Goal: Task Accomplishment & Management: Manage account settings

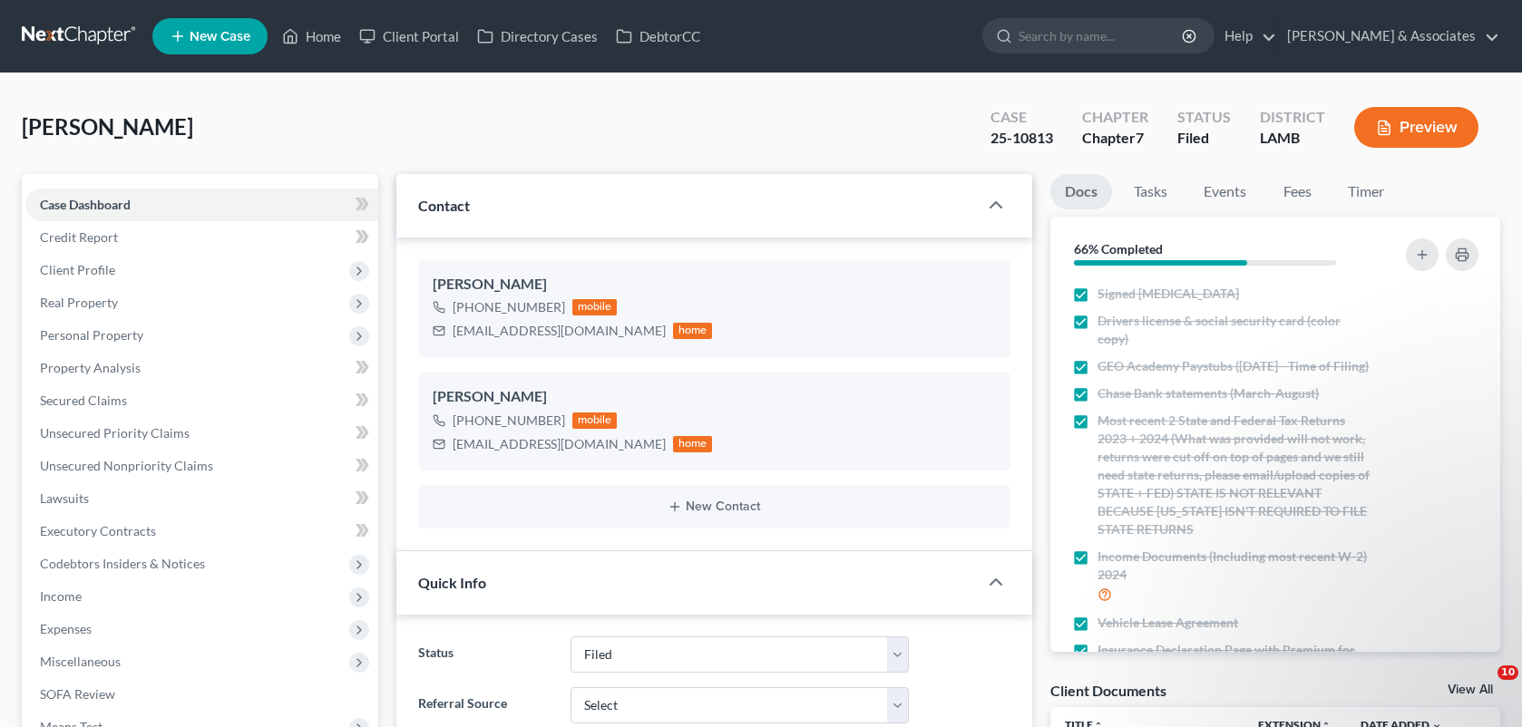
select select "8"
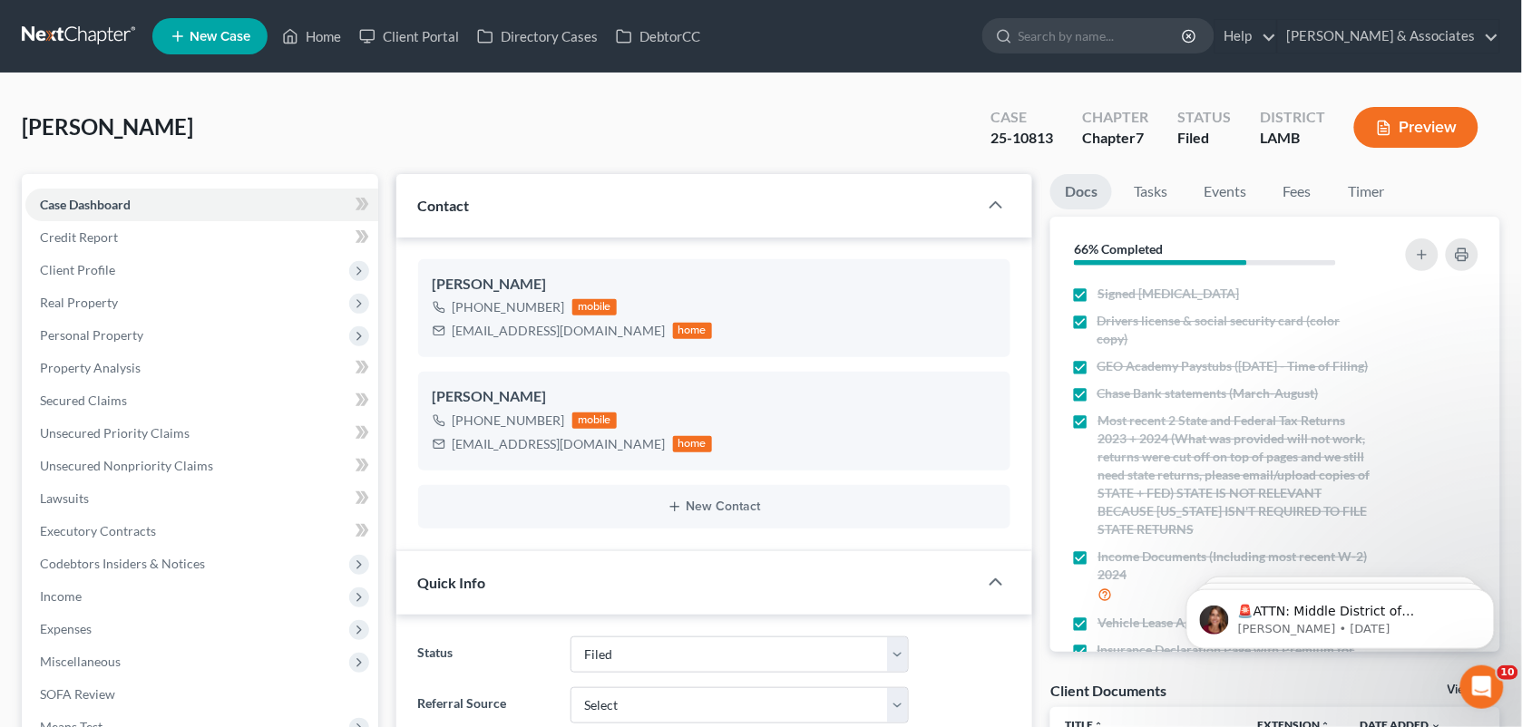
scroll to position [1870, 0]
click at [309, 20] on link "Home" at bounding box center [311, 36] width 77 height 33
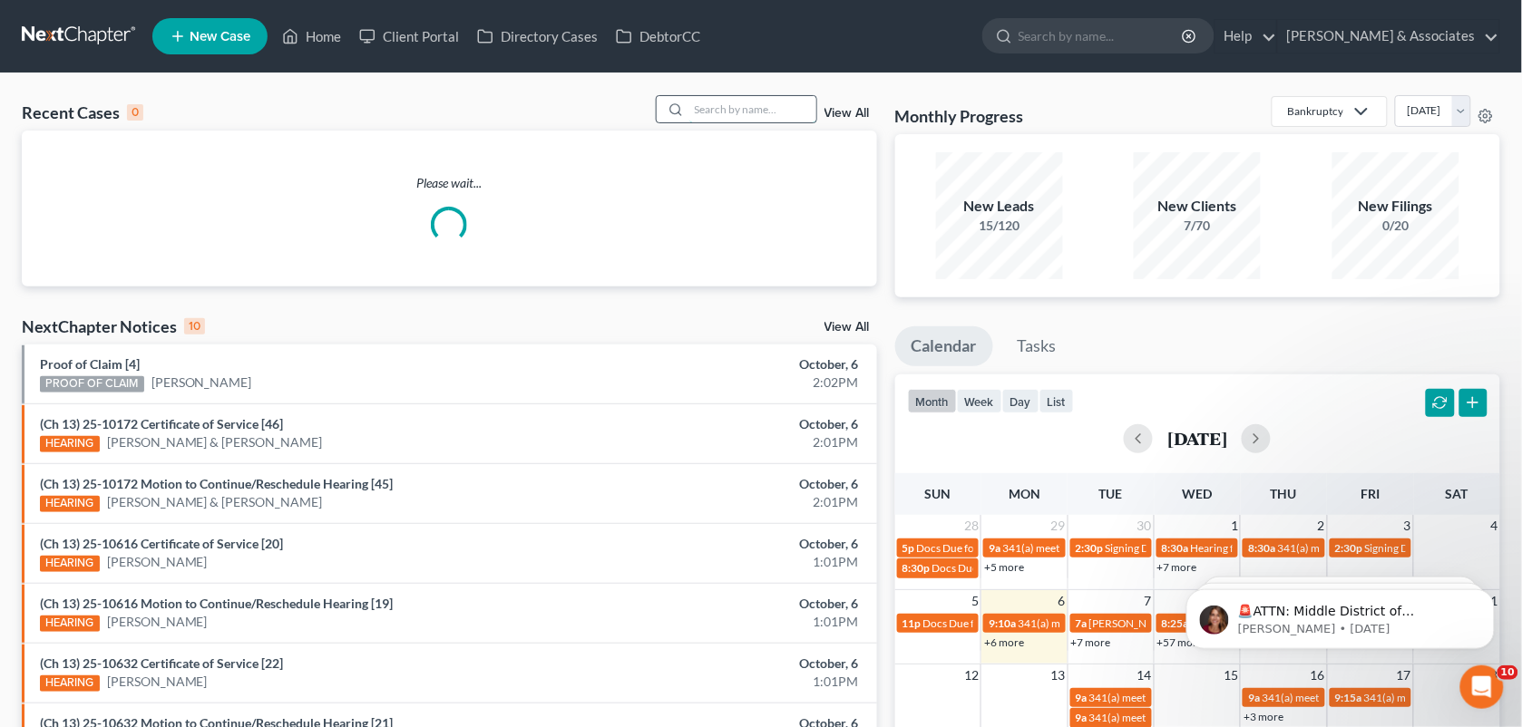
click at [724, 113] on input "search" at bounding box center [752, 109] width 127 height 26
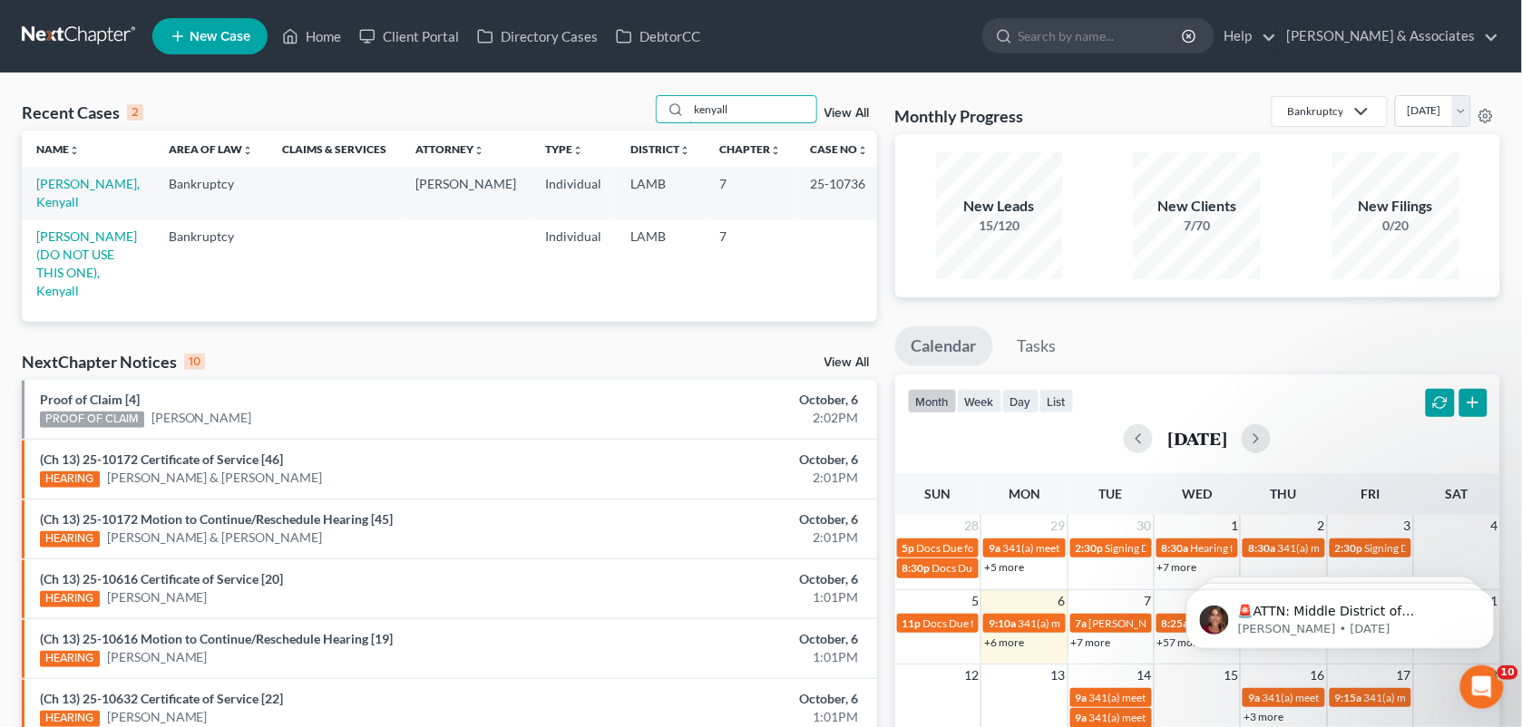
type input "kenyall"
click at [114, 174] on td "[PERSON_NAME], Kenyall" at bounding box center [88, 193] width 132 height 52
click at [112, 181] on link "[PERSON_NAME], Kenyall" at bounding box center [87, 193] width 103 height 34
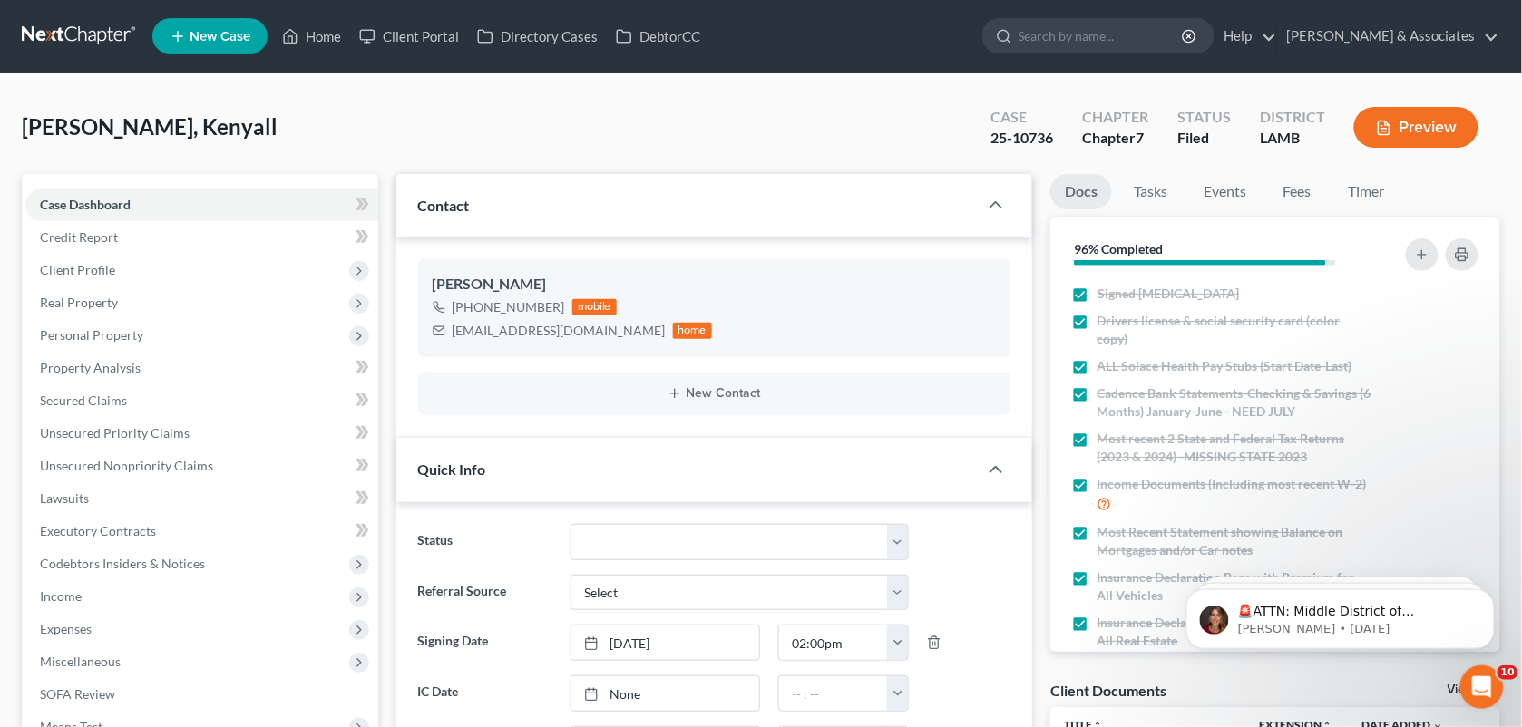
click at [315, 71] on nav "Home New Case Client Portal Directory Cases DebtorCC [PERSON_NAME] & Associates…" at bounding box center [761, 36] width 1522 height 73
click at [310, 33] on link "Home" at bounding box center [311, 36] width 77 height 33
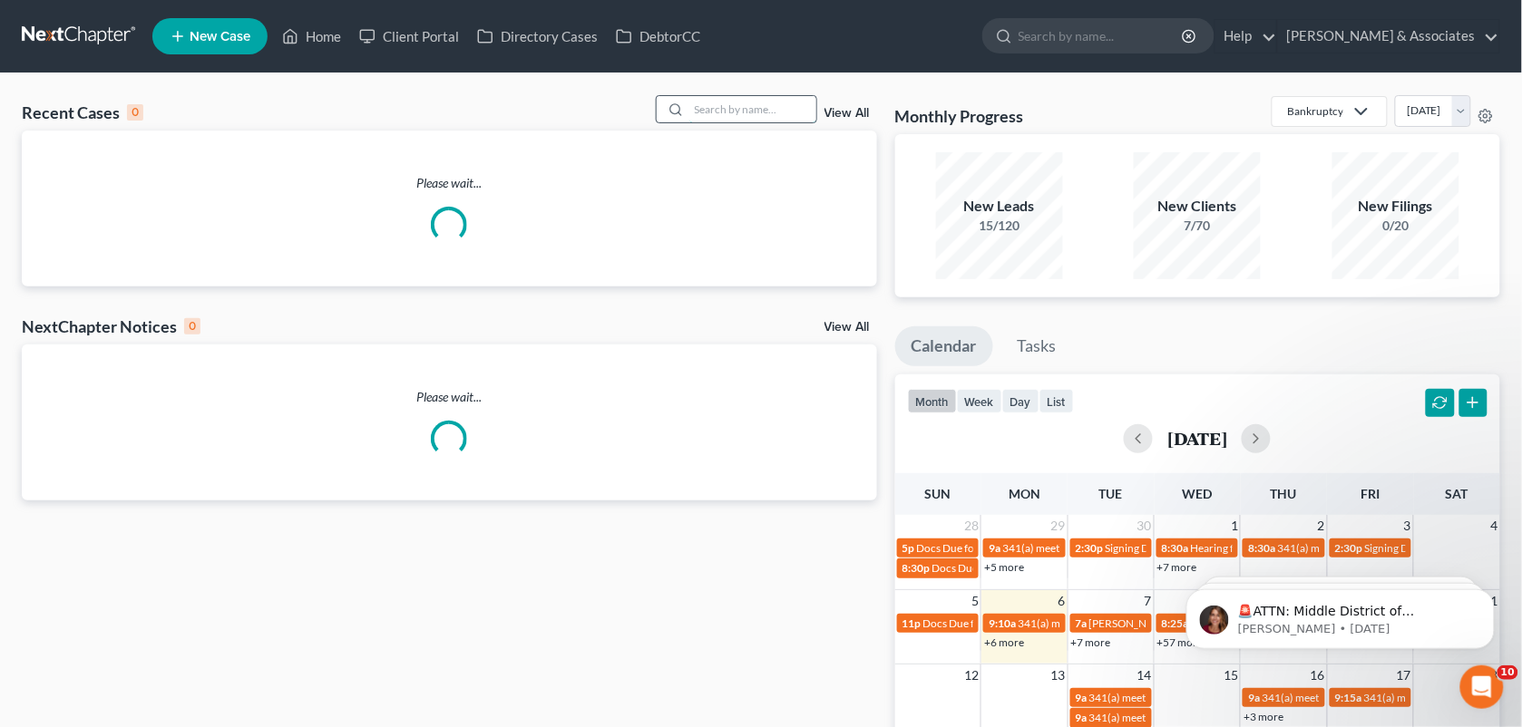
click at [732, 104] on input "search" at bounding box center [752, 109] width 127 height 26
type input "[PERSON_NAME]"
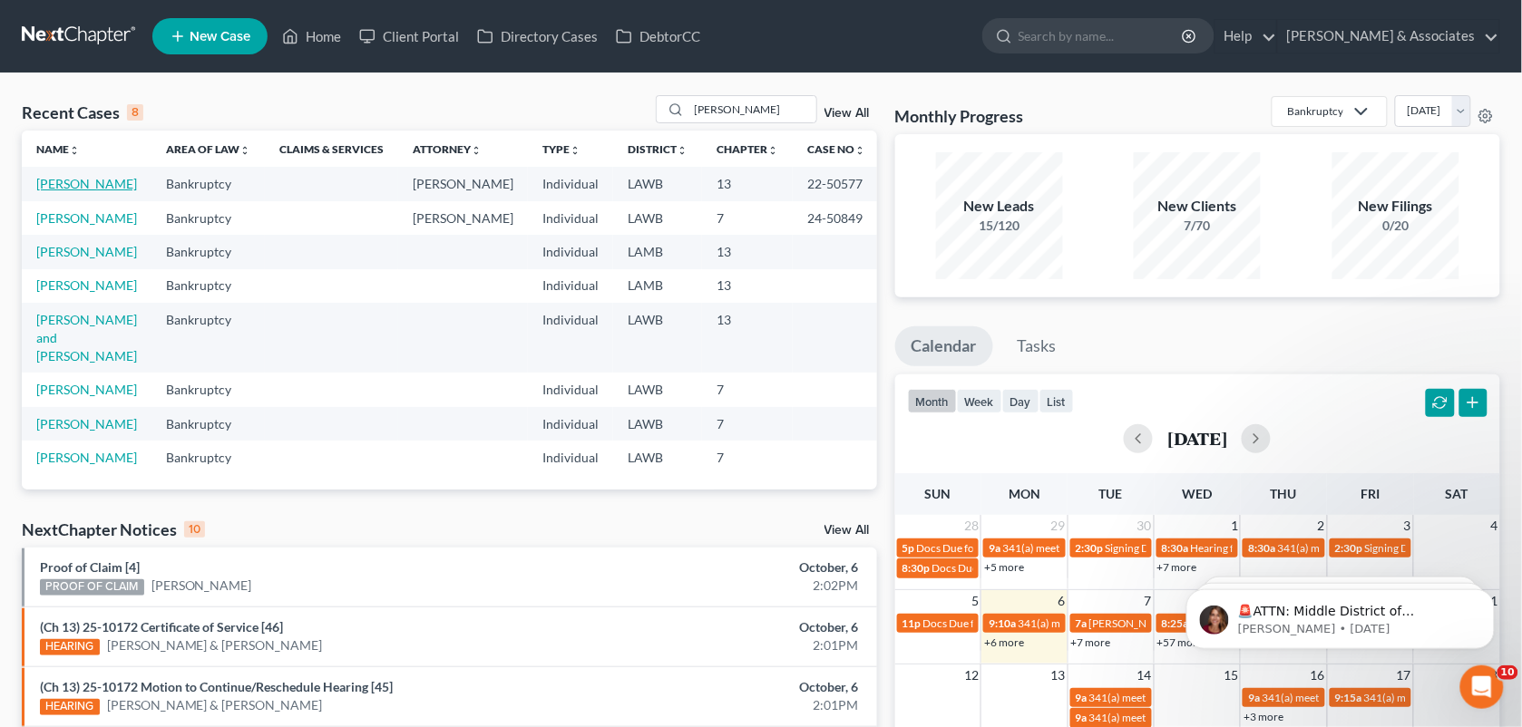
click at [82, 189] on link "[PERSON_NAME]" at bounding box center [86, 183] width 101 height 15
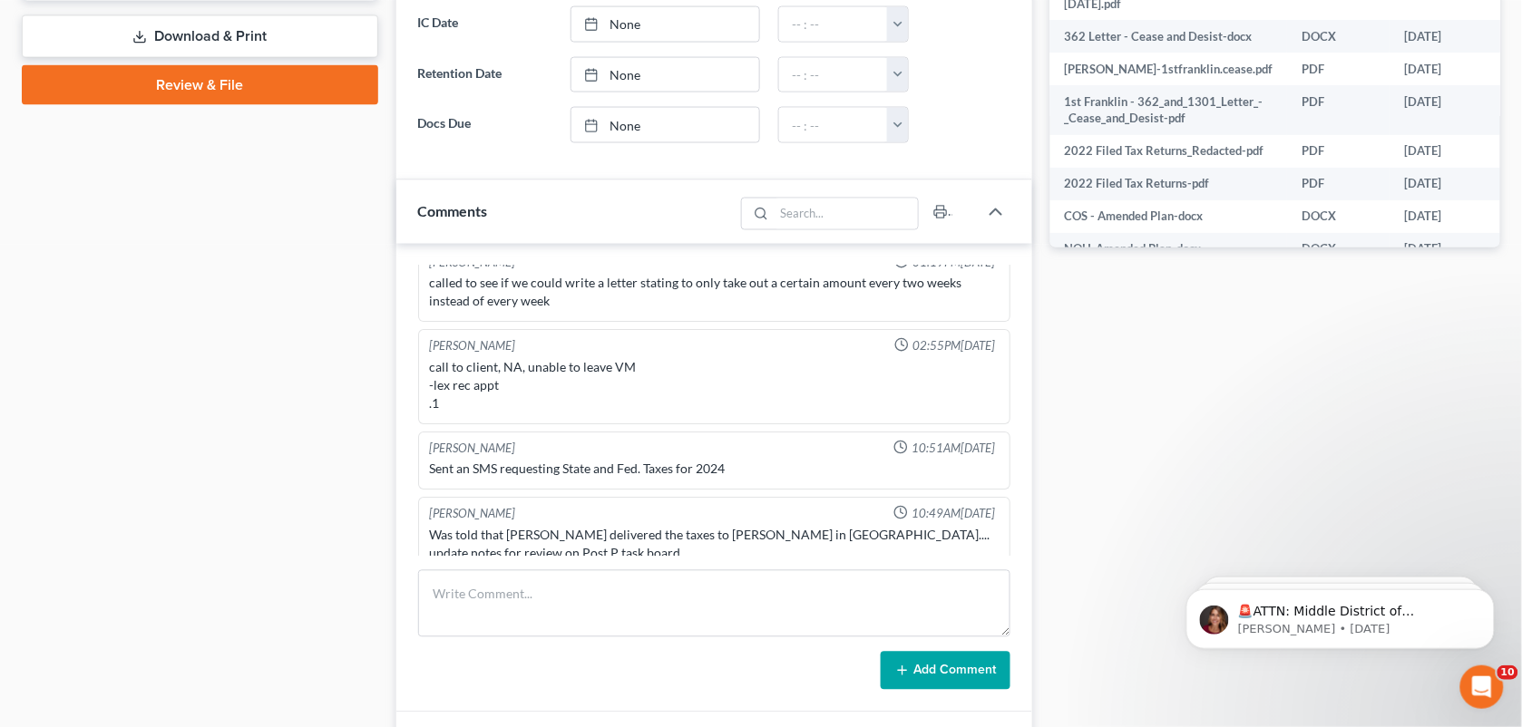
scroll to position [959, 0]
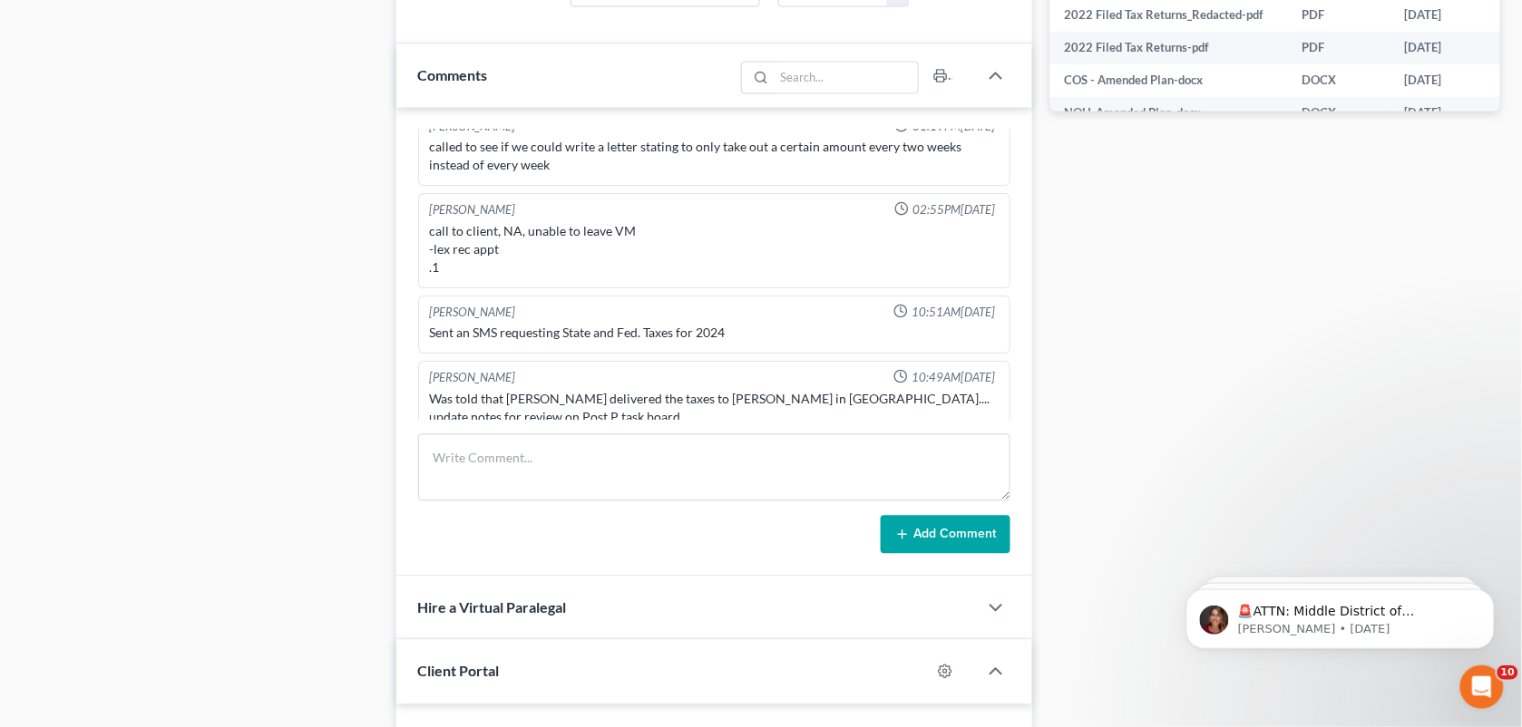
click at [363, 472] on div "Case Dashboard Payments Invoices Payments Payments Credit Report Client Profile" at bounding box center [200, 284] width 375 height 2136
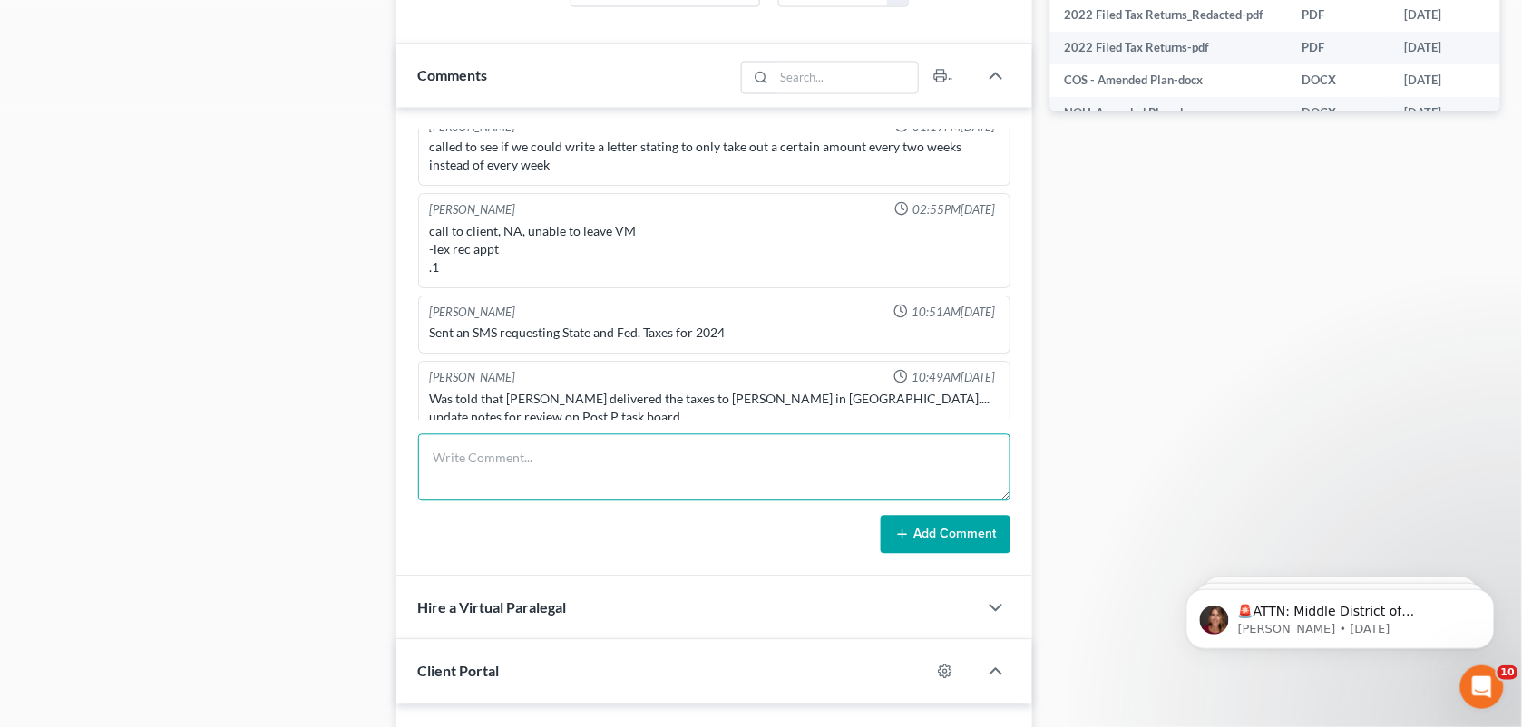
click at [526, 469] on textarea at bounding box center [714, 467] width 593 height 67
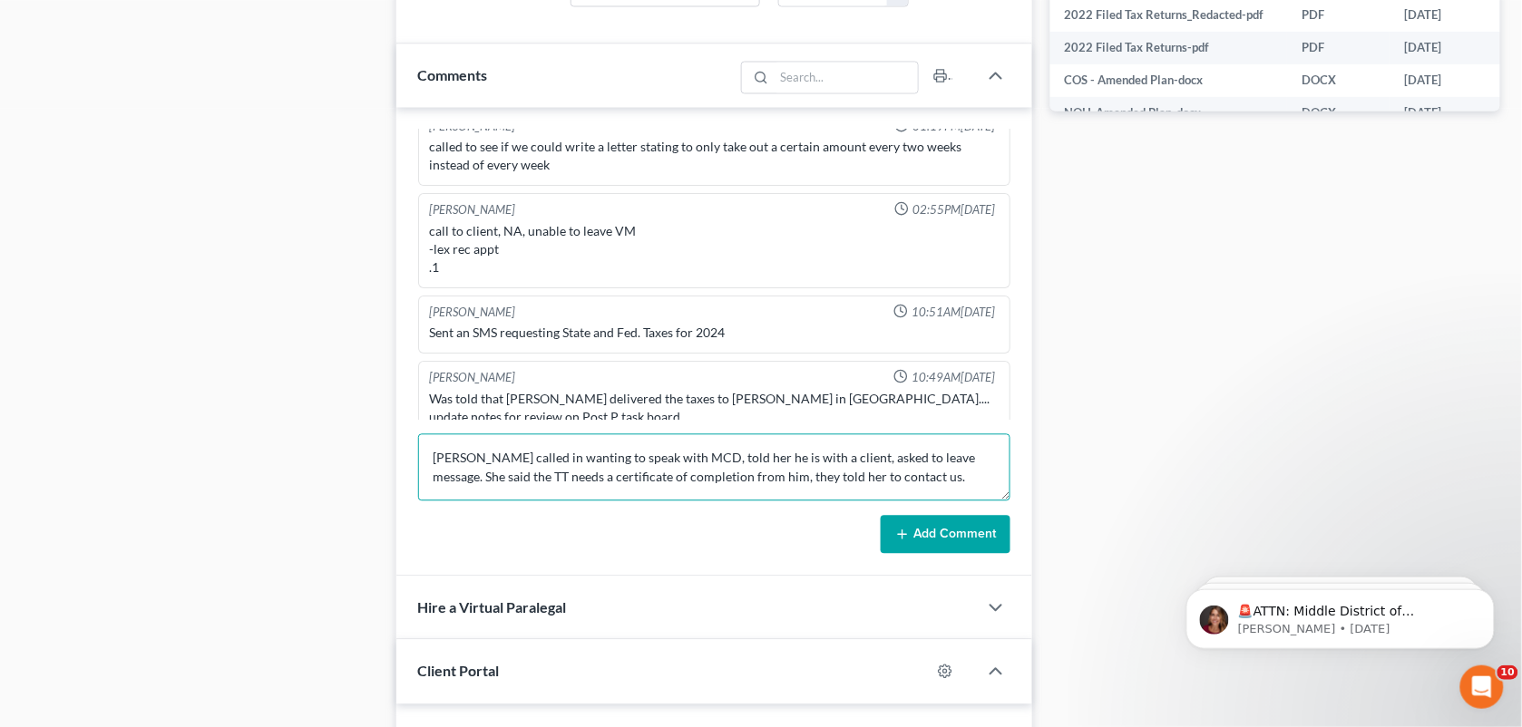
click at [864, 487] on textarea "[PERSON_NAME] called in wanting to speak with MCD, told her he is with a client…" at bounding box center [714, 467] width 593 height 67
type textarea "[PERSON_NAME] called in wanting to speak with MCD, told her he is with a client…"
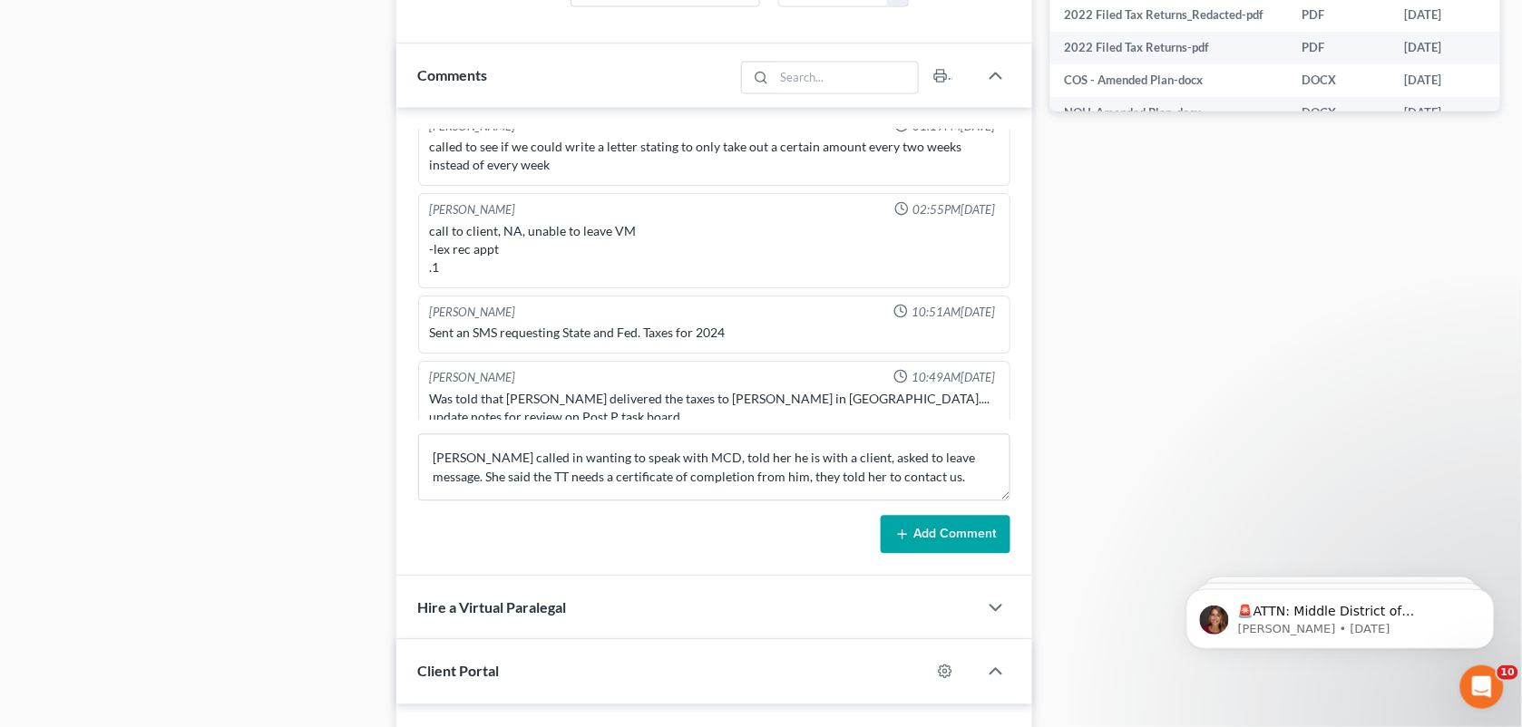
click at [937, 544] on button "Add Comment" at bounding box center [946, 535] width 130 height 38
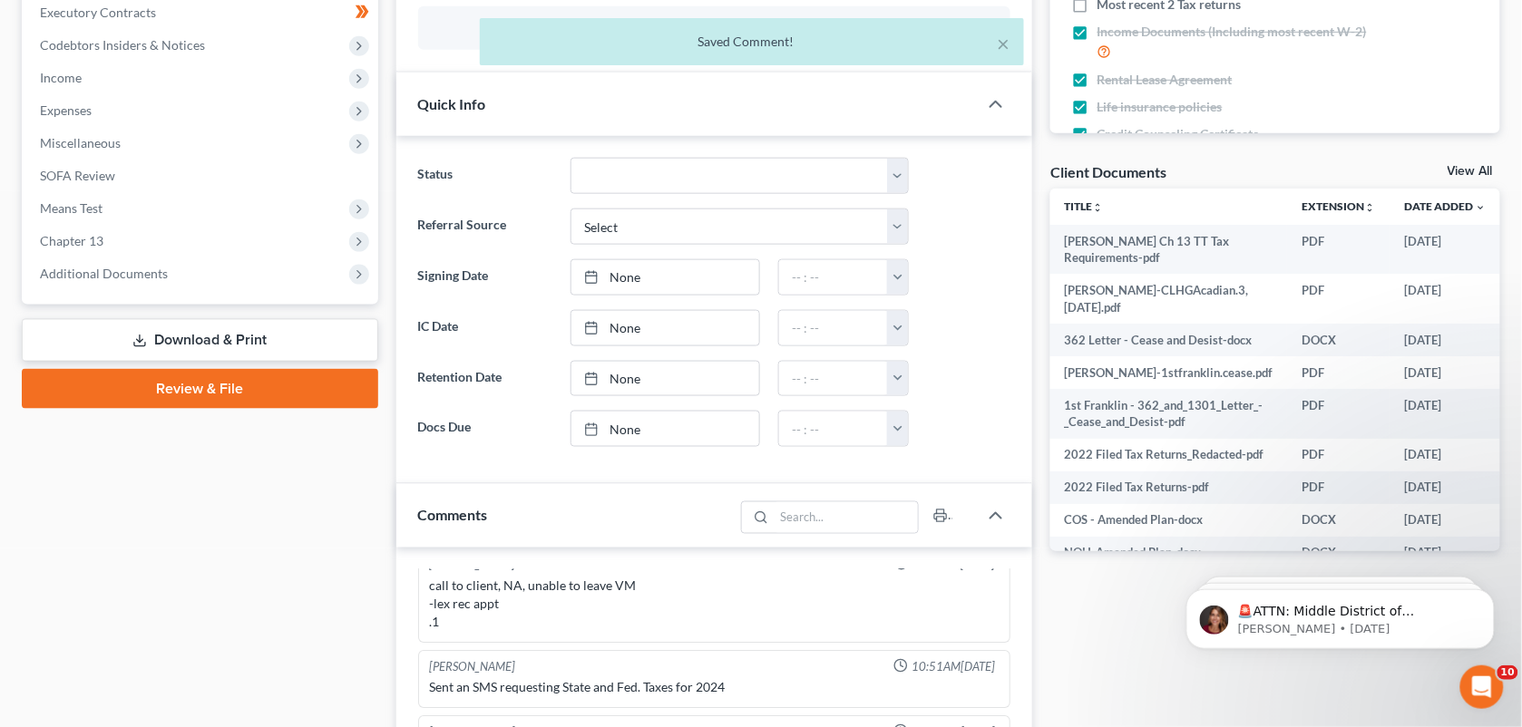
scroll to position [460, 0]
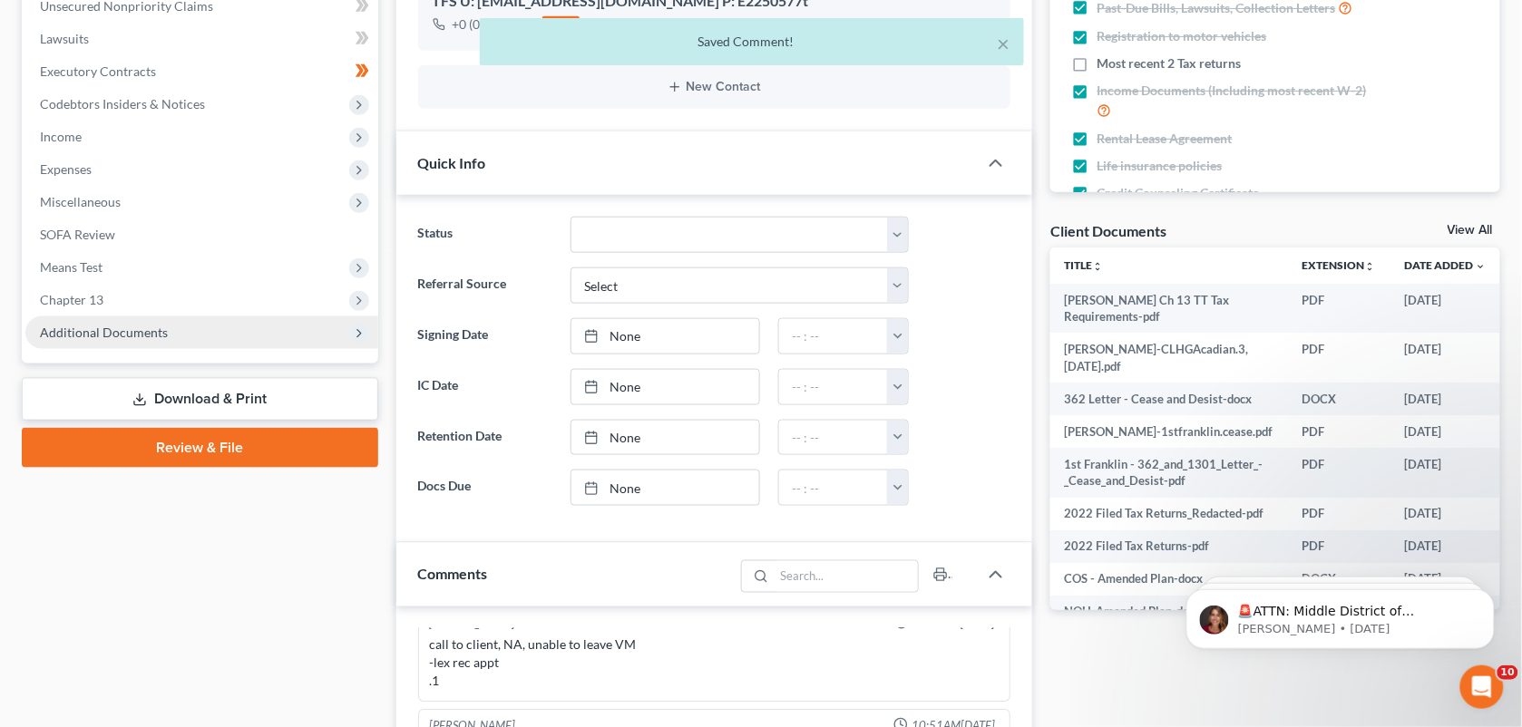
click at [258, 331] on span "Additional Documents" at bounding box center [201, 332] width 353 height 33
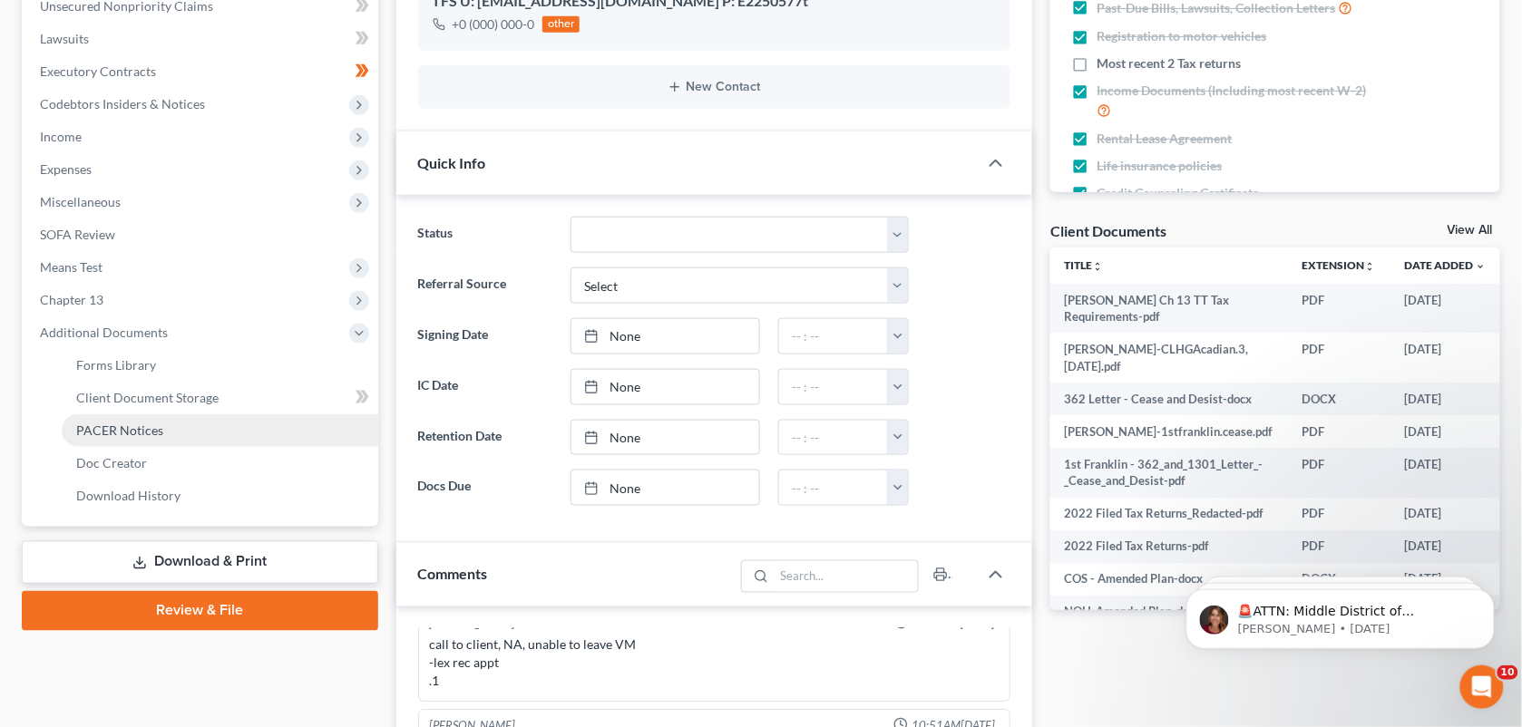
click at [187, 433] on link "PACER Notices" at bounding box center [220, 430] width 316 height 33
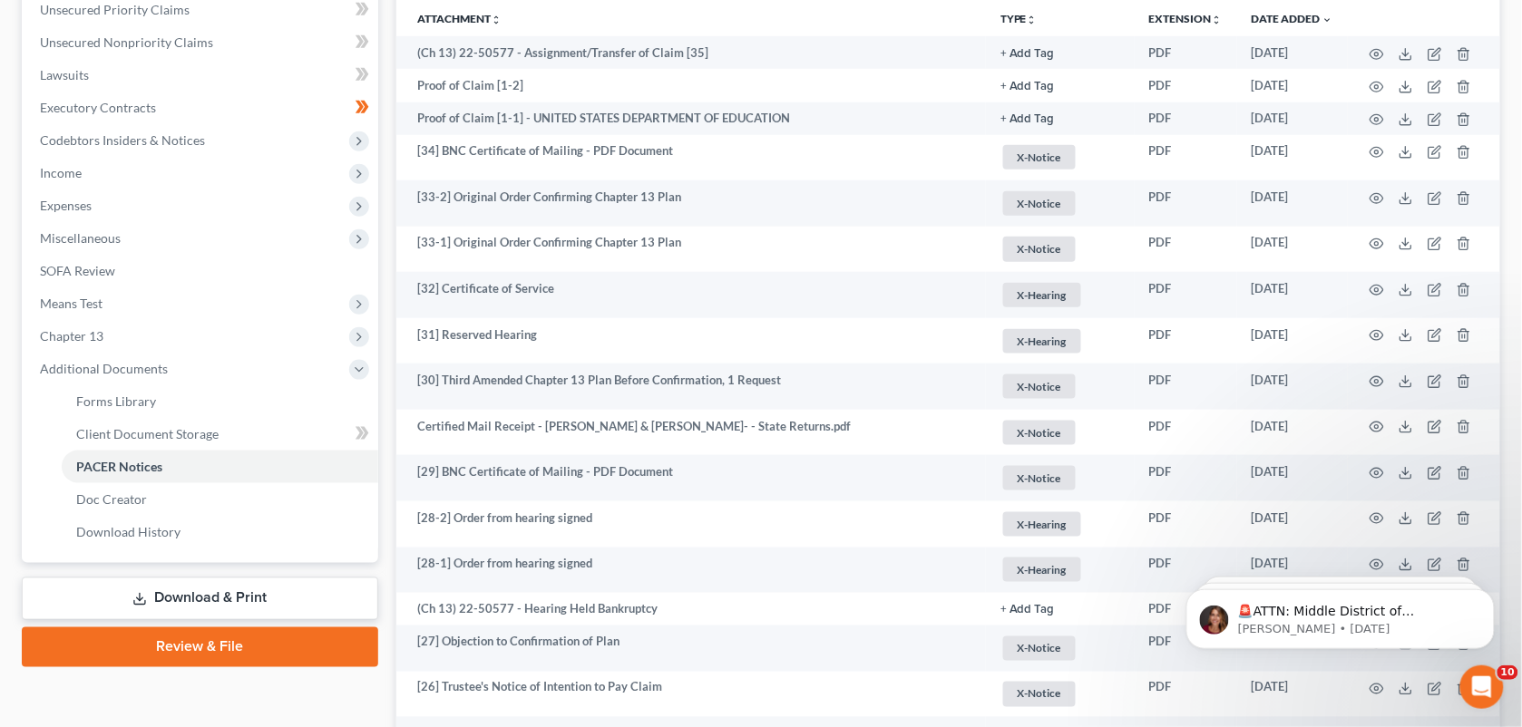
scroll to position [402, 0]
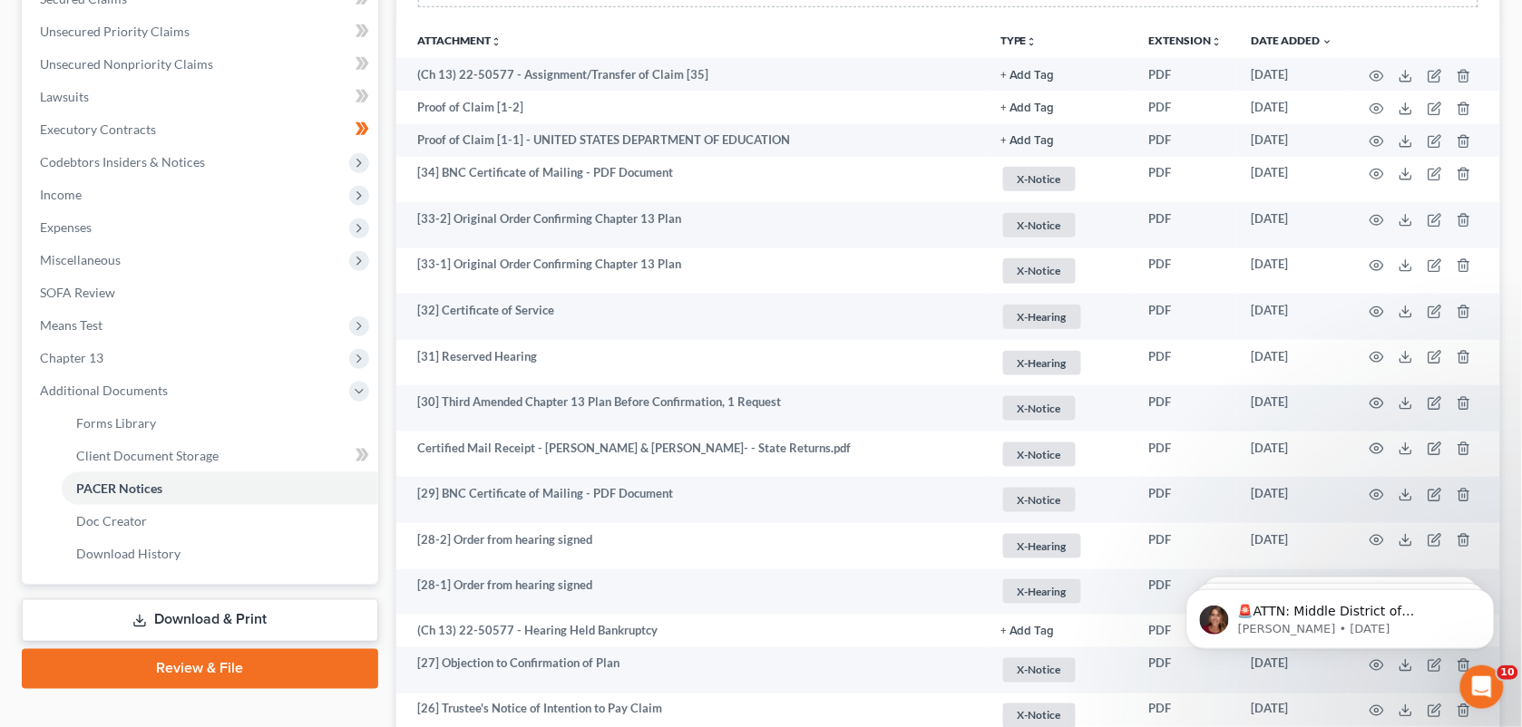
click at [1102, 24] on th "TYPE unfold_more NONE A-EDEC A-Pay Advices C-10 Day Letter C-Atty/Client C-Staf…" at bounding box center [1060, 40] width 149 height 36
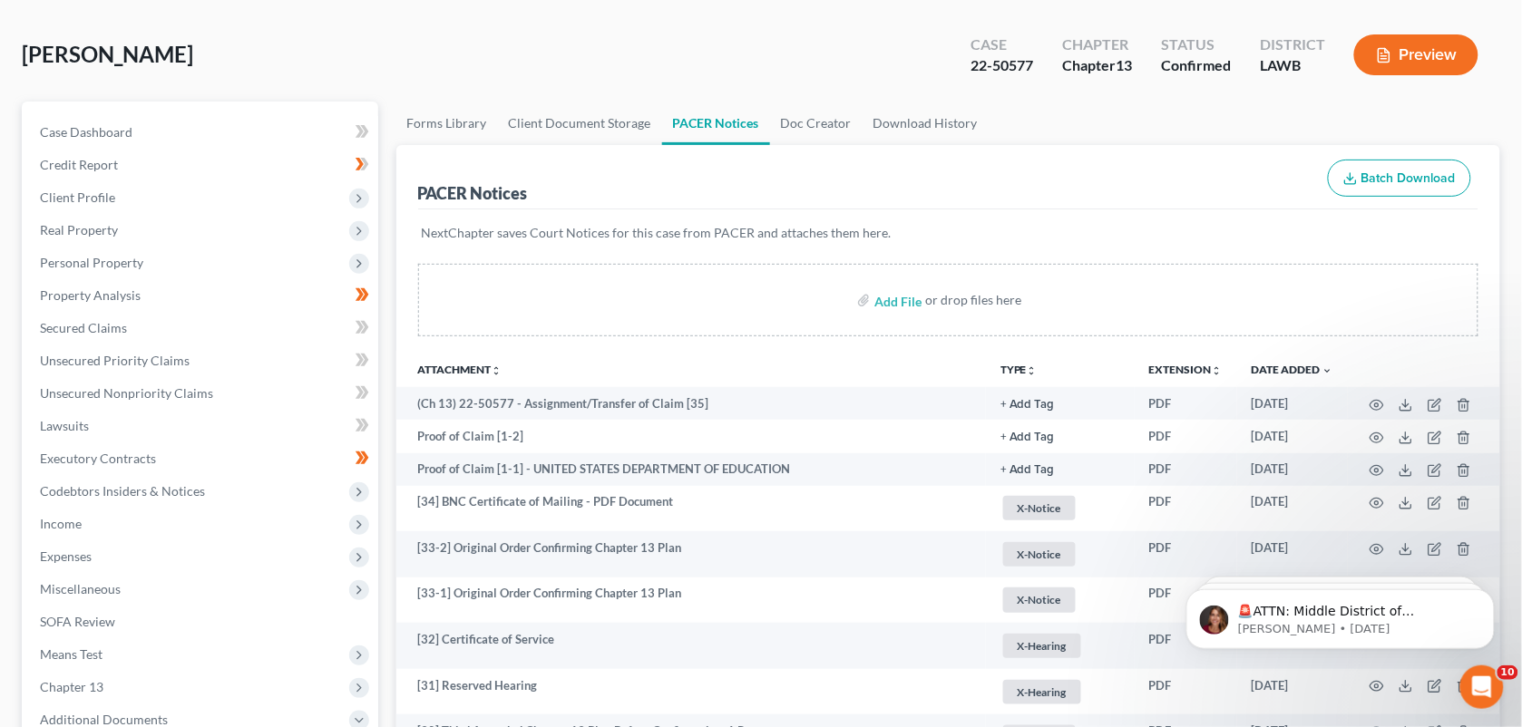
scroll to position [0, 0]
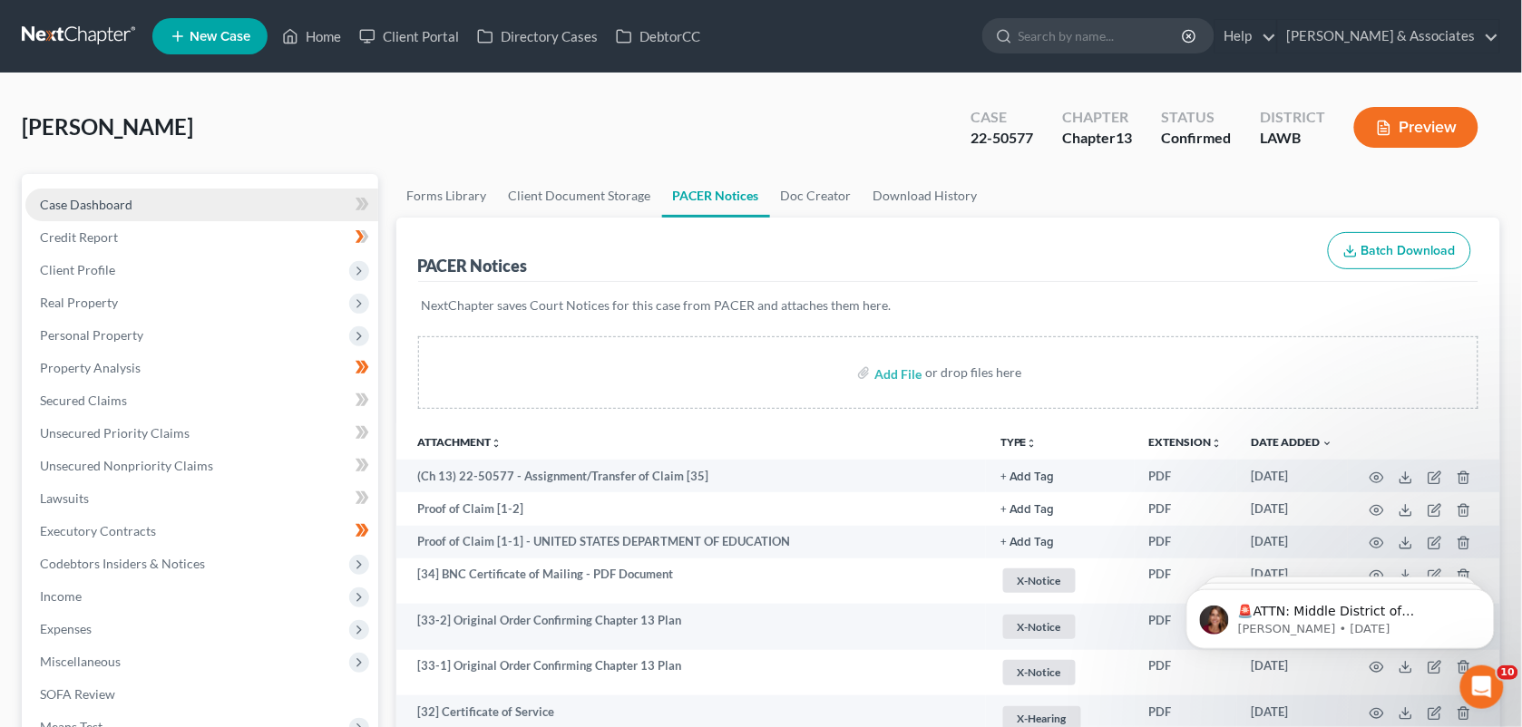
click at [119, 201] on span "Case Dashboard" at bounding box center [86, 204] width 92 height 15
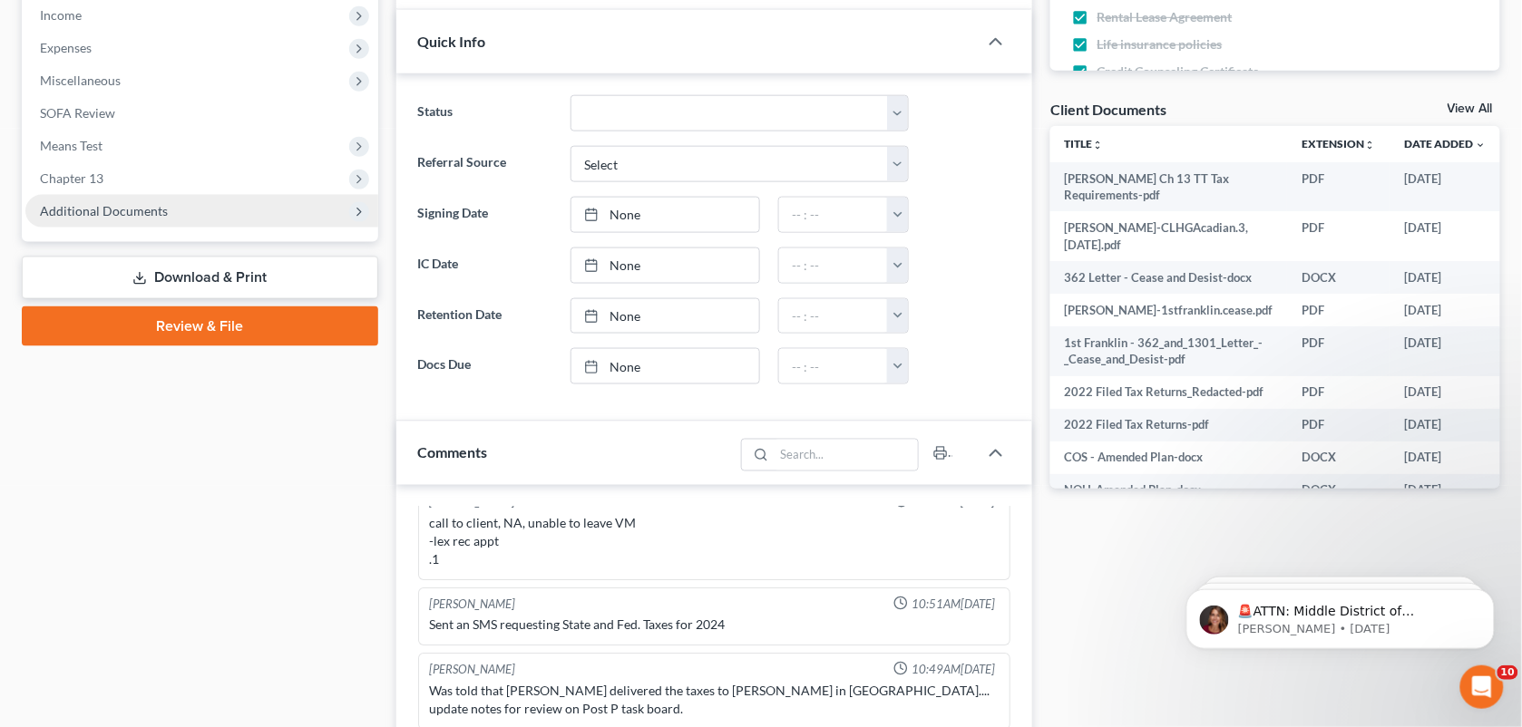
click at [95, 209] on span "Additional Documents" at bounding box center [104, 210] width 128 height 15
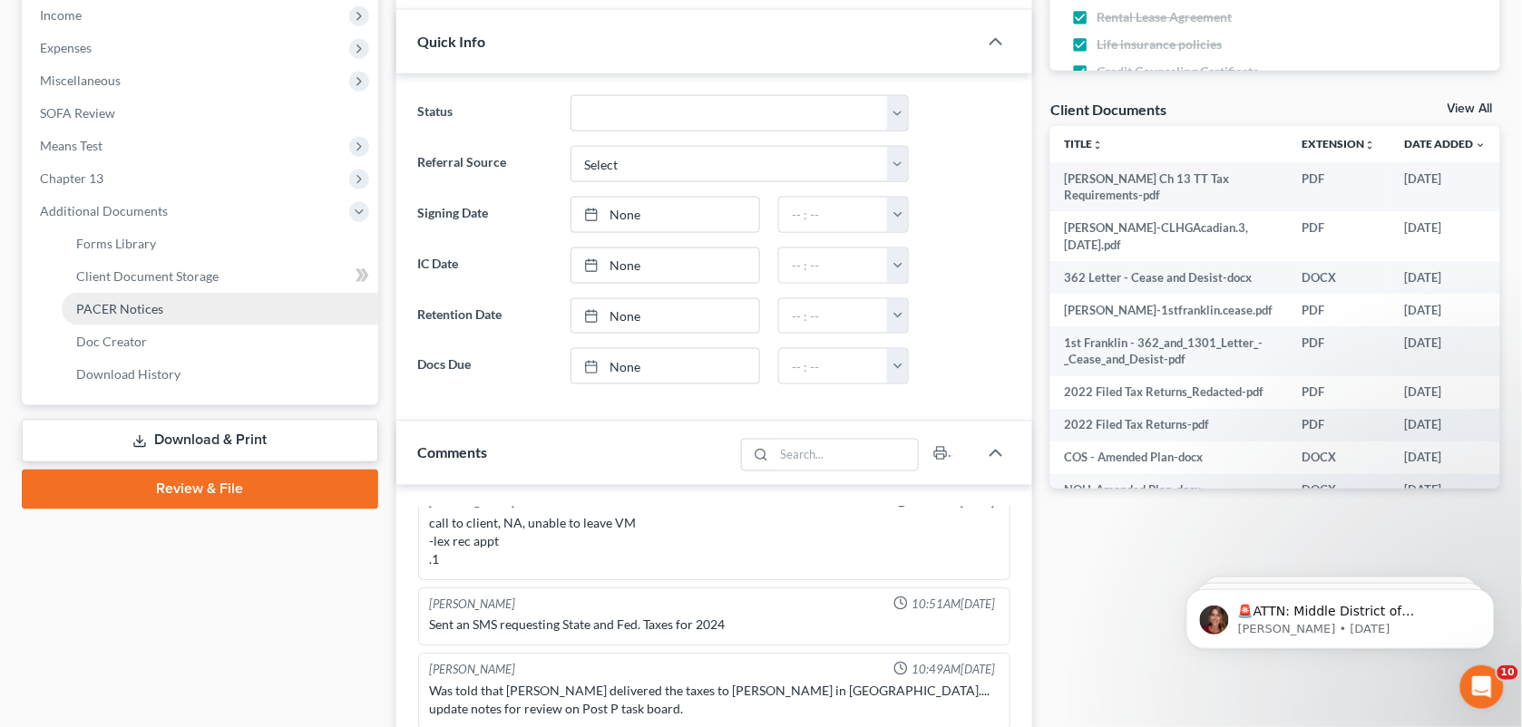
click at [119, 304] on span "PACER Notices" at bounding box center [119, 308] width 87 height 15
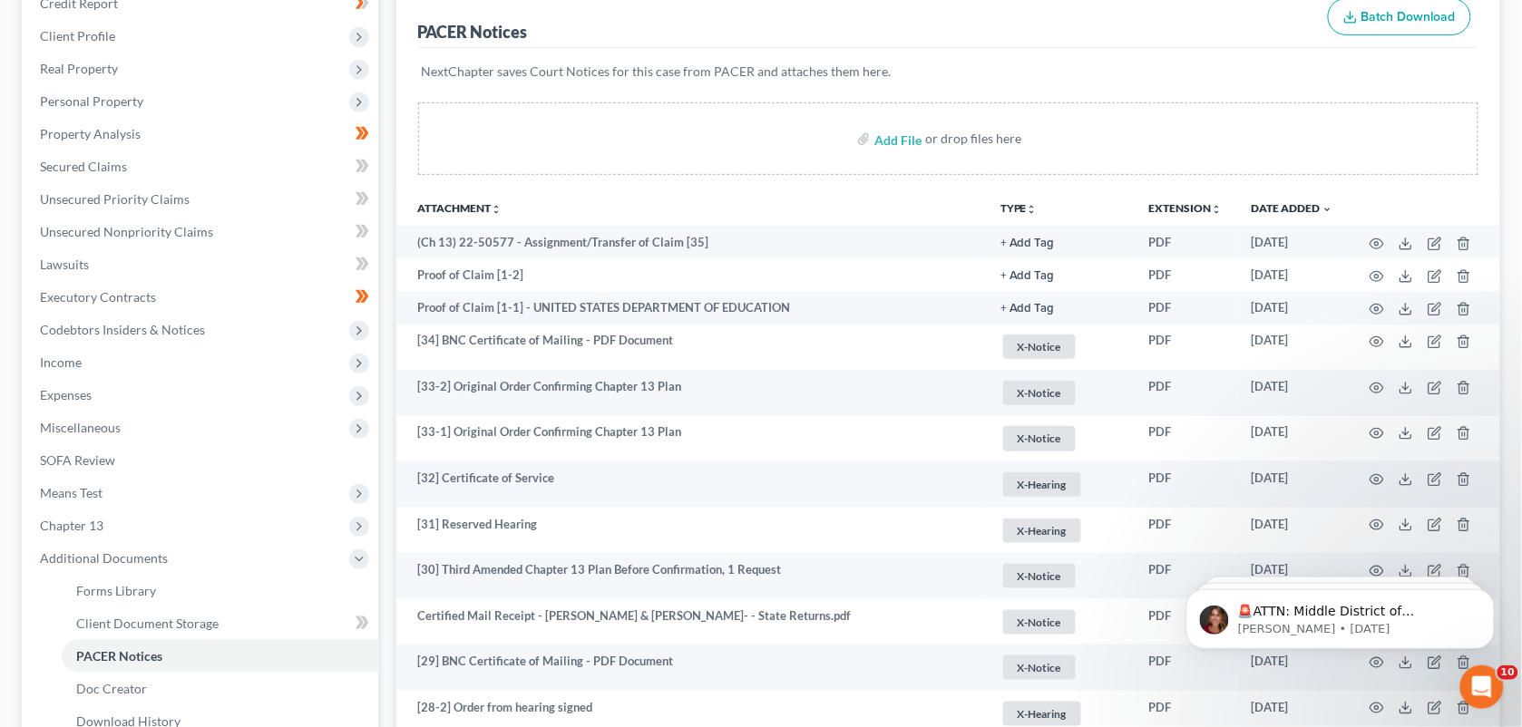
scroll to position [240, 0]
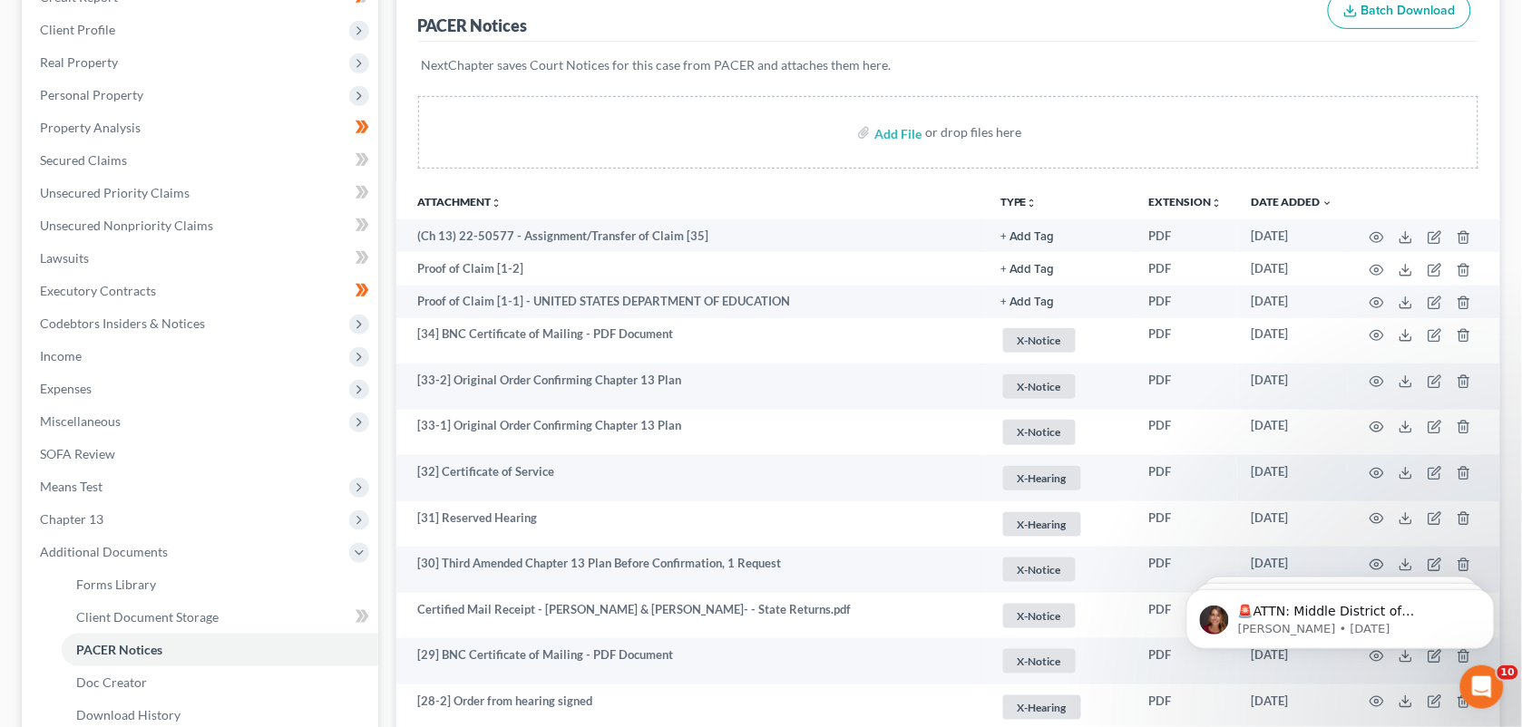
click at [1179, 65] on p "NextChapter saves Court Notices for this case from PACER and attaches them here." at bounding box center [949, 65] width 1054 height 18
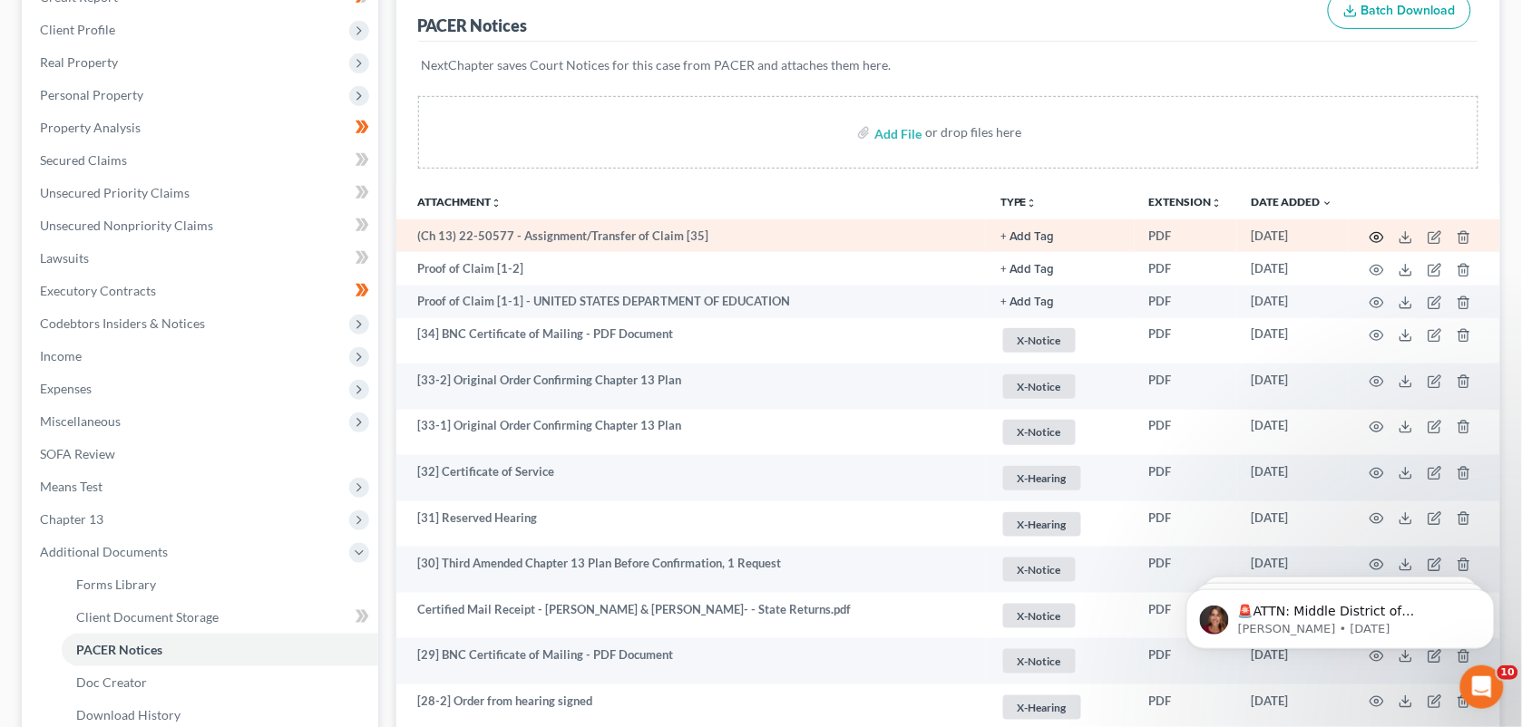
click at [1369, 236] on icon "button" at bounding box center [1376, 237] width 15 height 15
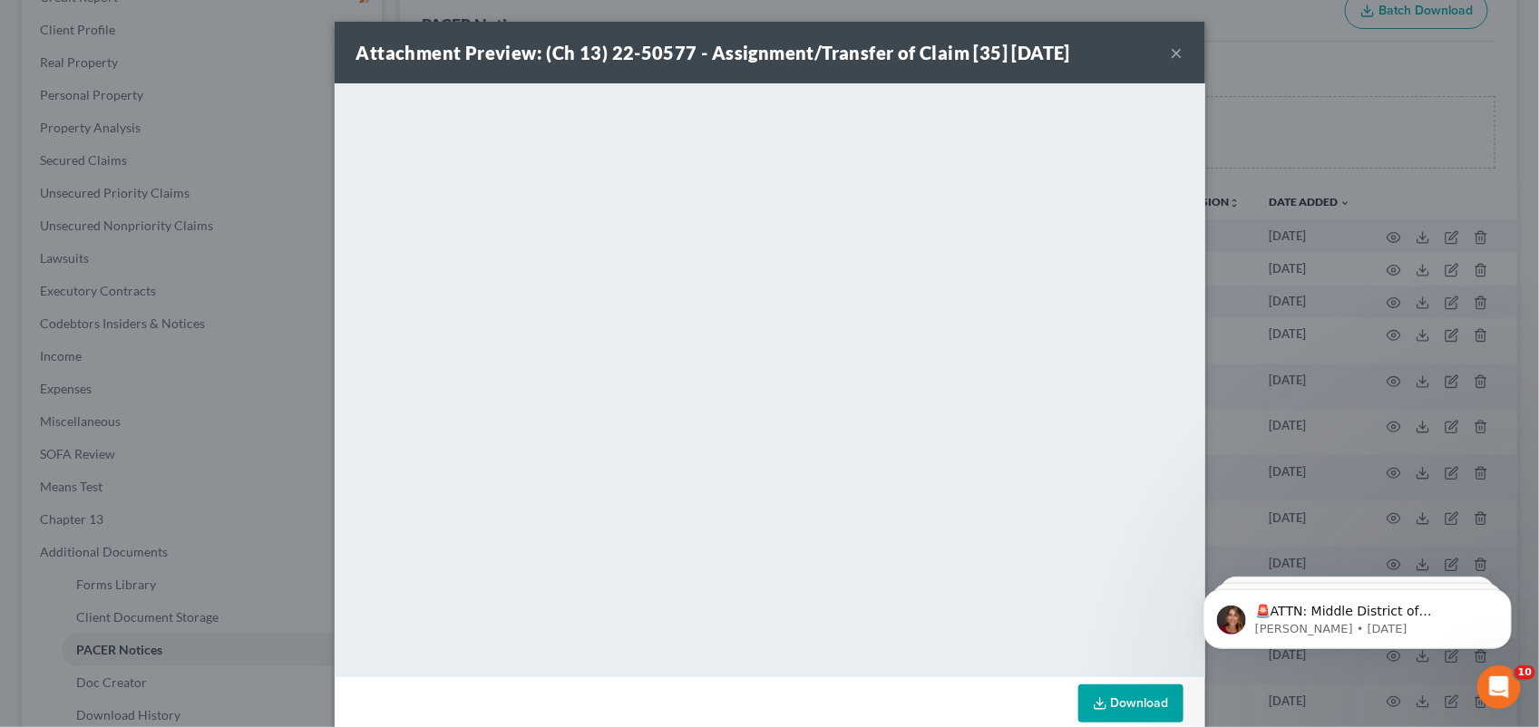
click at [1171, 52] on button "×" at bounding box center [1177, 53] width 13 height 22
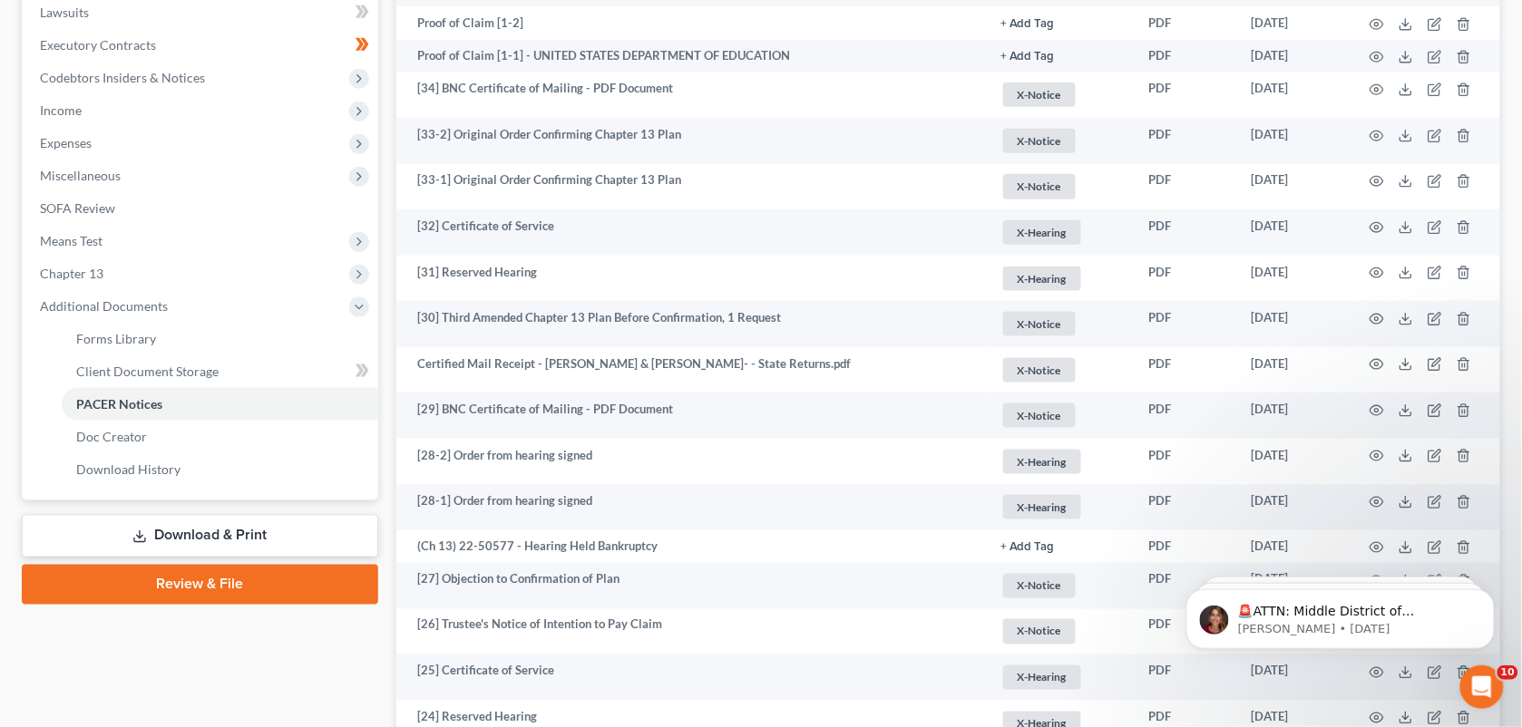
scroll to position [0, 0]
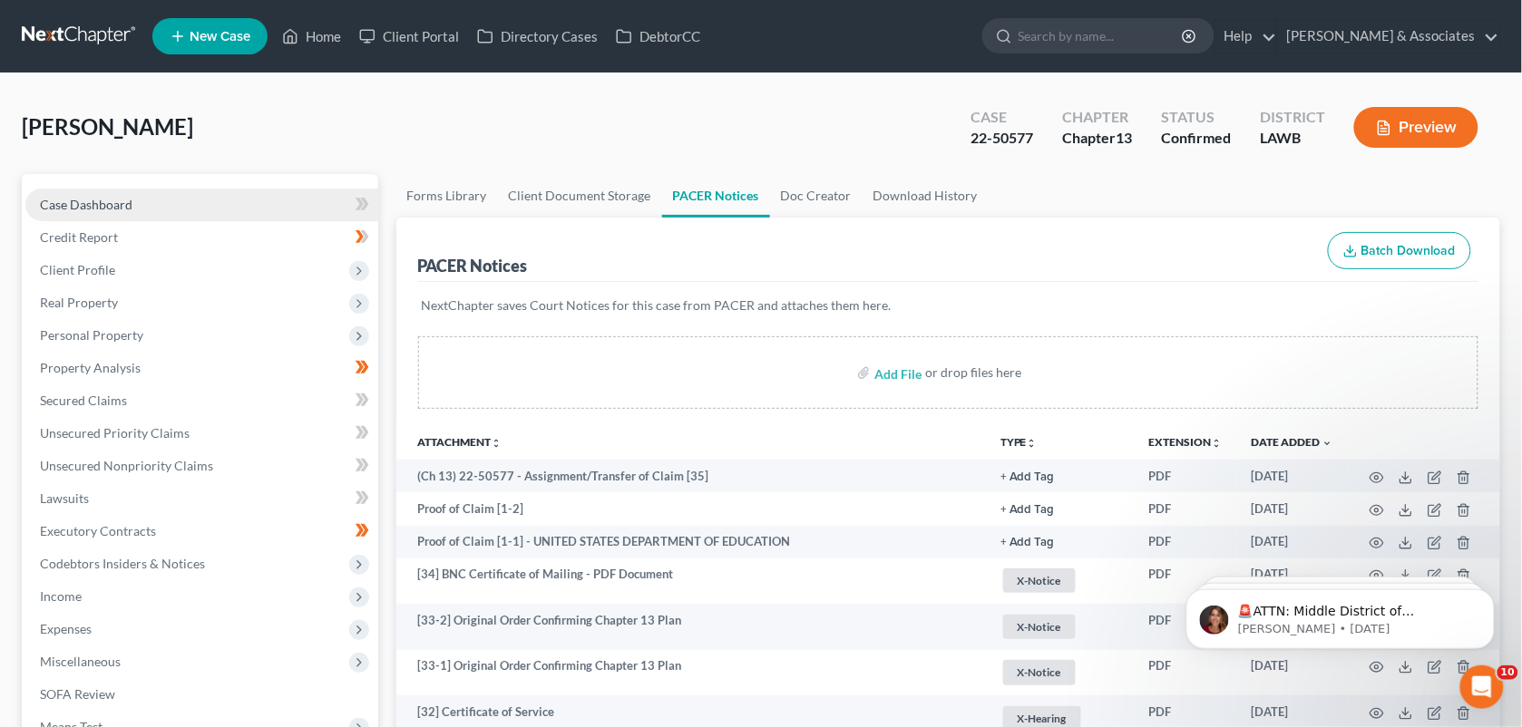
click at [77, 206] on span "Case Dashboard" at bounding box center [86, 204] width 92 height 15
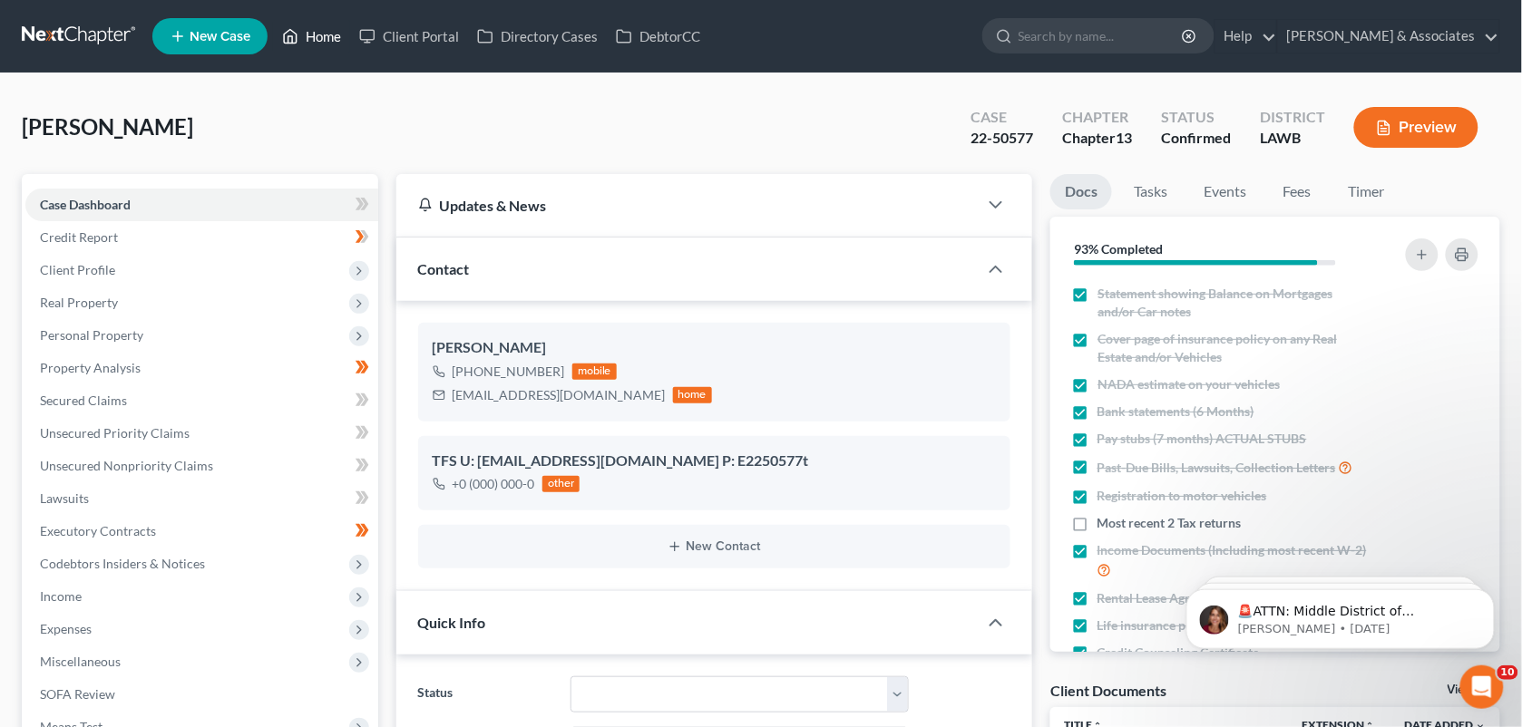
click at [296, 33] on icon at bounding box center [291, 37] width 13 height 14
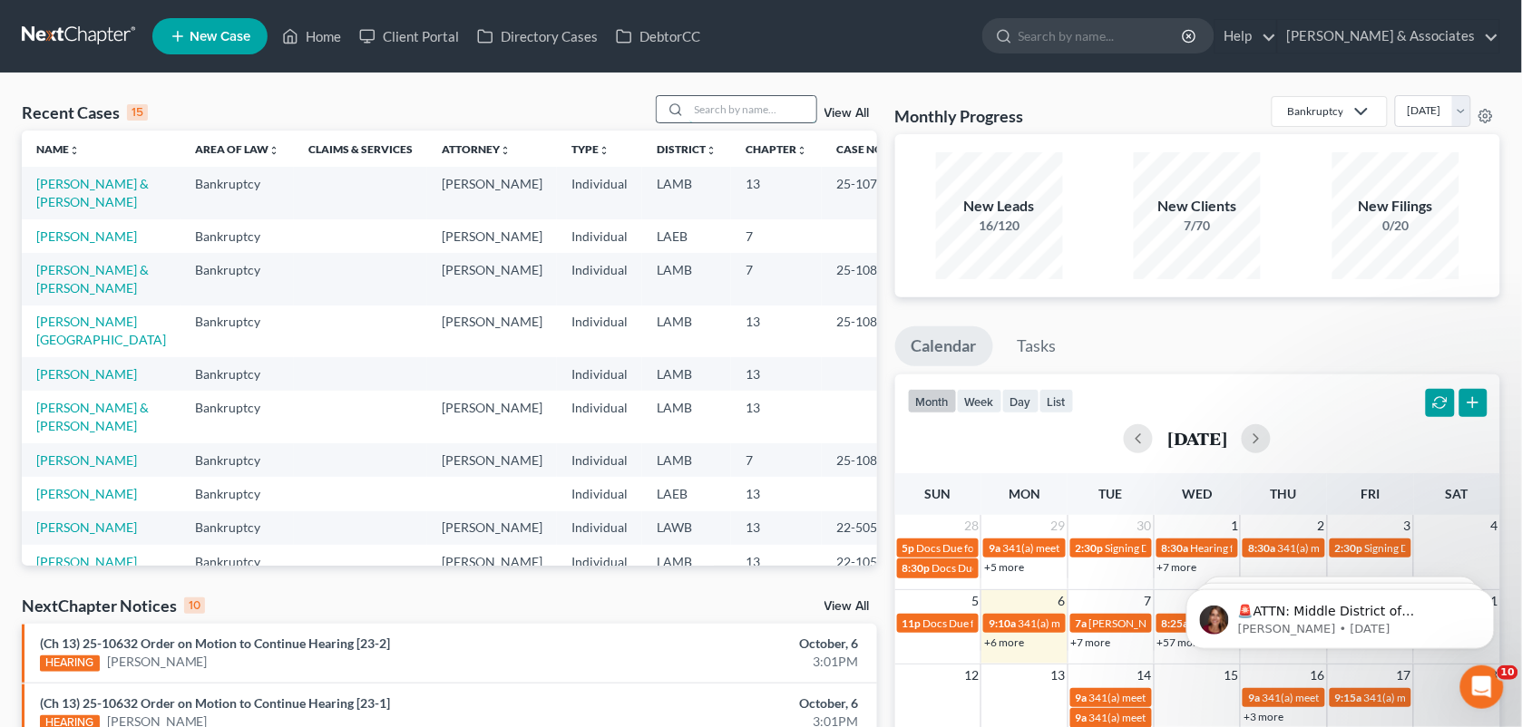
click at [724, 114] on input "search" at bounding box center [752, 109] width 127 height 26
type input "[PERSON_NAME]"
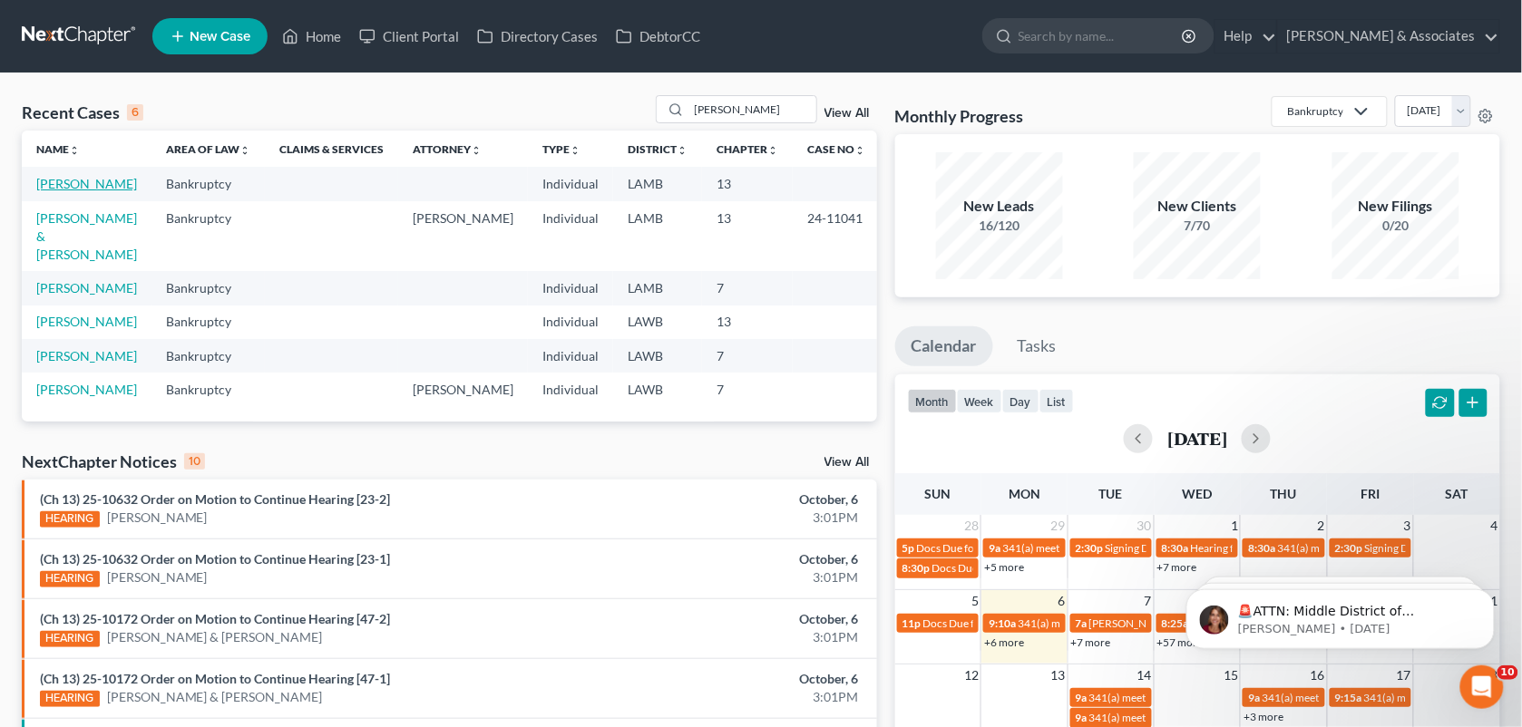
click at [96, 190] on link "[PERSON_NAME]" at bounding box center [86, 183] width 101 height 15
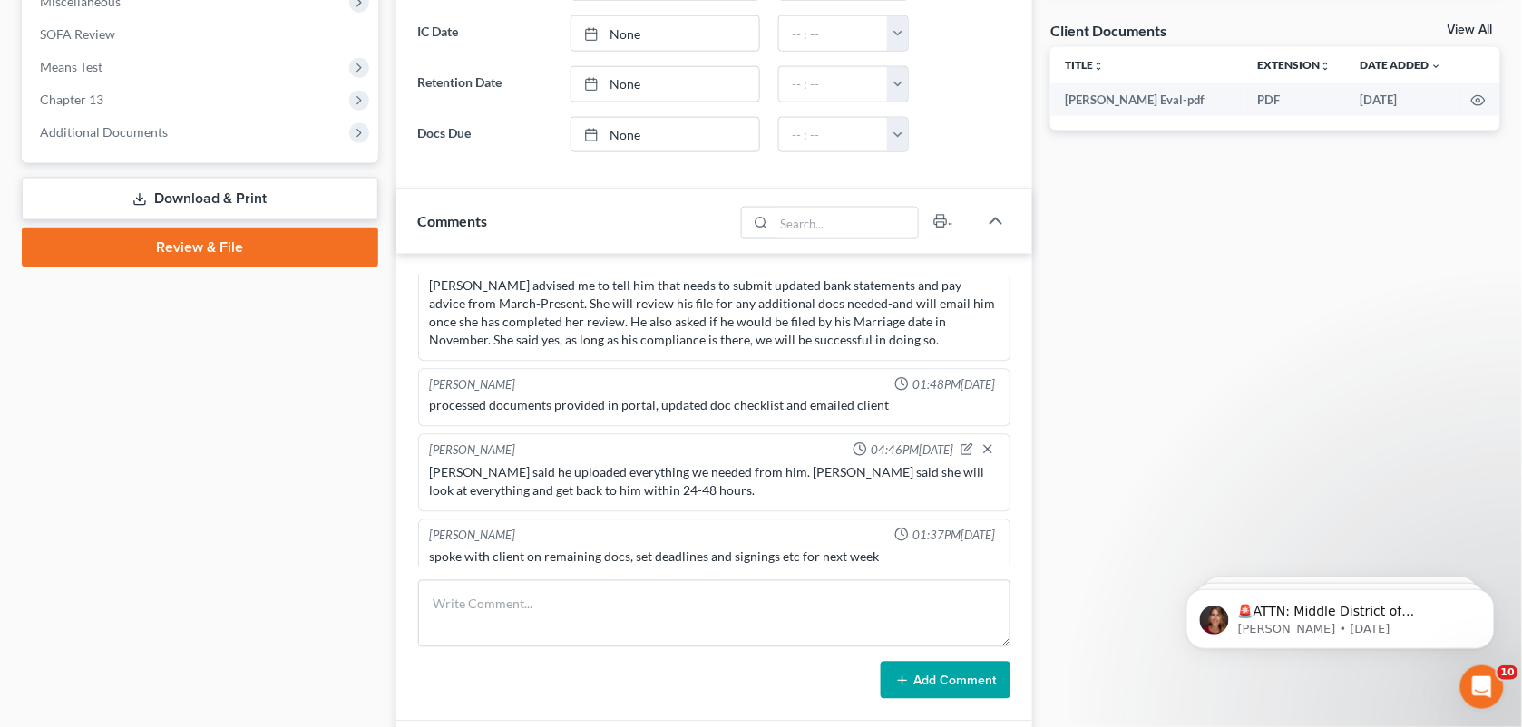
scroll to position [1394, 0]
click at [665, 622] on textarea at bounding box center [714, 613] width 593 height 67
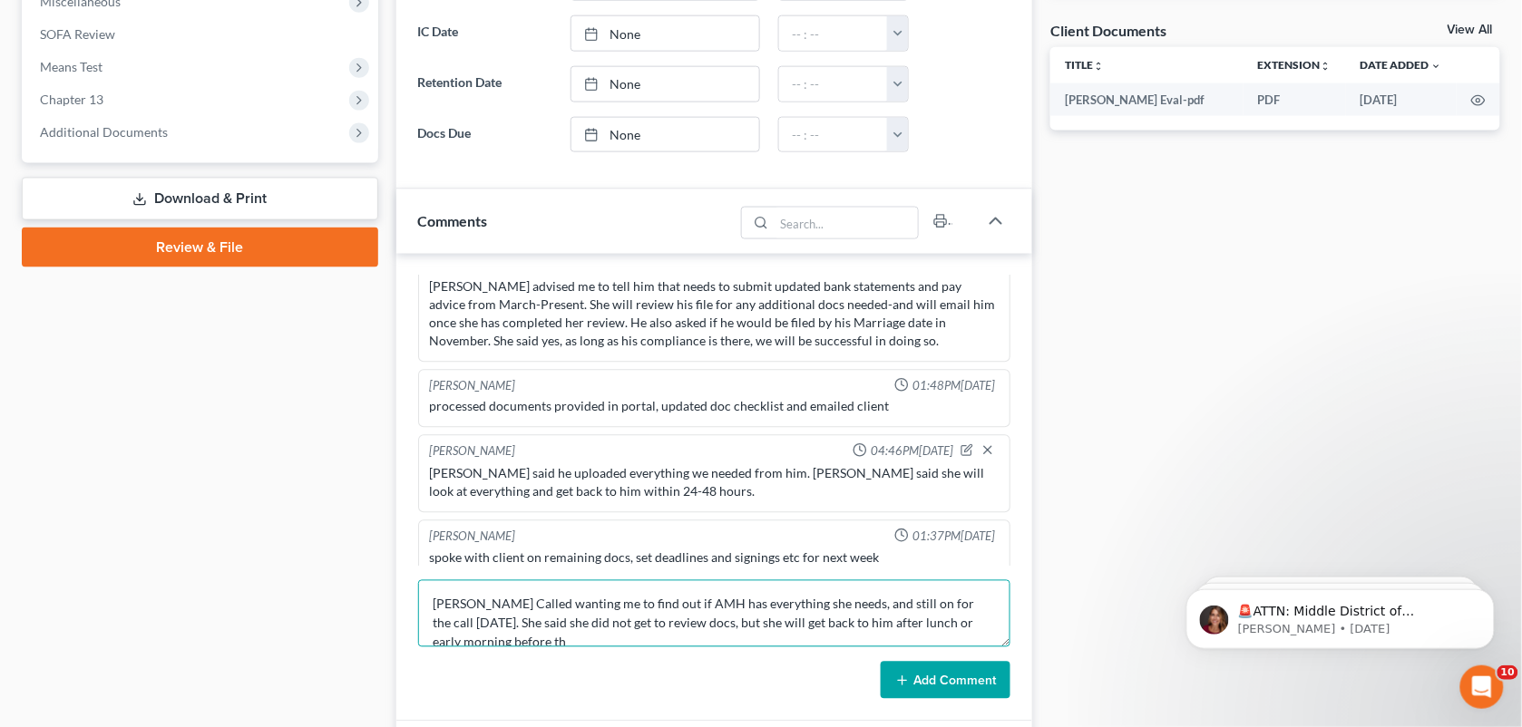
scroll to position [3, 0]
type textarea "[PERSON_NAME] Called wanting me to find out if AMH has everything she needs, an…"
click at [949, 671] on button "Add Comment" at bounding box center [946, 681] width 130 height 38
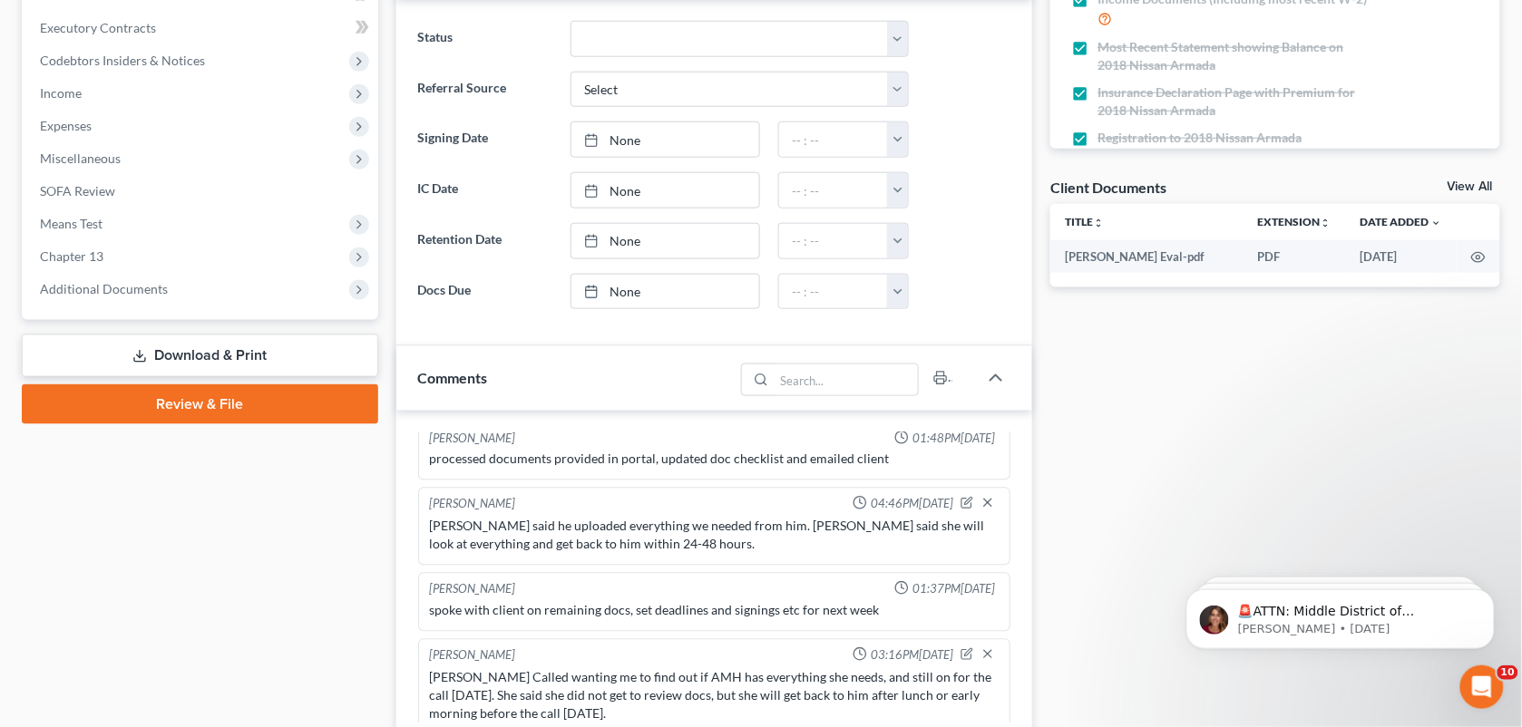
scroll to position [0, 0]
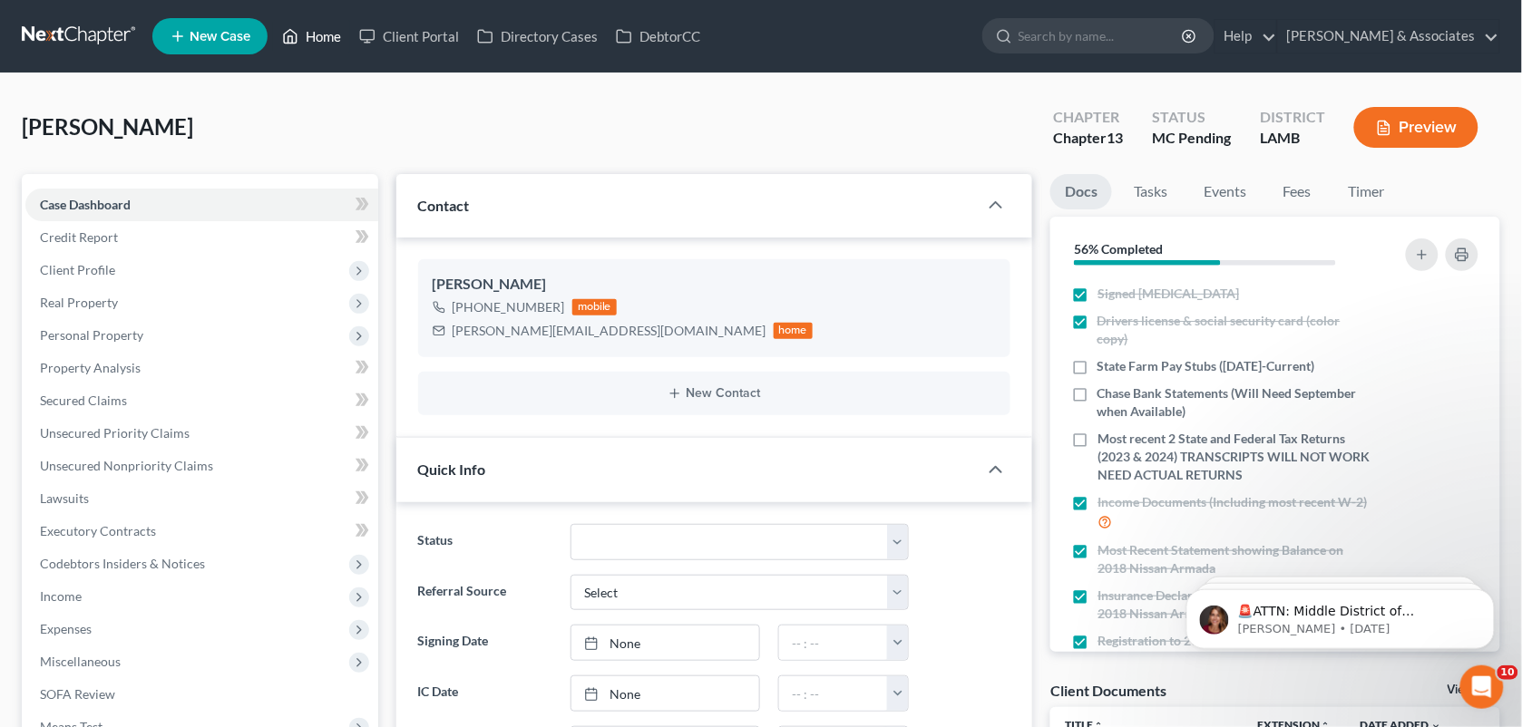
click at [323, 36] on link "Home" at bounding box center [311, 36] width 77 height 33
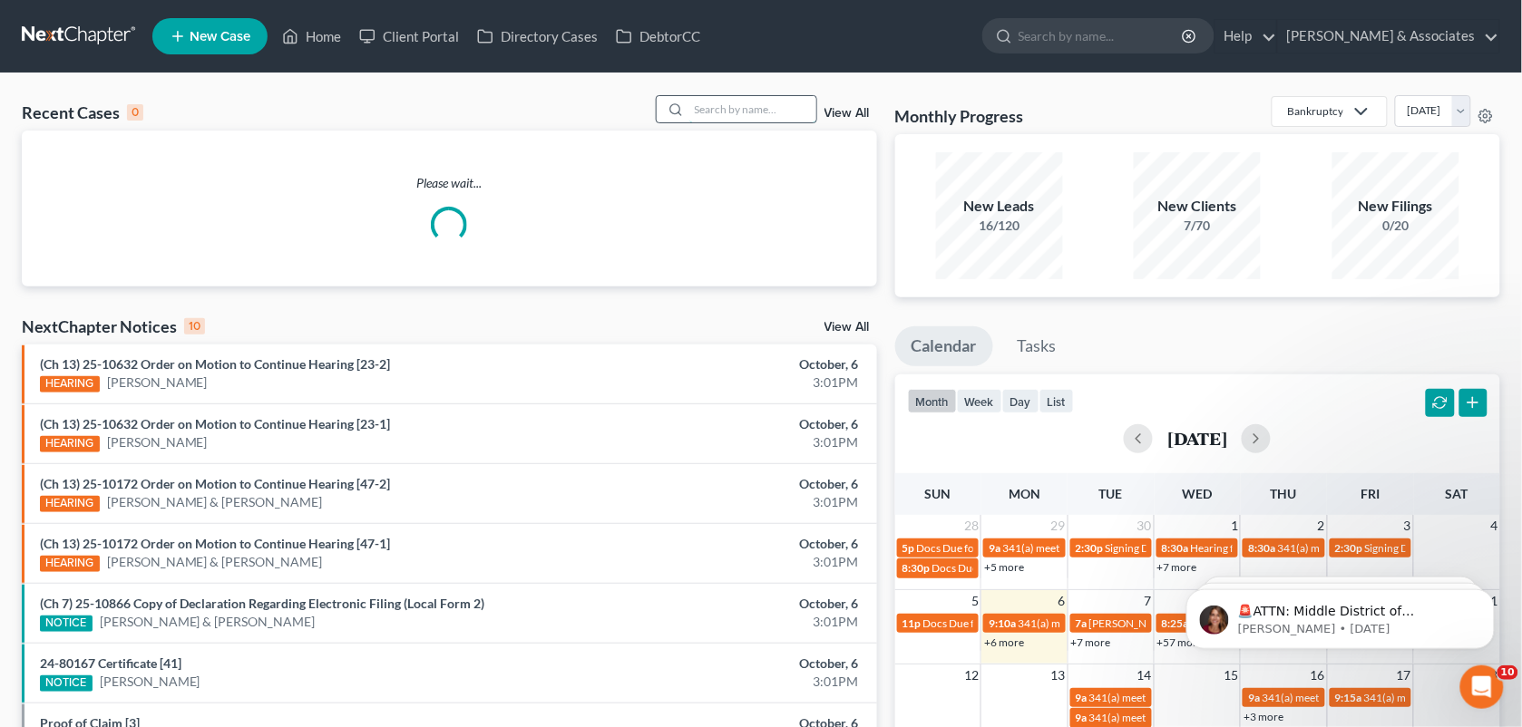
click at [708, 119] on input "search" at bounding box center [752, 109] width 127 height 26
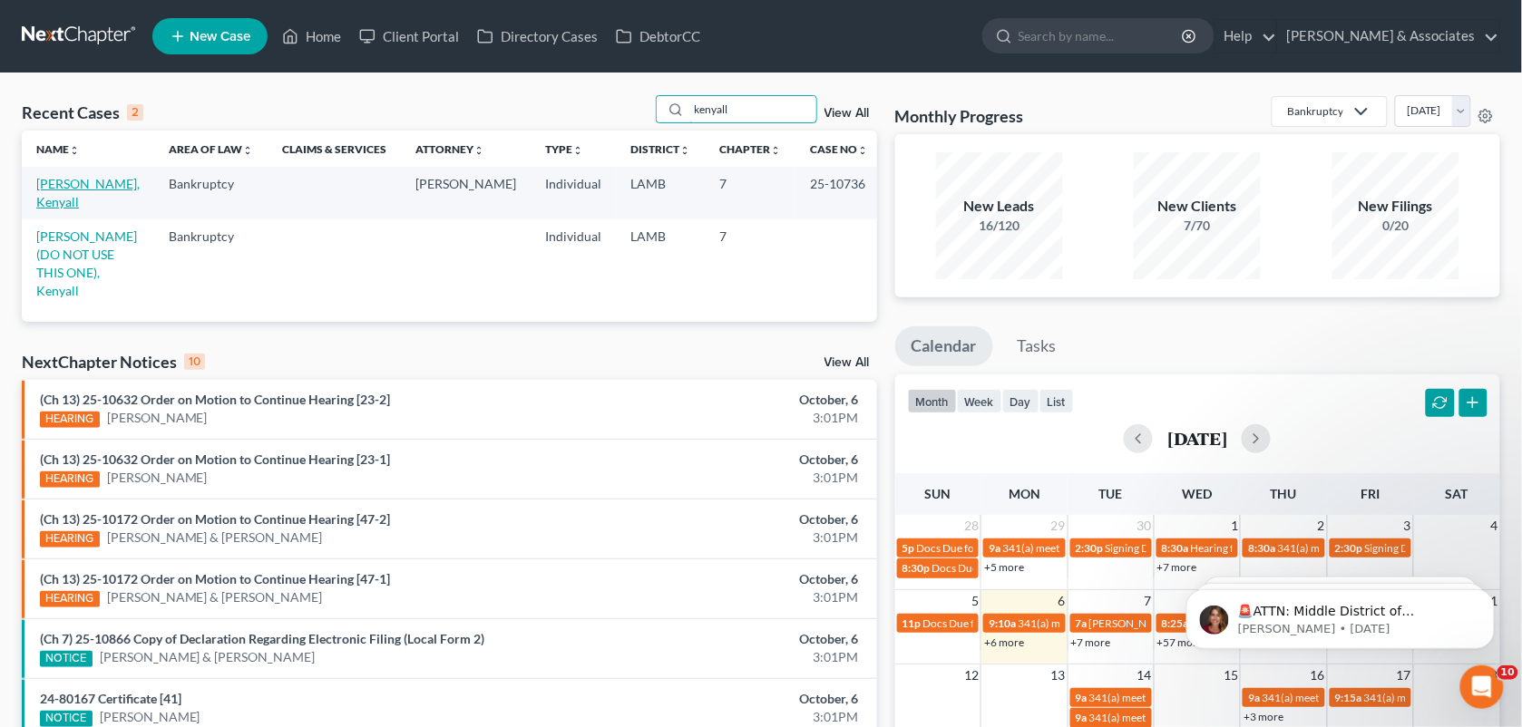
type input "kenyall"
click at [95, 181] on link "[PERSON_NAME], Kenyall" at bounding box center [87, 193] width 103 height 34
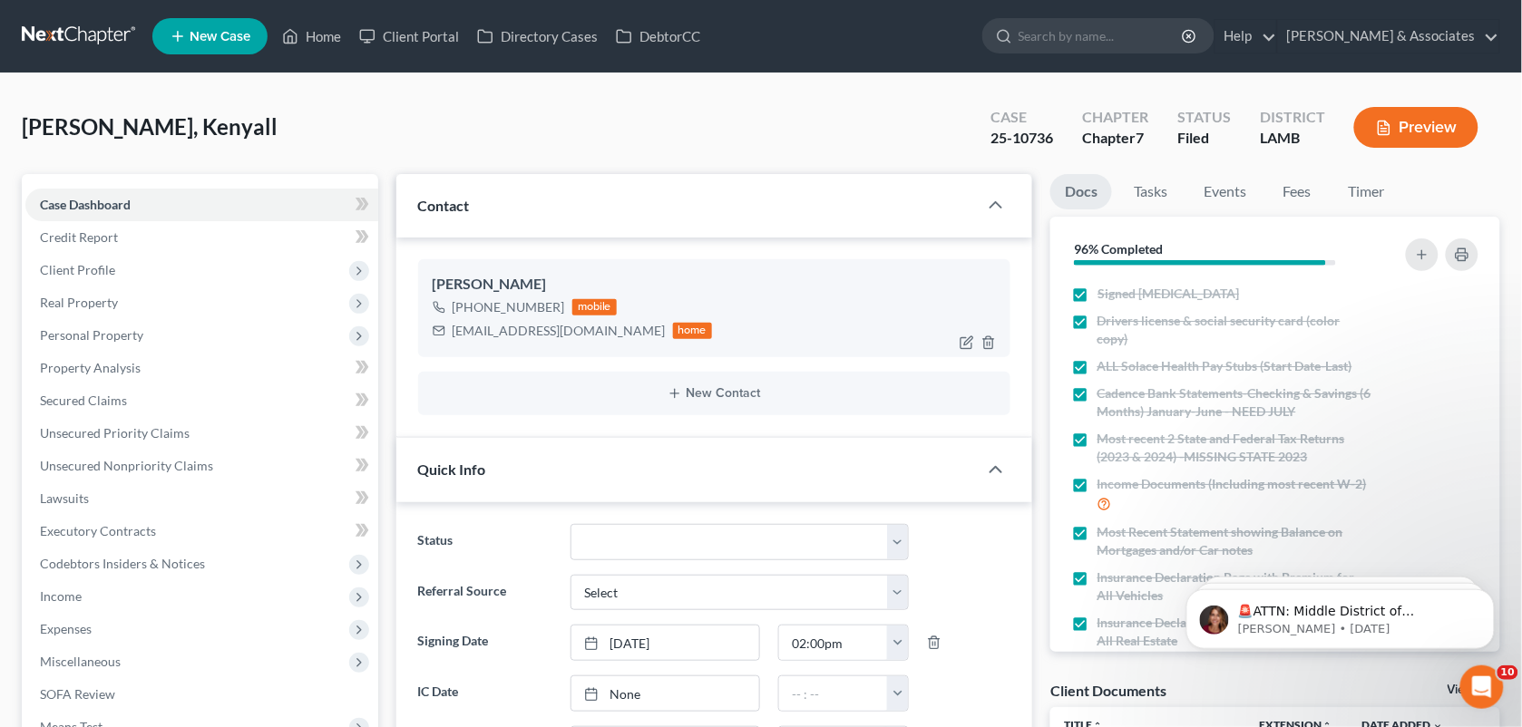
drag, startPoint x: 555, startPoint y: 307, endPoint x: 468, endPoint y: 311, distance: 87.2
click at [468, 311] on div "[PHONE_NUMBER]" at bounding box center [509, 307] width 112 height 18
copy div "[PHONE_NUMBER]"
click at [710, 106] on div "[PERSON_NAME], Kenyall Upgraded Case 25-10736 Chapter Chapter 7 Status Filed Di…" at bounding box center [761, 134] width 1478 height 79
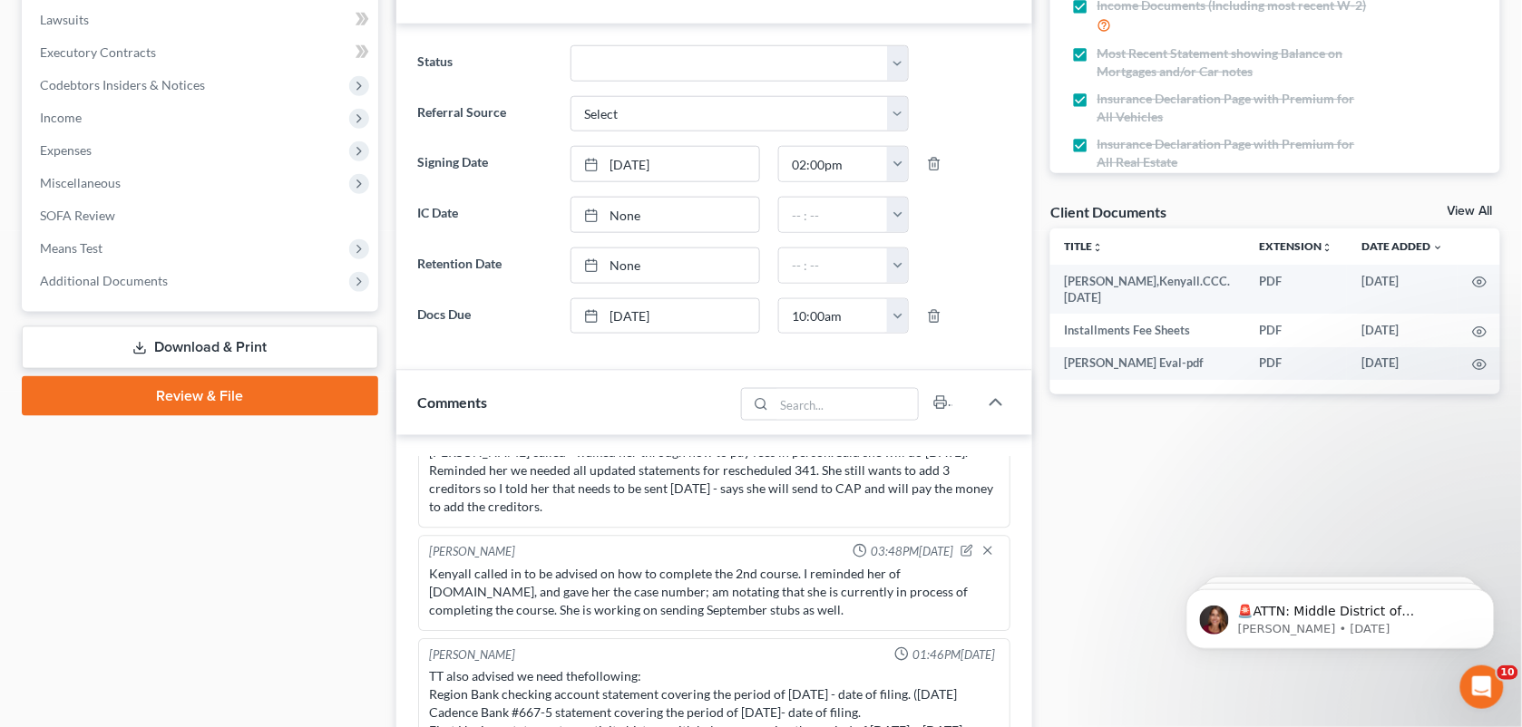
scroll to position [931, 0]
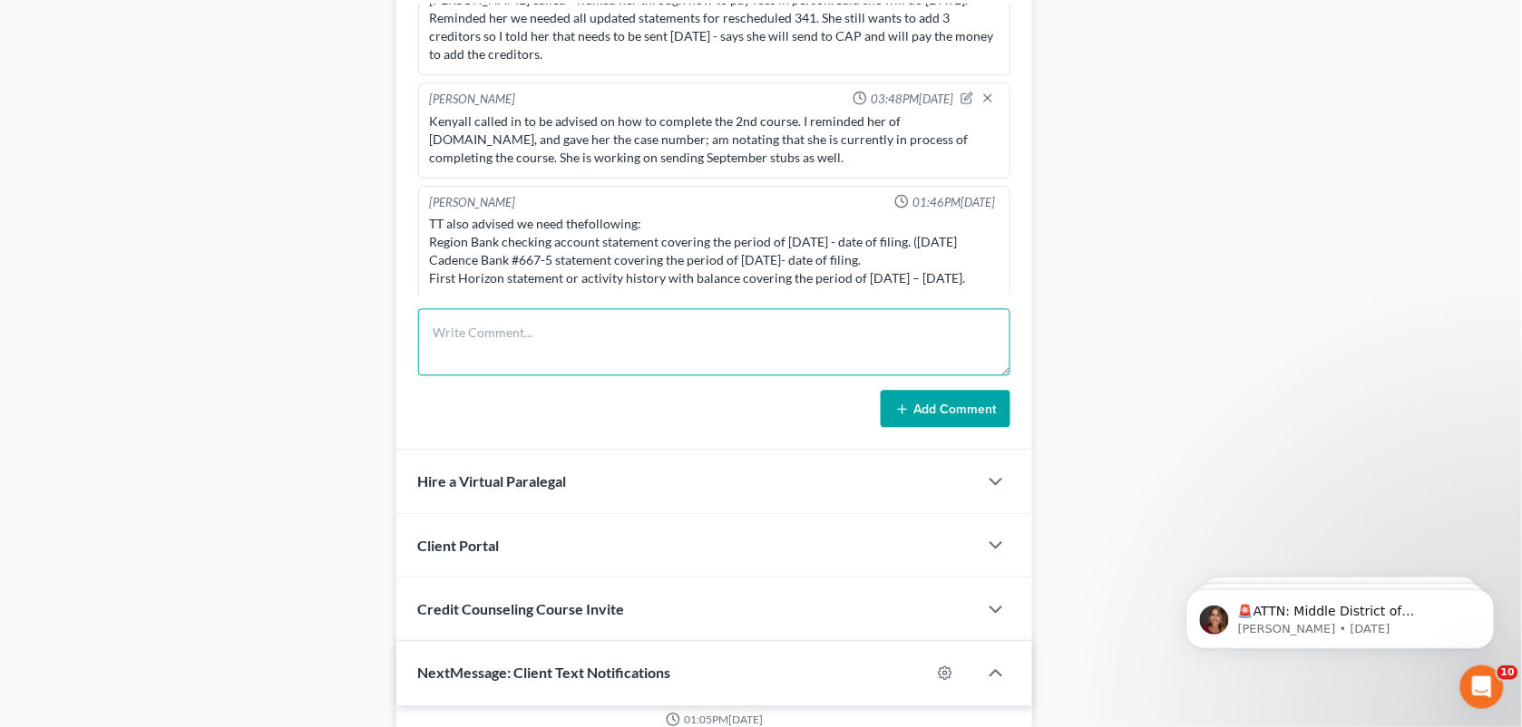
click at [535, 350] on textarea at bounding box center [714, 342] width 593 height 67
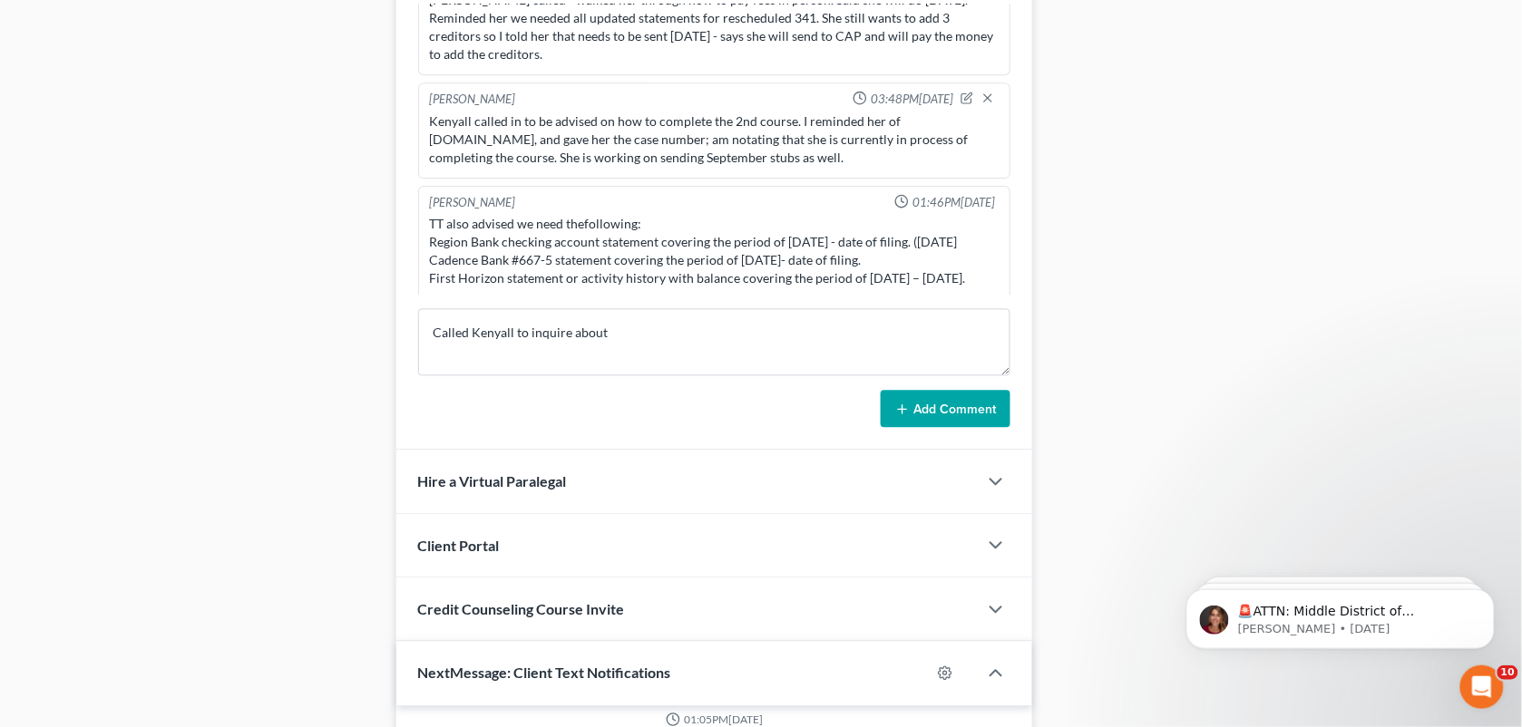
click at [1275, 181] on div "Docs Tasks Events Fees Timer 96% Completed Nothing here yet! Signed [MEDICAL_DA…" at bounding box center [1275, 178] width 468 height 1870
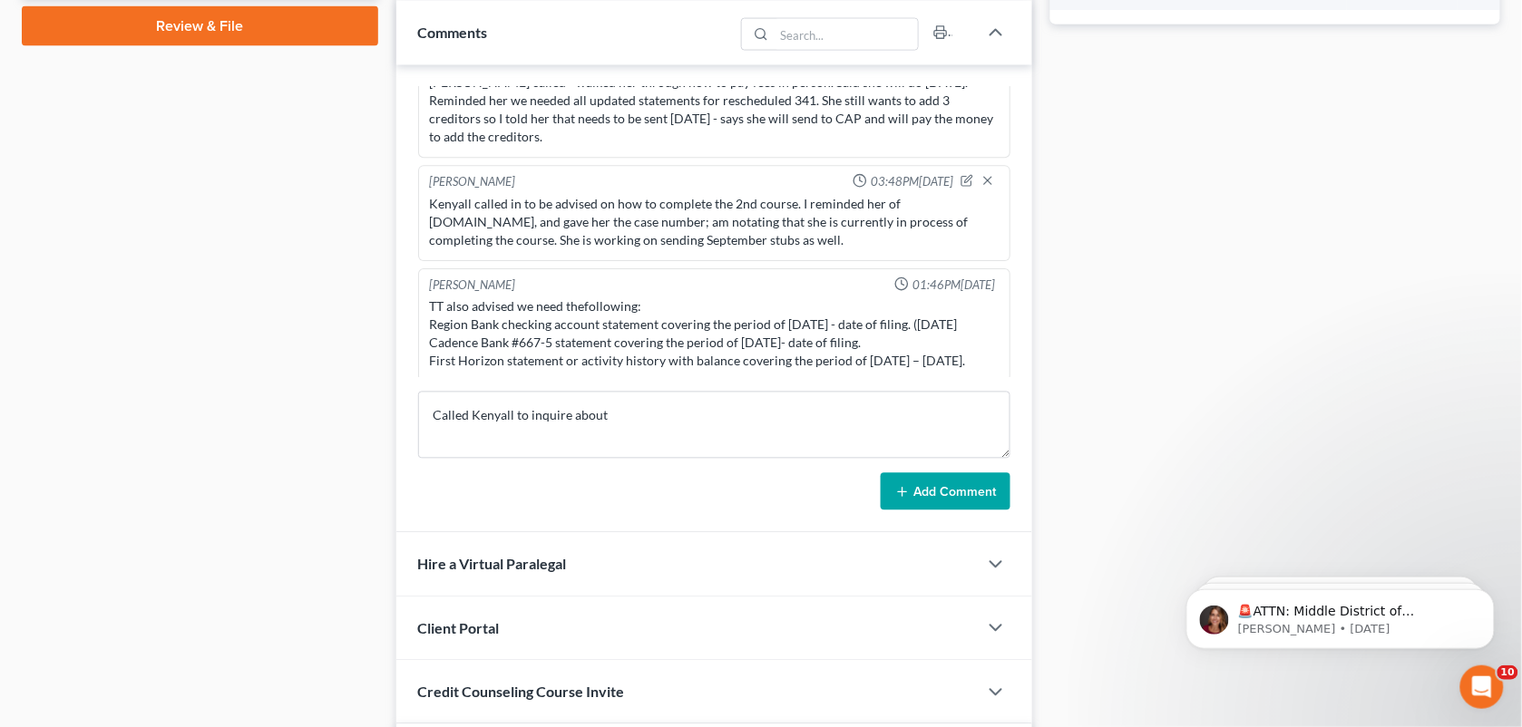
scroll to position [853, 0]
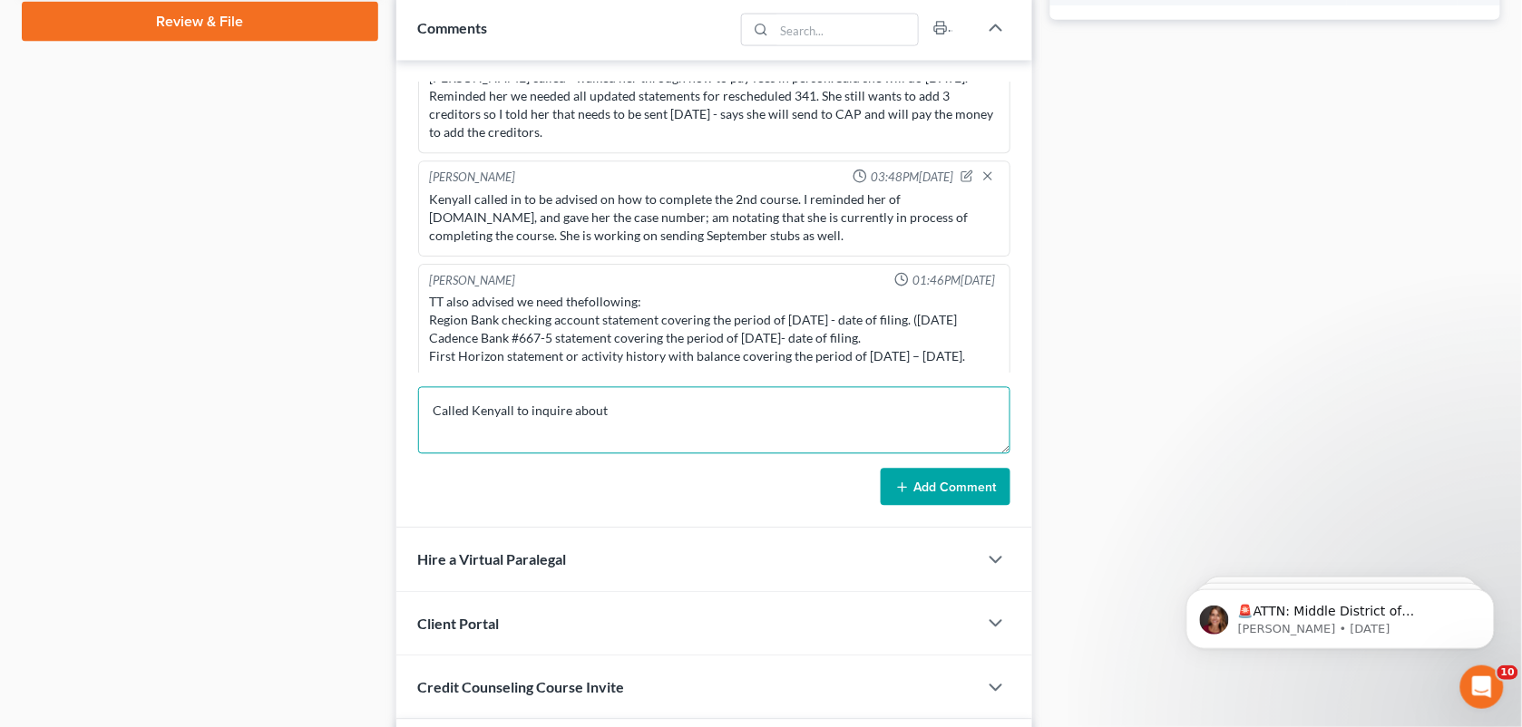
click at [601, 428] on textarea "Called Kenyall to inquire about" at bounding box center [714, 420] width 593 height 67
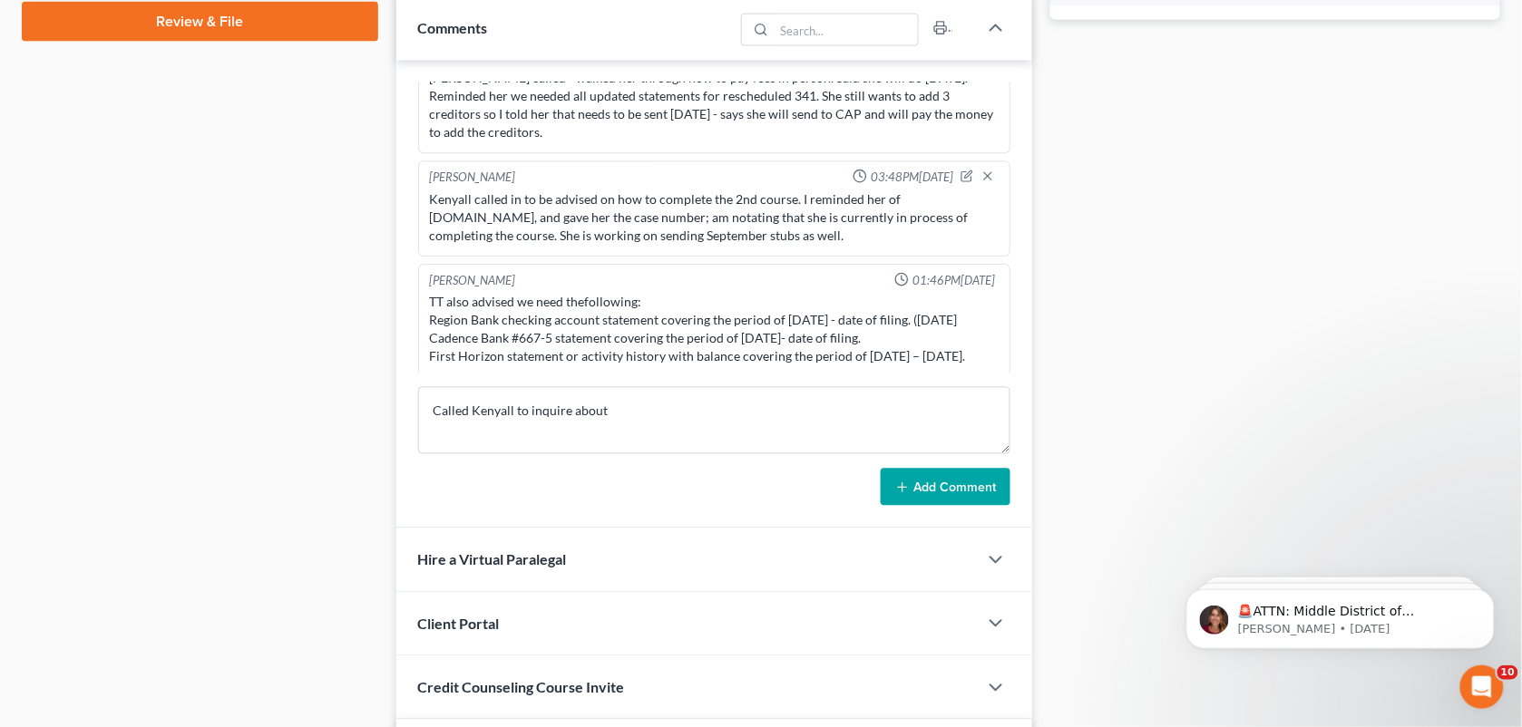
click at [1280, 283] on div "Docs Tasks Events Fees Timer 96% Completed Nothing here yet! Signed [MEDICAL_DA…" at bounding box center [1275, 256] width 468 height 1870
click at [345, 232] on div "Case Dashboard Payments Invoices Payments Payments Credit Report Client Profile" at bounding box center [200, 256] width 375 height 1870
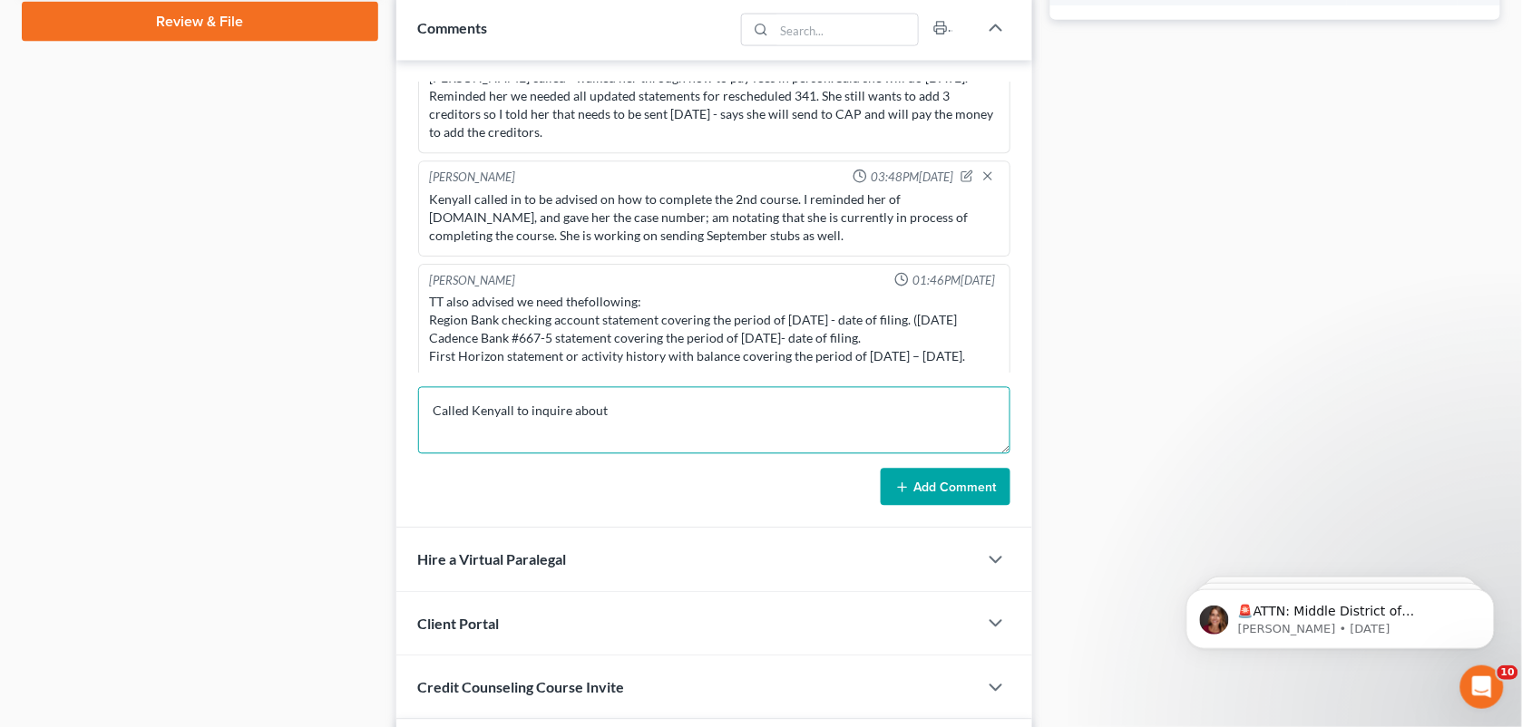
click at [944, 406] on textarea "Called Kenyall to inquire about" at bounding box center [714, 420] width 593 height 67
click at [712, 423] on textarea "Called Kenyall to inquire about" at bounding box center [714, 420] width 593 height 67
paste textarea "She didn't include paystubs because she doesn't work. I told her about the 3 ba…"
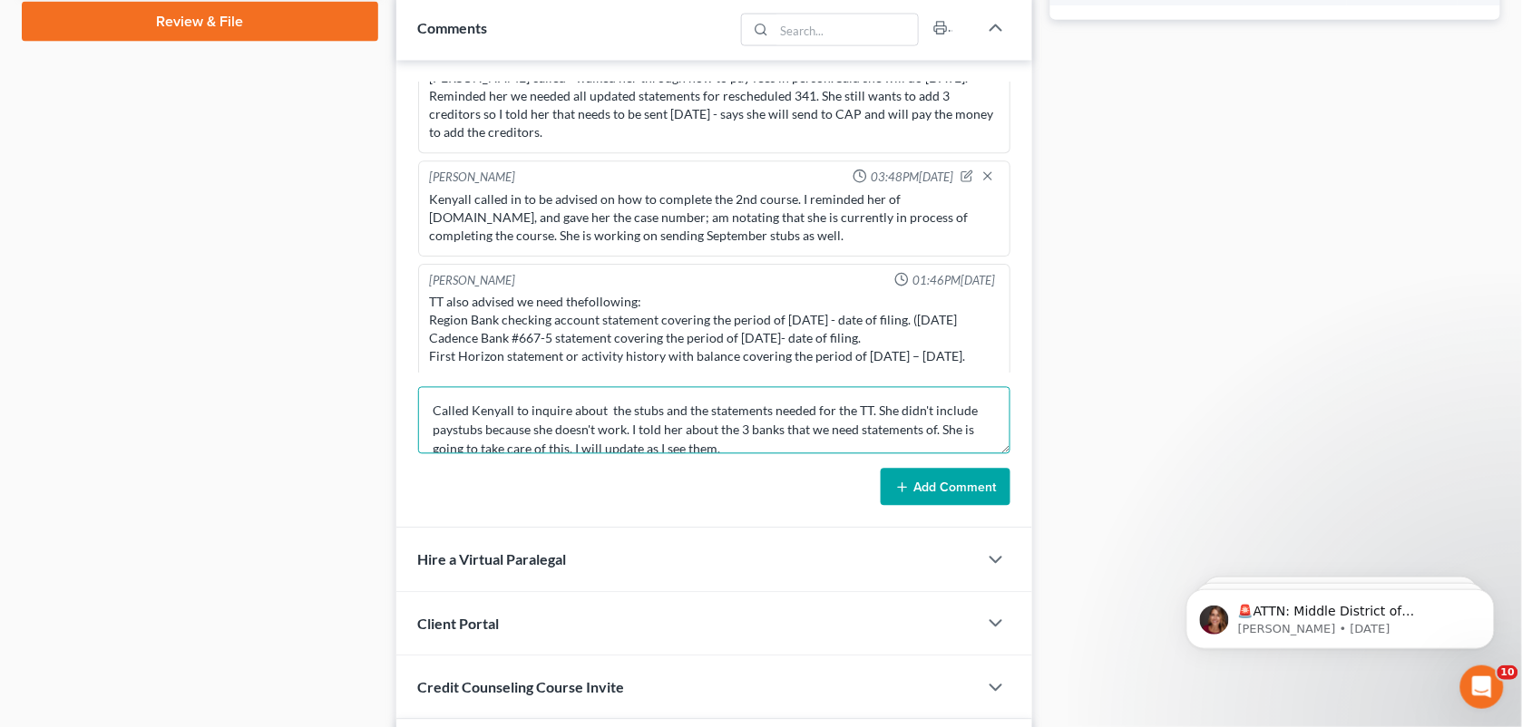
scroll to position [3, 0]
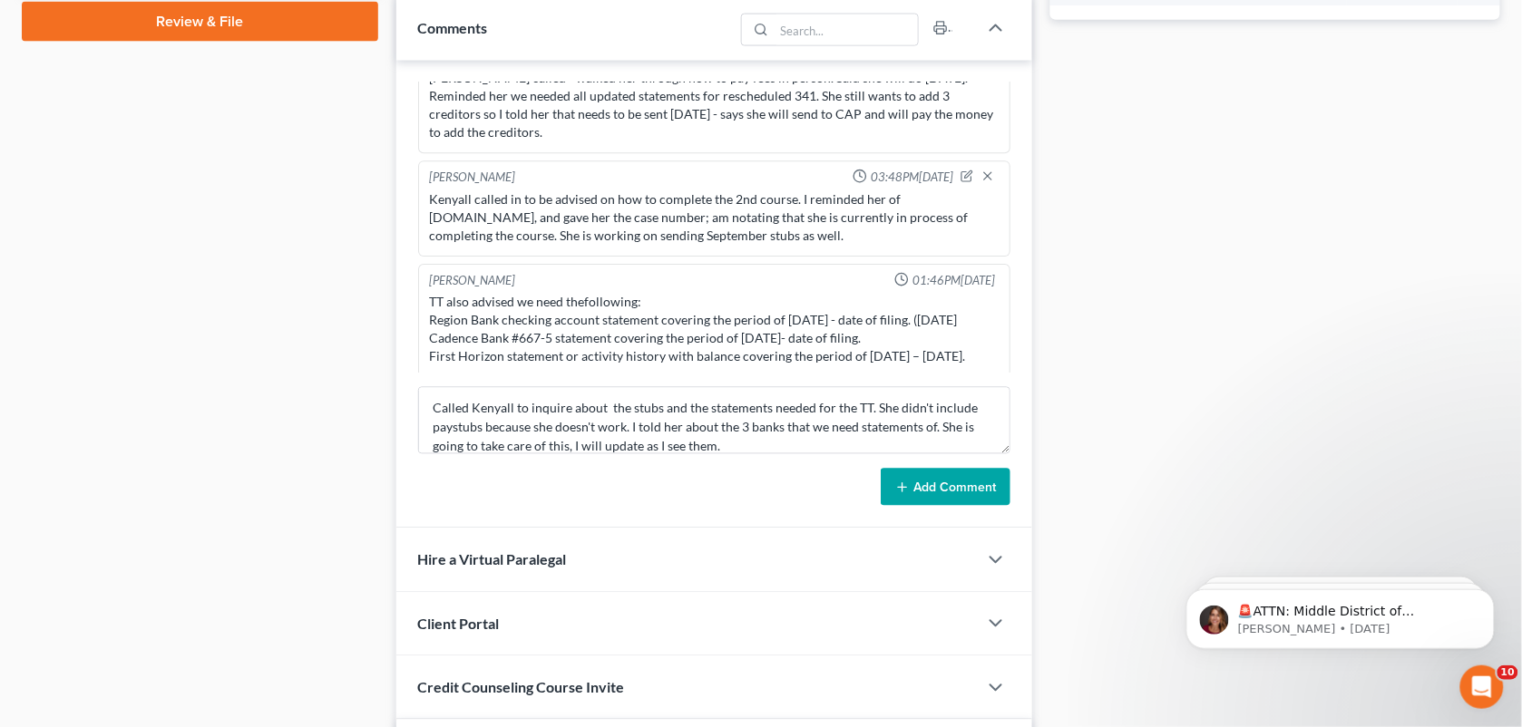
click at [730, 460] on form "Called Kenyall to inquire about the stubs and the statements needed for the TT.…" at bounding box center [714, 447] width 593 height 120
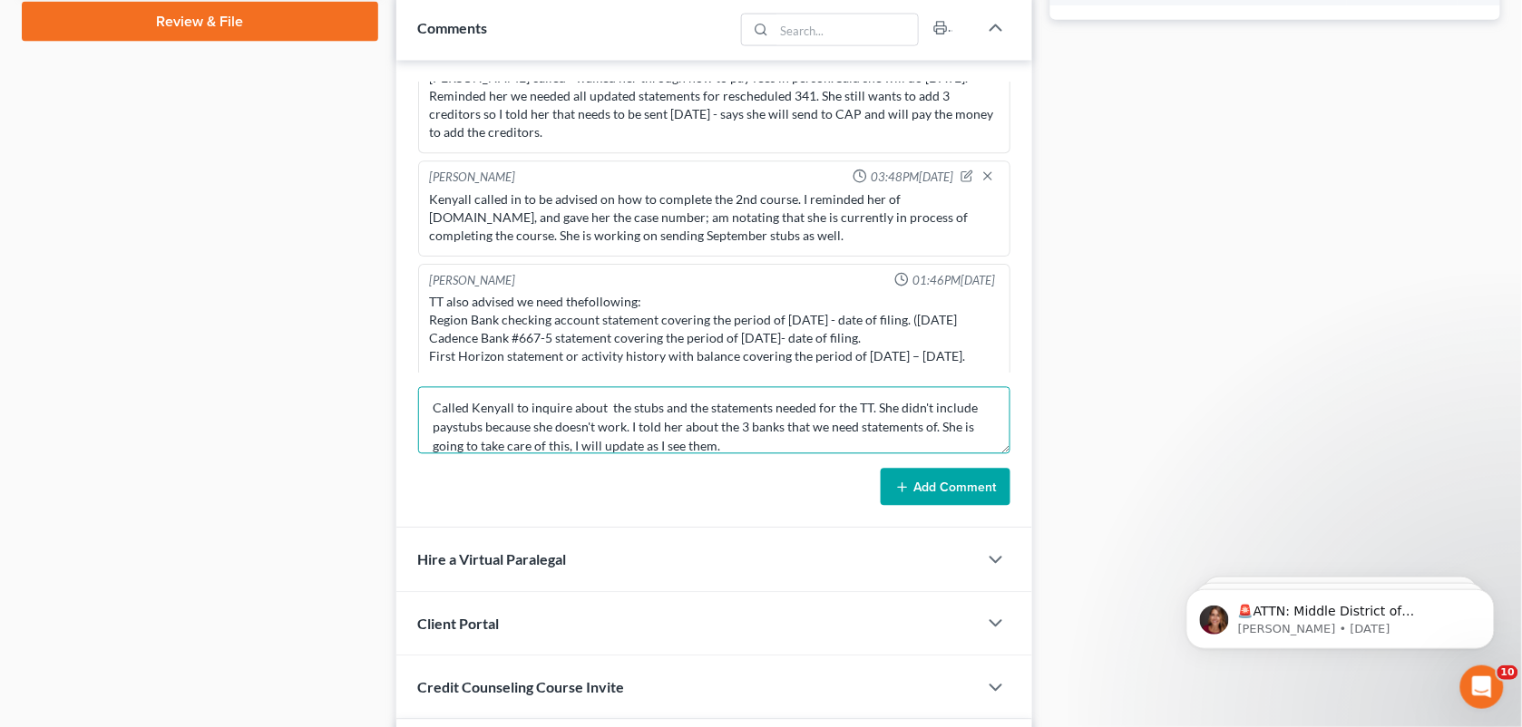
click at [741, 444] on textarea "Called Kenyall to inquire about the stubs and the statements needed for the TT.…" at bounding box center [714, 420] width 593 height 67
click at [735, 443] on textarea "Called Kenyall to inquire about the stubs and the statements needed for the TT.…" at bounding box center [714, 420] width 593 height 67
type textarea "Called Kenyall to inquire about the stubs and the statements needed for the TT.…"
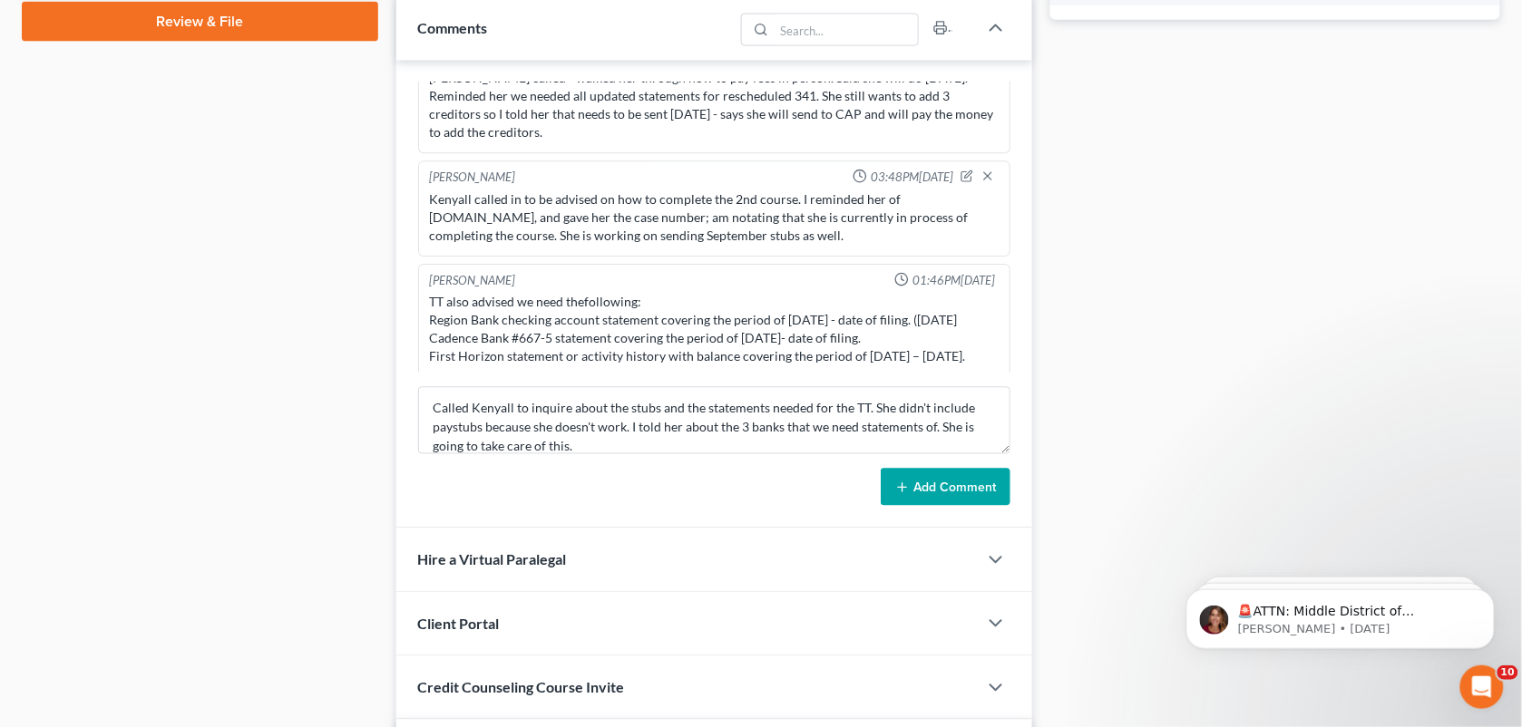
click at [917, 482] on button "Add Comment" at bounding box center [946, 488] width 130 height 38
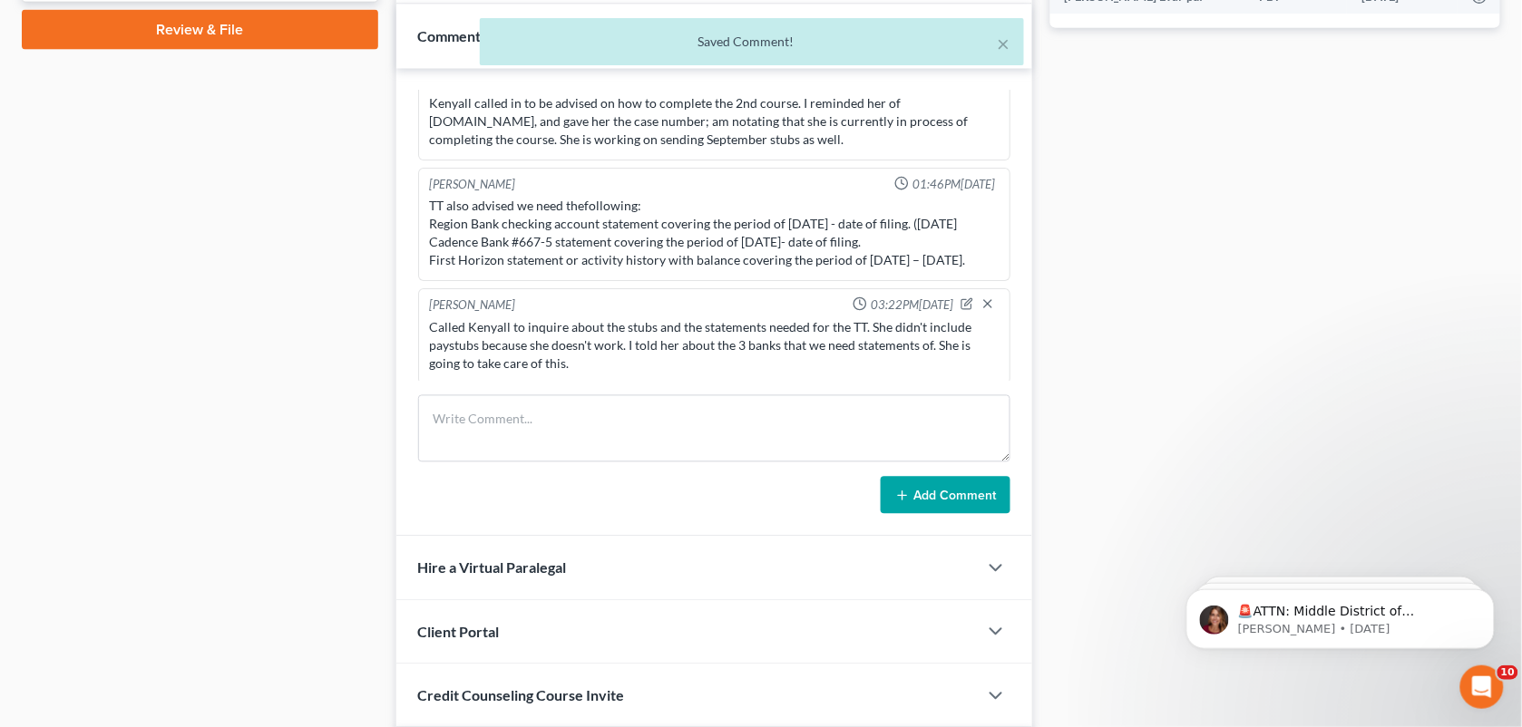
scroll to position [0, 0]
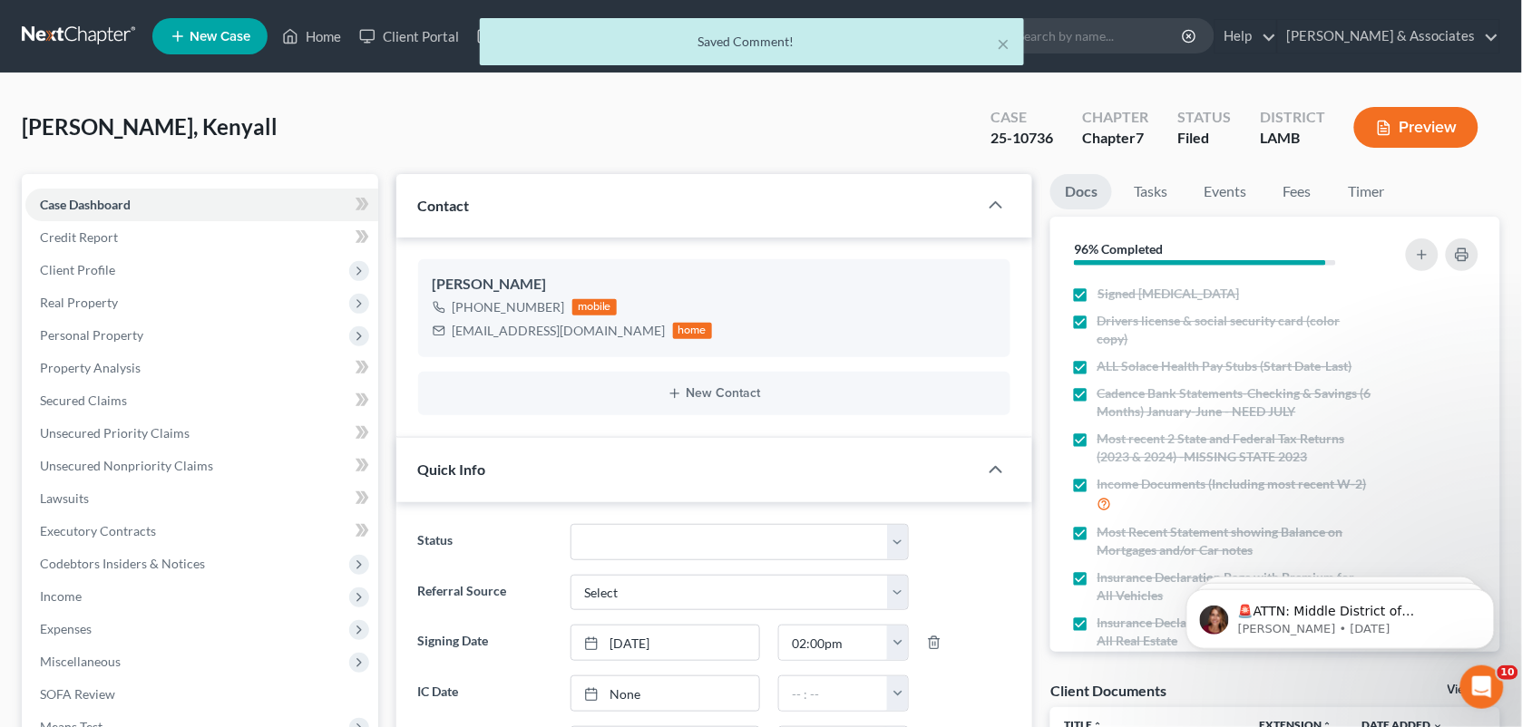
click at [318, 48] on div "× Saved Comment!" at bounding box center [752, 46] width 1522 height 56
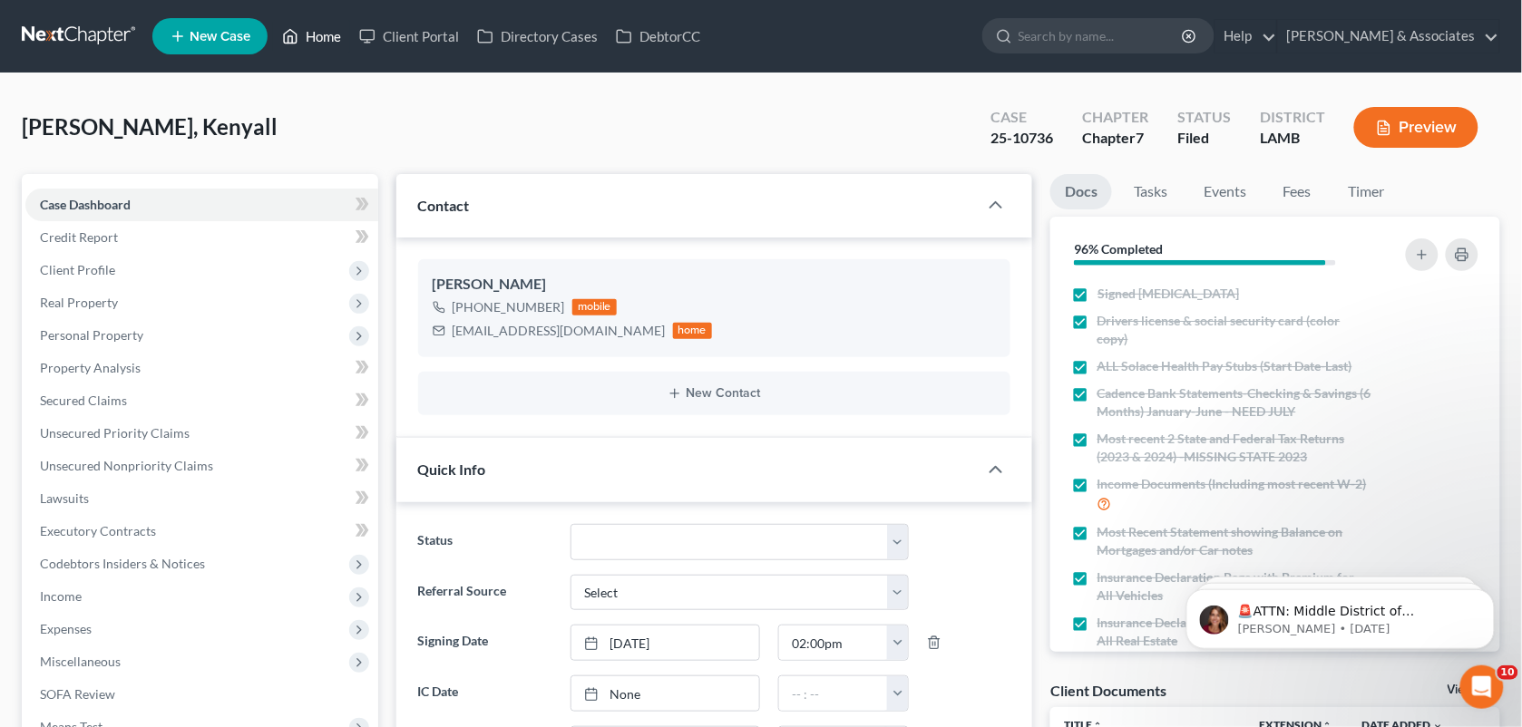
click at [318, 38] on link "Home" at bounding box center [311, 36] width 77 height 33
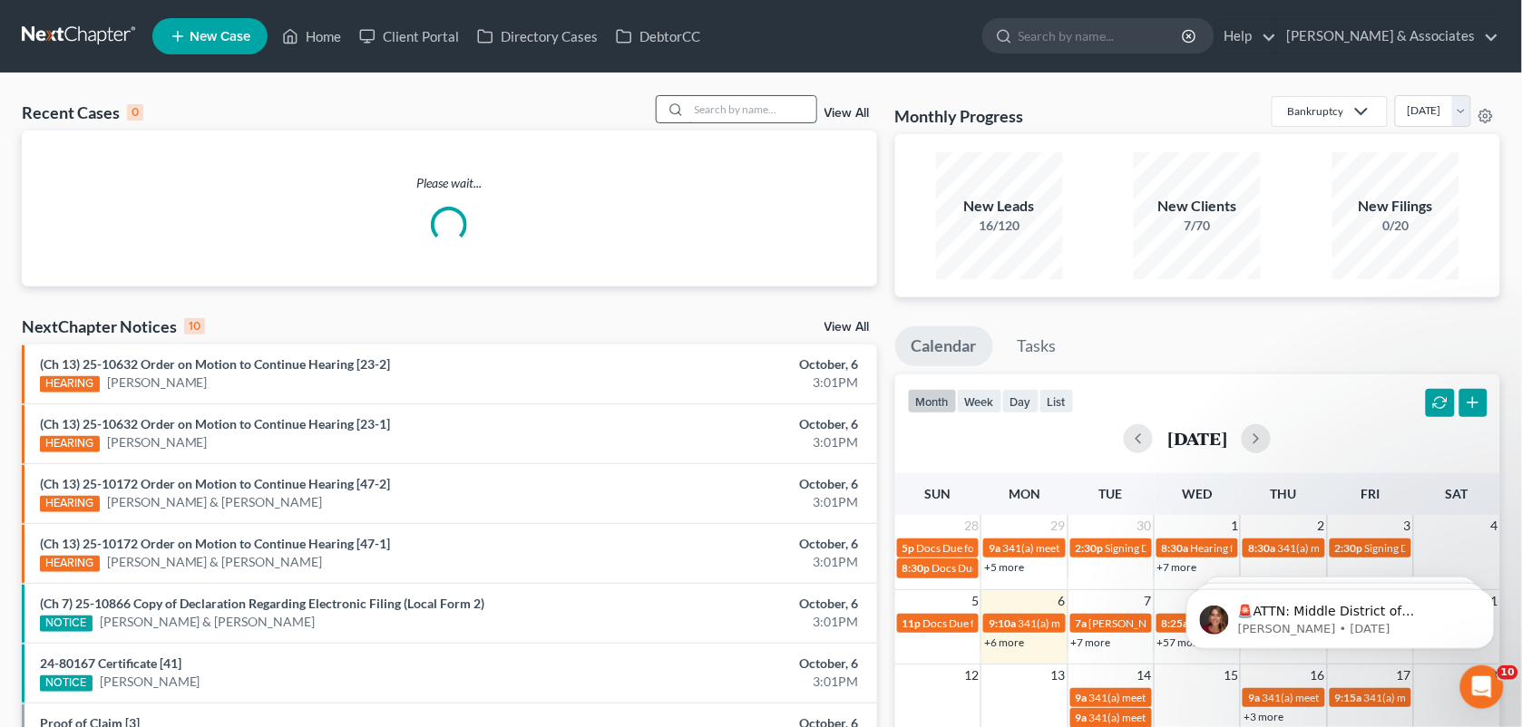
click at [706, 111] on input "search" at bounding box center [752, 109] width 127 height 26
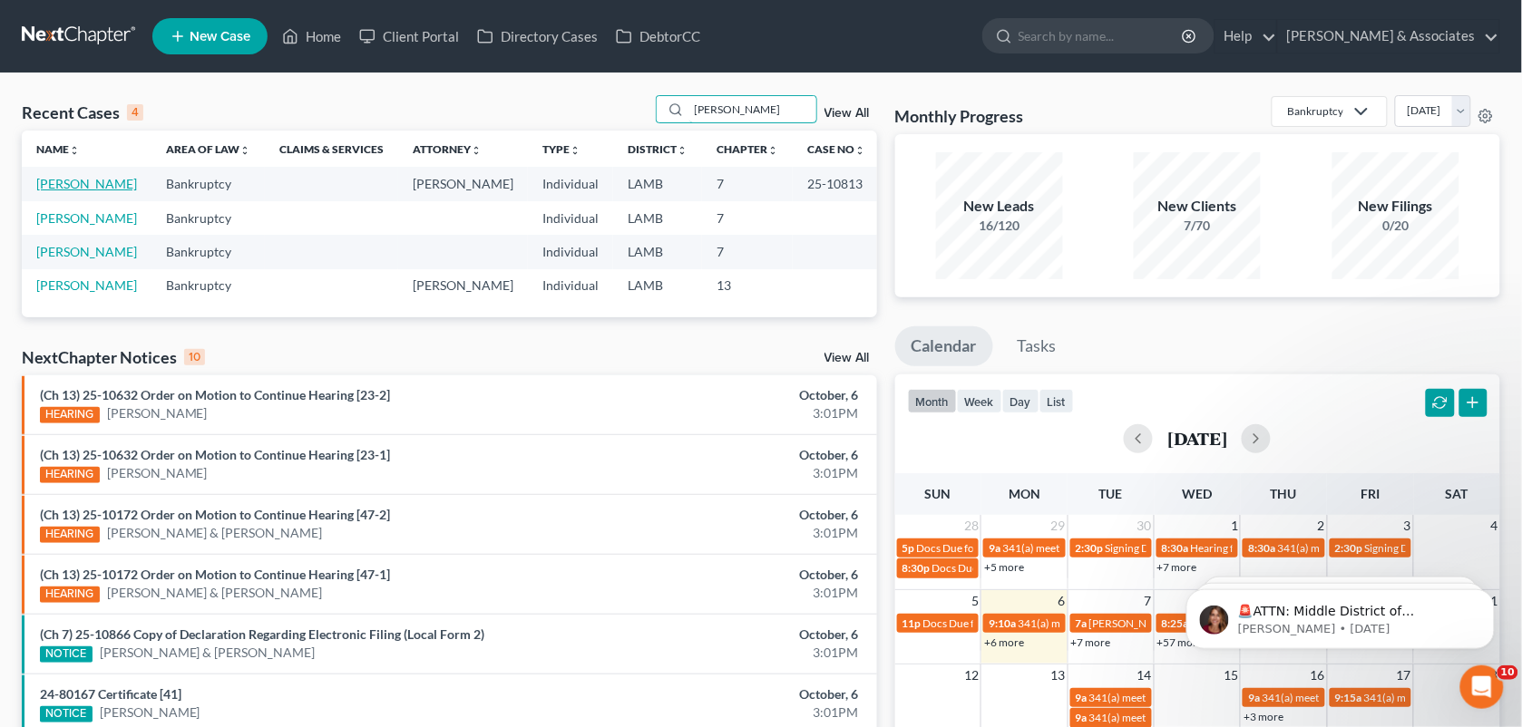
type input "[PERSON_NAME]"
click at [109, 189] on link "[PERSON_NAME]" at bounding box center [86, 183] width 101 height 15
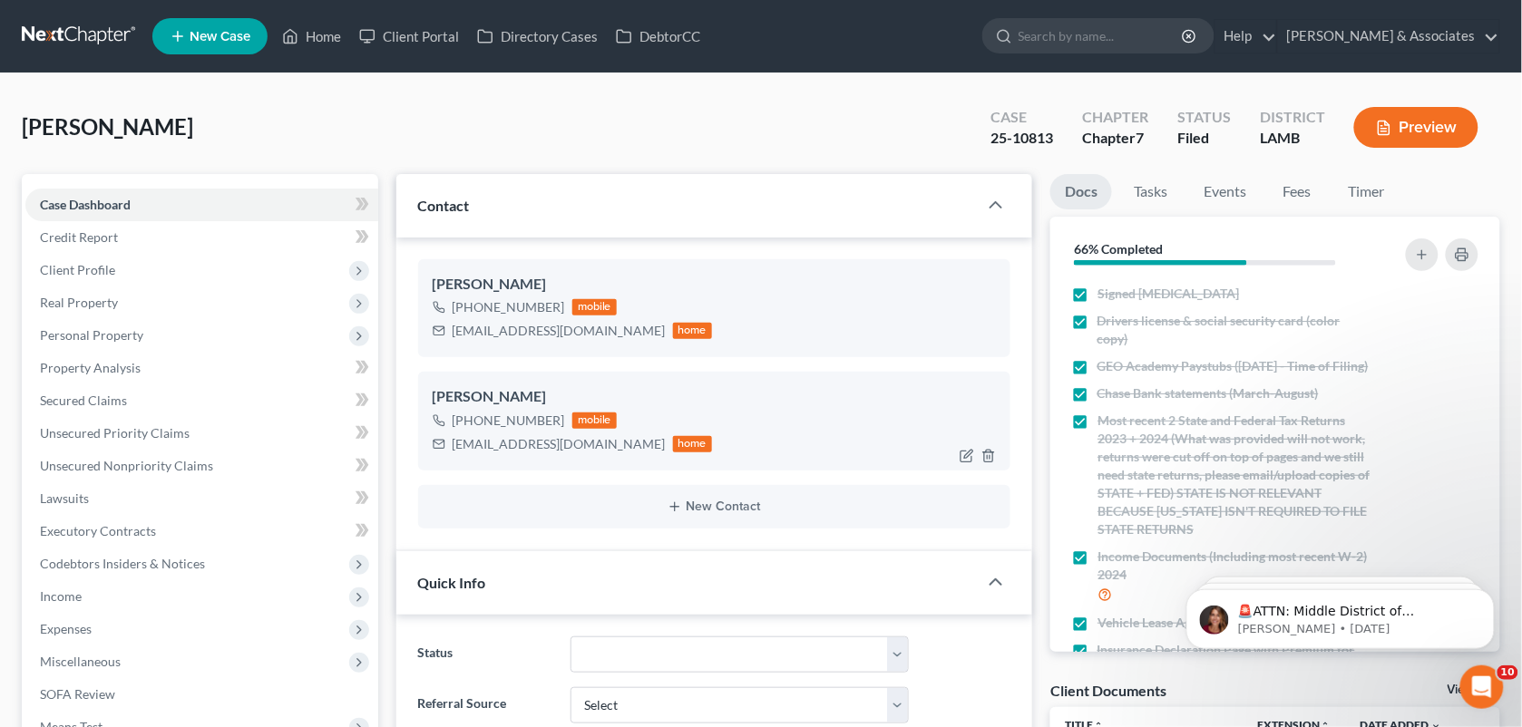
scroll to position [1870, 0]
drag, startPoint x: 535, startPoint y: 426, endPoint x: 470, endPoint y: 422, distance: 65.5
click at [470, 422] on div "[PHONE_NUMBER] mobile" at bounding box center [573, 421] width 280 height 24
click at [617, 131] on div "[PERSON_NAME] Upgraded Case 25-10813 Chapter Chapter 7 Status Filed District [G…" at bounding box center [761, 134] width 1478 height 79
click at [306, 46] on link "Home" at bounding box center [311, 36] width 77 height 33
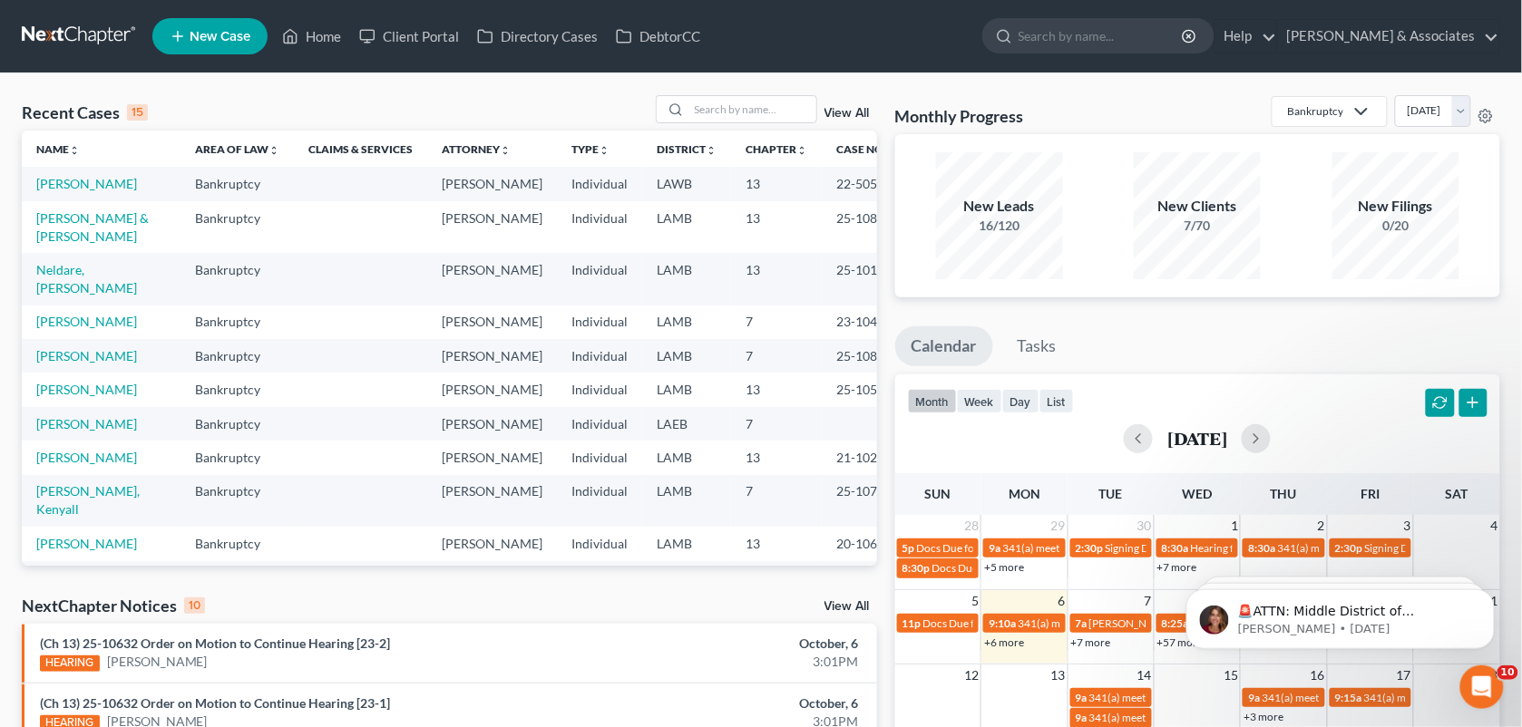
click at [950, 46] on ul "New Case Home Client Portal Directory Cases DebtorCC - No Result - See all resu…" at bounding box center [826, 36] width 1348 height 47
click at [75, 179] on link "[PERSON_NAME]" at bounding box center [86, 183] width 101 height 15
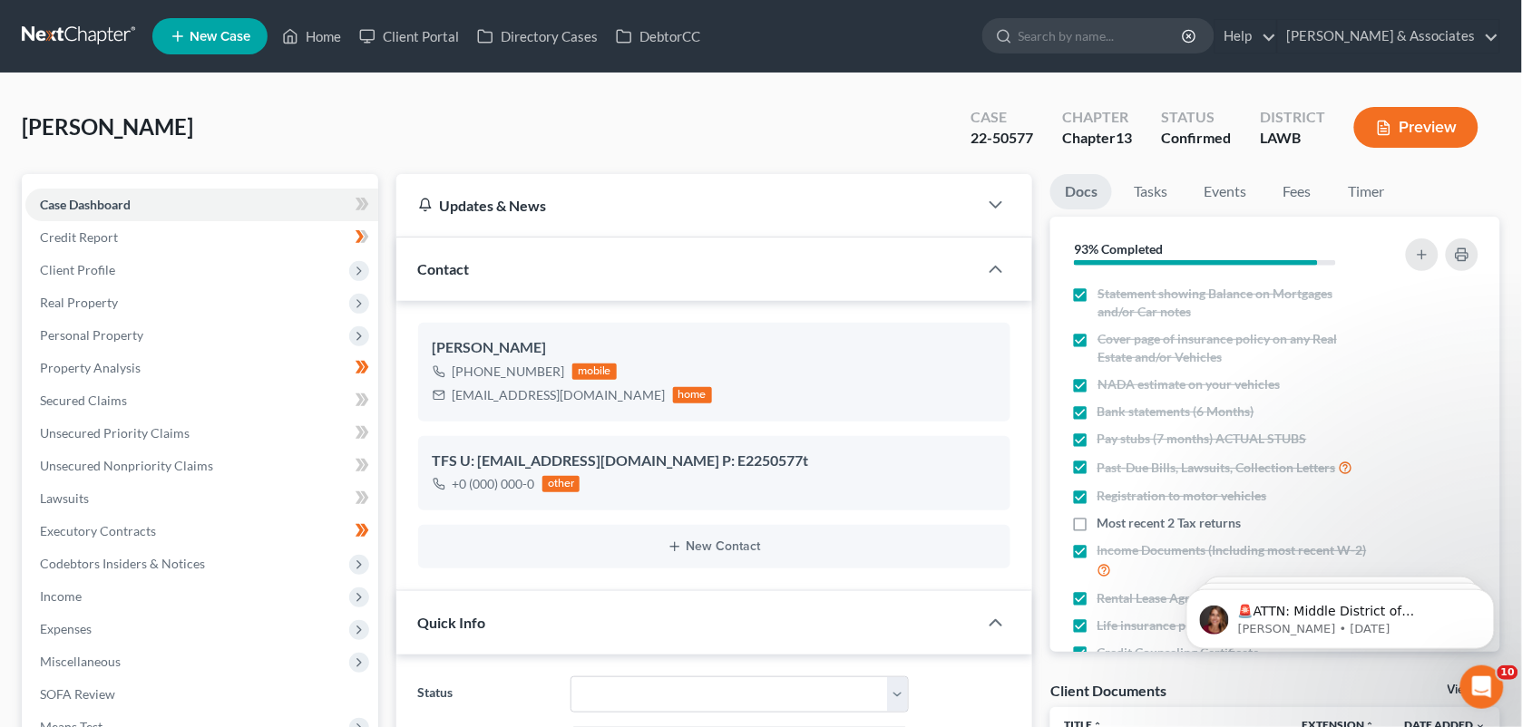
scroll to position [2504, 0]
click at [850, 132] on div "[PERSON_NAME] Upgraded Case 22-50577 Chapter Chapter 13 Status Confirmed Distri…" at bounding box center [761, 134] width 1478 height 79
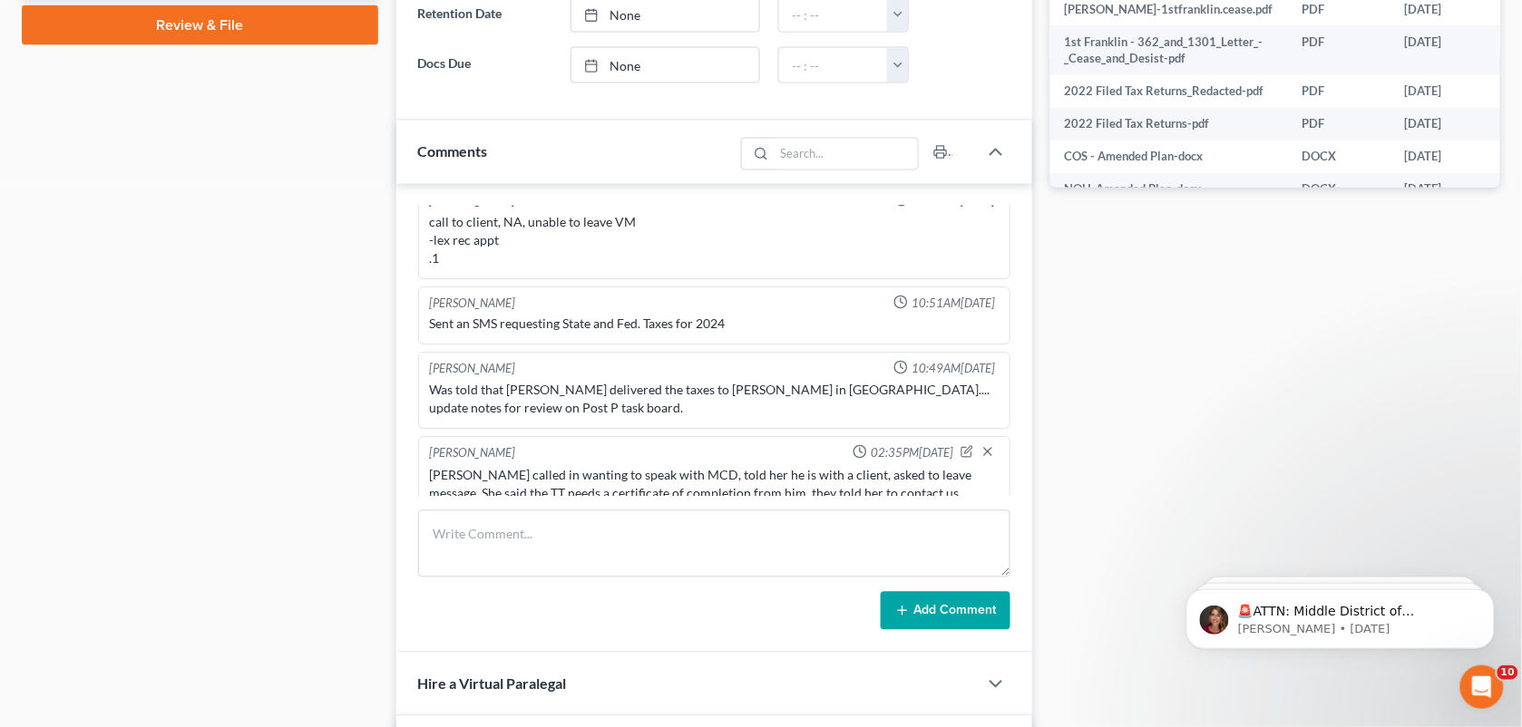
scroll to position [891, 0]
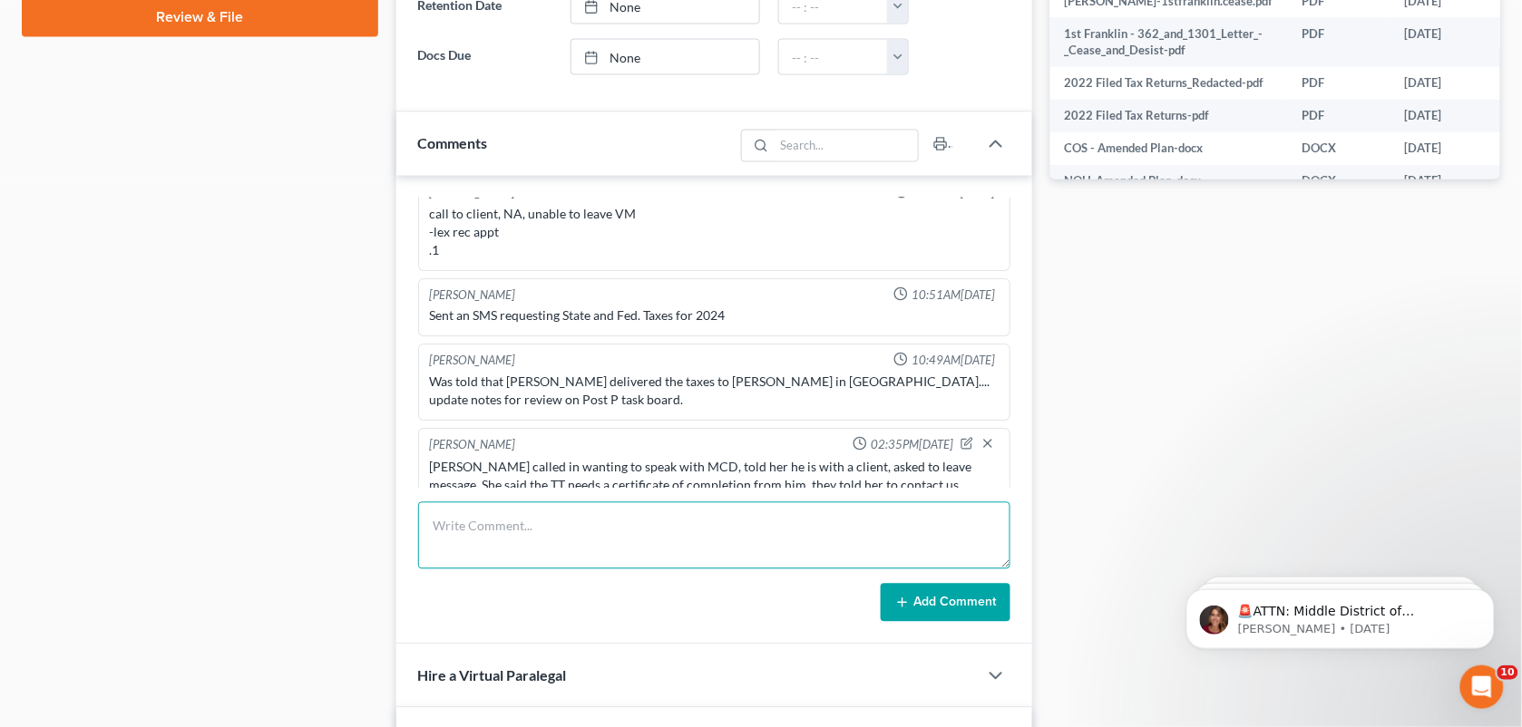
click at [628, 506] on textarea at bounding box center [714, 535] width 593 height 67
type textarea "MCD: Plan pays off this year. Needs to complete. DE Course. Going to let her kn…"
click at [935, 597] on button "Add Comment" at bounding box center [946, 603] width 130 height 38
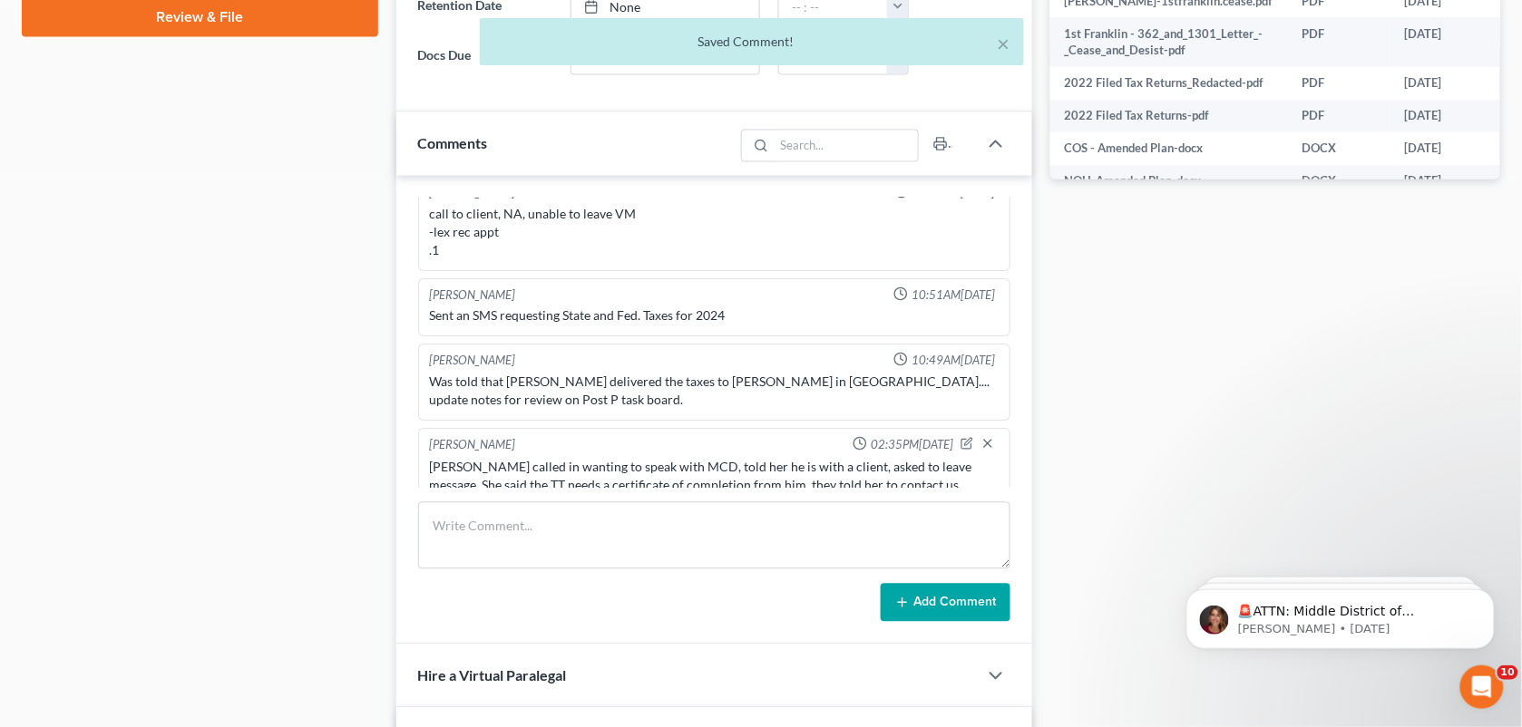
scroll to position [3959, 0]
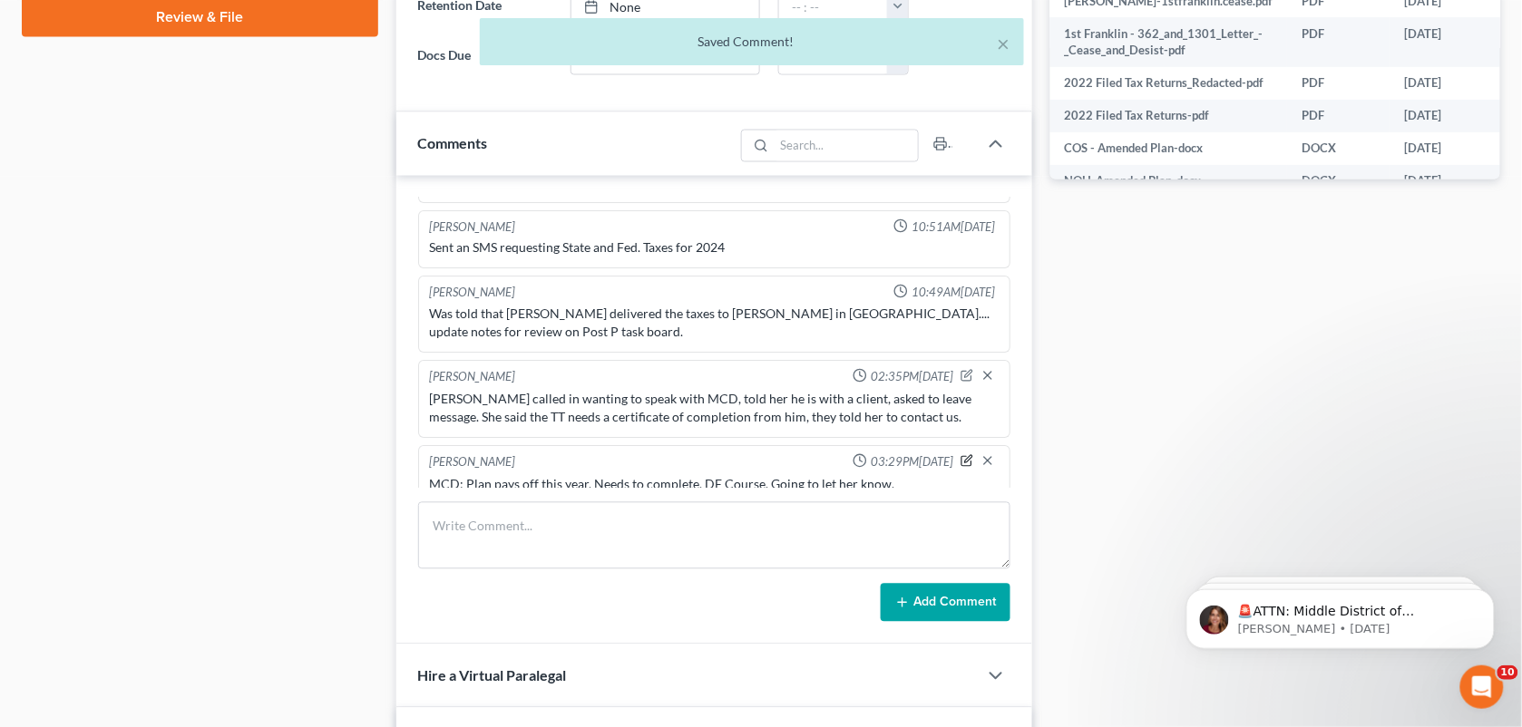
click at [960, 454] on button "button" at bounding box center [966, 461] width 13 height 14
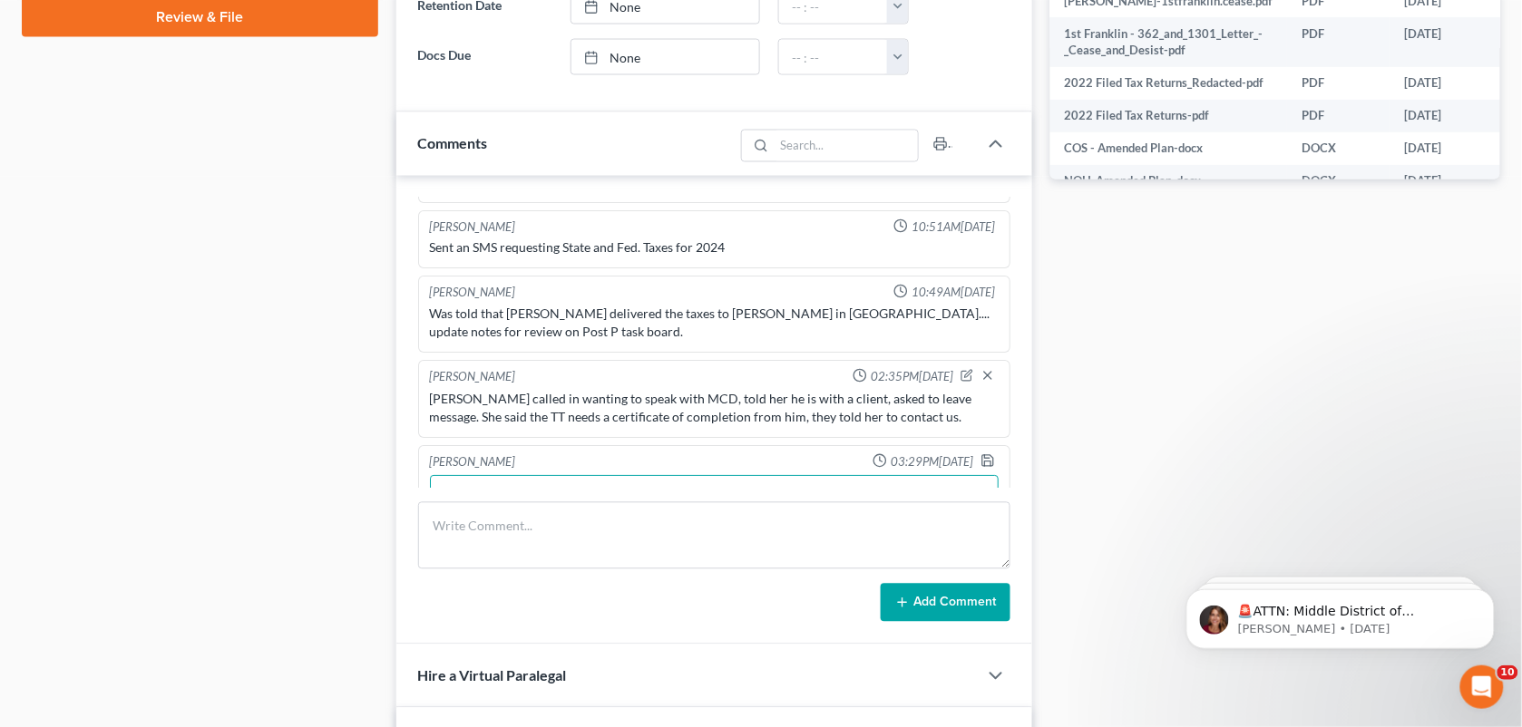
click at [776, 479] on textarea "MCD: Plan pays off this year. Needs to complete. DE Course. Going to let her kn…" at bounding box center [715, 509] width 570 height 67
click at [478, 483] on textarea "MCD: Plan pays off this year. Needs to complete. DE Course." Going to let her k…" at bounding box center [715, 508] width 570 height 67
type textarea "MCD: "Plan pays off this year. Needs to complete. DE Course." Going to let her …"
click at [980, 453] on icon "button" at bounding box center [987, 460] width 15 height 15
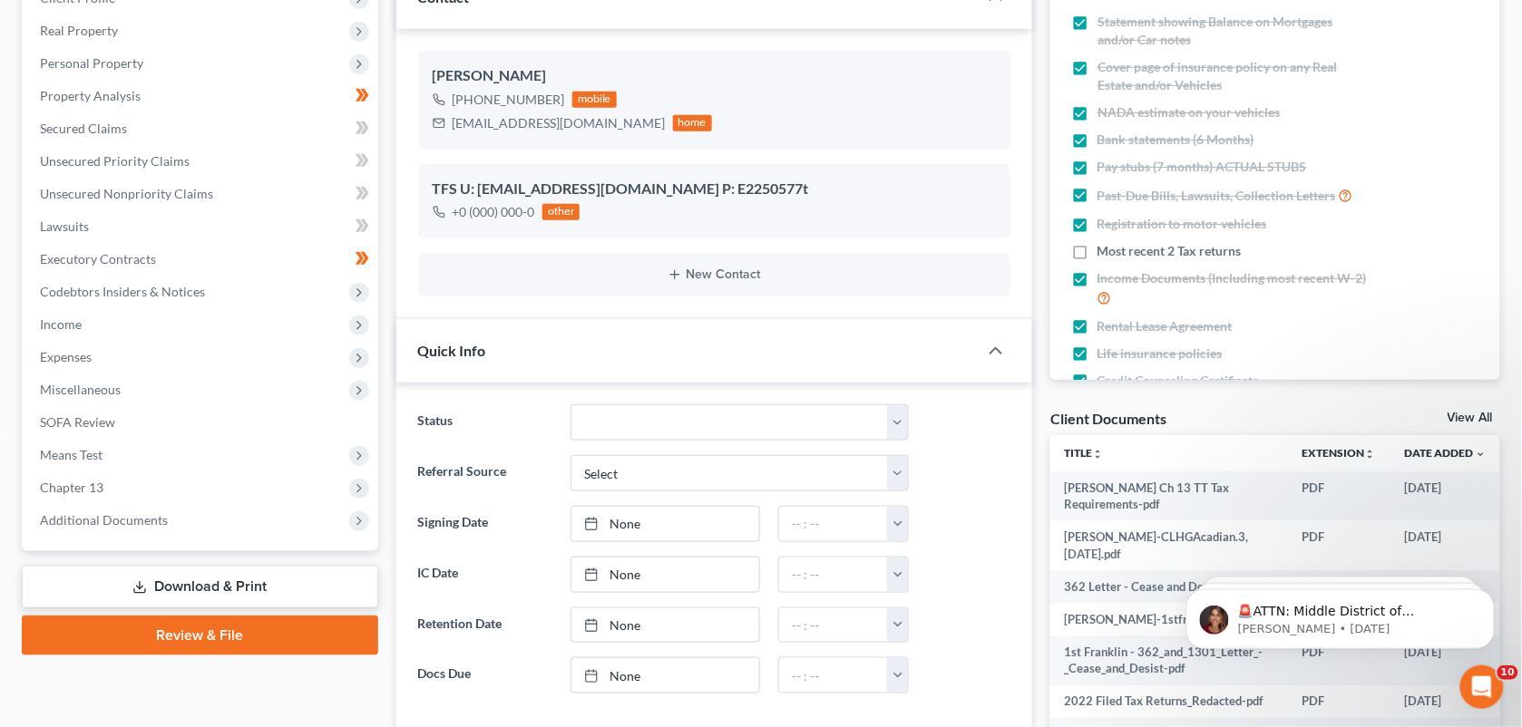
scroll to position [0, 0]
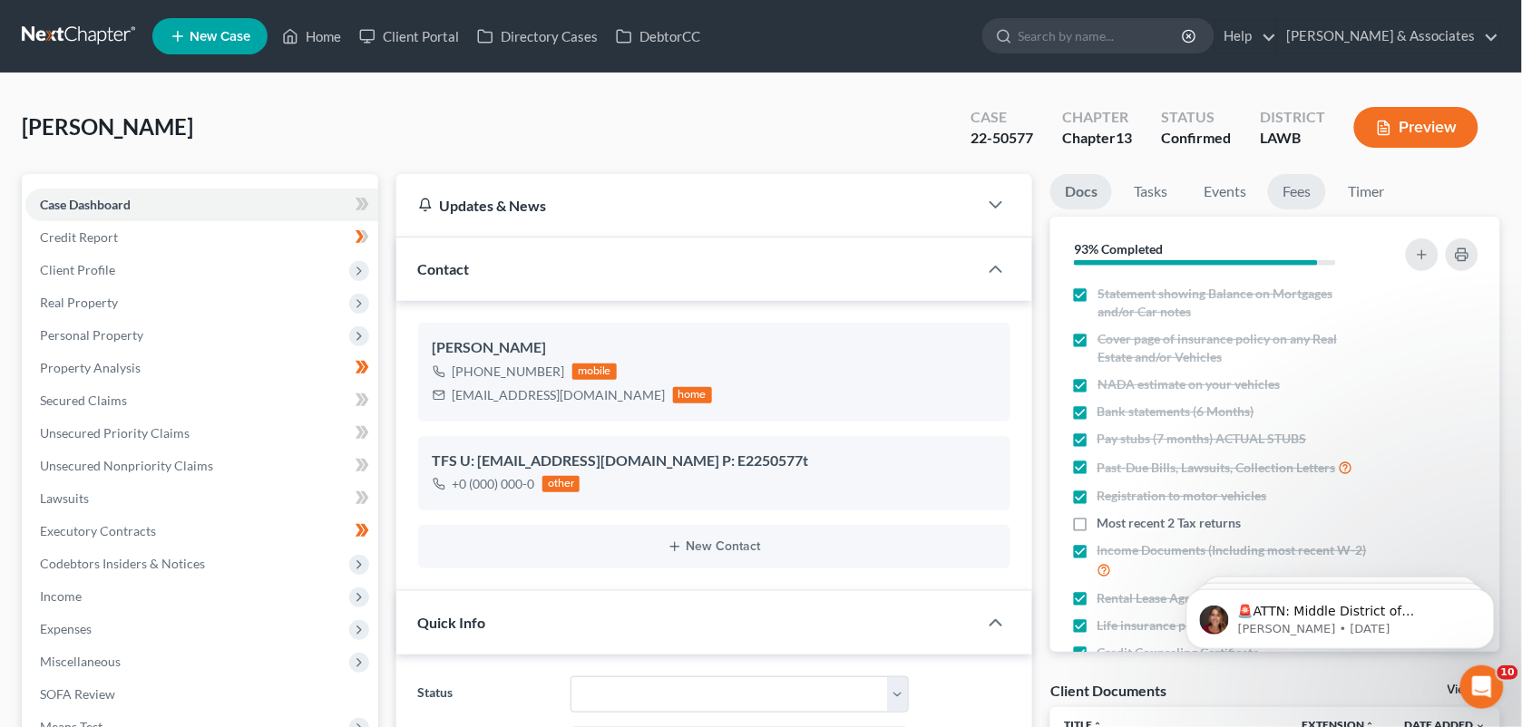
click at [1295, 179] on link "Fees" at bounding box center [1297, 191] width 58 height 35
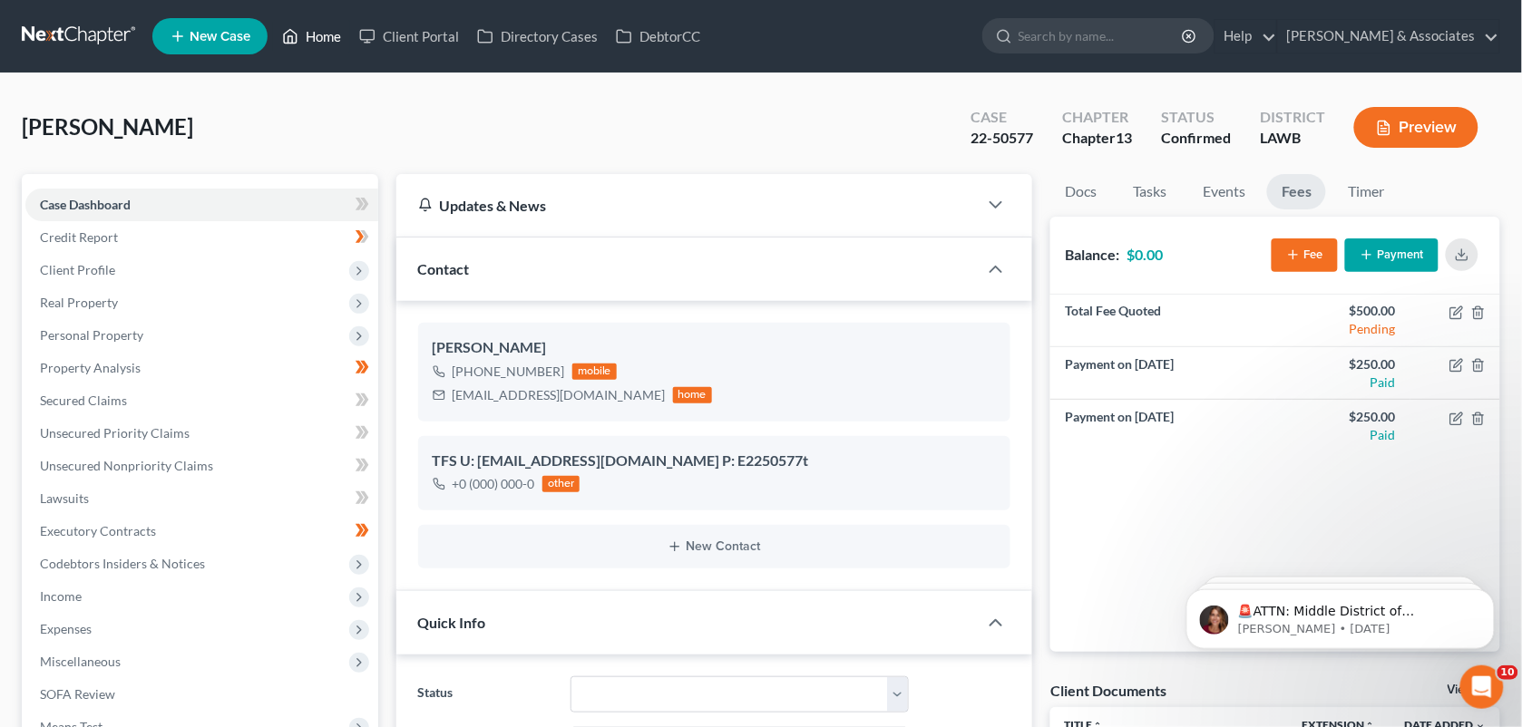
click at [316, 34] on link "Home" at bounding box center [311, 36] width 77 height 33
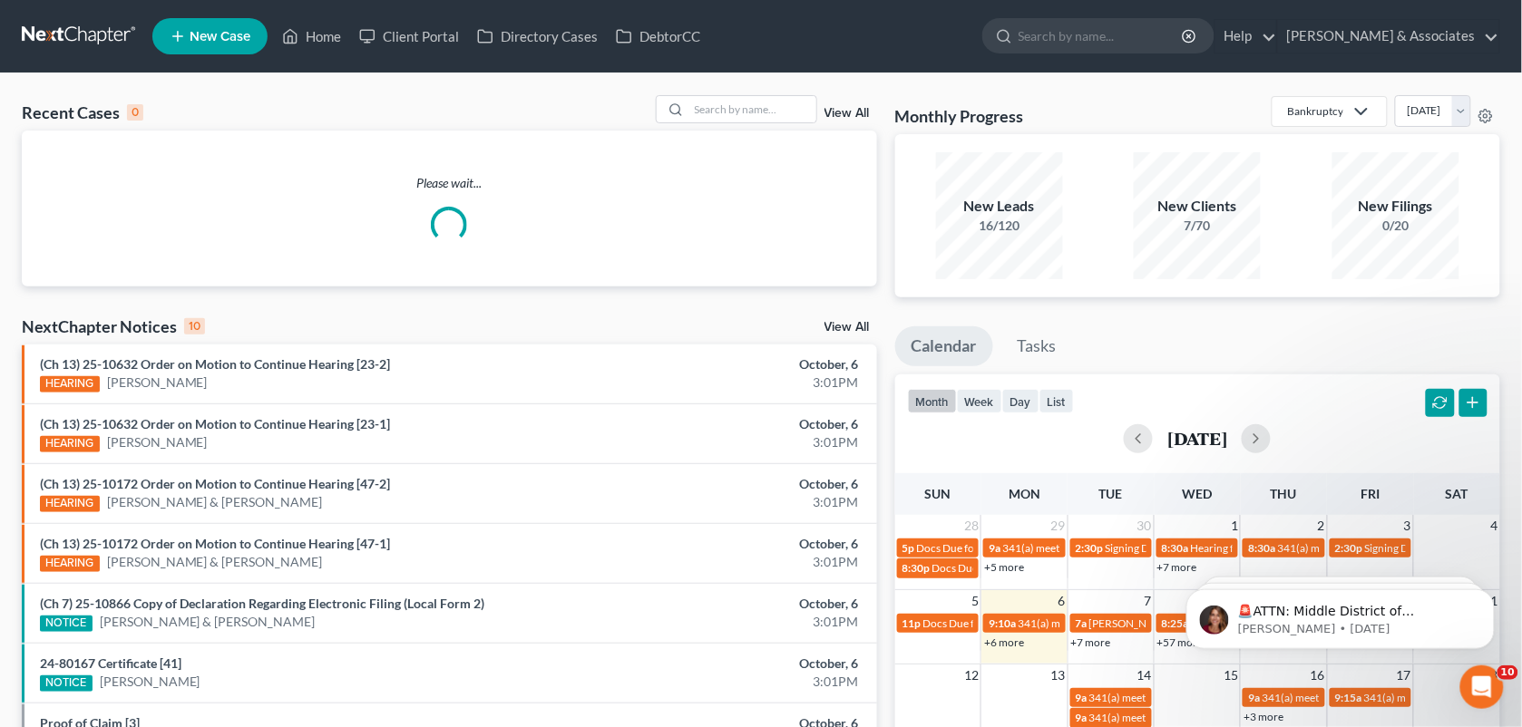
click at [712, 124] on div "Recent Cases 0 View All" at bounding box center [449, 112] width 855 height 35
click at [719, 120] on input "search" at bounding box center [752, 109] width 127 height 26
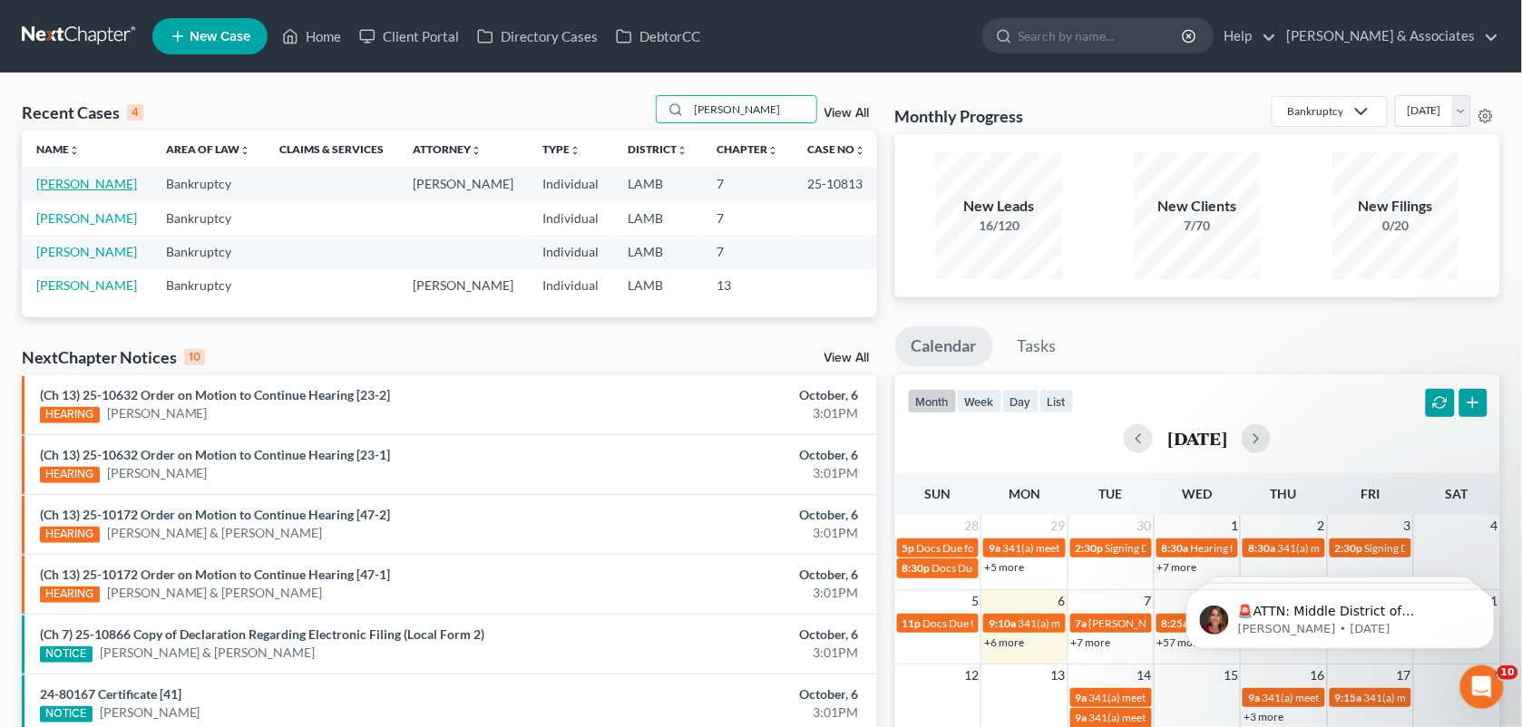
type input "[PERSON_NAME]"
click at [98, 178] on link "[PERSON_NAME]" at bounding box center [86, 183] width 101 height 15
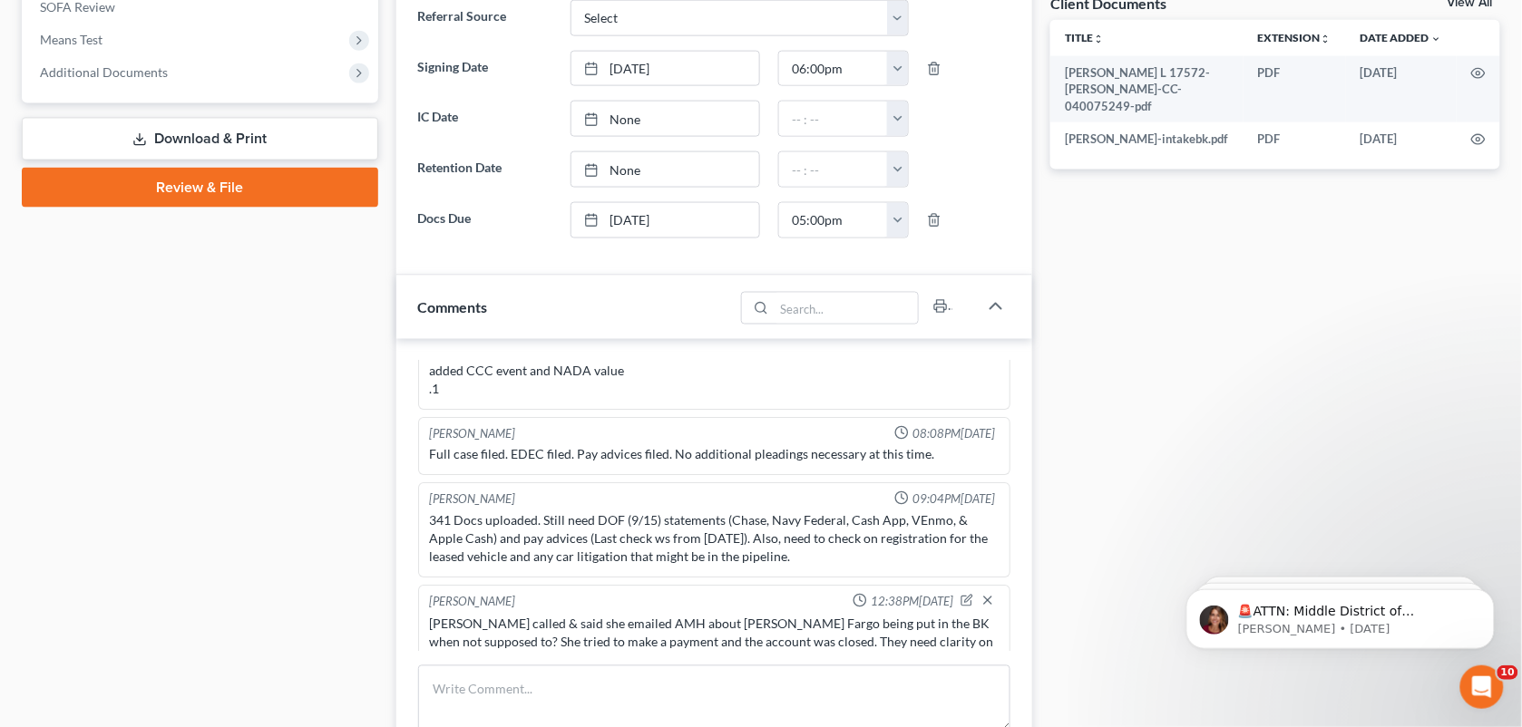
scroll to position [700, 0]
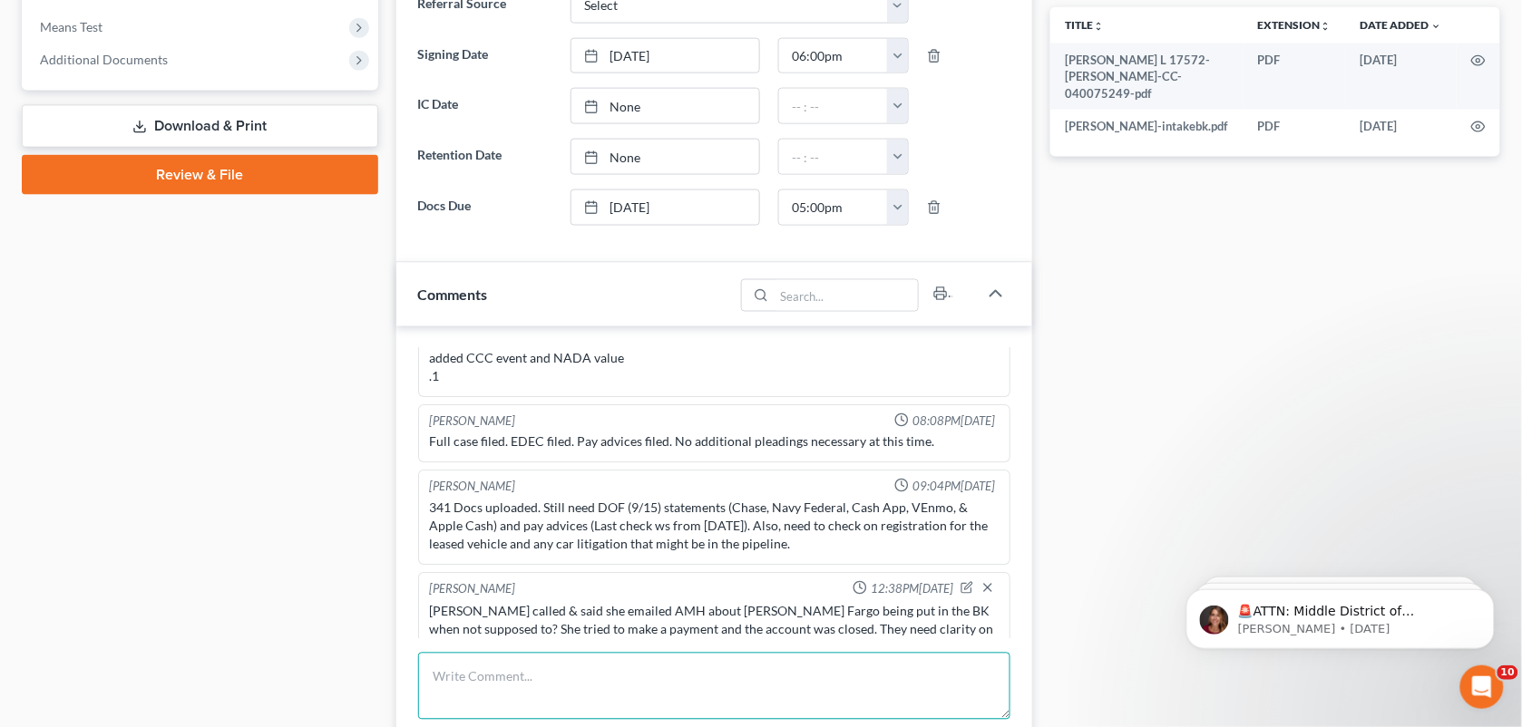
click at [492, 694] on textarea at bounding box center [714, 686] width 593 height 67
paste textarea "I told [PERSON_NAME] what you said, and she is talking like, "Ever since we pai…"
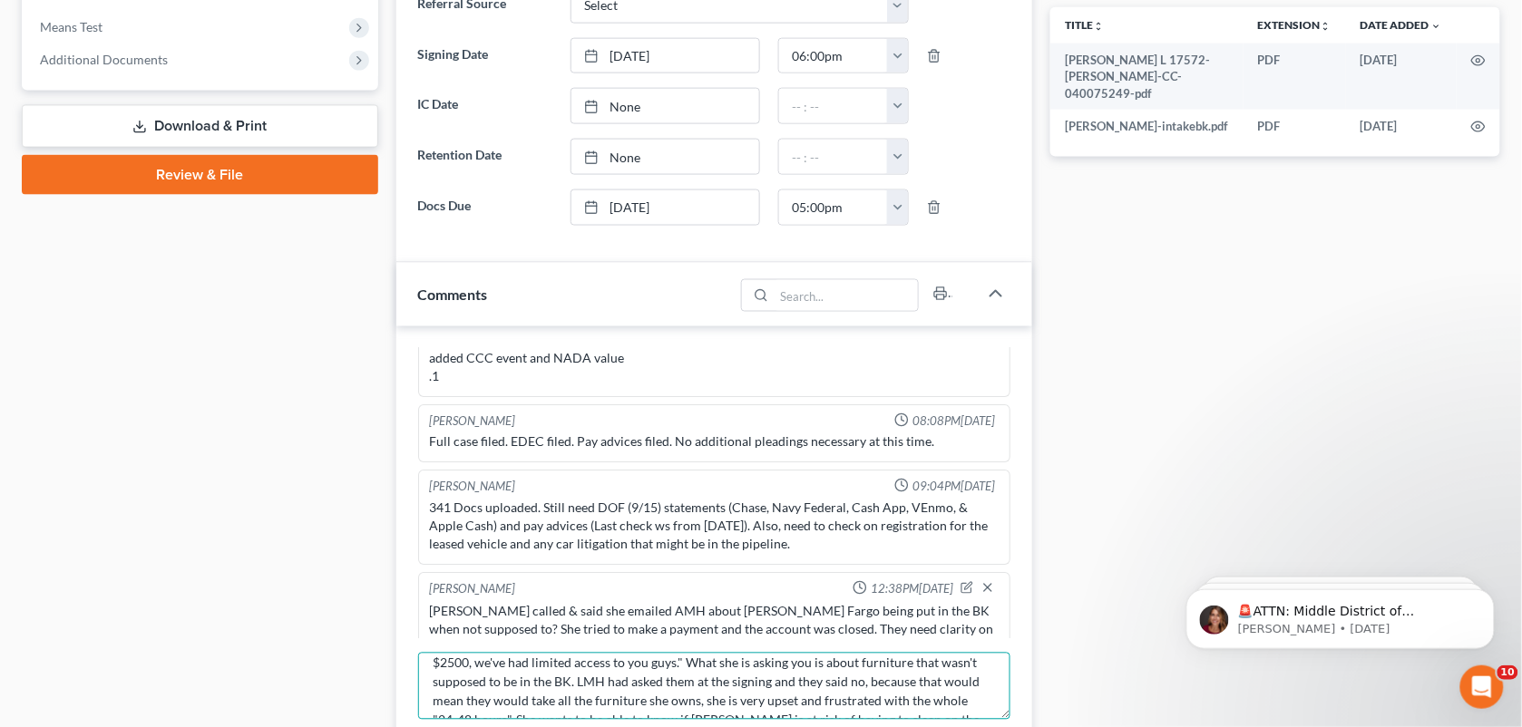
scroll to position [0, 0]
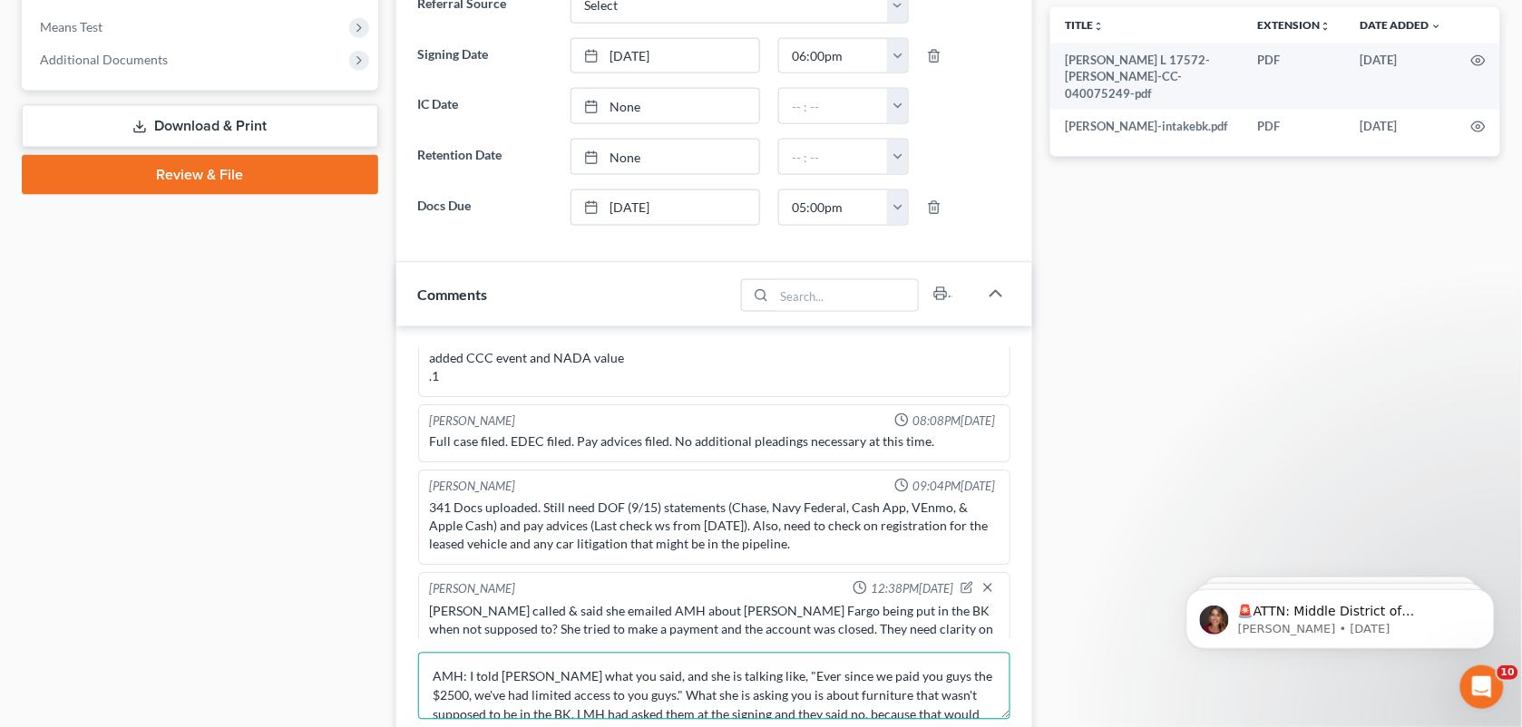
click at [461, 671] on textarea "AMH: I told [PERSON_NAME] what you said, and she is talking like, "Ever since w…" at bounding box center [714, 686] width 593 height 67
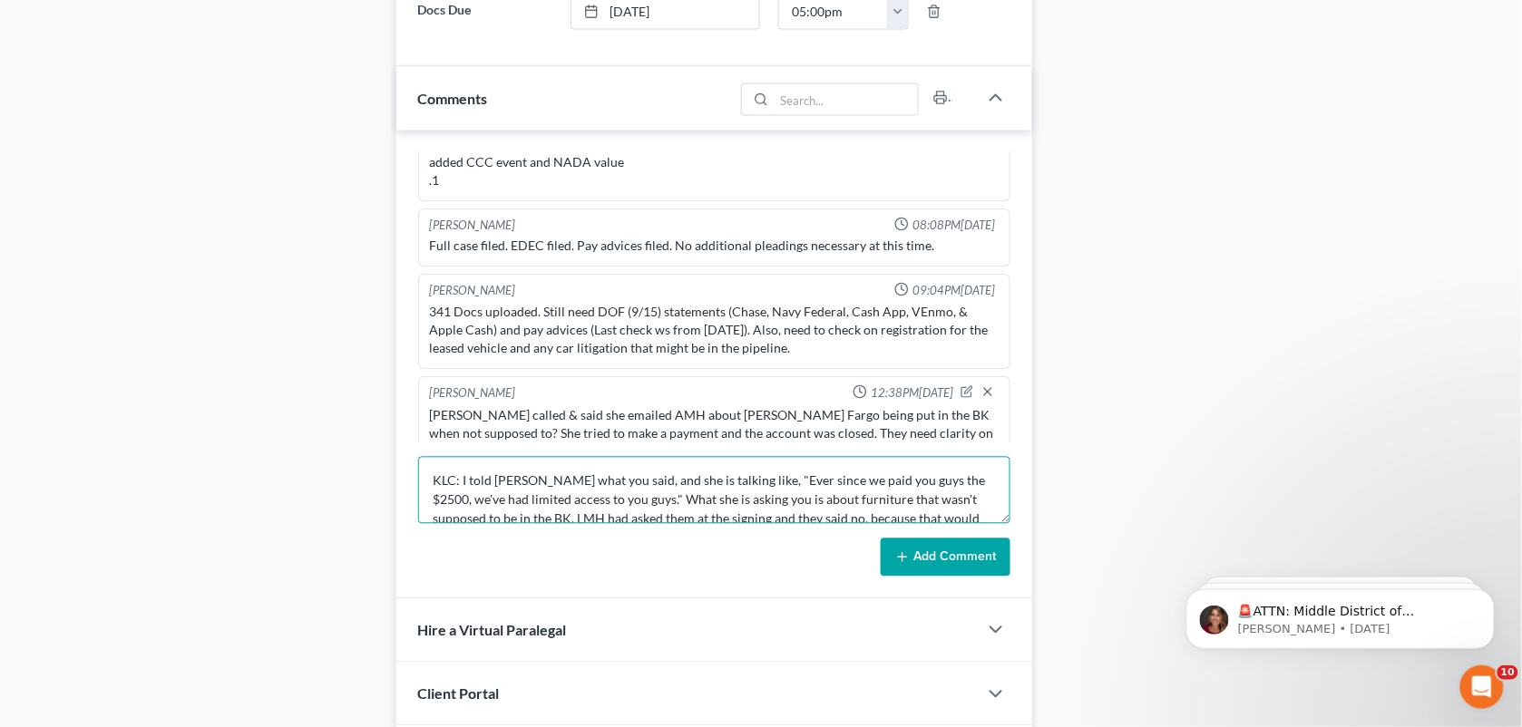
scroll to position [902, 0]
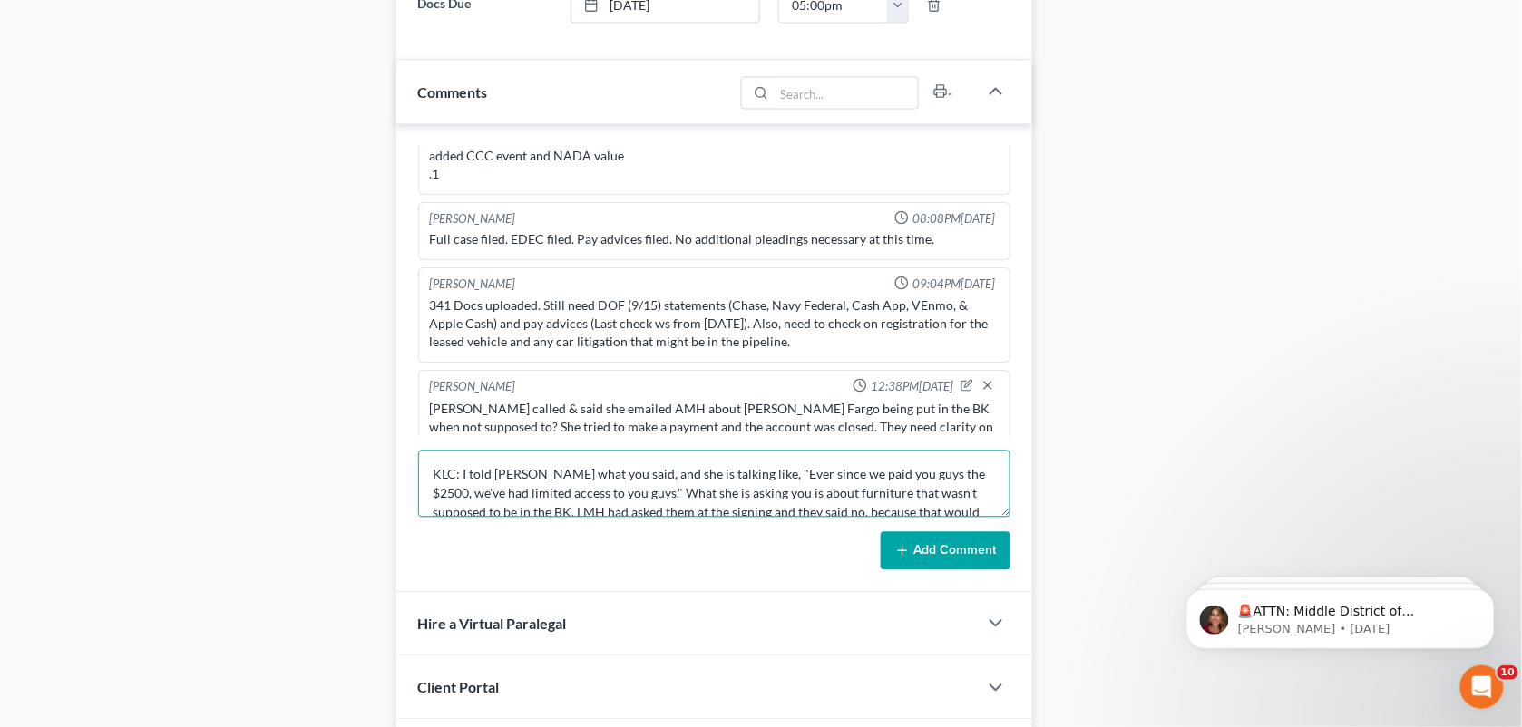
type textarea "KLC: I told [PERSON_NAME] what you said, and she is talking like, "Ever since w…"
click at [934, 547] on button "Add Comment" at bounding box center [946, 551] width 130 height 38
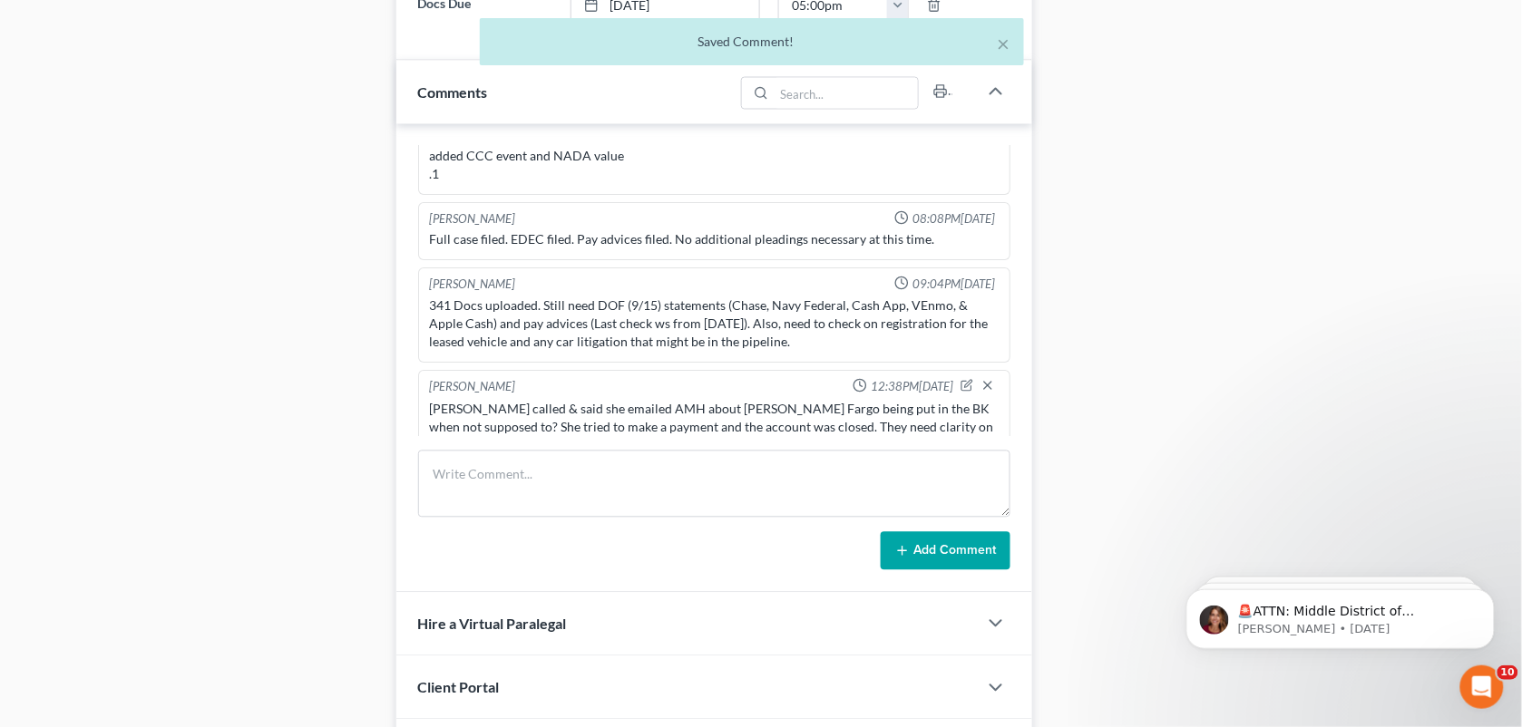
scroll to position [2047, 0]
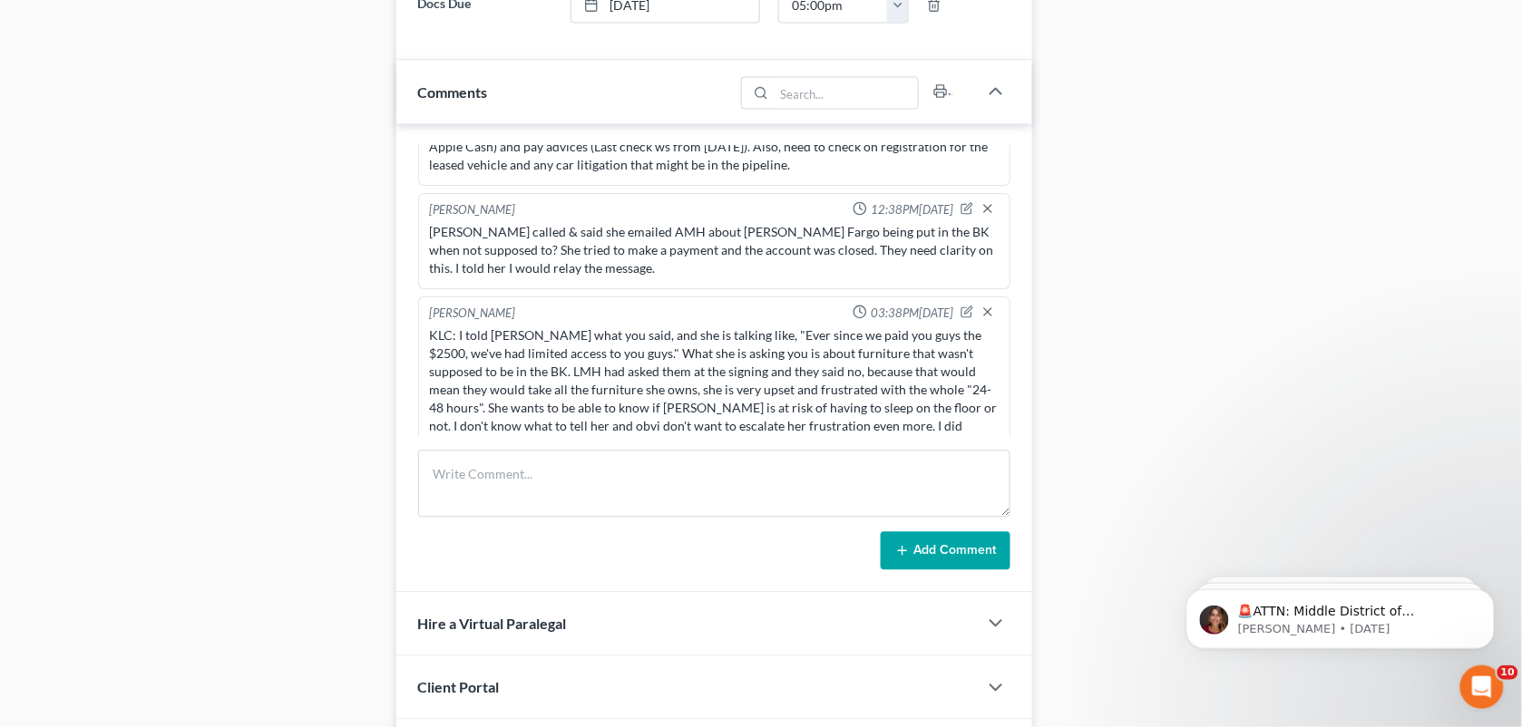
drag, startPoint x: 1209, startPoint y: 143, endPoint x: 1533, endPoint y: 373, distance: 396.8
click at [1209, 143] on div "Docs Tasks Events Fees Timer 66% Completed Nothing here yet! Signed [MEDICAL_DA…" at bounding box center [1275, 60] width 468 height 1576
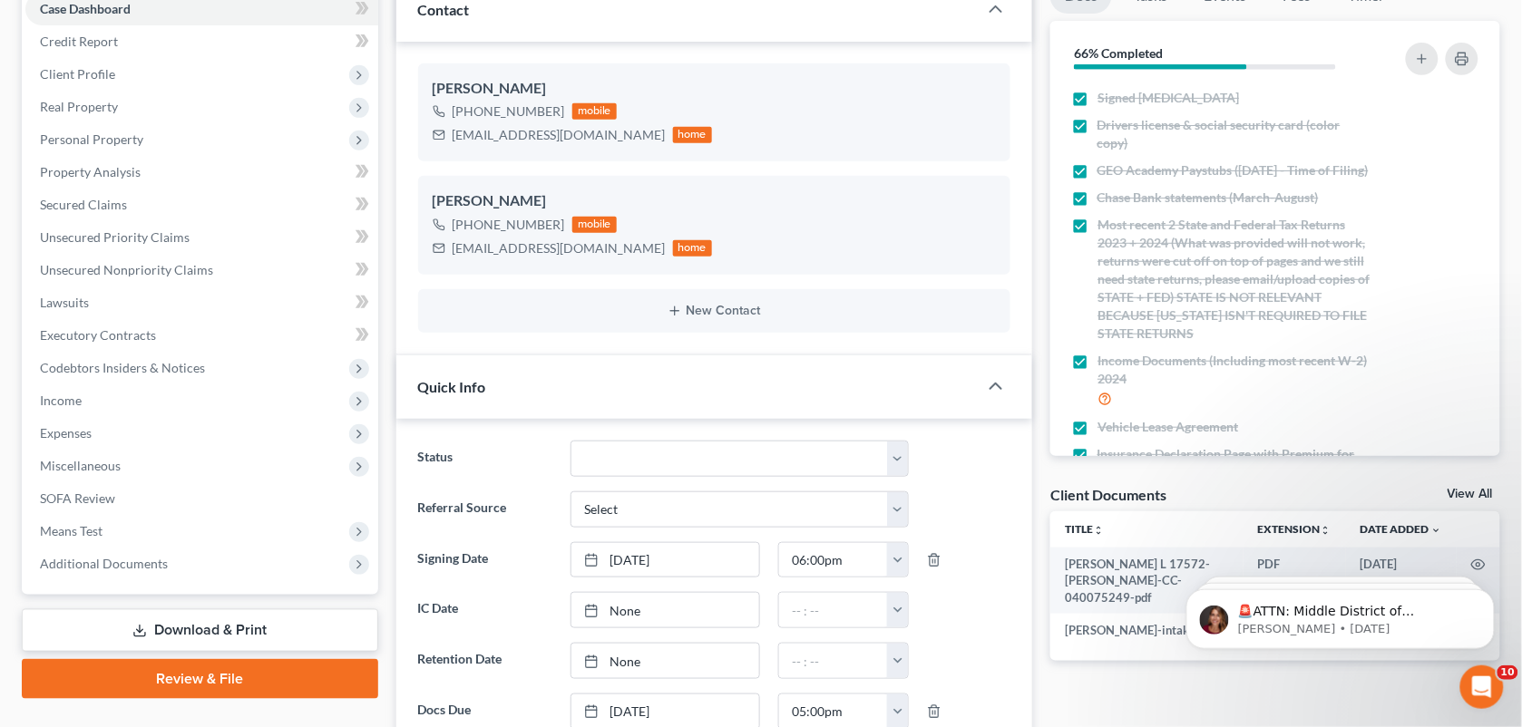
scroll to position [192, 0]
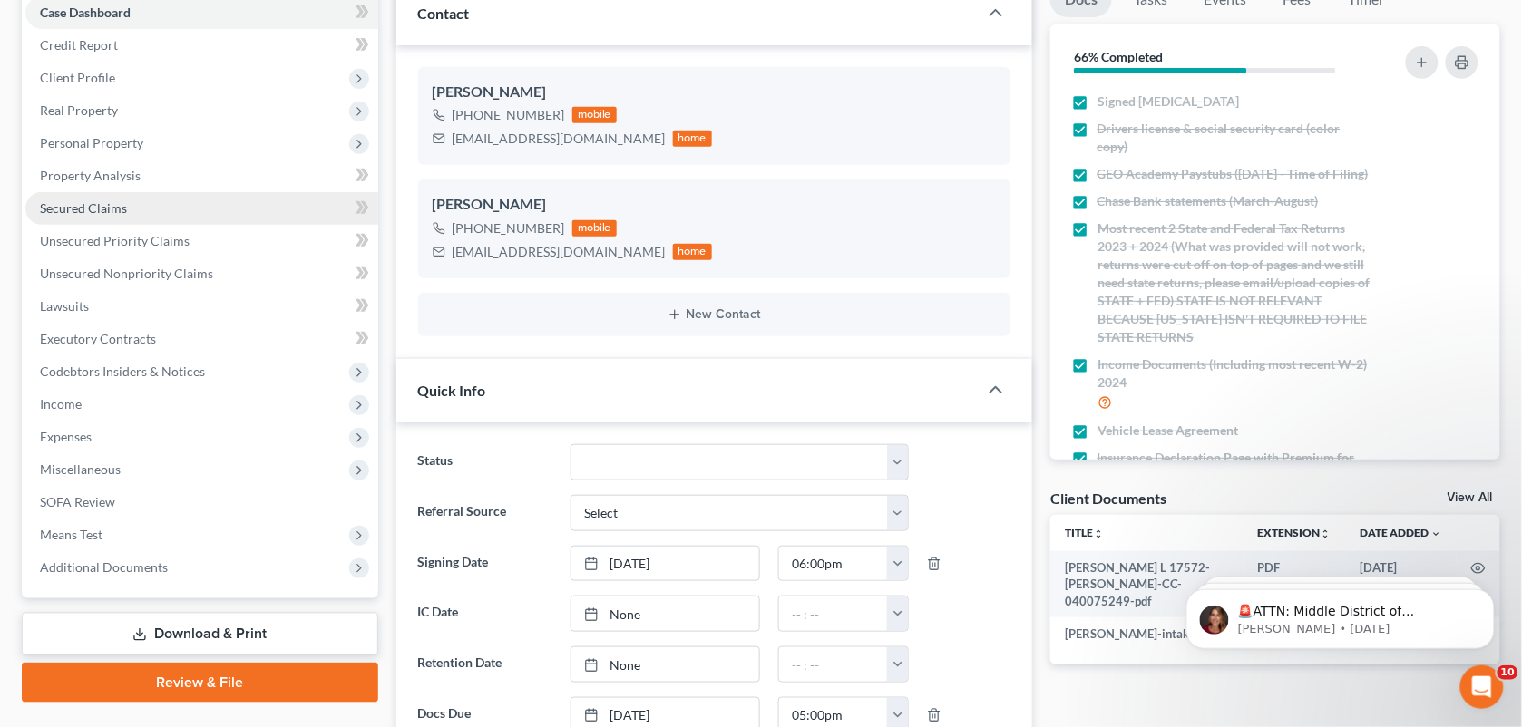
click at [122, 202] on span "Secured Claims" at bounding box center [83, 207] width 87 height 15
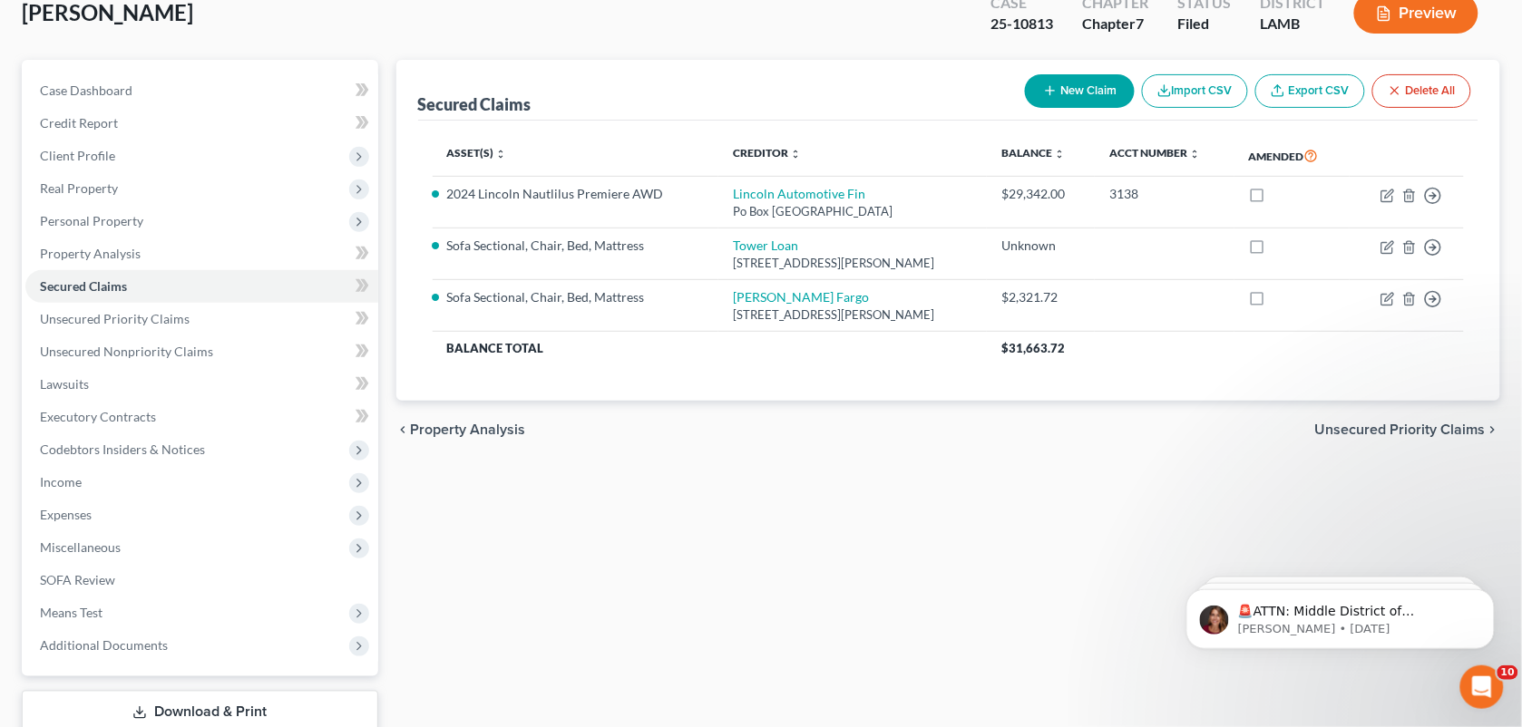
scroll to position [131, 0]
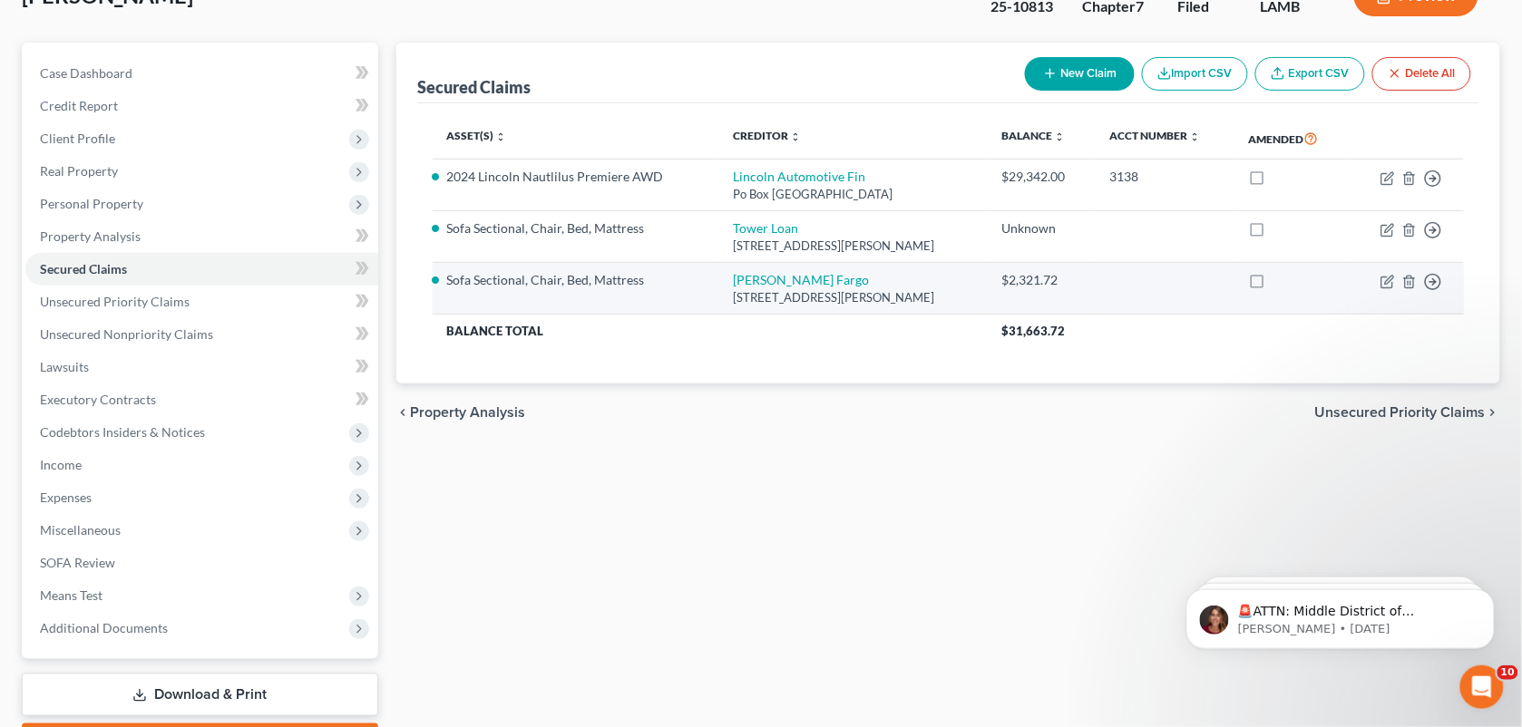
click at [1327, 289] on div at bounding box center [1292, 280] width 86 height 18
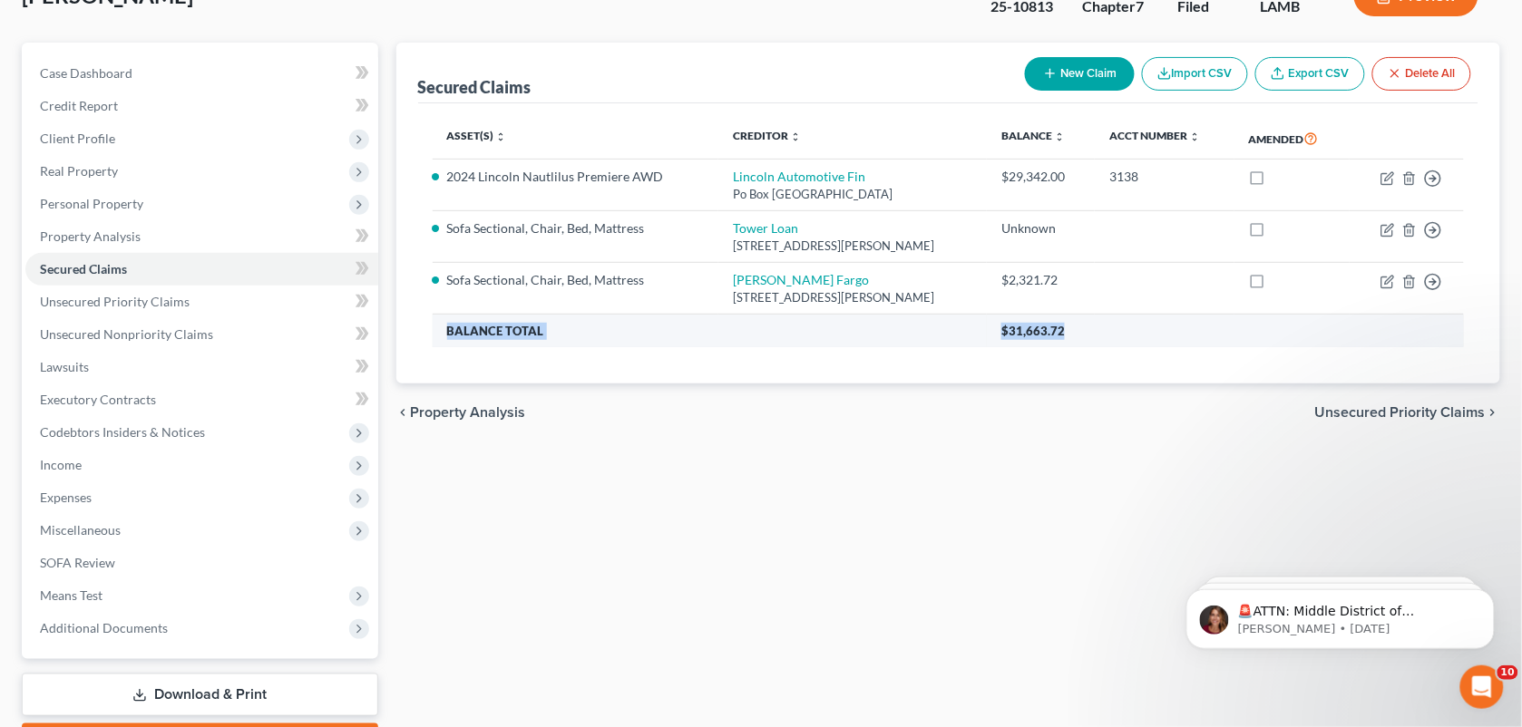
drag, startPoint x: 1327, startPoint y: 320, endPoint x: 1289, endPoint y: 354, distance: 50.8
click at [1289, 347] on tbody "2024 Lincoln Nautlilus Premiere AWD Lincoln Automotive Fin Po Box [GEOGRAPHIC_D…" at bounding box center [949, 254] width 1032 height 188
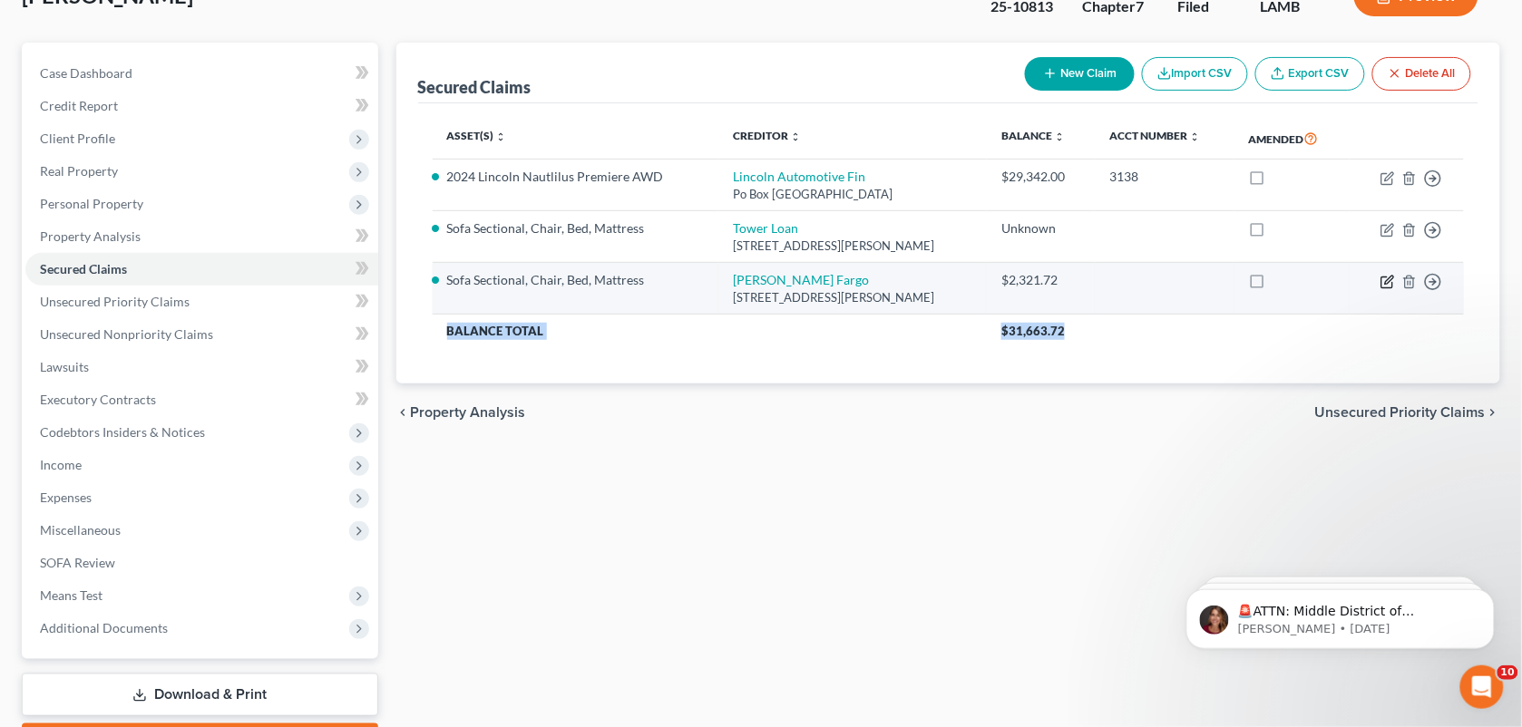
click at [1381, 287] on icon "button" at bounding box center [1386, 282] width 11 height 11
select select "4"
select select "2"
select select "0"
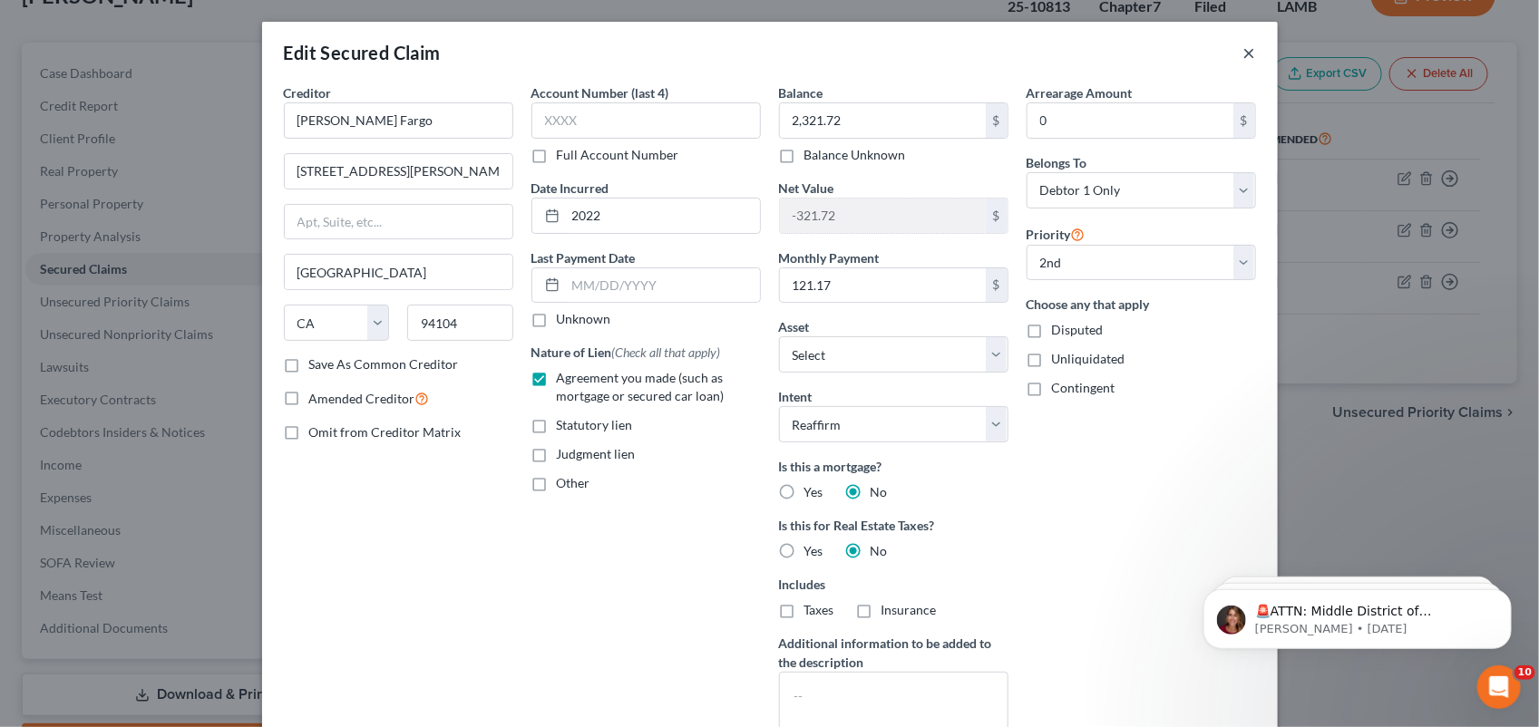
click at [1243, 60] on button "×" at bounding box center [1249, 53] width 13 height 22
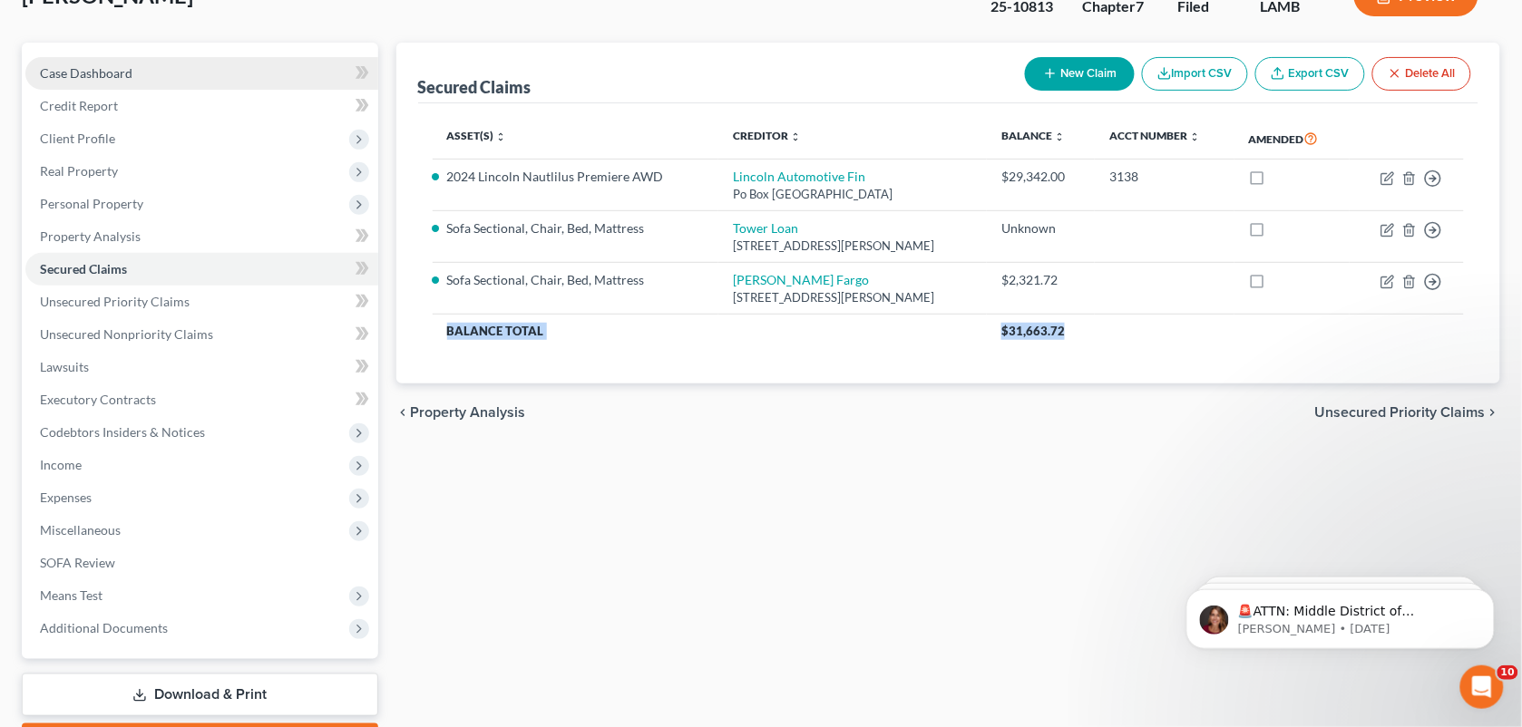
click at [84, 70] on span "Case Dashboard" at bounding box center [86, 72] width 92 height 15
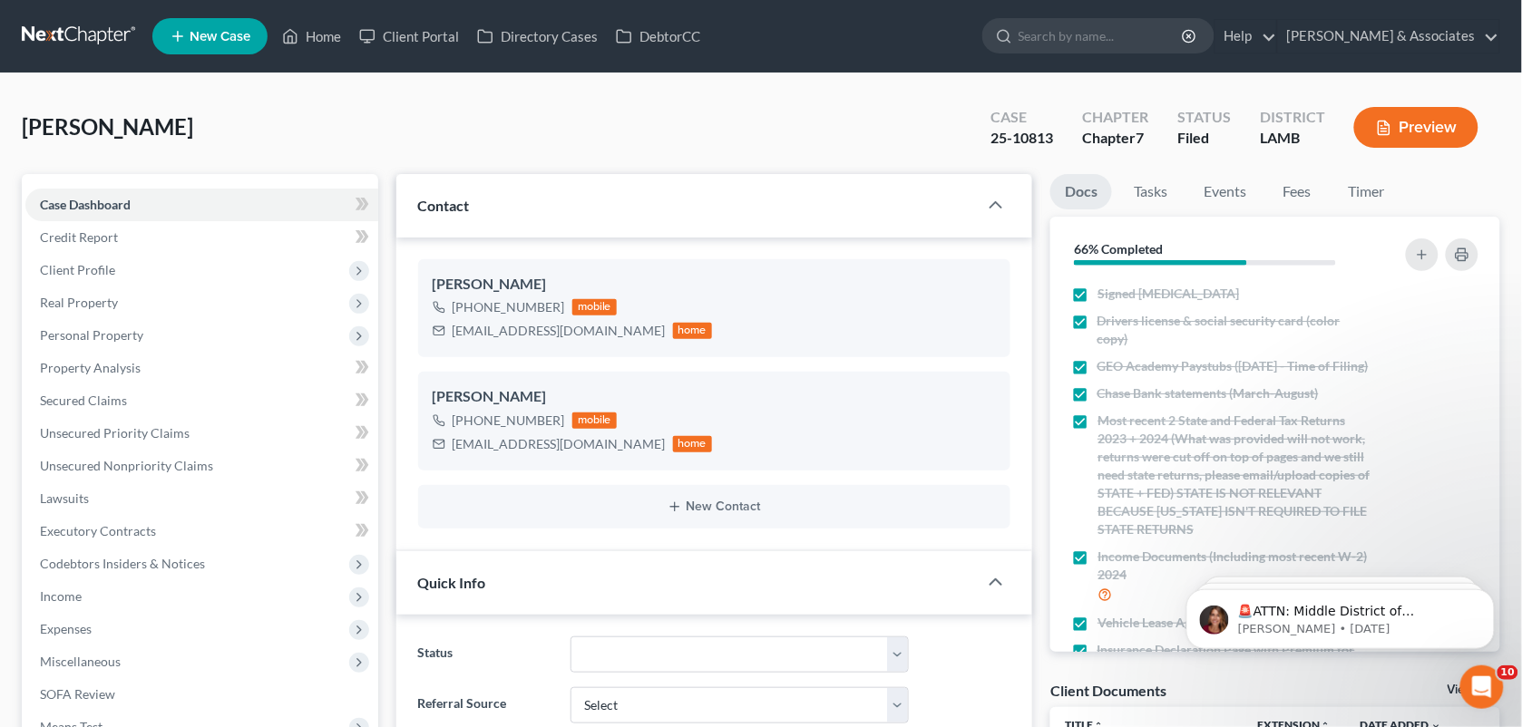
scroll to position [2047, 0]
click at [1234, 197] on link "Events" at bounding box center [1225, 191] width 72 height 35
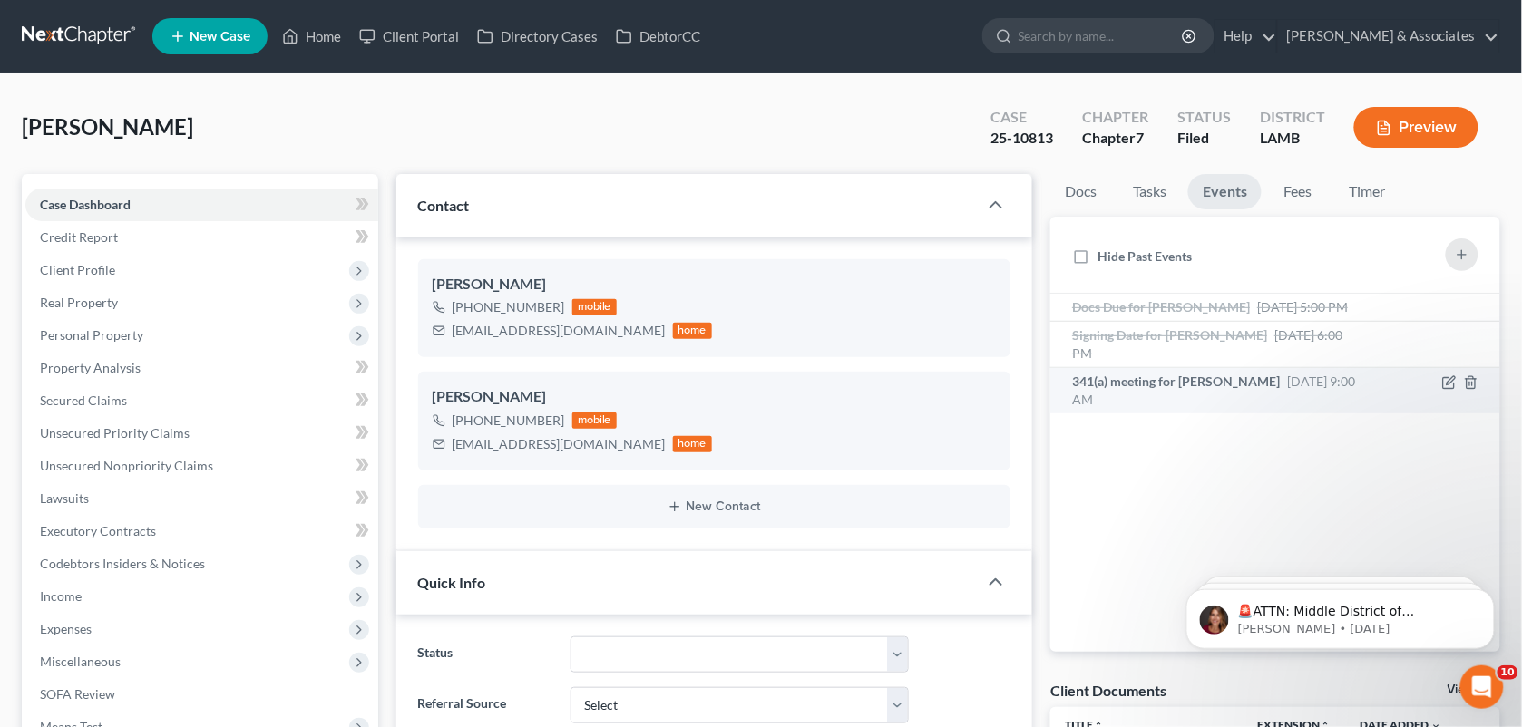
click at [1204, 389] on span "341(a) meeting for [PERSON_NAME]" at bounding box center [1176, 381] width 208 height 15
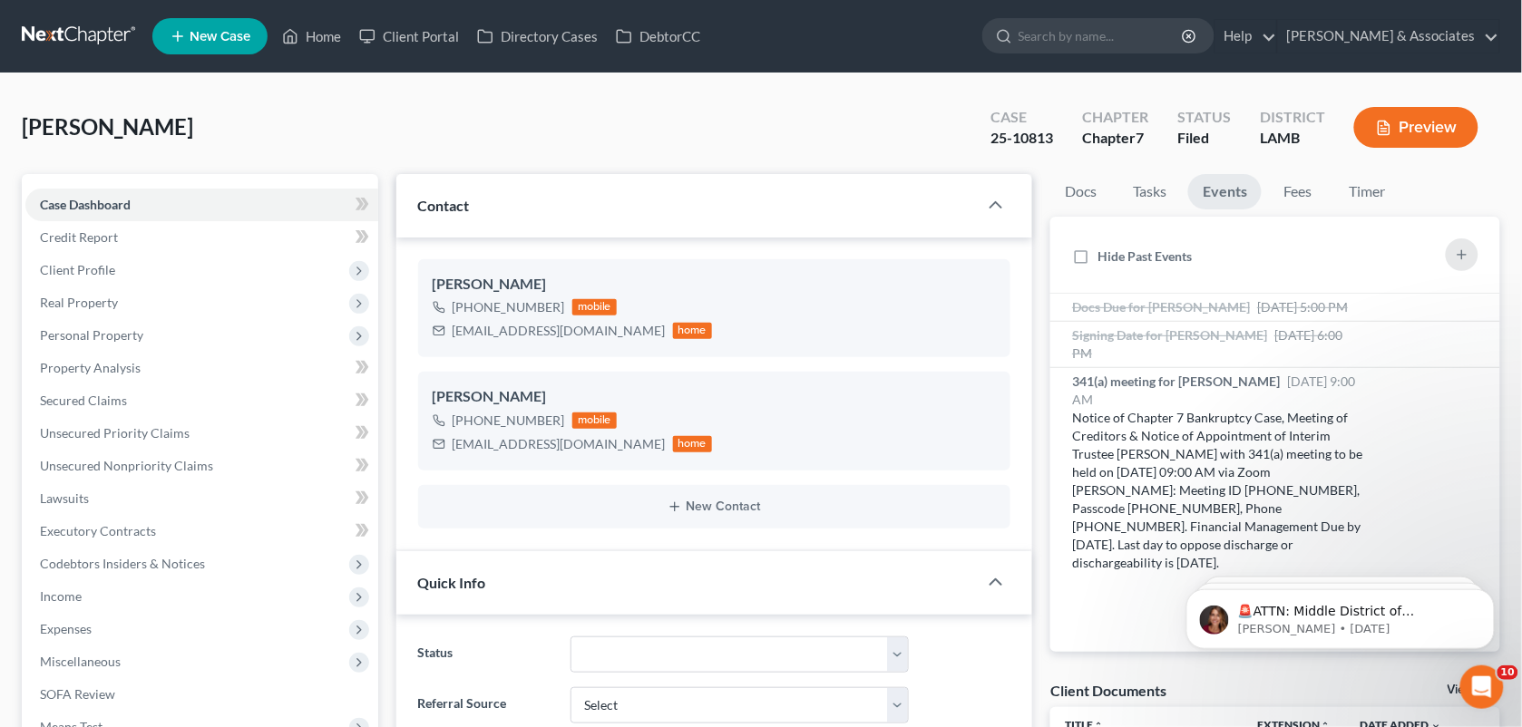
click at [949, 133] on div "[PERSON_NAME] Upgraded Case 25-10813 Chapter Chapter 7 Status Filed District [G…" at bounding box center [761, 134] width 1478 height 79
click at [599, 130] on div "[PERSON_NAME] Upgraded Case 25-10813 Chapter Chapter 7 Status Filed District [G…" at bounding box center [761, 134] width 1478 height 79
drag, startPoint x: 618, startPoint y: 127, endPoint x: 1526, endPoint y: 92, distance: 908.4
click at [618, 127] on div "[PERSON_NAME] Upgraded Case 25-10813 Chapter Chapter 7 Status Filed District [G…" at bounding box center [761, 134] width 1478 height 79
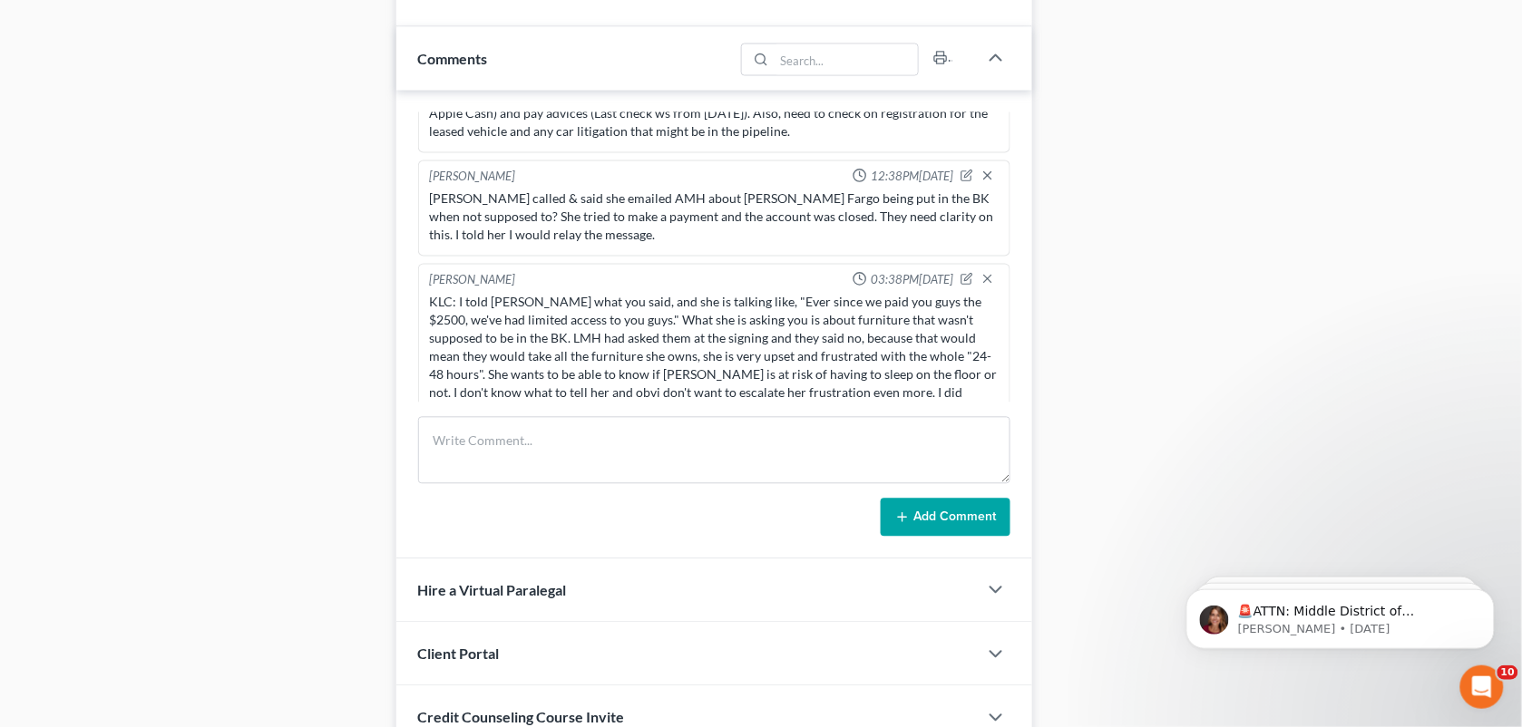
scroll to position [941, 0]
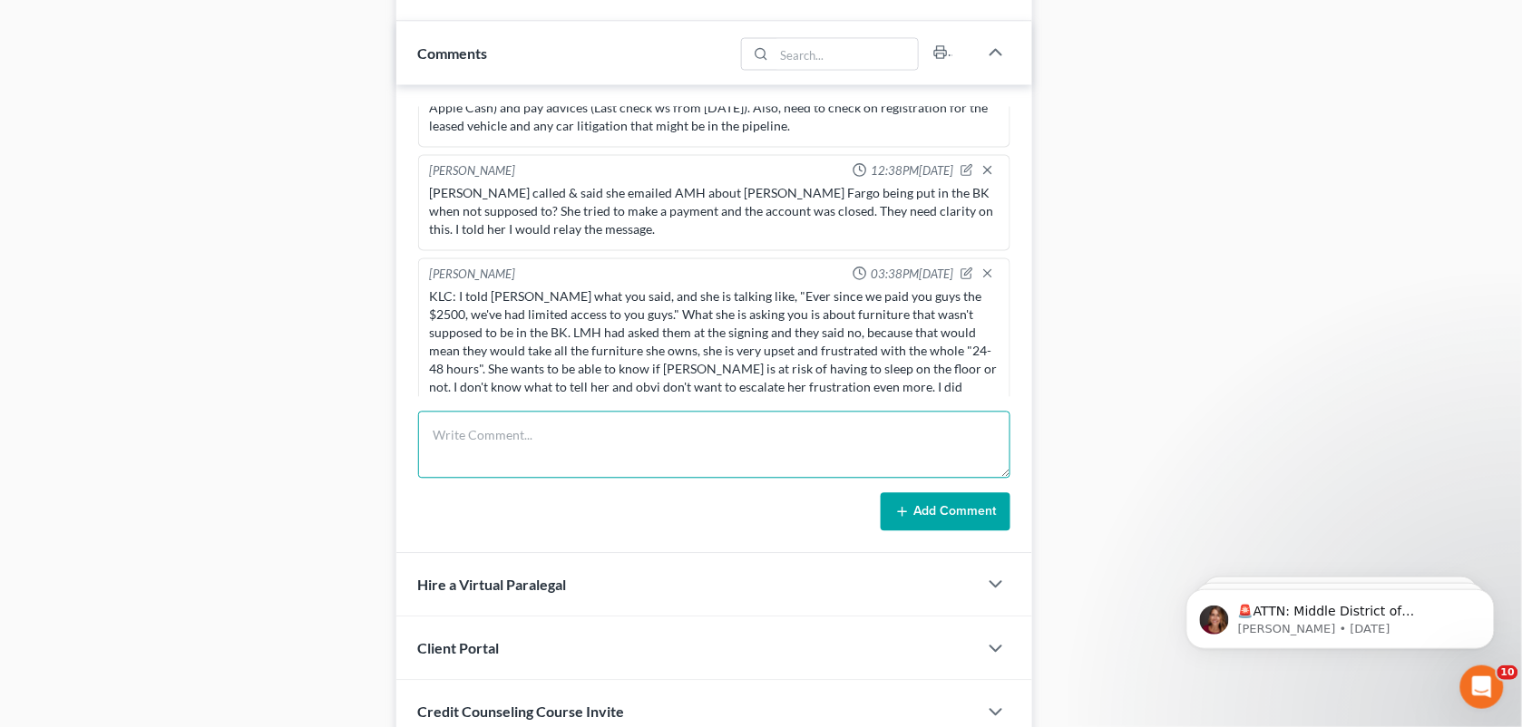
click at [706, 424] on textarea at bounding box center [714, 445] width 593 height 67
click at [930, 442] on textarea "Spoke with AMH. She showed me how to look at the intent on an asset listed in t…" at bounding box center [714, 445] width 593 height 67
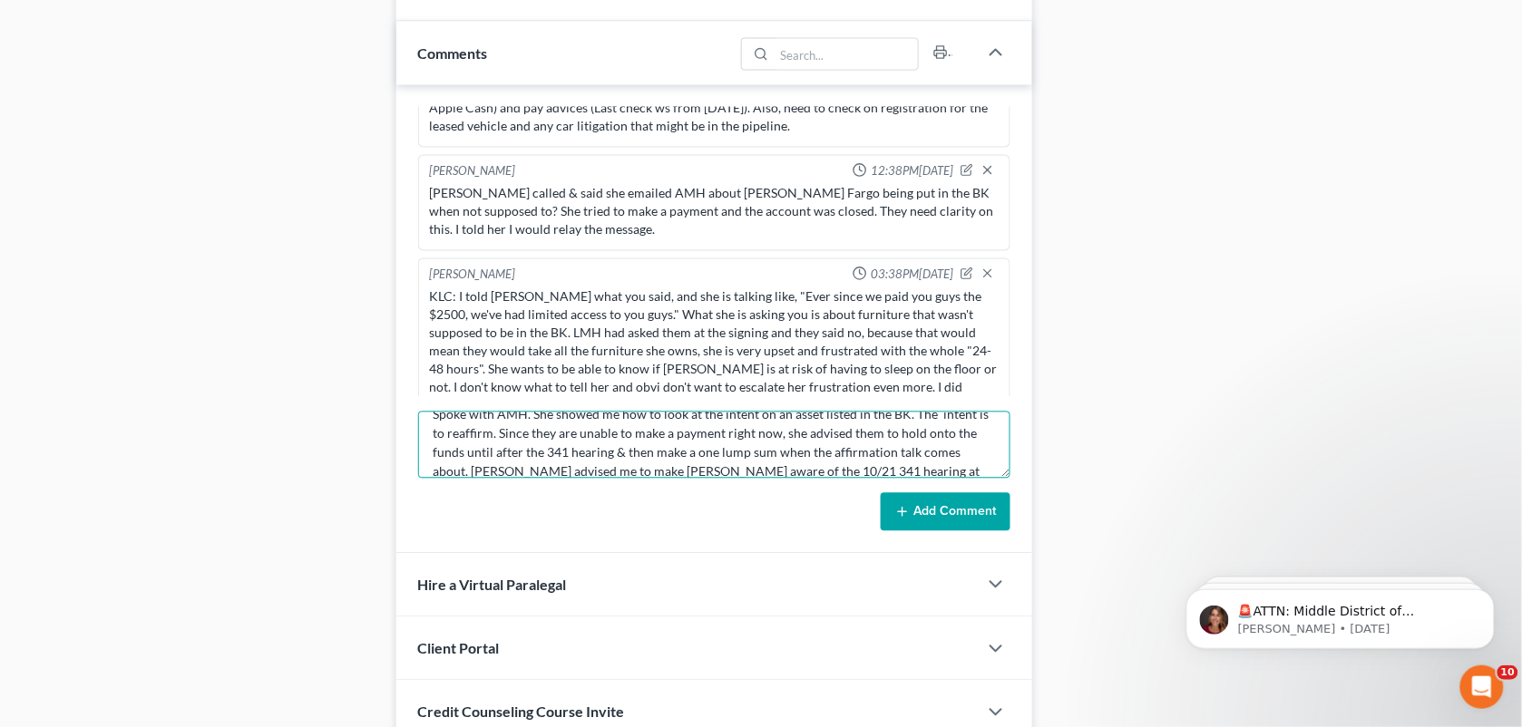
scroll to position [41, 0]
type textarea "Spoke with AMH. She showed me how to look at the intent on an asset listed in t…"
click at [953, 526] on button "Add Comment" at bounding box center [946, 512] width 130 height 38
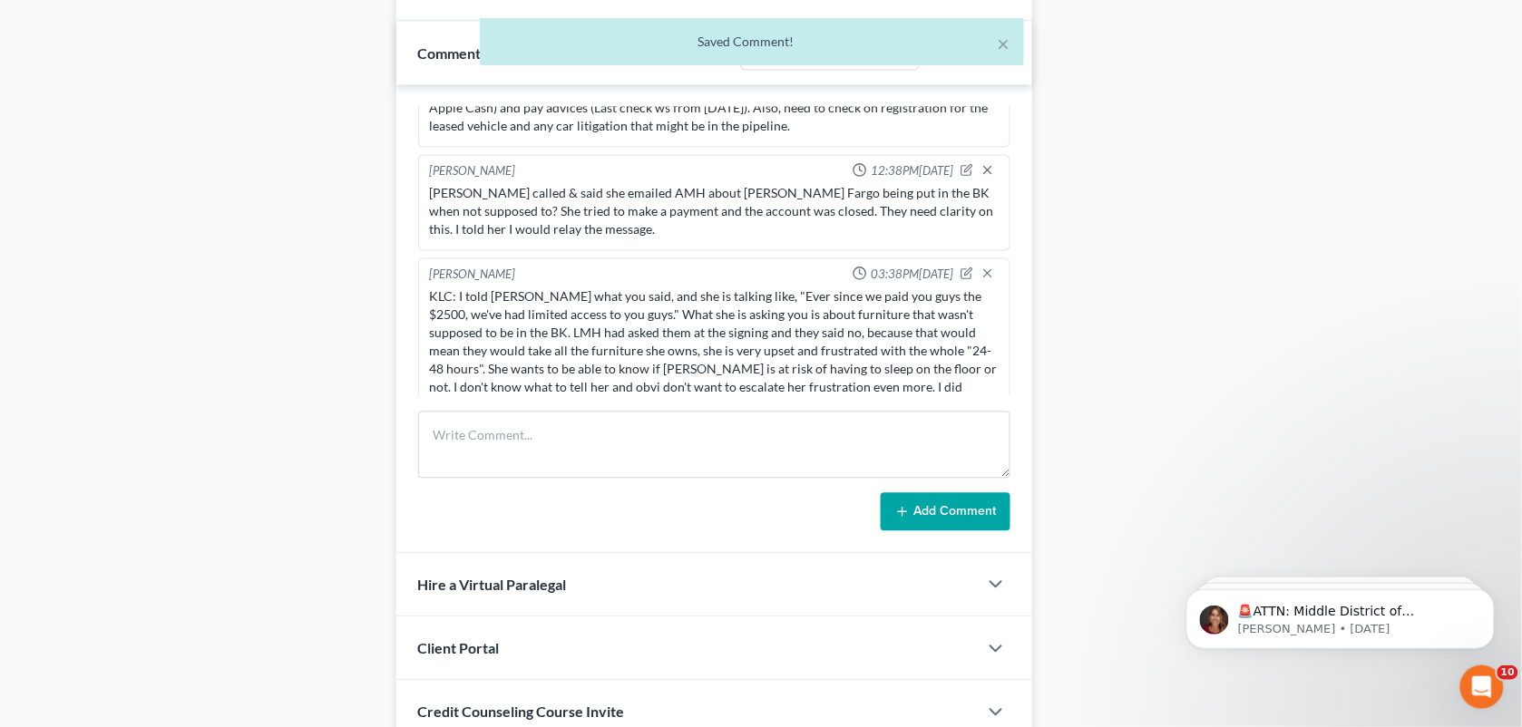
scroll to position [2186, 0]
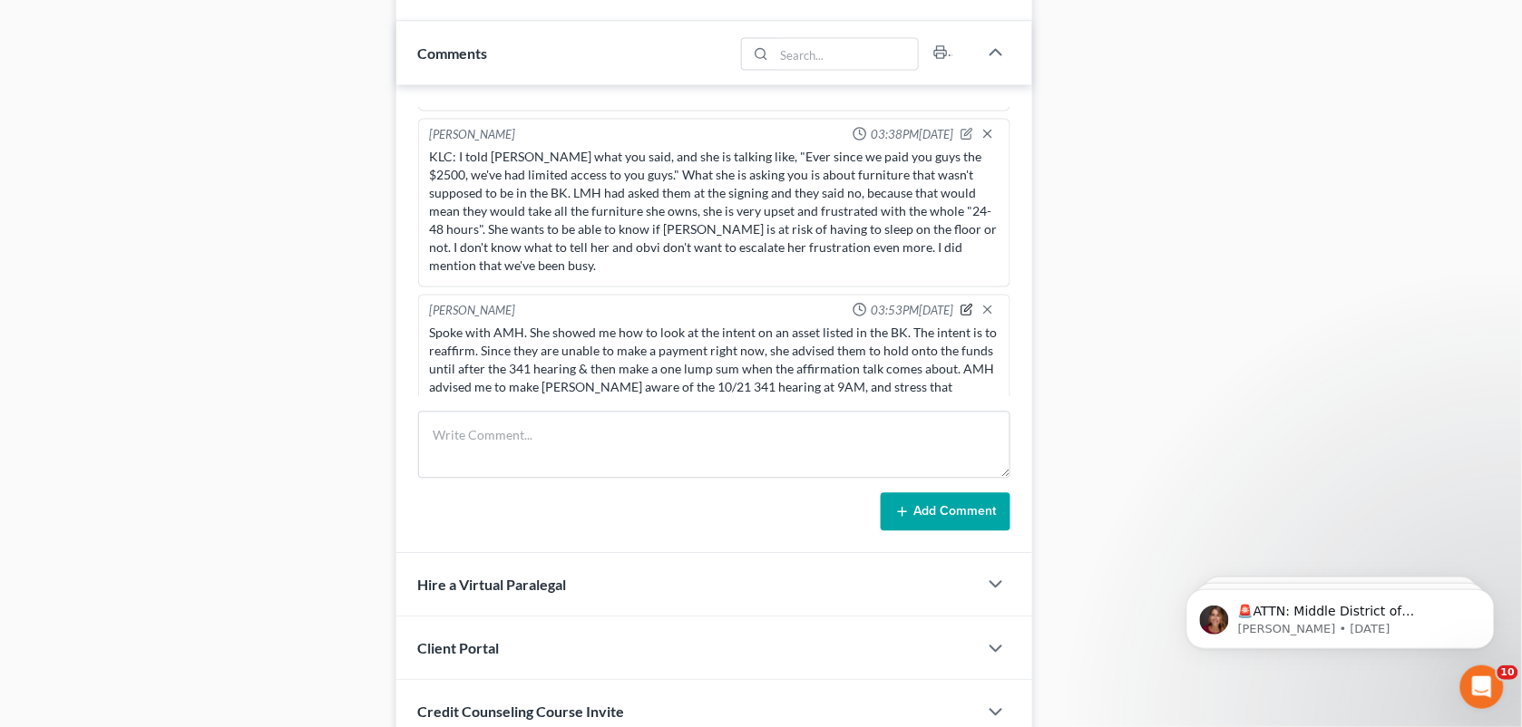
click at [960, 304] on icon "button" at bounding box center [966, 310] width 13 height 13
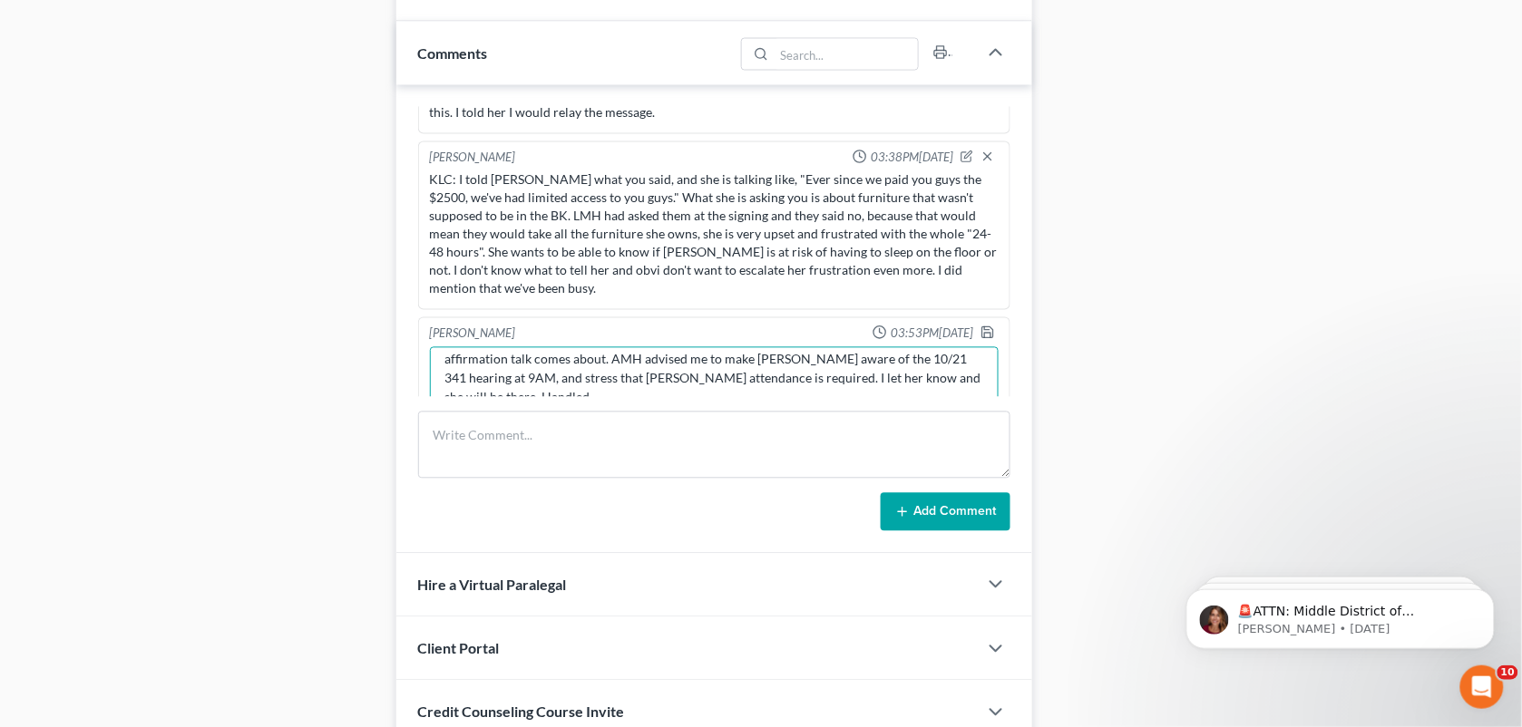
scroll to position [75, 0]
click at [509, 364] on textarea "Spoke with AMH. She showed me how to look at the intent on an asset listed in t…" at bounding box center [715, 380] width 570 height 67
type textarea "Spoke with AMH. She showed me how to look at the intent on an asset listed in t…"
click at [964, 317] on div "[PERSON_NAME] 03:53PM[DATE] Spoke with AMH. She showed me how to look at the in…" at bounding box center [714, 371] width 593 height 109
click at [982, 327] on icon "button" at bounding box center [987, 332] width 11 height 11
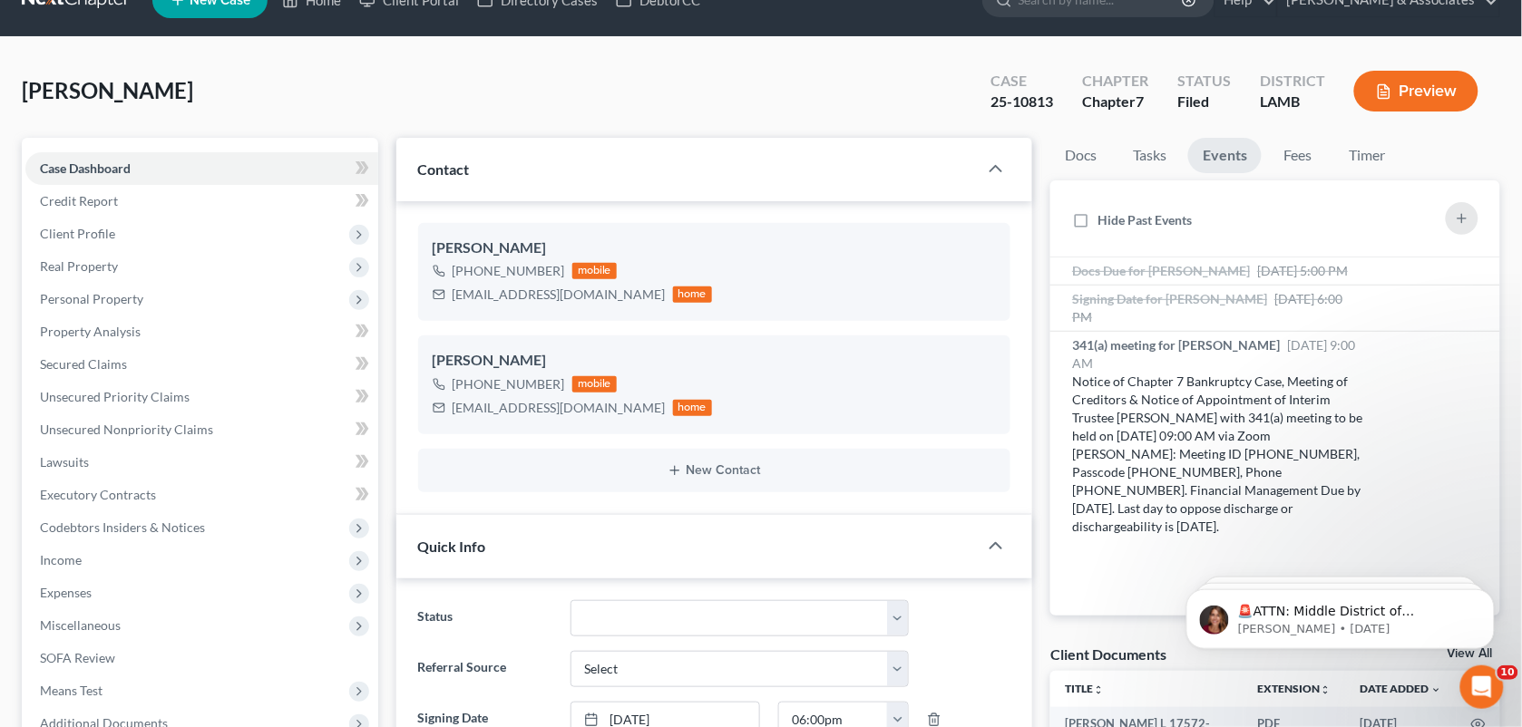
scroll to position [0, 0]
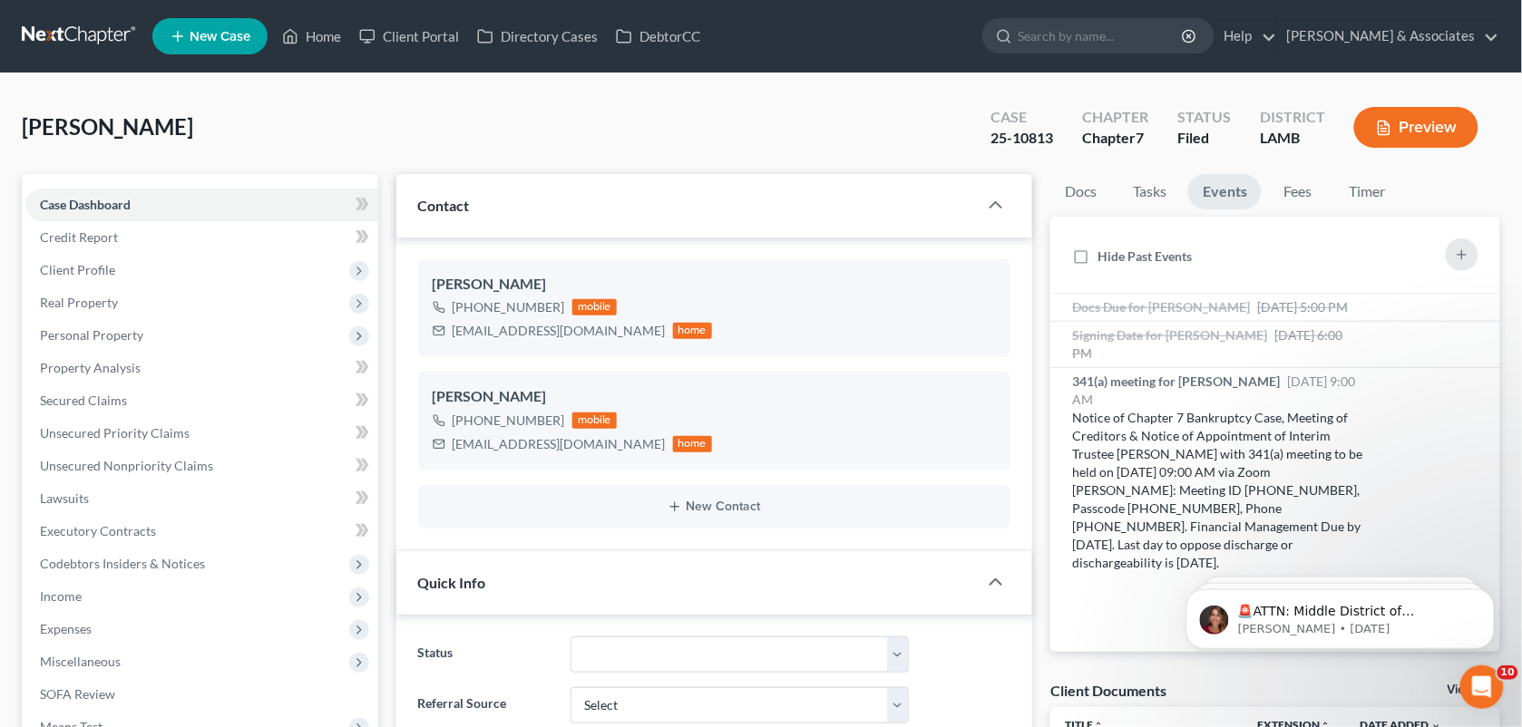
click at [863, 116] on div "[PERSON_NAME] Upgraded Case 25-10813 Chapter Chapter 7 Status Filed District [G…" at bounding box center [761, 134] width 1478 height 79
click at [100, 410] on link "Secured Claims" at bounding box center [201, 401] width 353 height 33
click at [152, 400] on link "Secured Claims" at bounding box center [201, 401] width 353 height 33
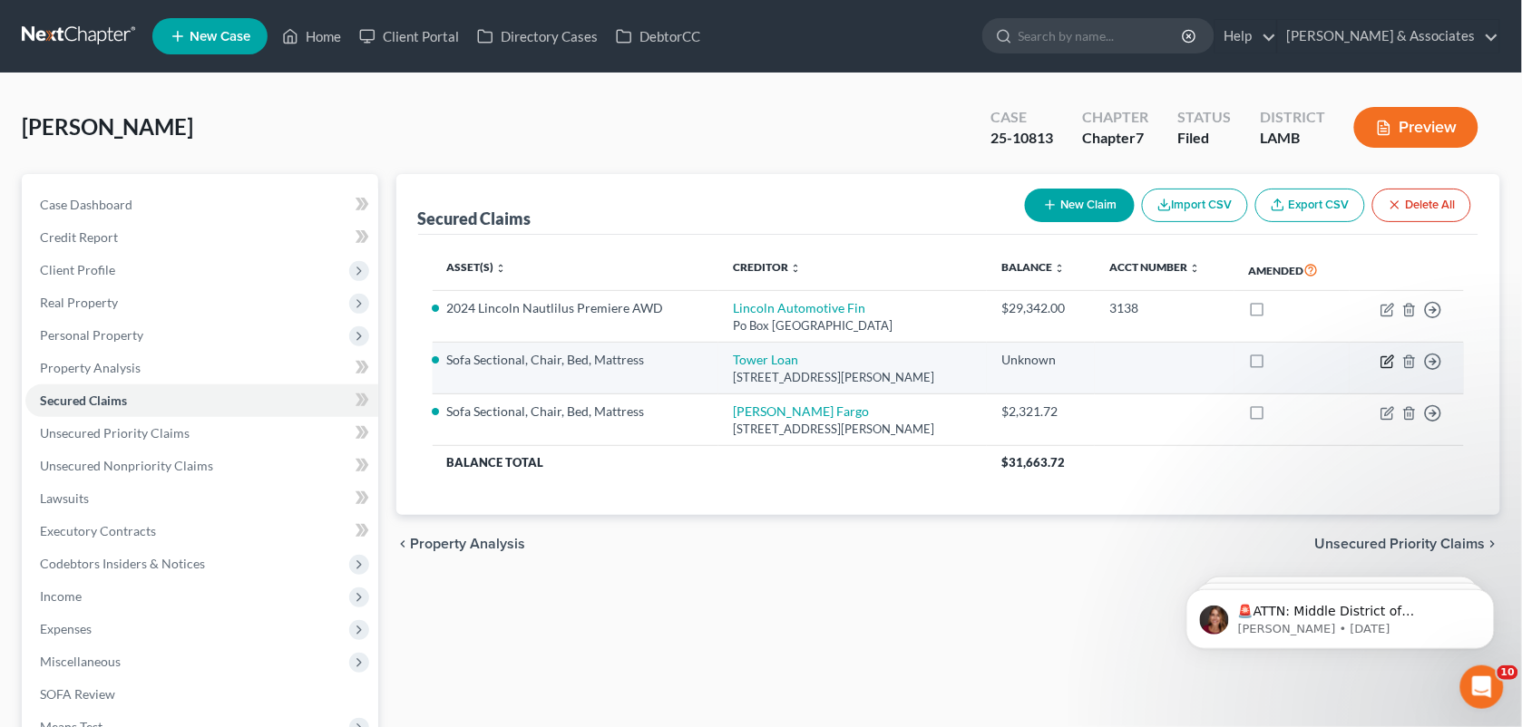
click at [1383, 369] on icon "button" at bounding box center [1387, 362] width 15 height 15
select select "19"
select select "5"
select select "2"
select select "0"
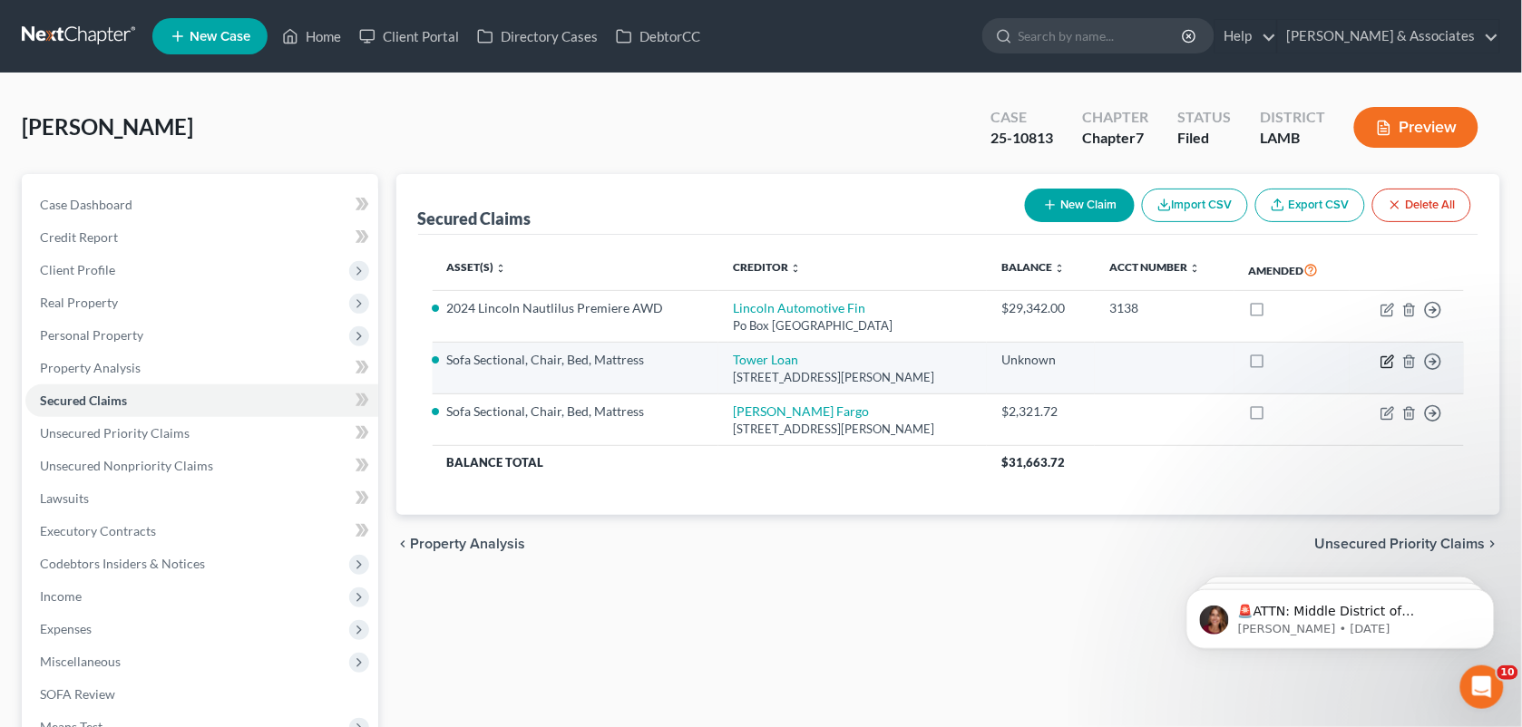
select select "0"
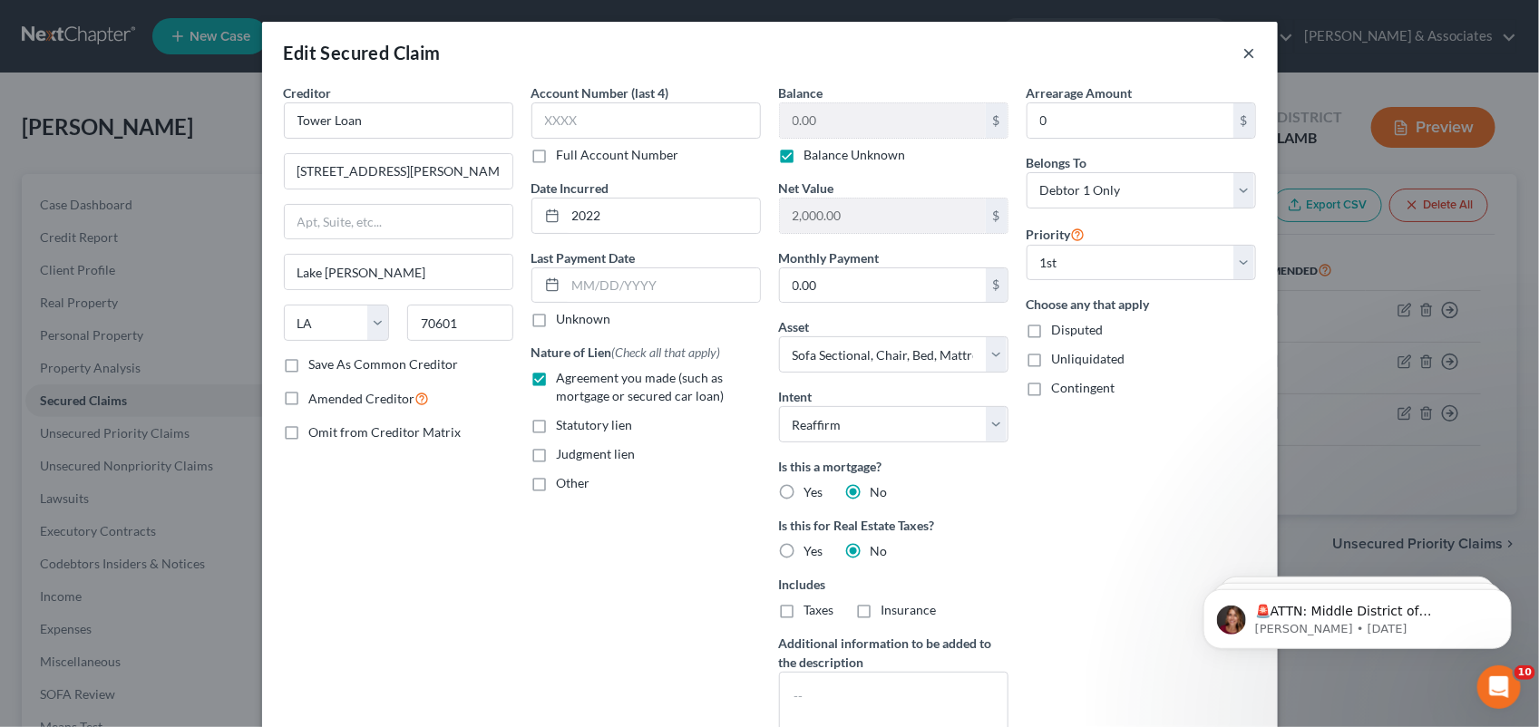
click at [1243, 56] on button "×" at bounding box center [1249, 53] width 13 height 22
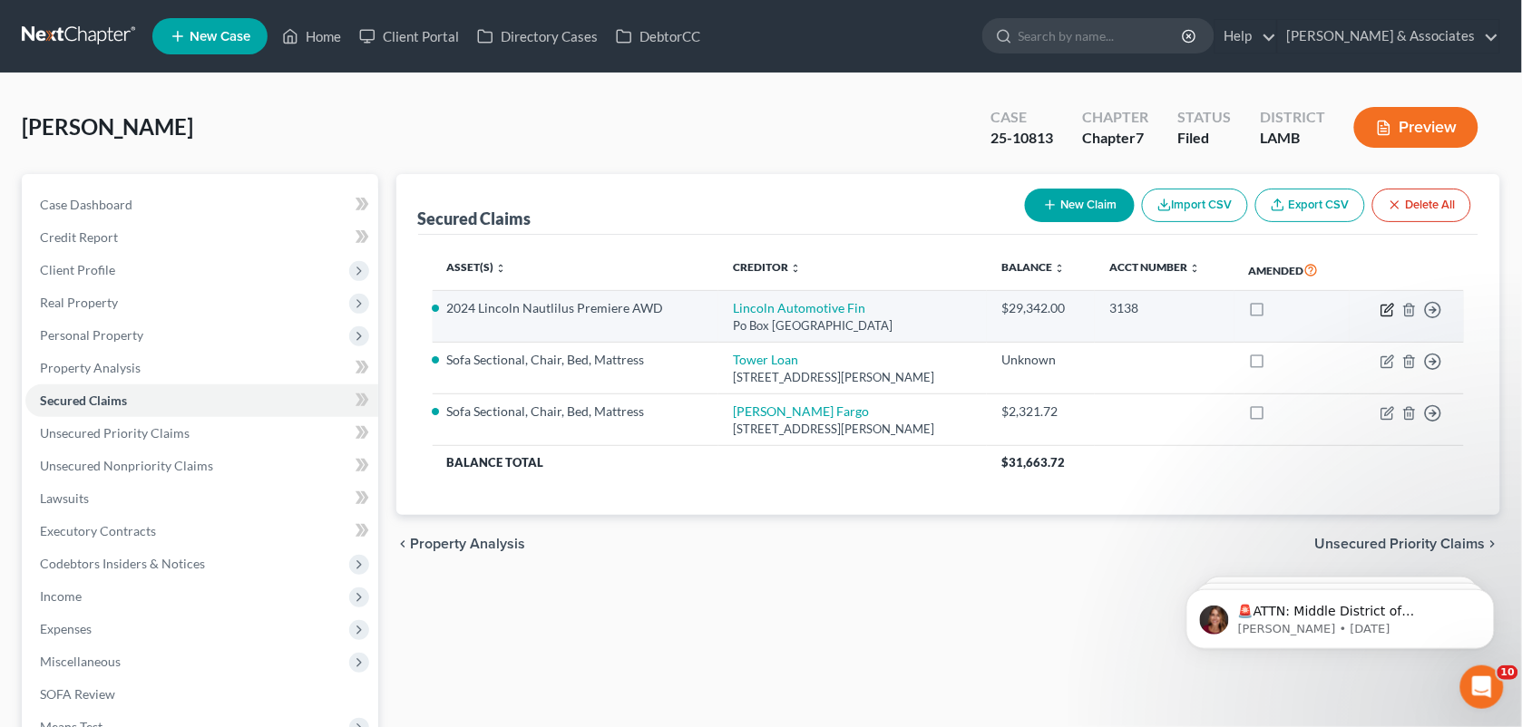
click at [1387, 312] on icon "button" at bounding box center [1389, 308] width 8 height 8
select select "30"
select select "3"
select select "0"
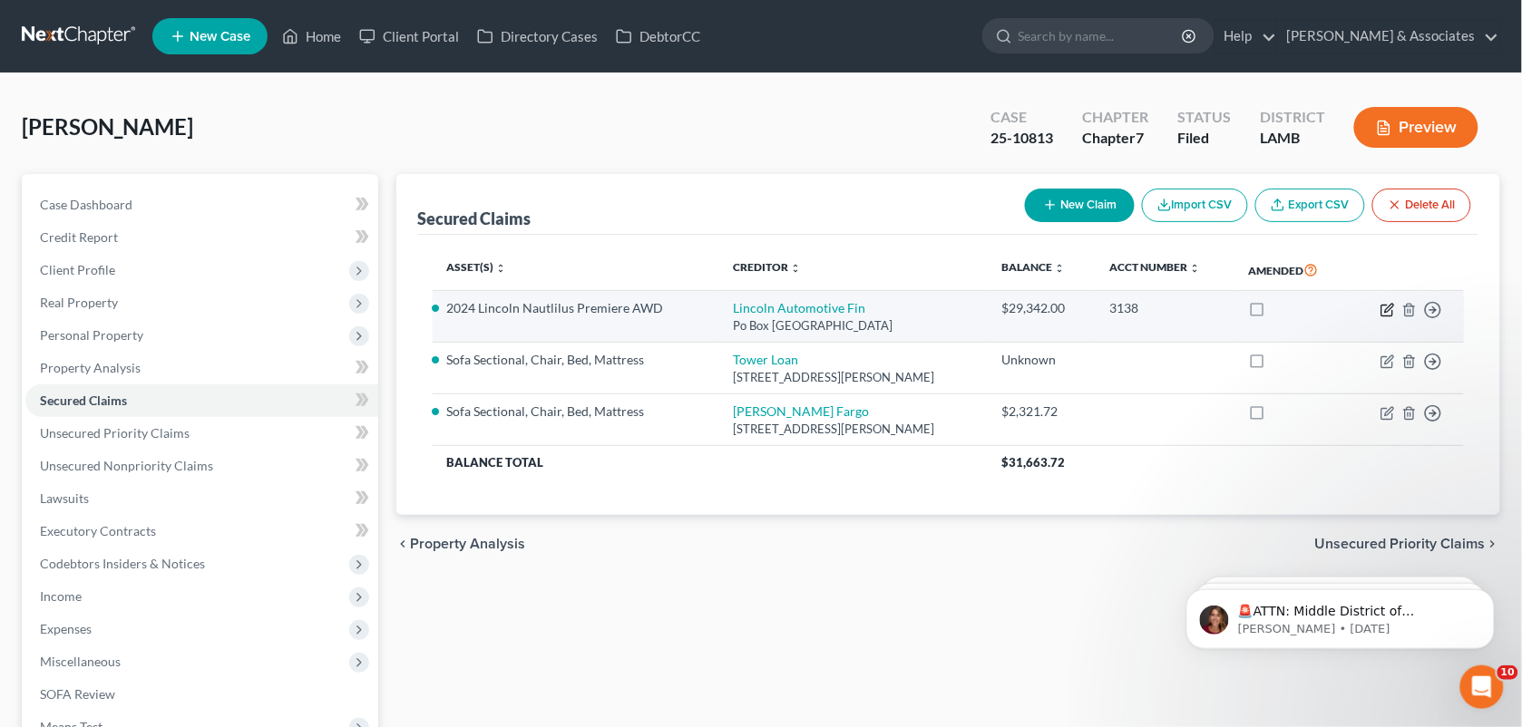
select select "0"
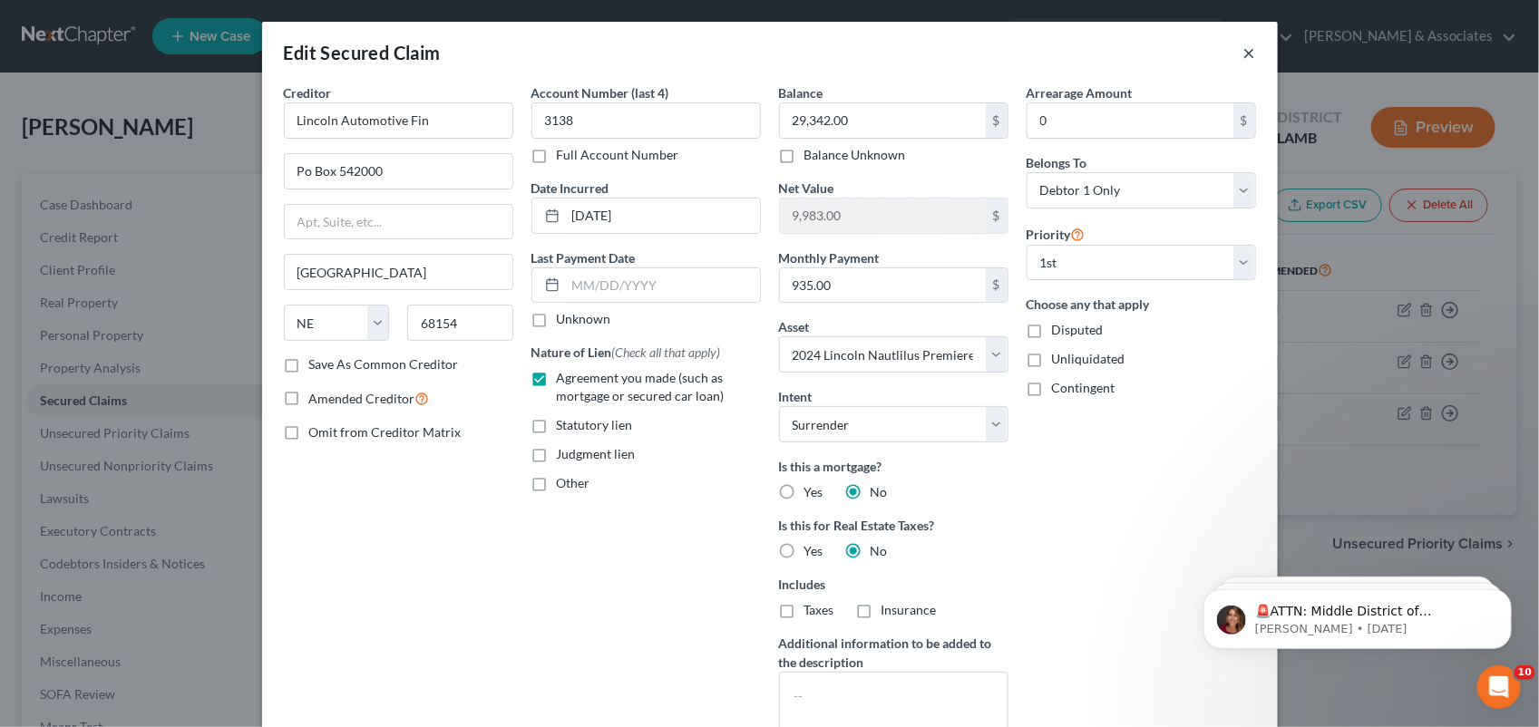
click at [1244, 52] on button "×" at bounding box center [1249, 53] width 13 height 22
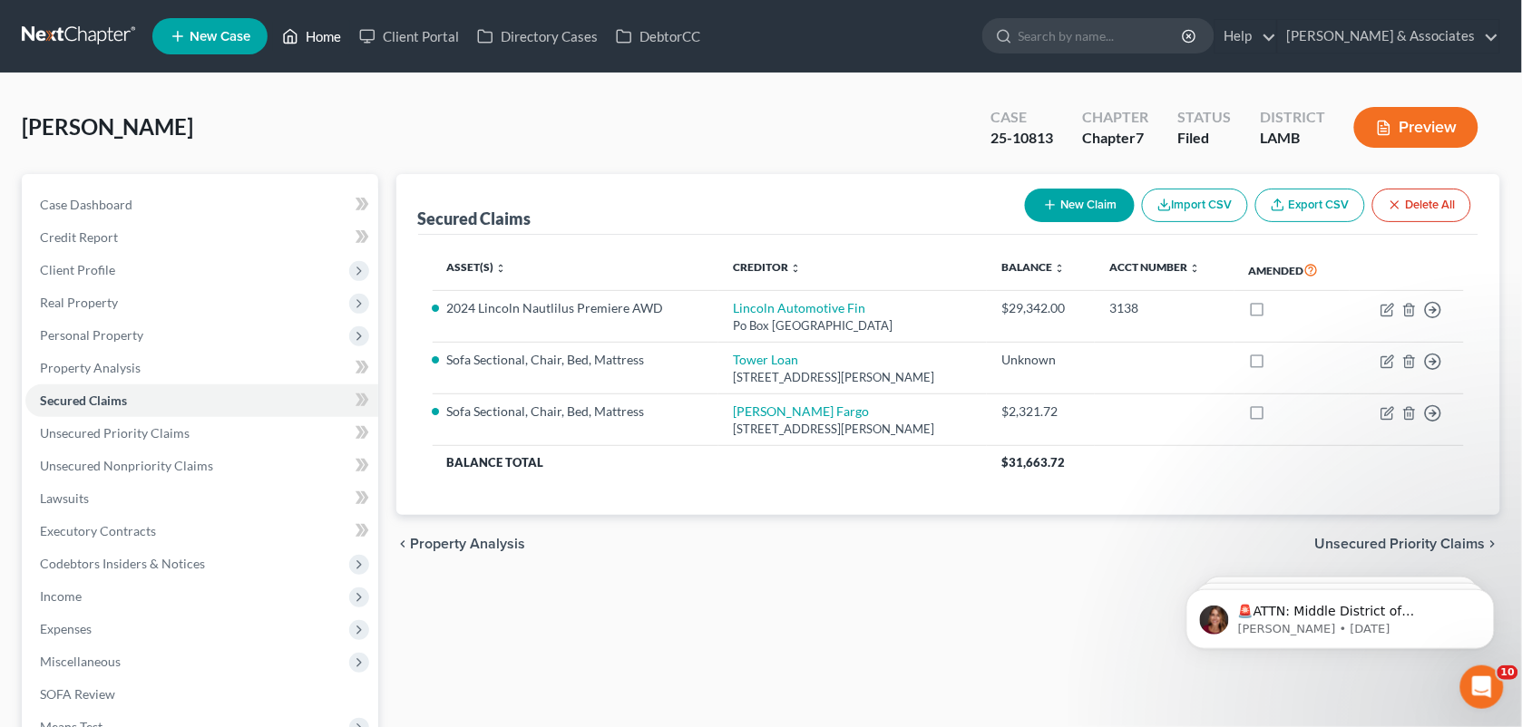
click at [311, 25] on link "Home" at bounding box center [311, 36] width 77 height 33
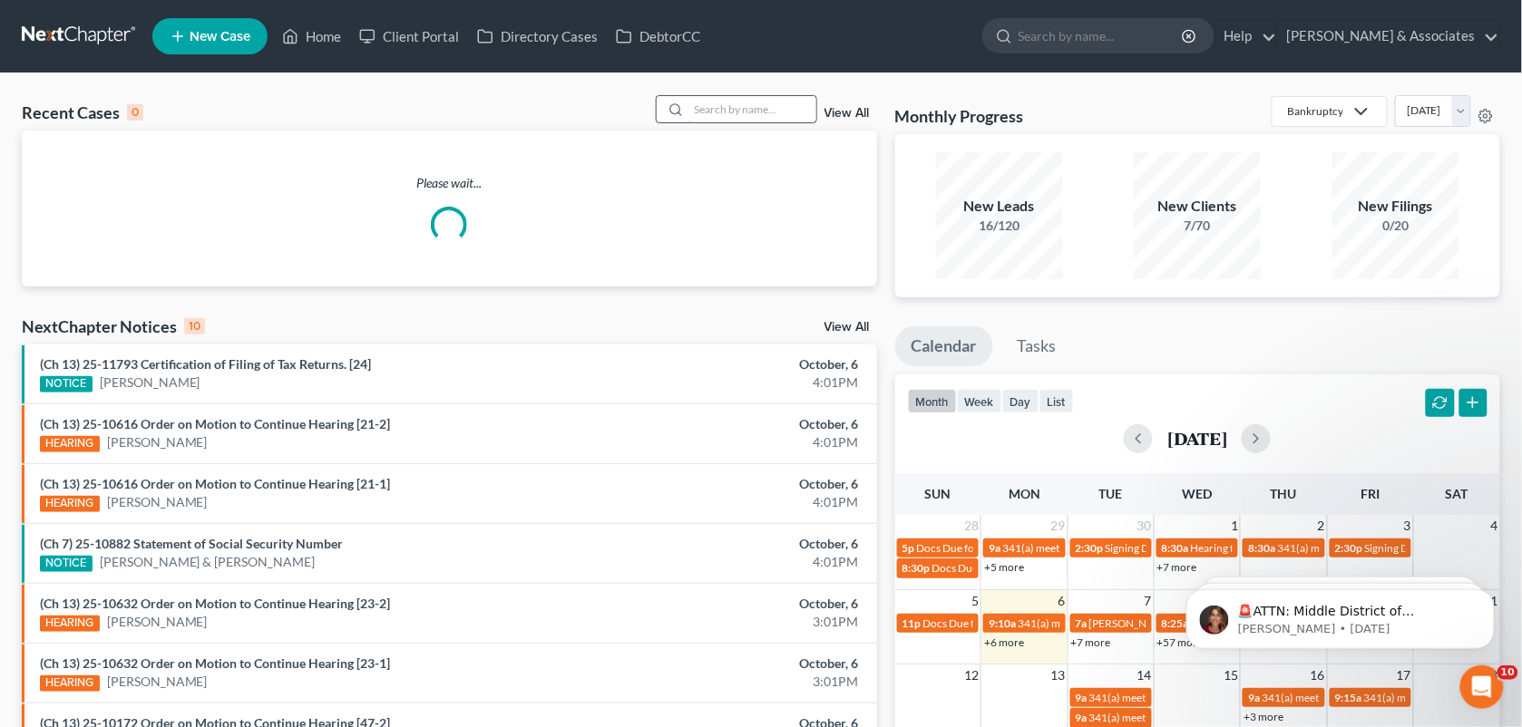
click at [694, 102] on input "search" at bounding box center [752, 109] width 127 height 26
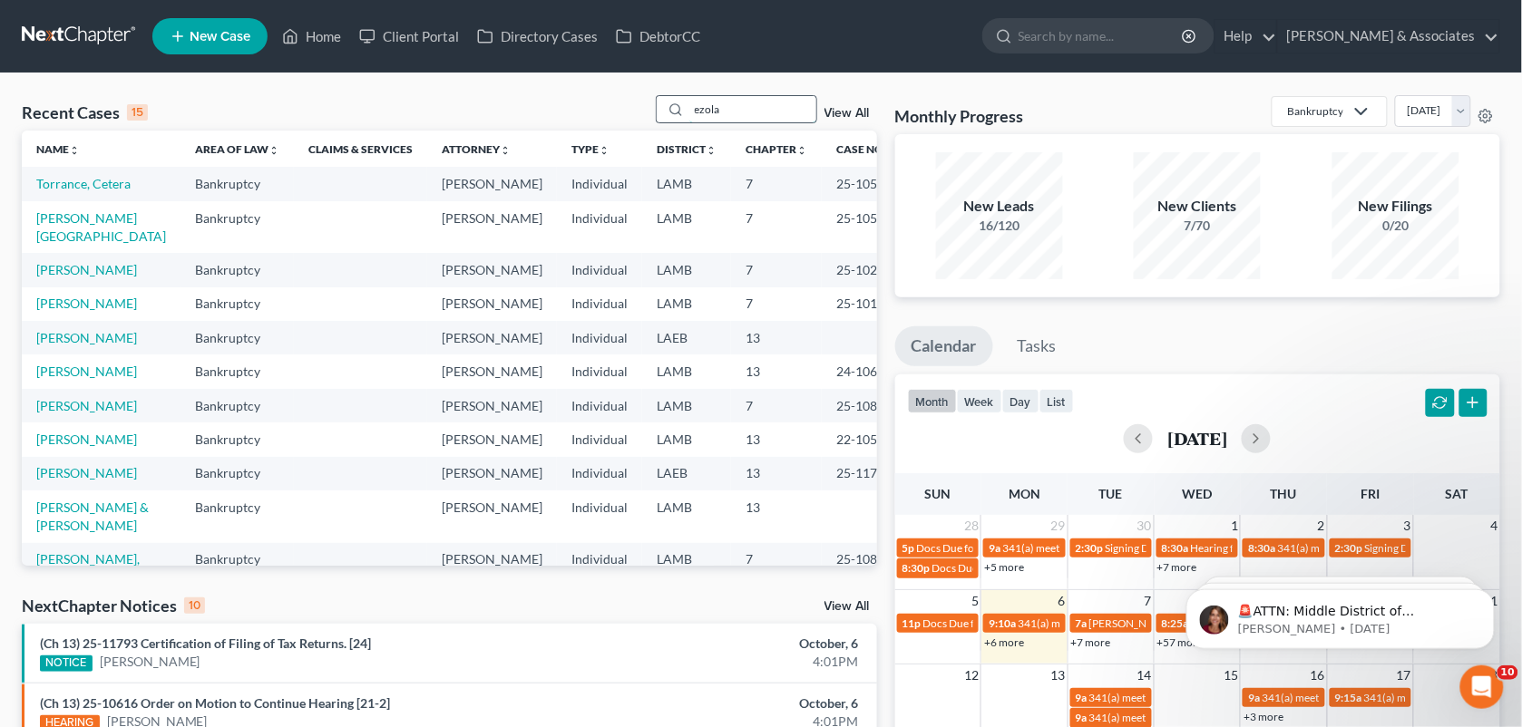
type input "ezola"
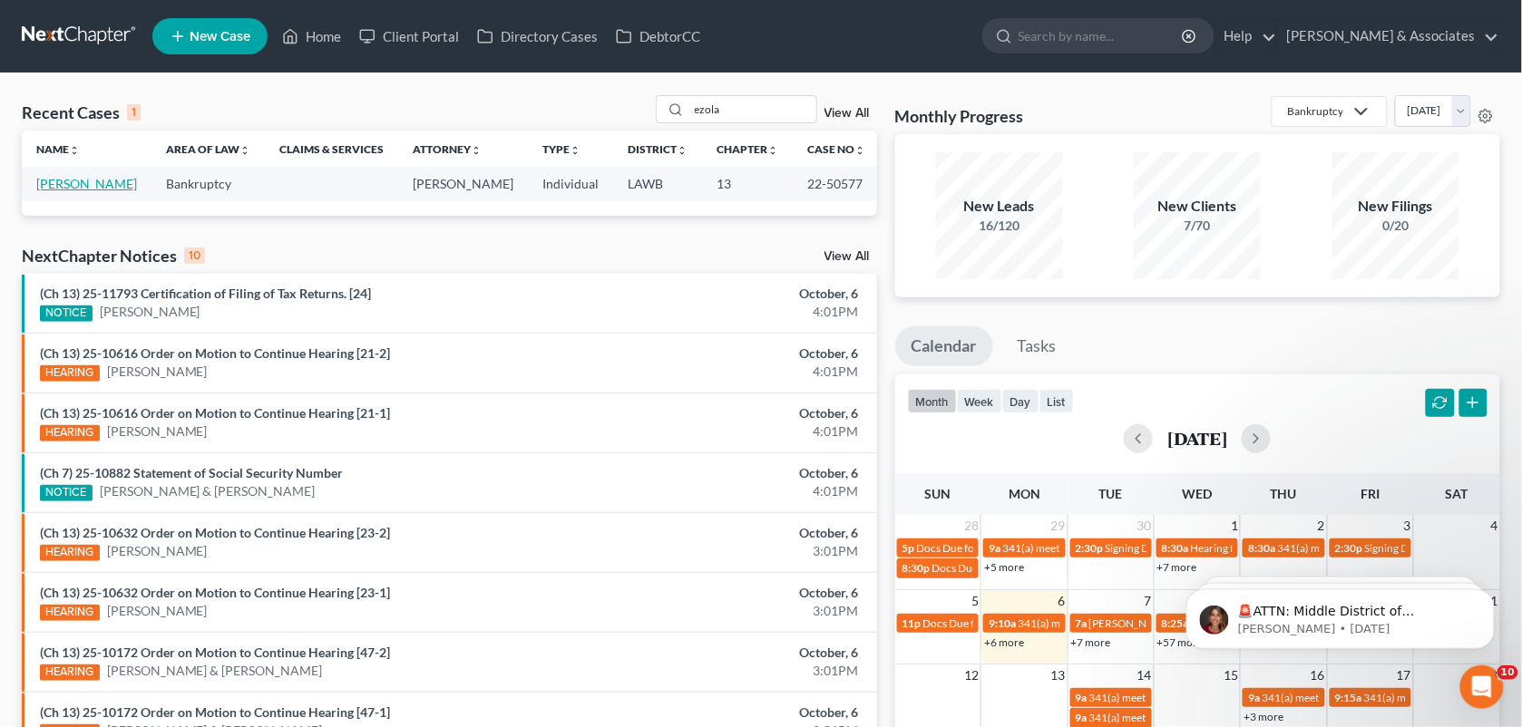
click at [46, 189] on link "[PERSON_NAME]" at bounding box center [86, 183] width 101 height 15
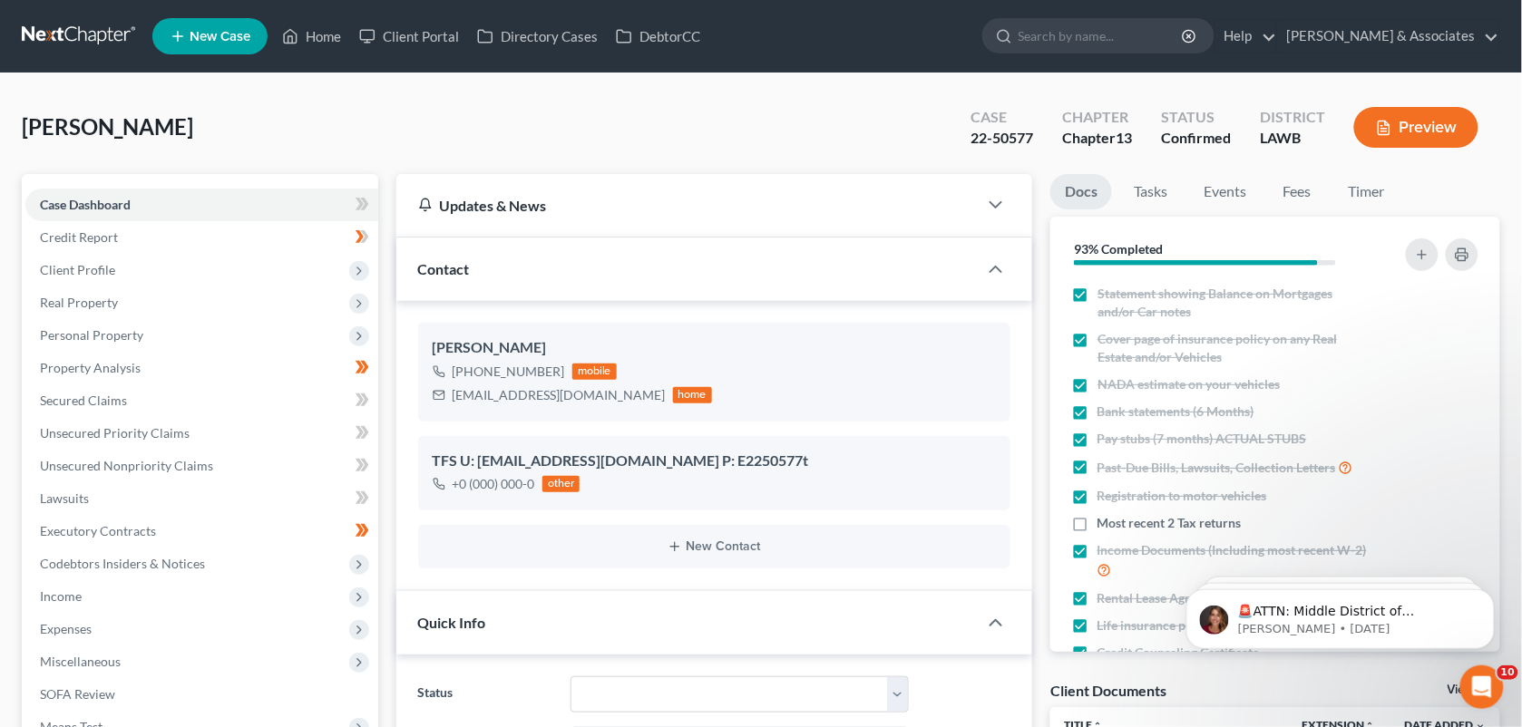
drag, startPoint x: 1000, startPoint y: 141, endPoint x: 963, endPoint y: 141, distance: 37.2
click at [970, 141] on div "Case 22-50577" at bounding box center [1002, 129] width 92 height 54
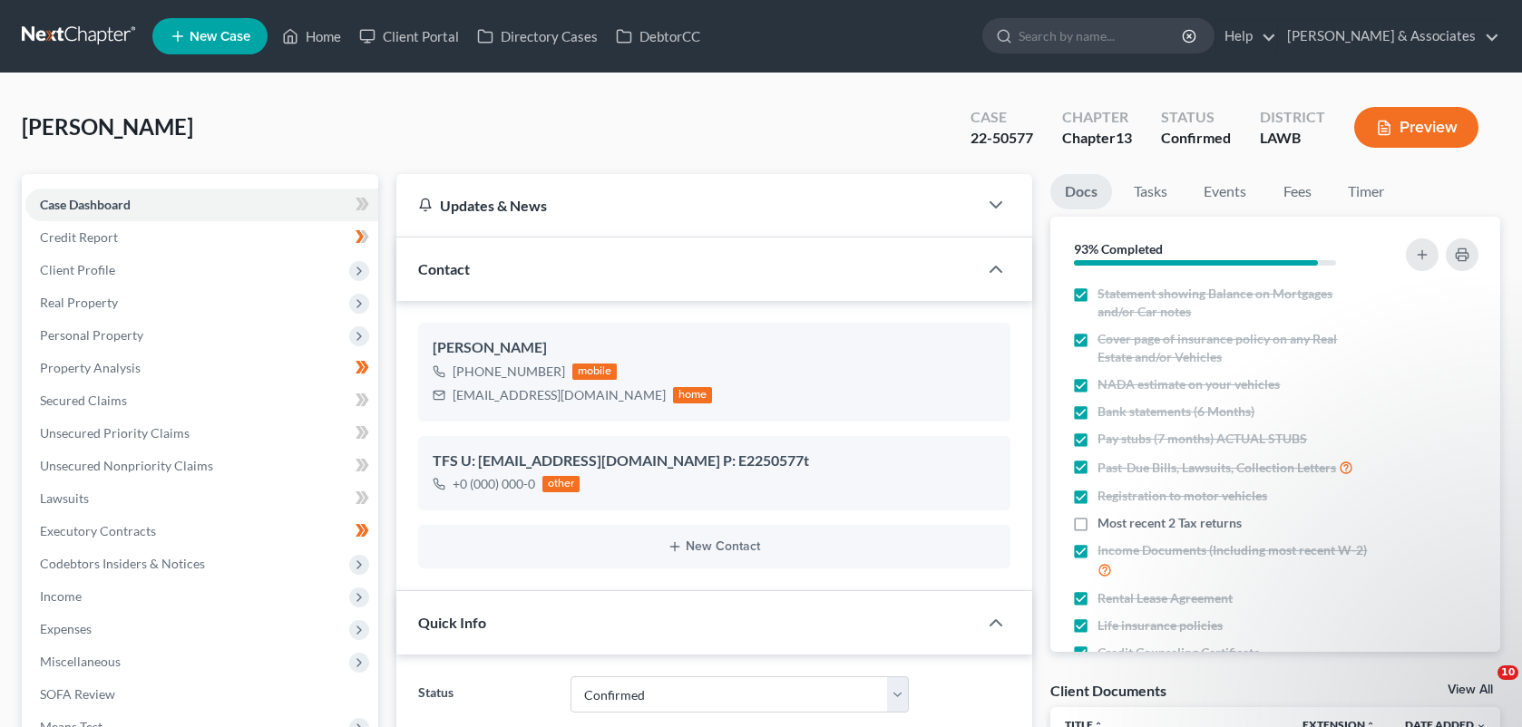
select select "3"
select select "0"
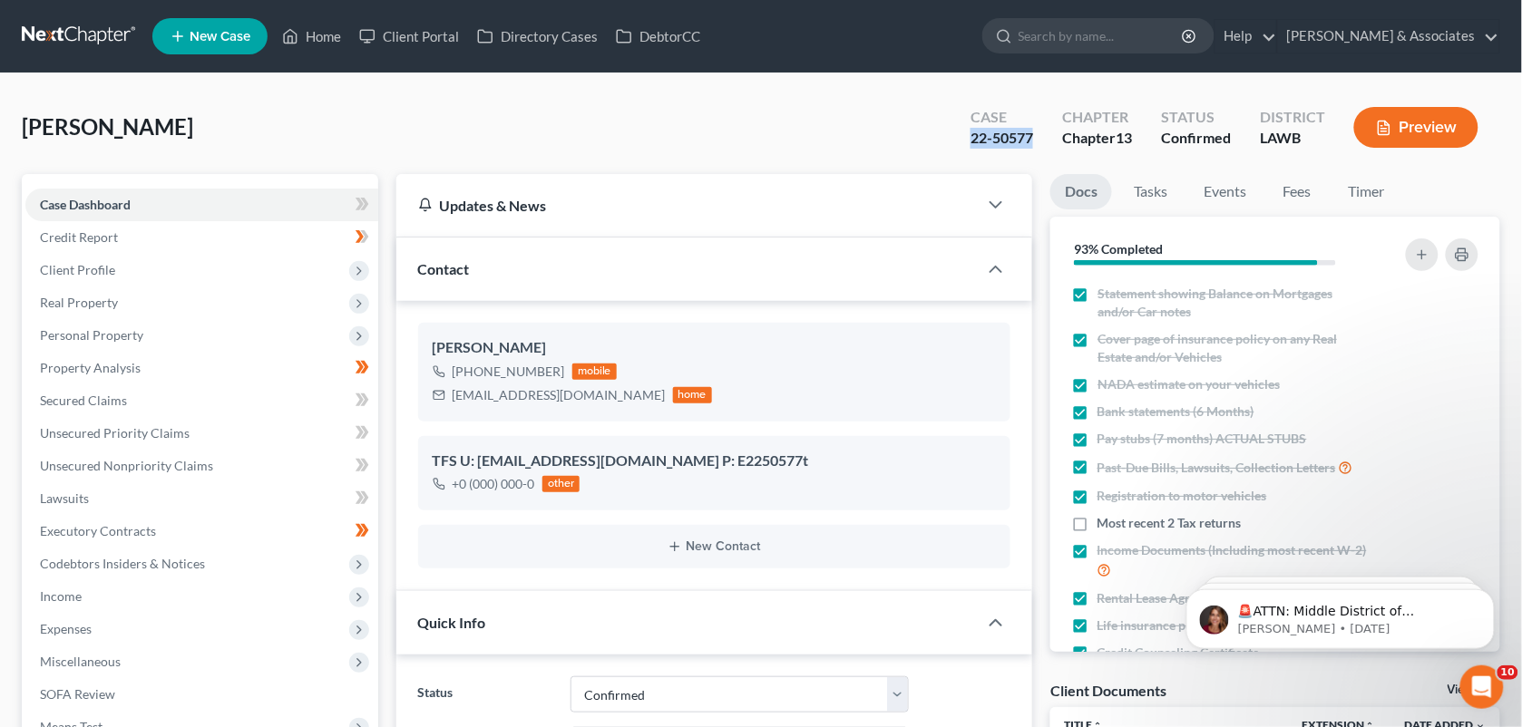
drag, startPoint x: 639, startPoint y: 138, endPoint x: 971, endPoint y: 129, distance: 332.0
click at [639, 138] on div "[PERSON_NAME] Upgraded Case 22-50577 Chapter Chapter 13 Status Confirmed Distri…" at bounding box center [761, 134] width 1478 height 79
drag, startPoint x: 966, startPoint y: 138, endPoint x: 1036, endPoint y: 143, distance: 70.0
click at [1036, 143] on div "Case 22-50577" at bounding box center [1002, 129] width 92 height 54
copy div "22-50577"
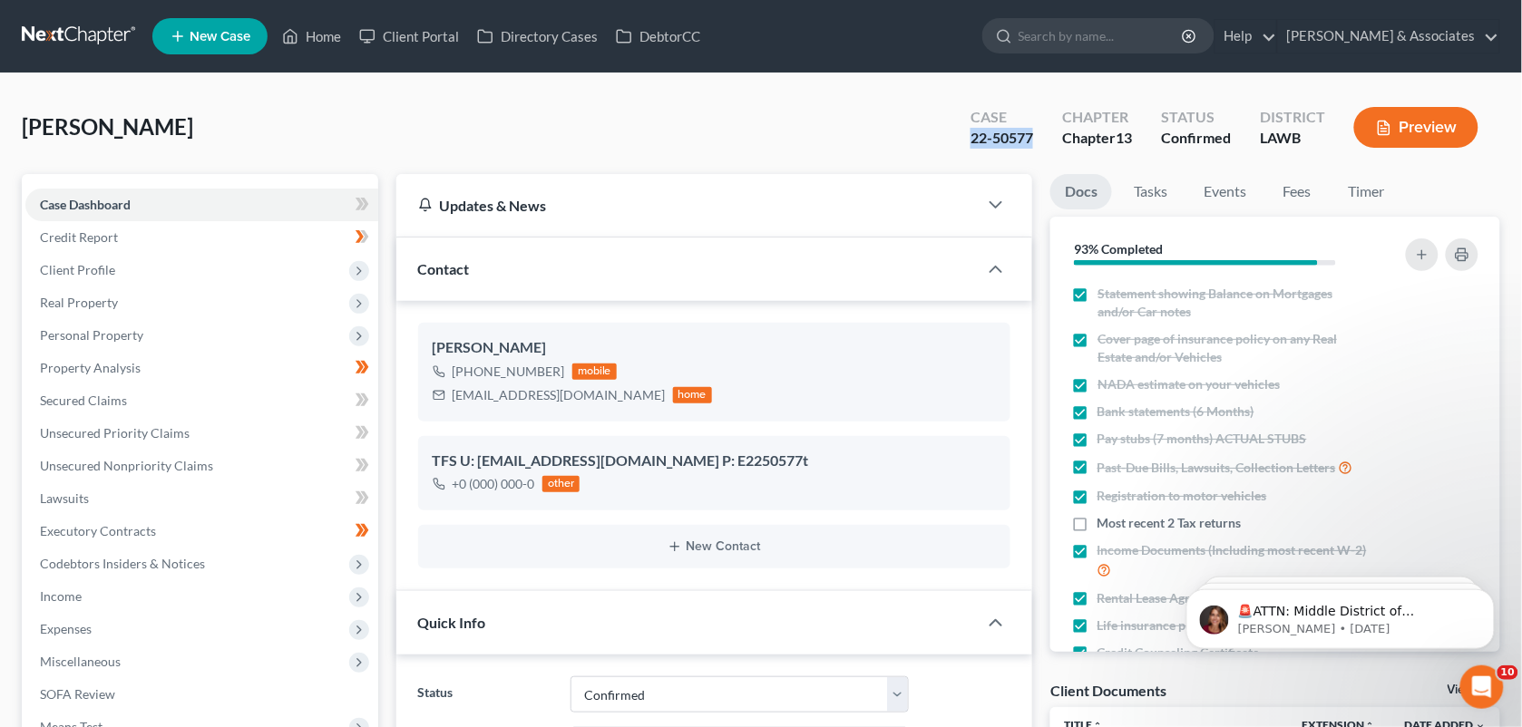
click at [695, 112] on div "[PERSON_NAME] Upgraded Case 22-50577 Chapter Chapter 13 Status Confirmed Distri…" at bounding box center [761, 134] width 1478 height 79
click at [673, 107] on div "[PERSON_NAME] Upgraded Case 22-50577 Chapter Chapter 13 Status Confirmed Distri…" at bounding box center [761, 134] width 1478 height 79
drag, startPoint x: 696, startPoint y: 123, endPoint x: 1533, endPoint y: 87, distance: 836.9
click at [696, 123] on div "[PERSON_NAME] Upgraded Case 22-50577 Chapter Chapter 13 Status Confirmed Distri…" at bounding box center [761, 134] width 1478 height 79
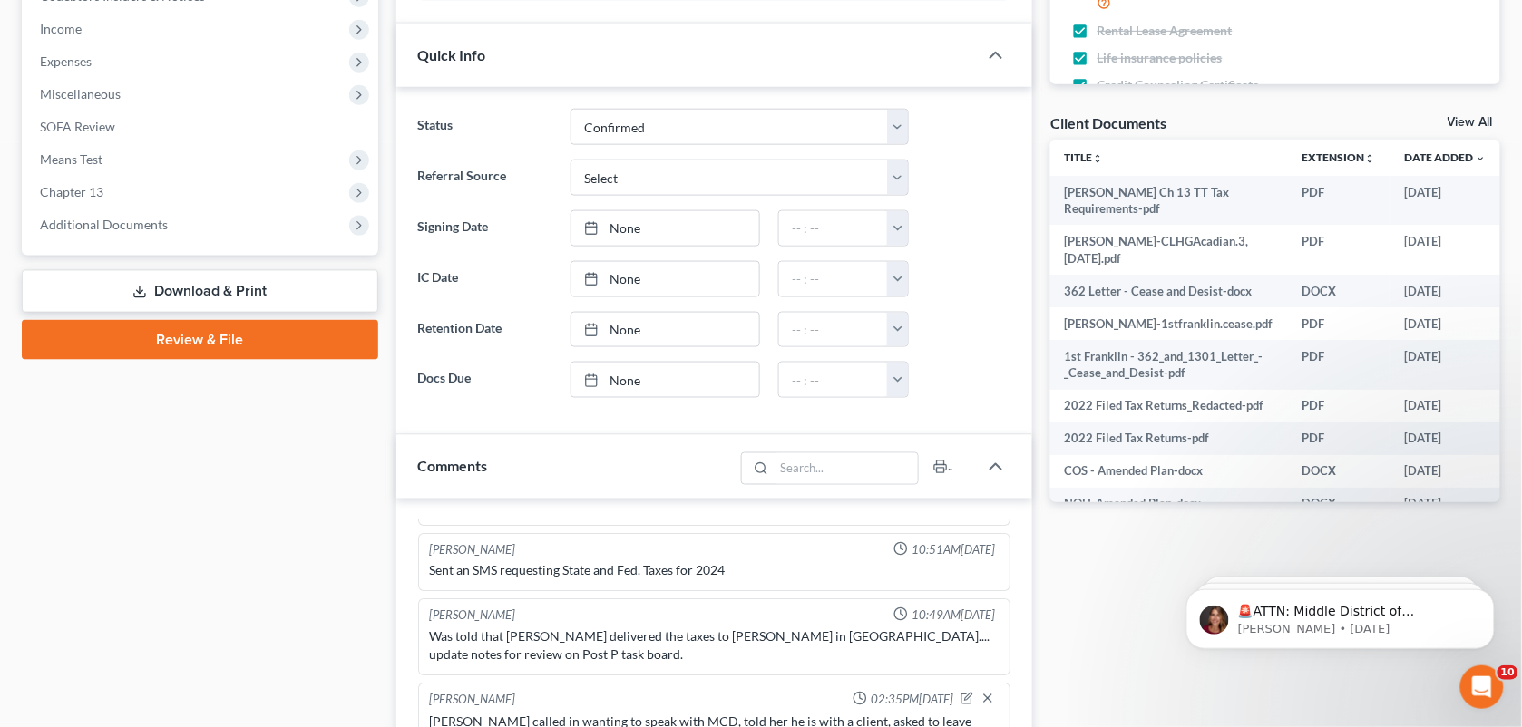
scroll to position [1043, 0]
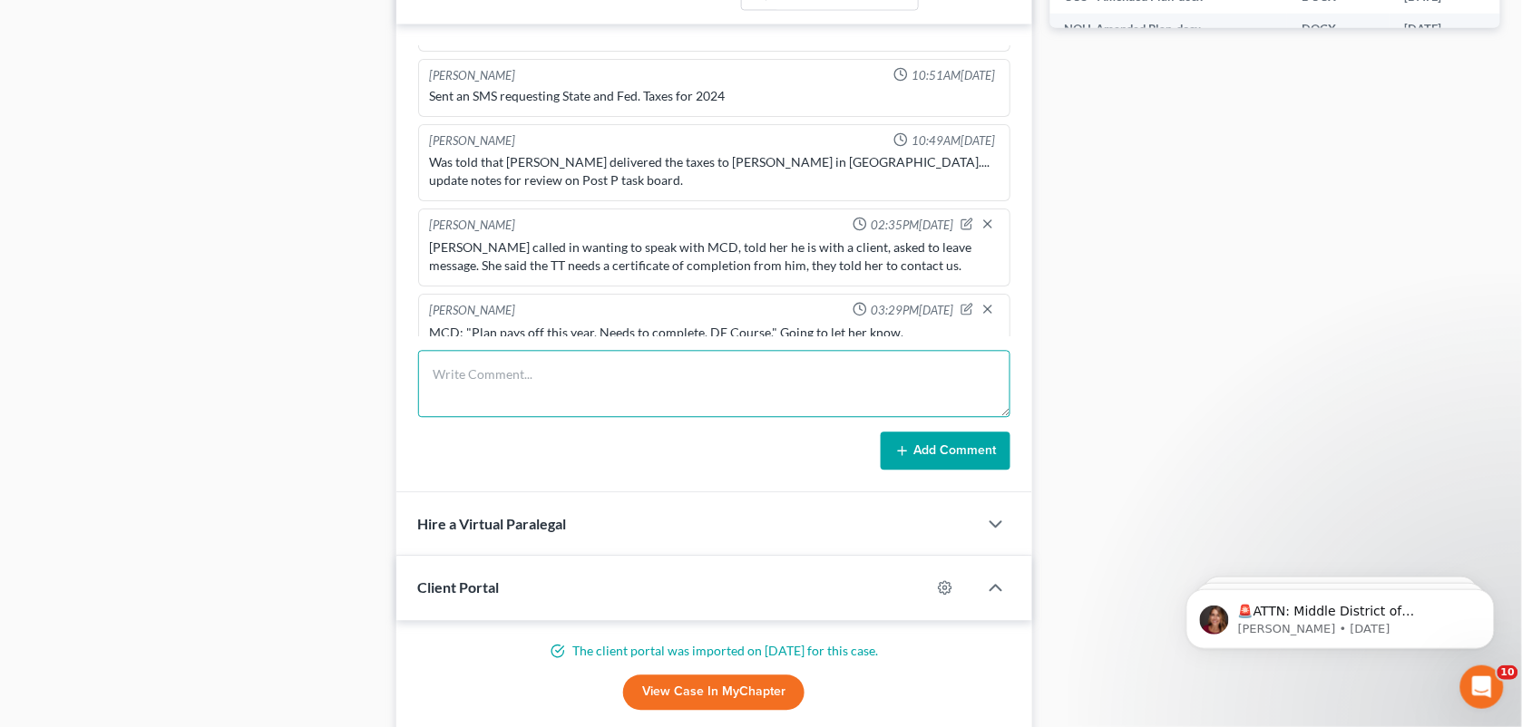
click at [468, 411] on textarea at bounding box center [714, 383] width 593 height 67
click at [591, 378] on textarea "Called client & texted her thr" at bounding box center [714, 383] width 593 height 67
click at [628, 374] on textarea "Called client & texted her." at bounding box center [714, 383] width 593 height 67
type textarea "Called client & texted her the instructions on how to complete."
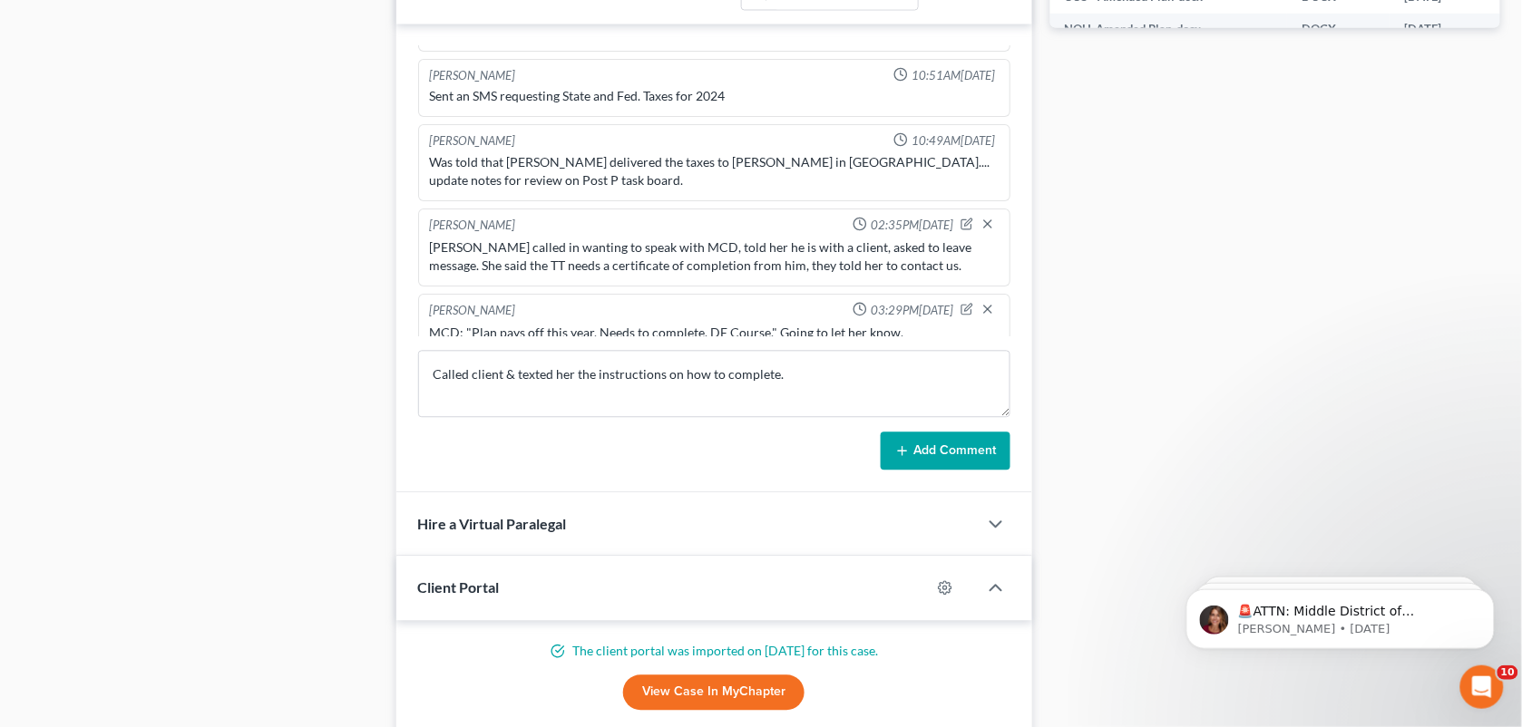
drag, startPoint x: 930, startPoint y: 451, endPoint x: 3, endPoint y: 106, distance: 989.7
click at [930, 451] on button "Add Comment" at bounding box center [946, 451] width 130 height 38
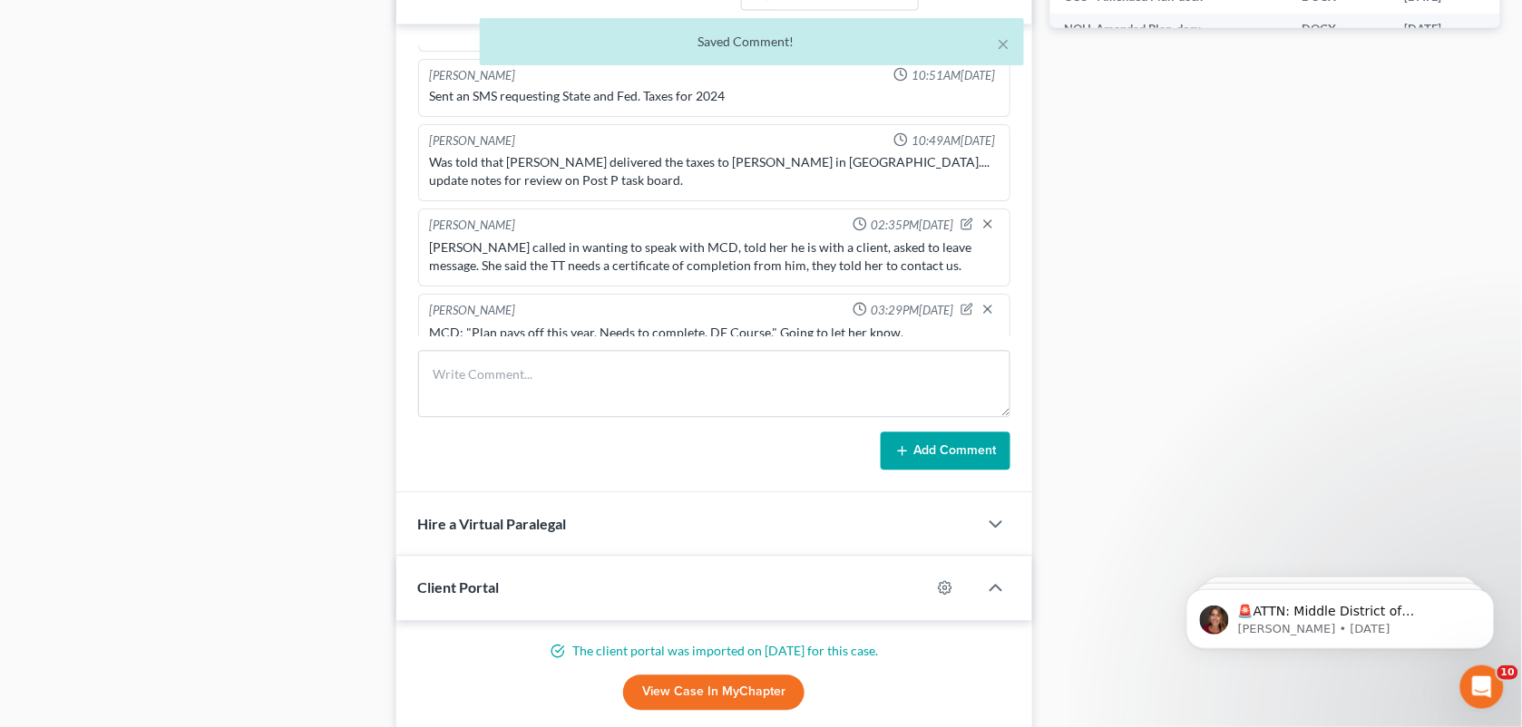
scroll to position [4026, 0]
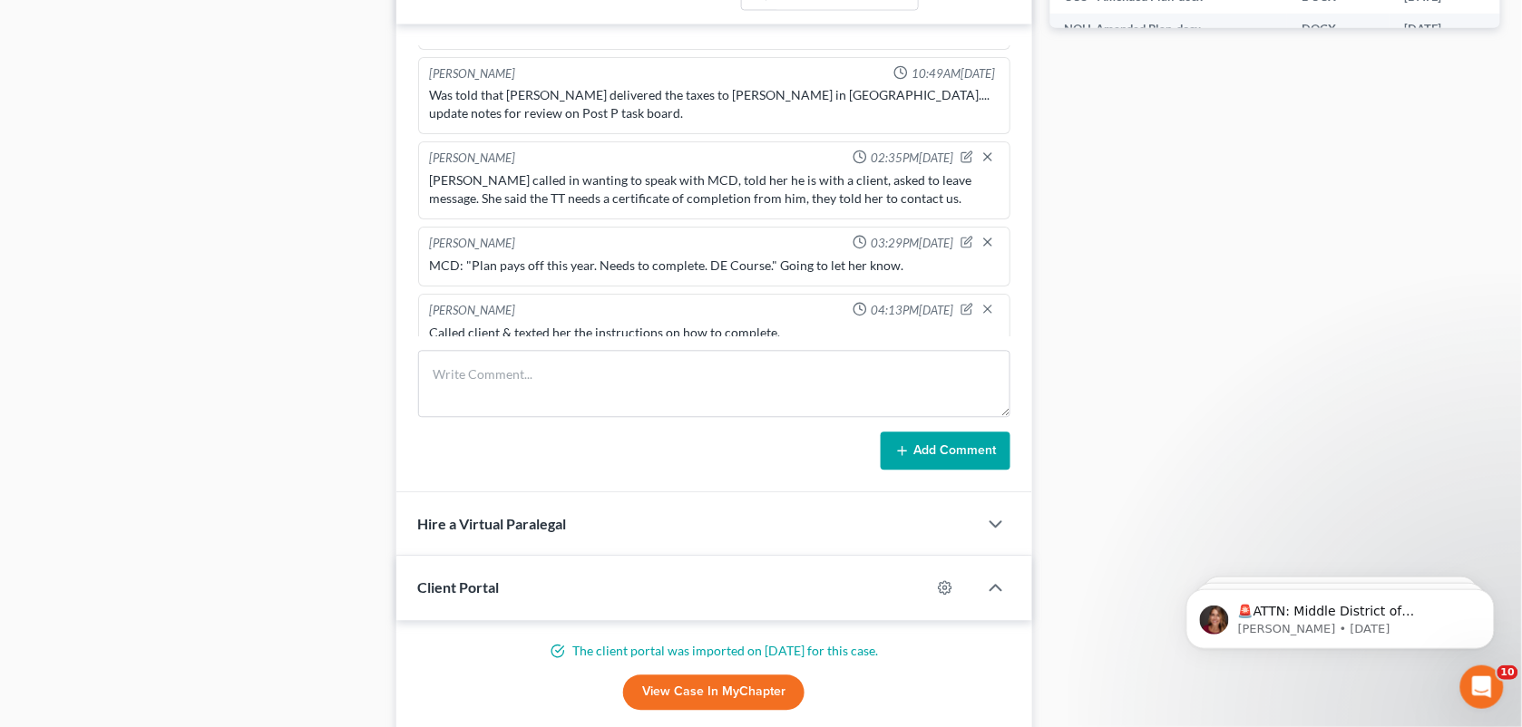
click at [286, 316] on div "Case Dashboard Payments Invoices Payments Payments Credit Report Client Profile" at bounding box center [200, 199] width 375 height 2136
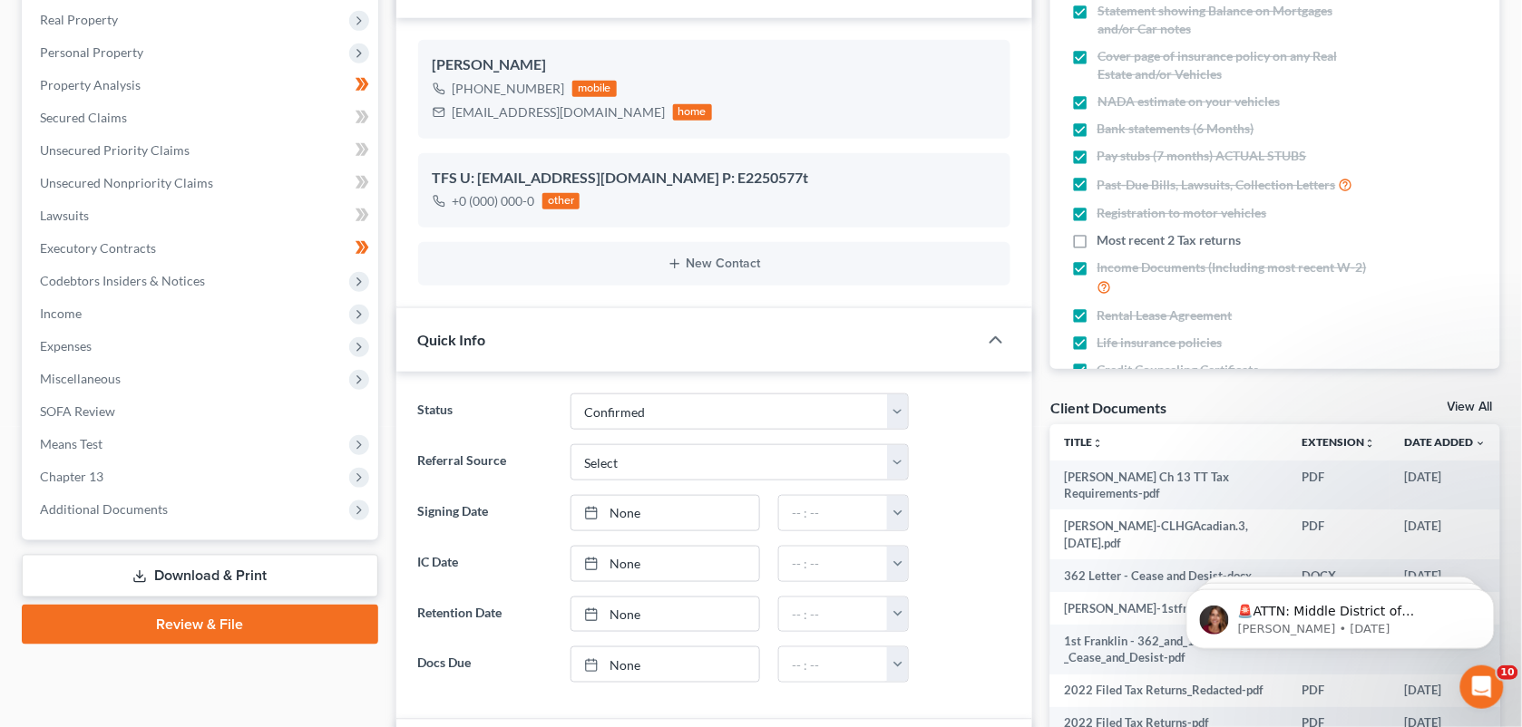
scroll to position [0, 0]
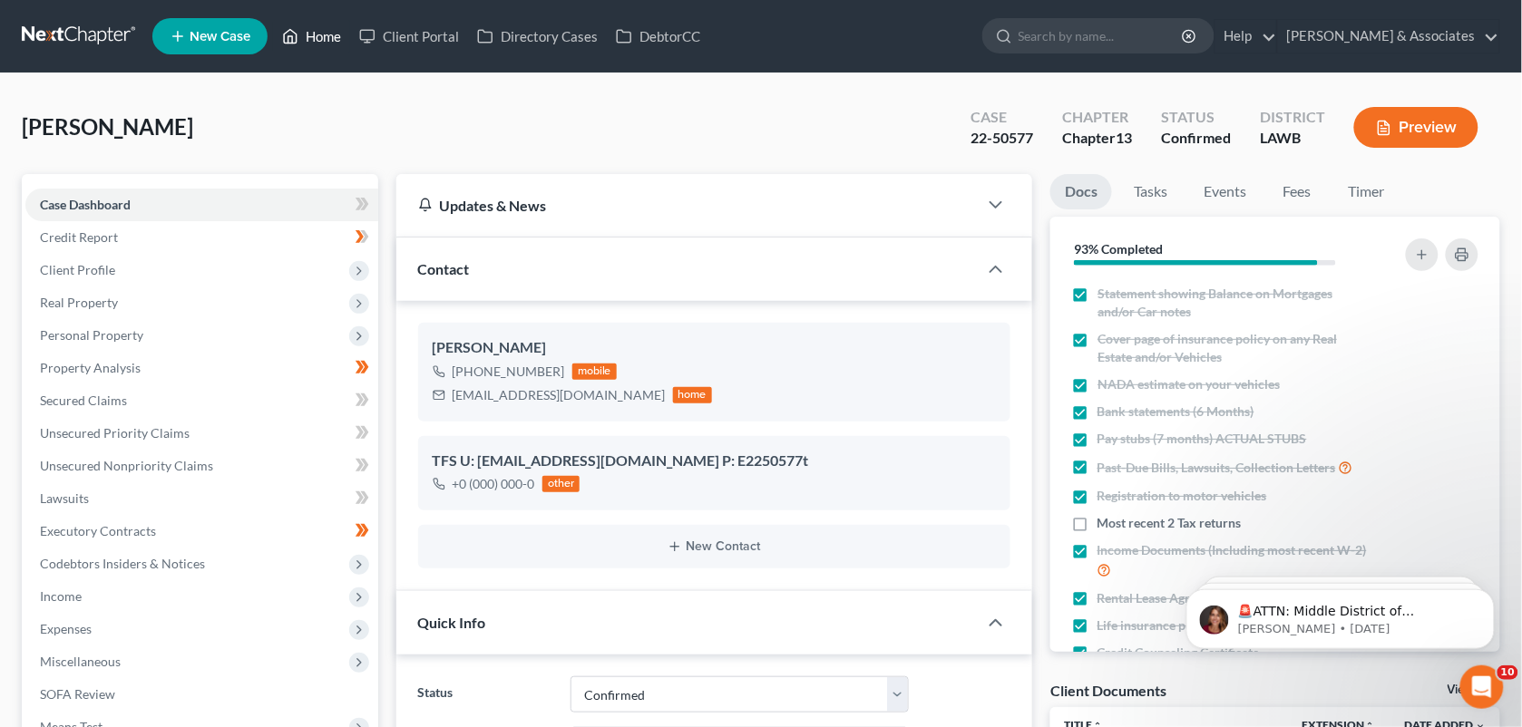
click at [287, 30] on icon at bounding box center [290, 36] width 16 height 22
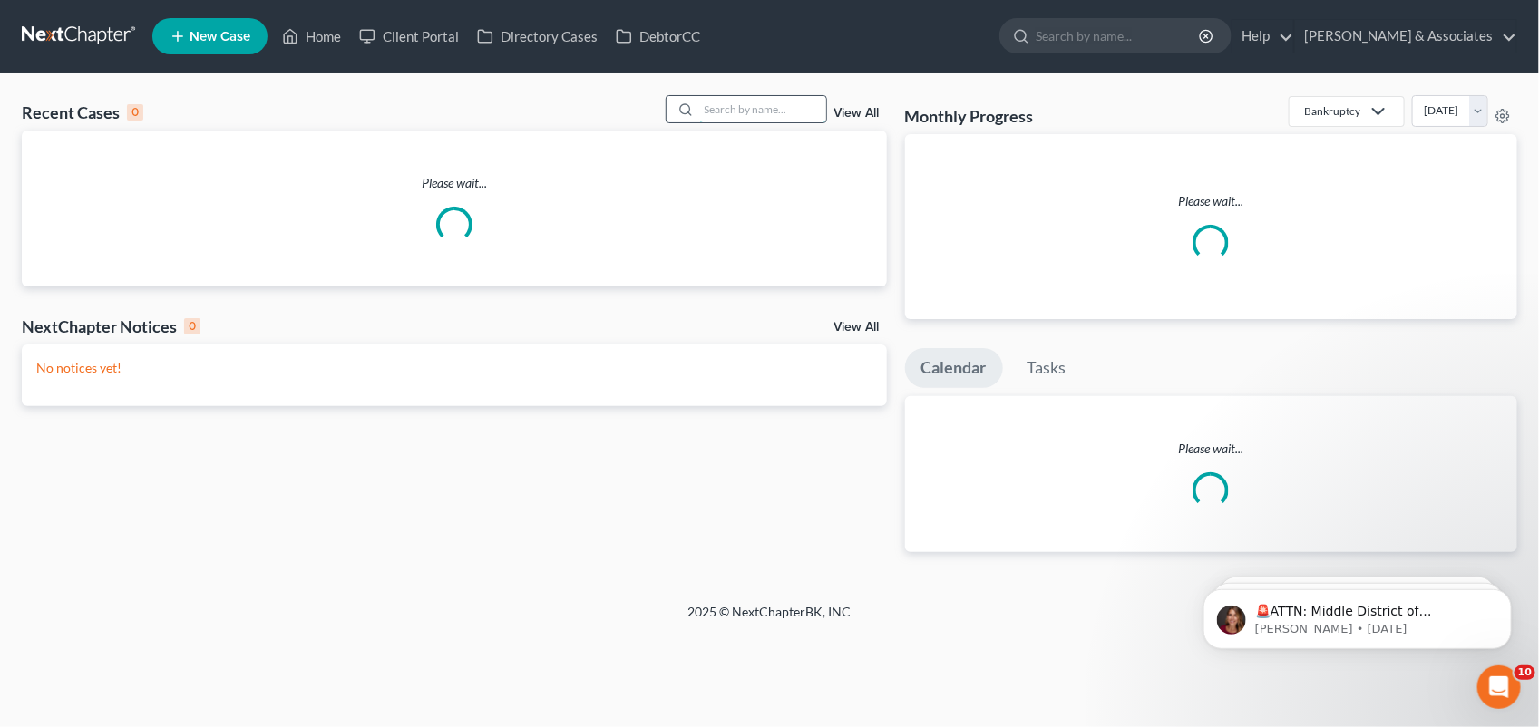
click at [754, 100] on input "search" at bounding box center [762, 109] width 127 height 26
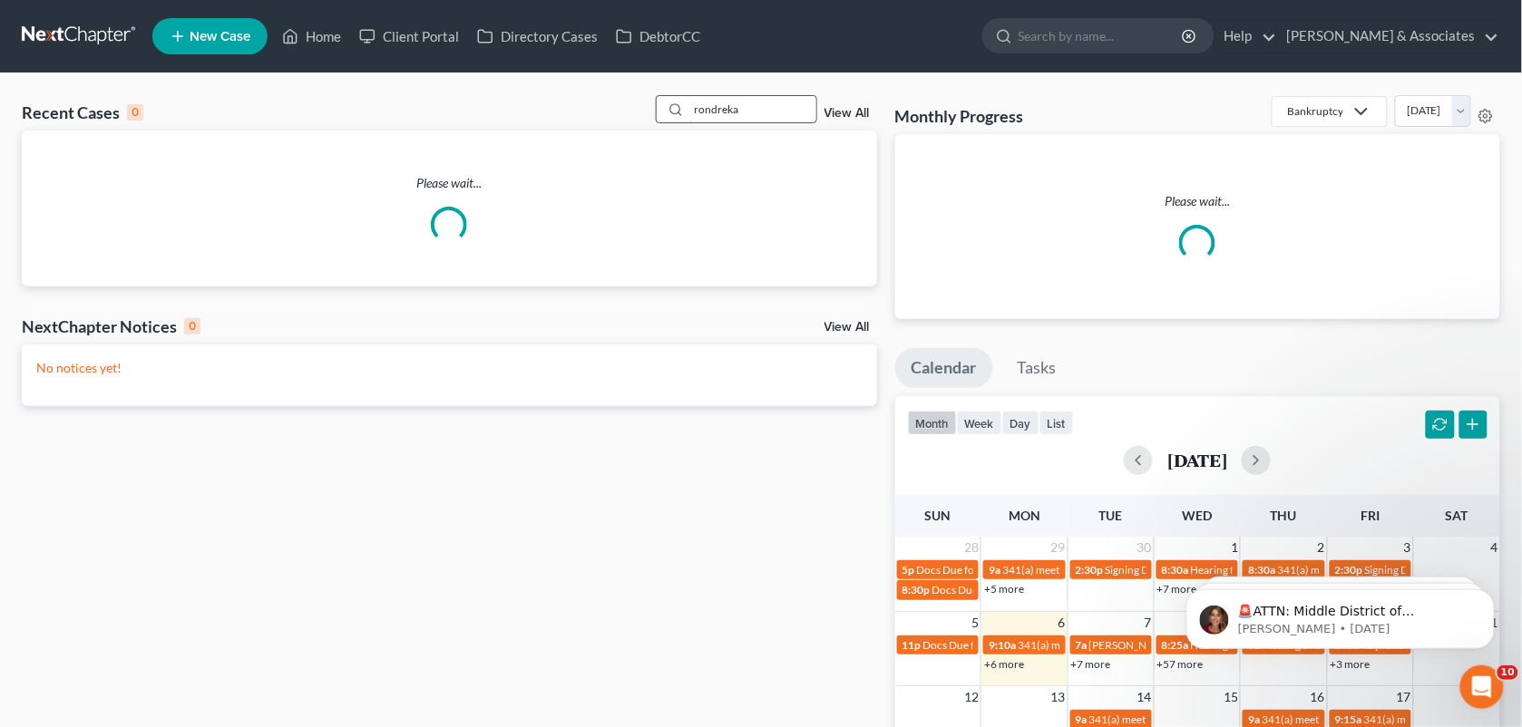
type input "rondreka"
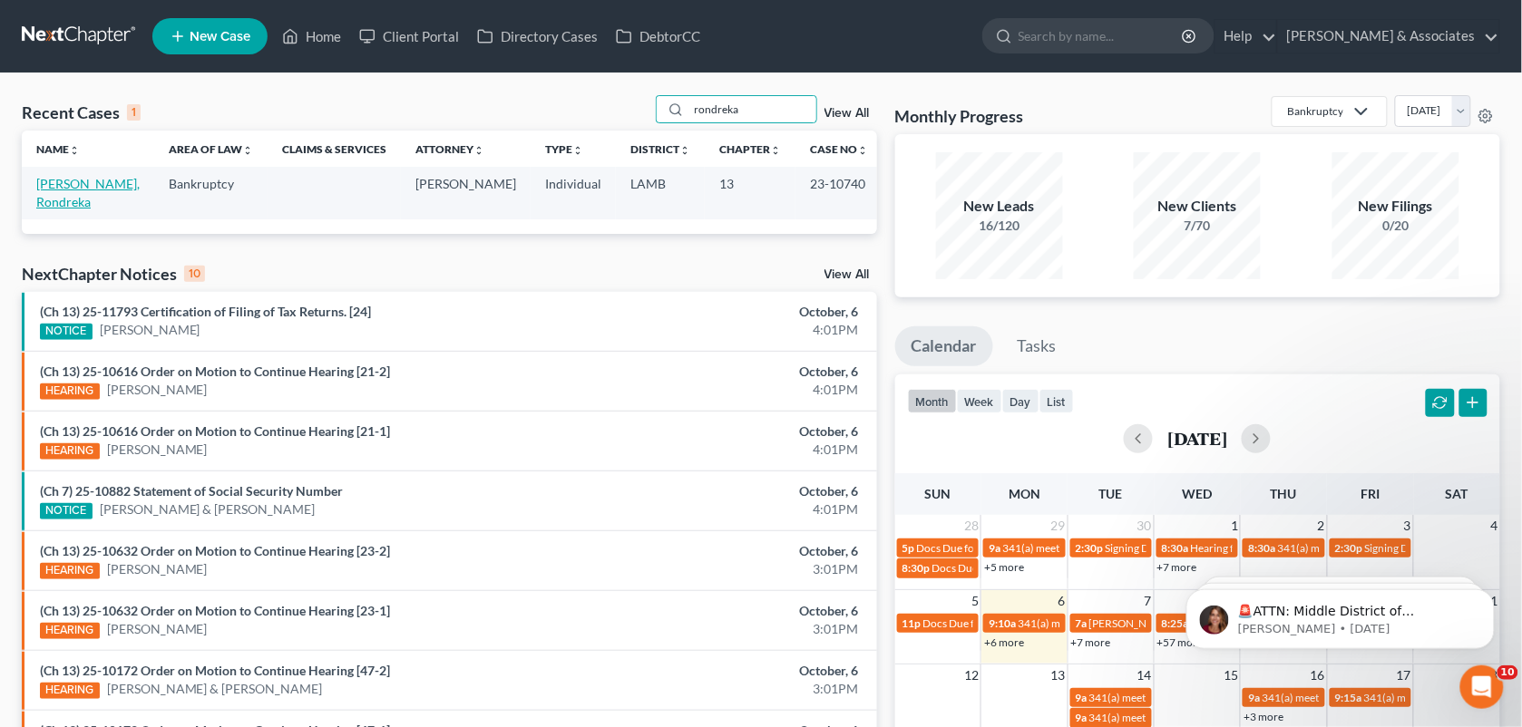
click at [63, 177] on link "Pitts, Rondreka" at bounding box center [87, 193] width 103 height 34
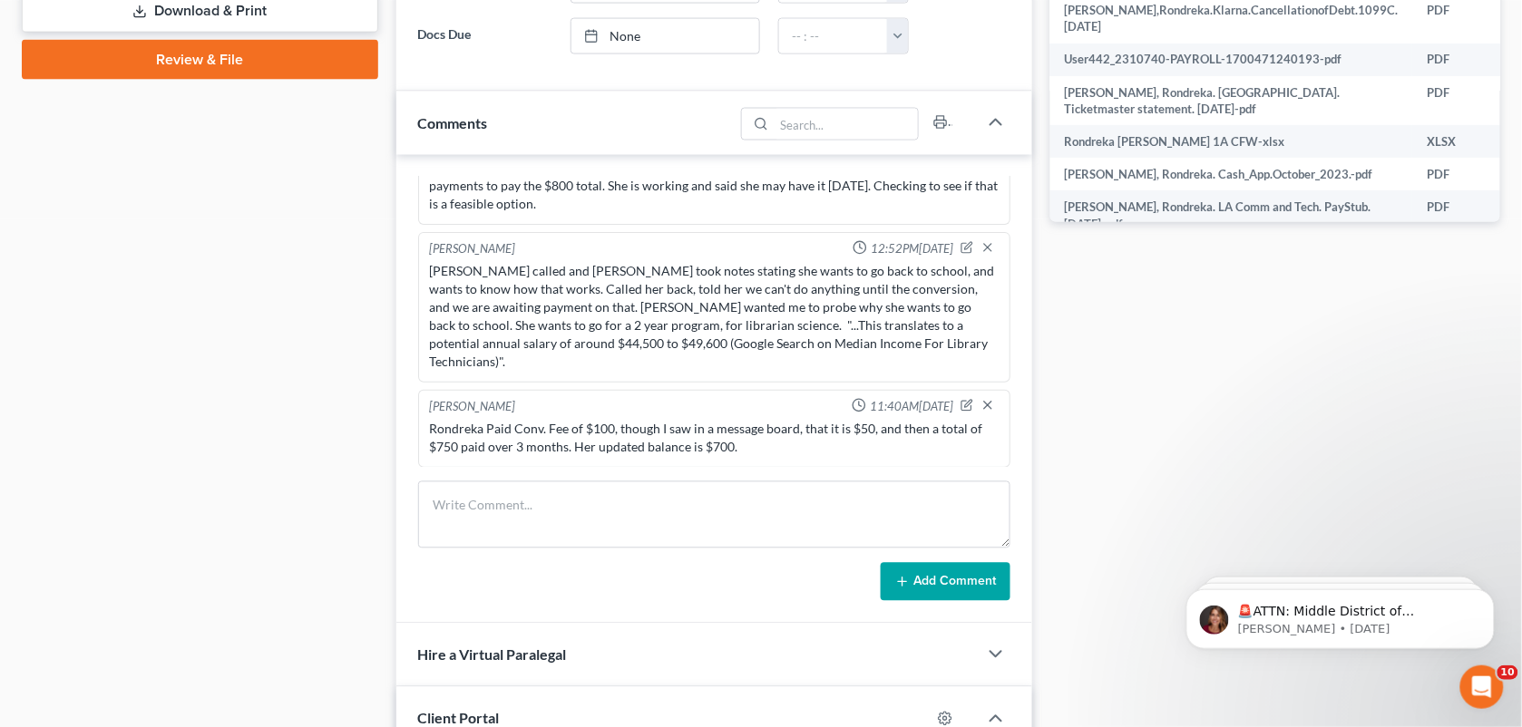
scroll to position [867, 0]
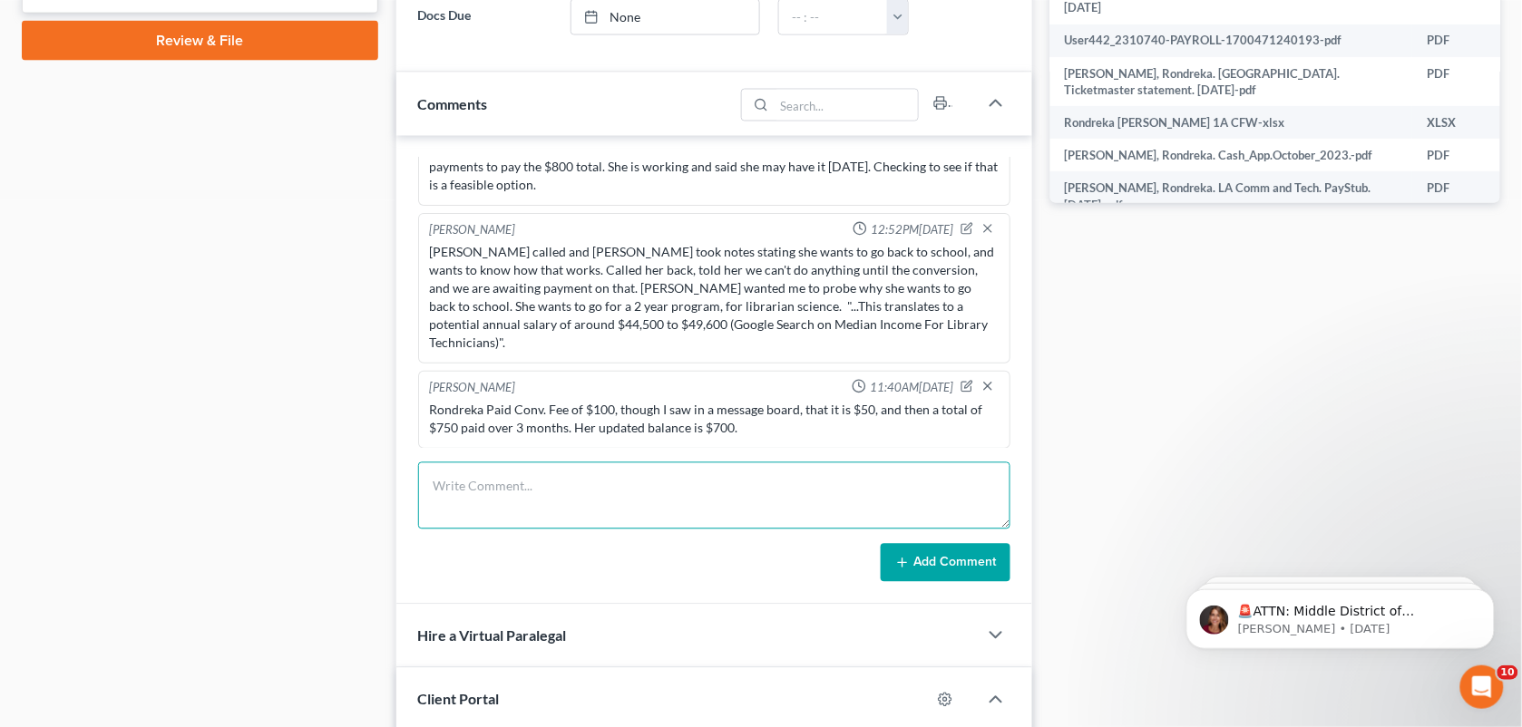
click at [645, 515] on textarea at bounding box center [714, 495] width 593 height 67
type textarea "<"
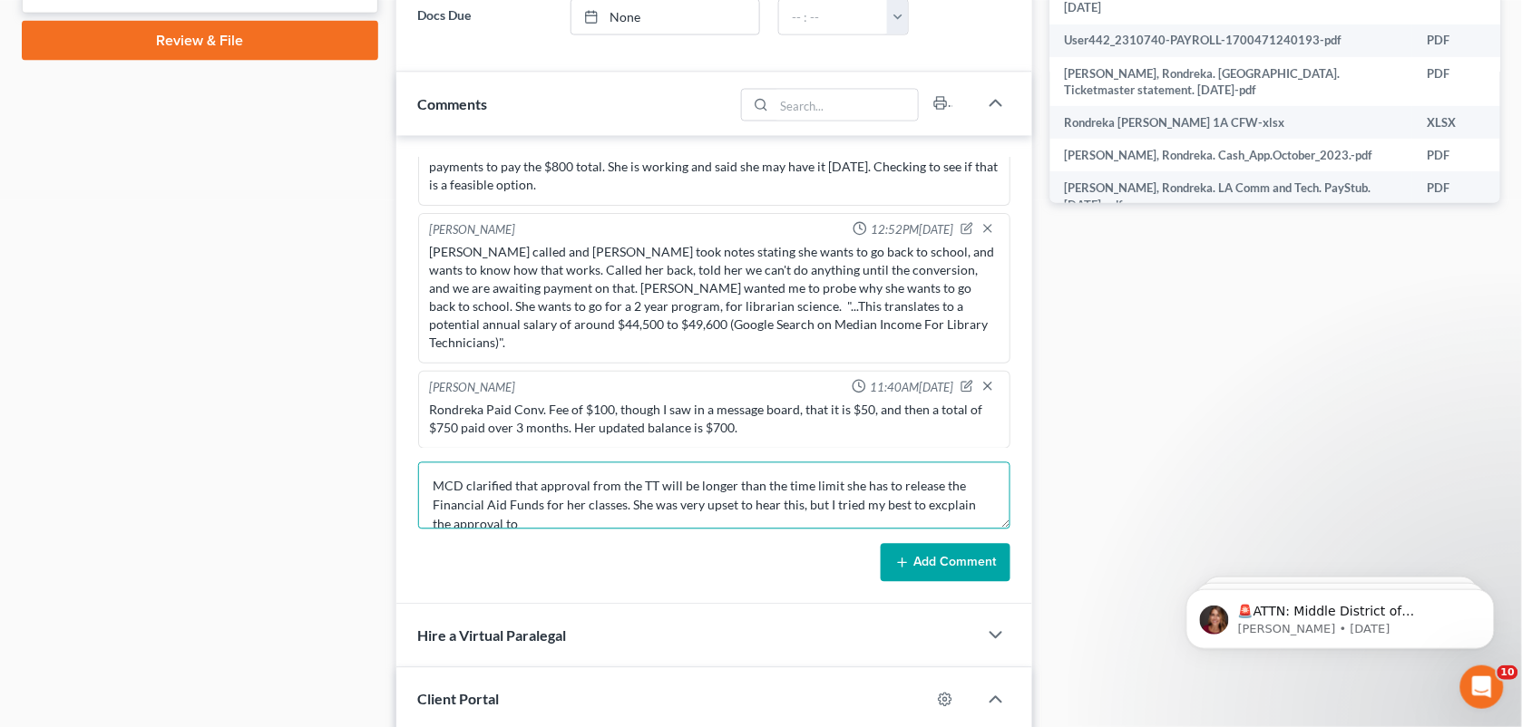
scroll to position [2, 0]
click at [567, 521] on textarea "MCD clarified that approval from the TT will be longer than the time limit she …" at bounding box center [714, 495] width 593 height 67
type textarea "MCD clarified that approval from the TT will be longer than the time limit she …"
click at [911, 582] on button "Add Comment" at bounding box center [946, 563] width 130 height 38
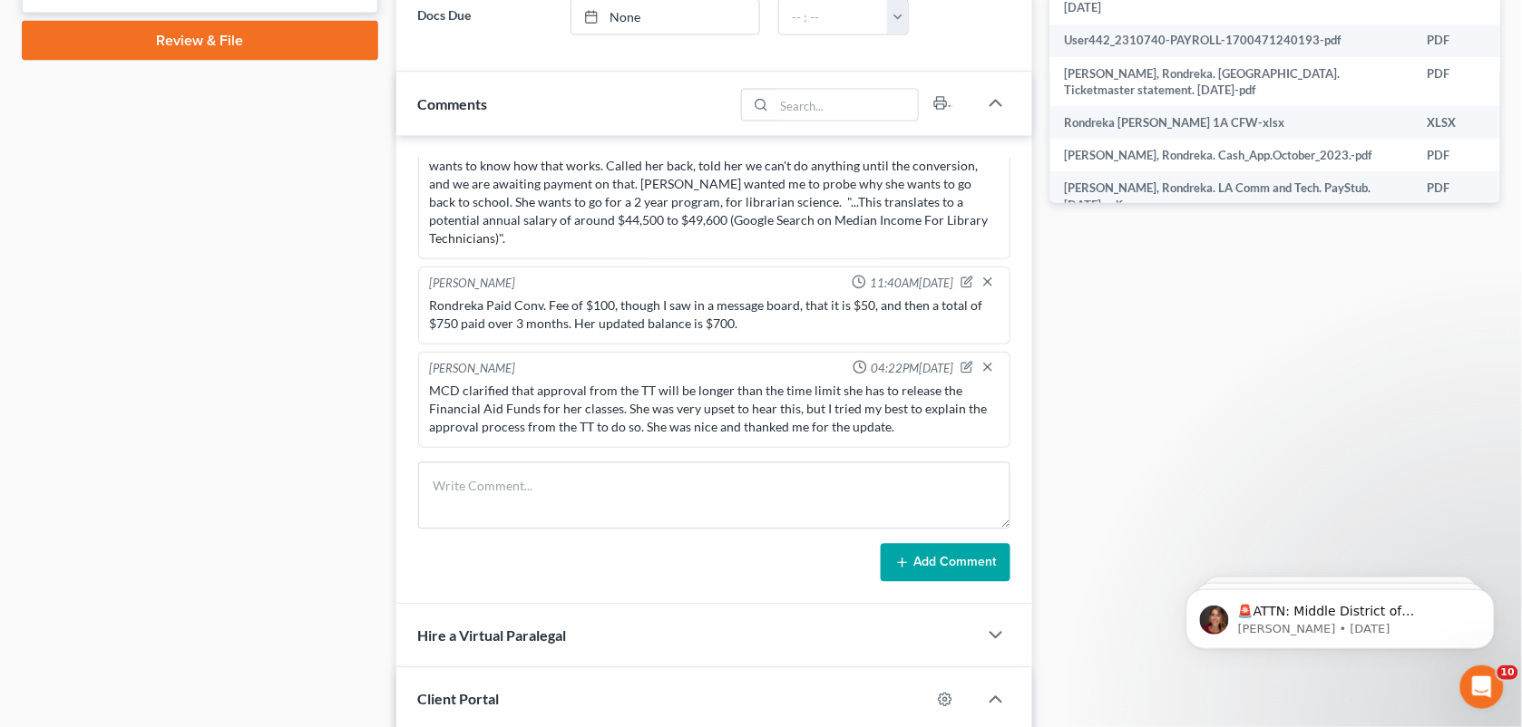
scroll to position [47, 0]
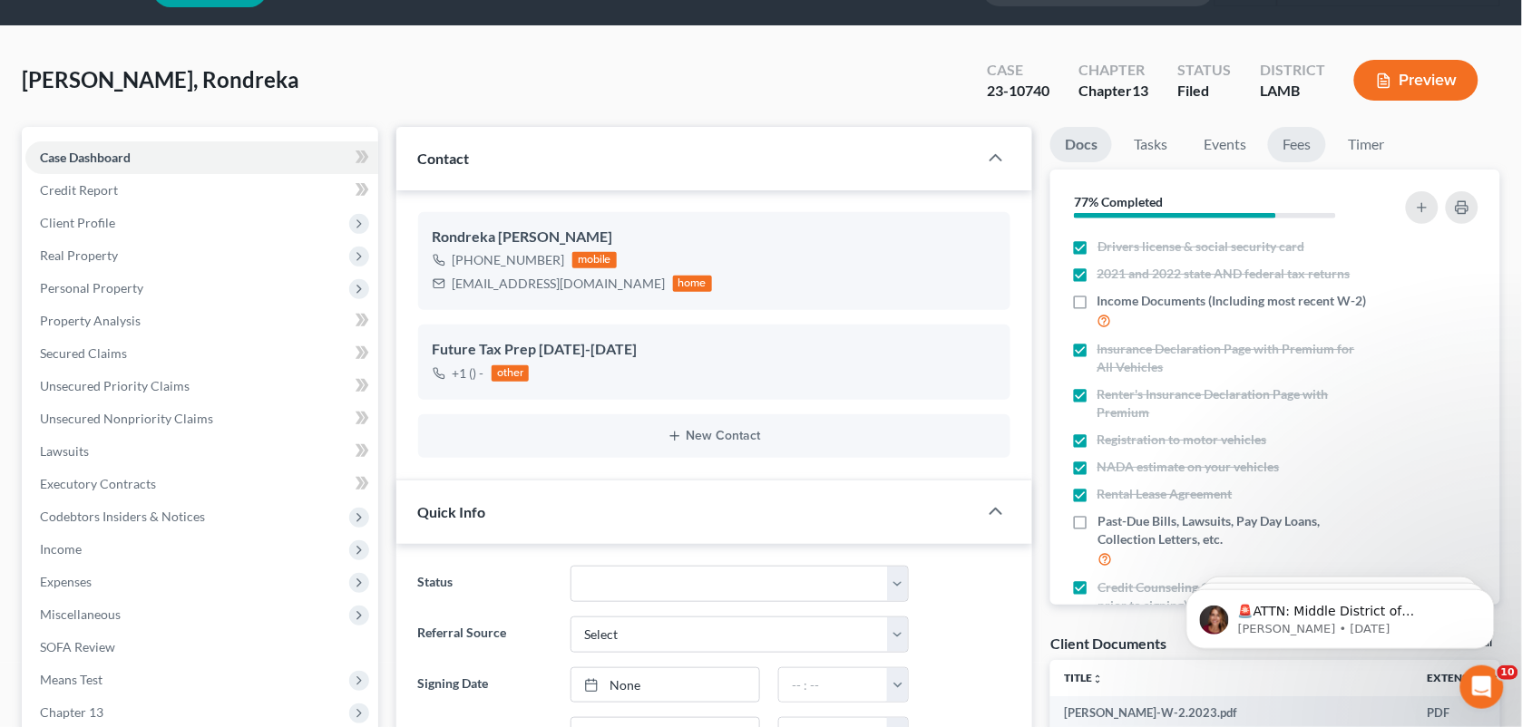
click at [1286, 143] on link "Fees" at bounding box center [1297, 144] width 58 height 35
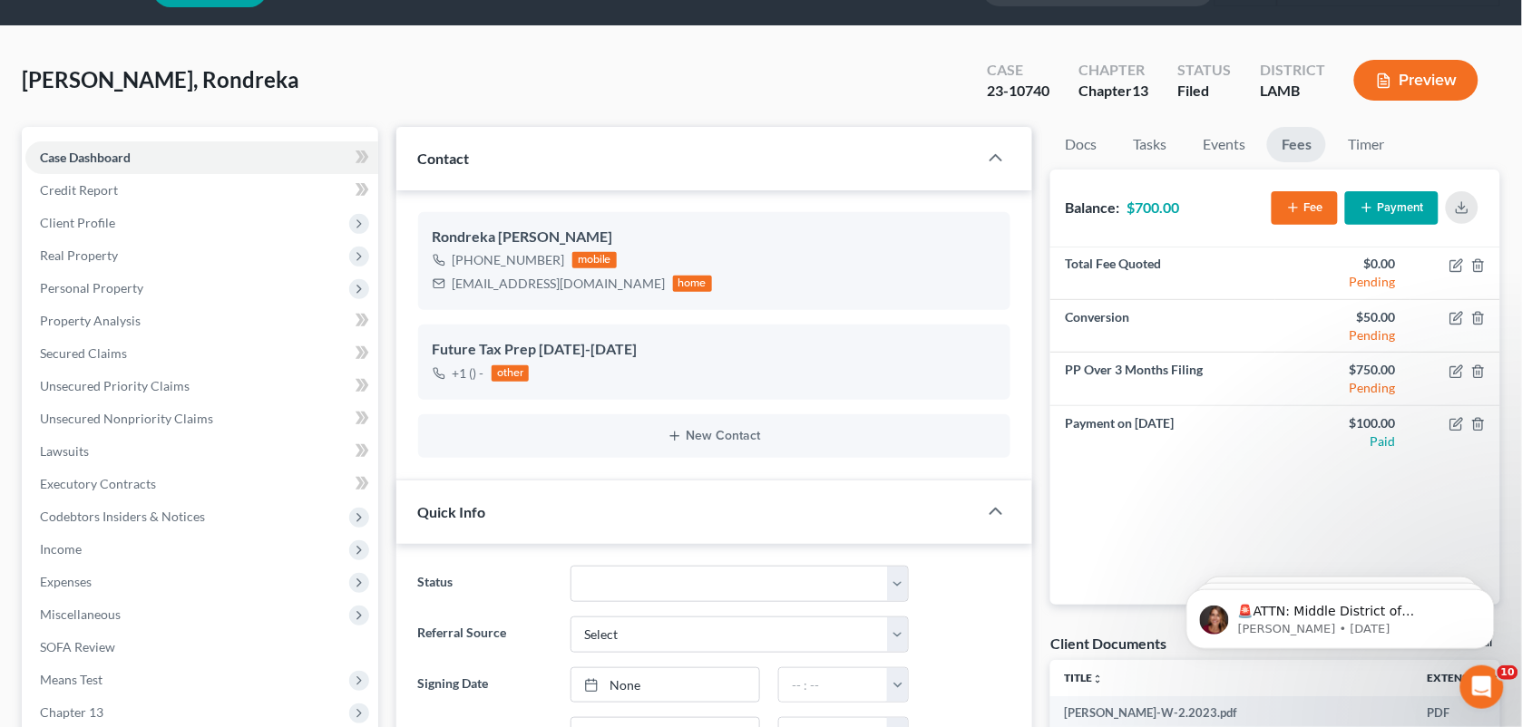
click at [1436, 121] on div "Pitts, Rondreka Upgraded Case 23-10740 Chapter Chapter 13 Status Filed District…" at bounding box center [761, 87] width 1478 height 79
click at [1448, 364] on td at bounding box center [1455, 379] width 90 height 53
click at [1458, 375] on icon "button" at bounding box center [1456, 372] width 15 height 15
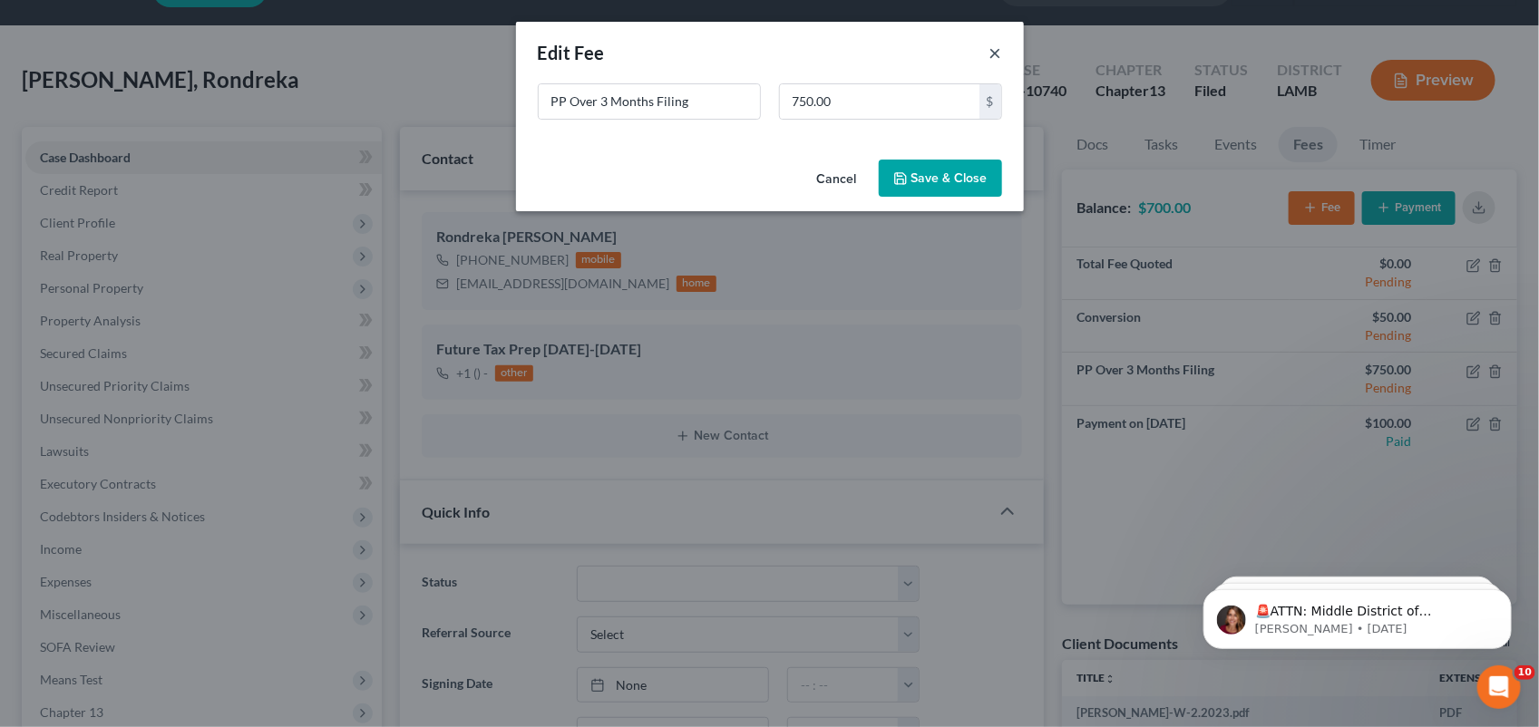
click at [990, 47] on button "×" at bounding box center [995, 53] width 13 height 22
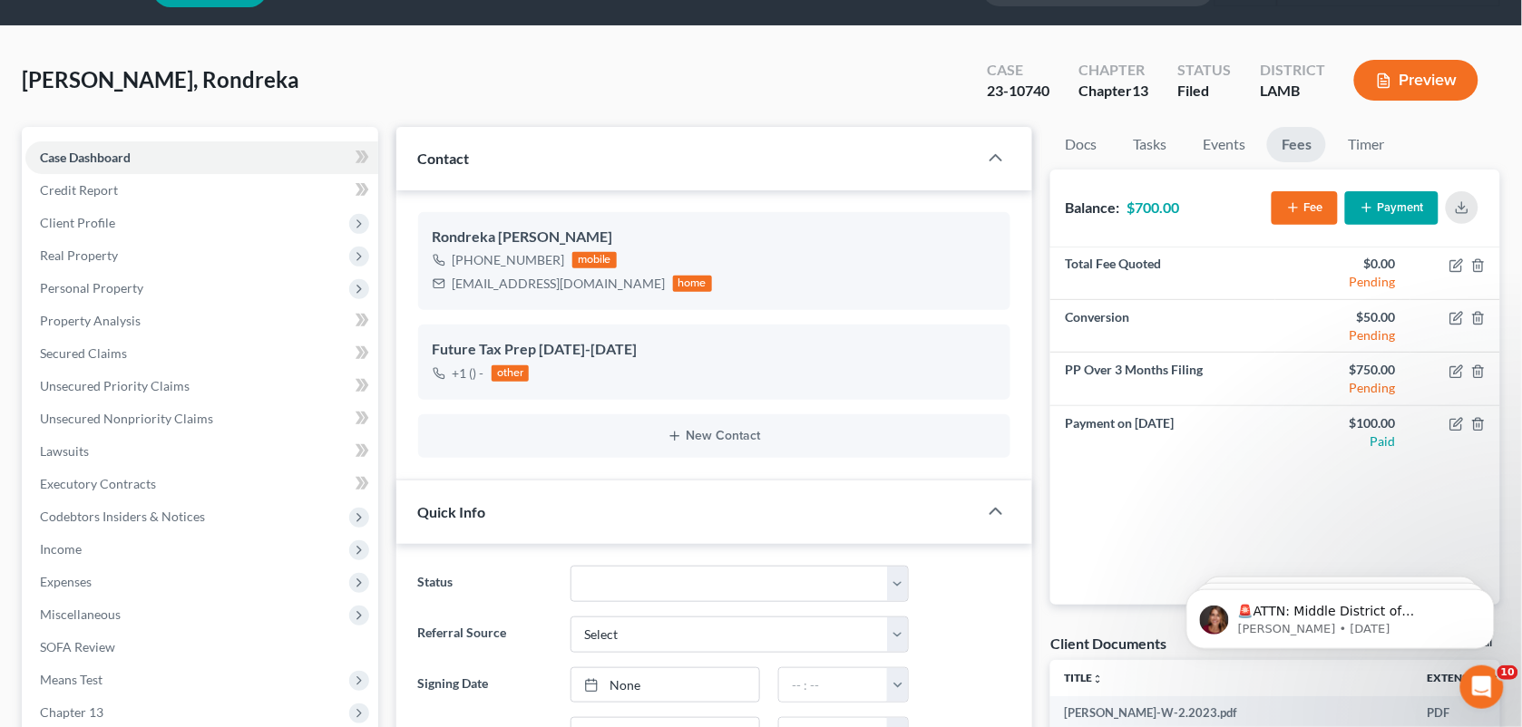
click at [813, 56] on div "Pitts, Rondreka Upgraded Case 23-10740 Chapter Chapter 13 Status Filed District…" at bounding box center [761, 87] width 1478 height 79
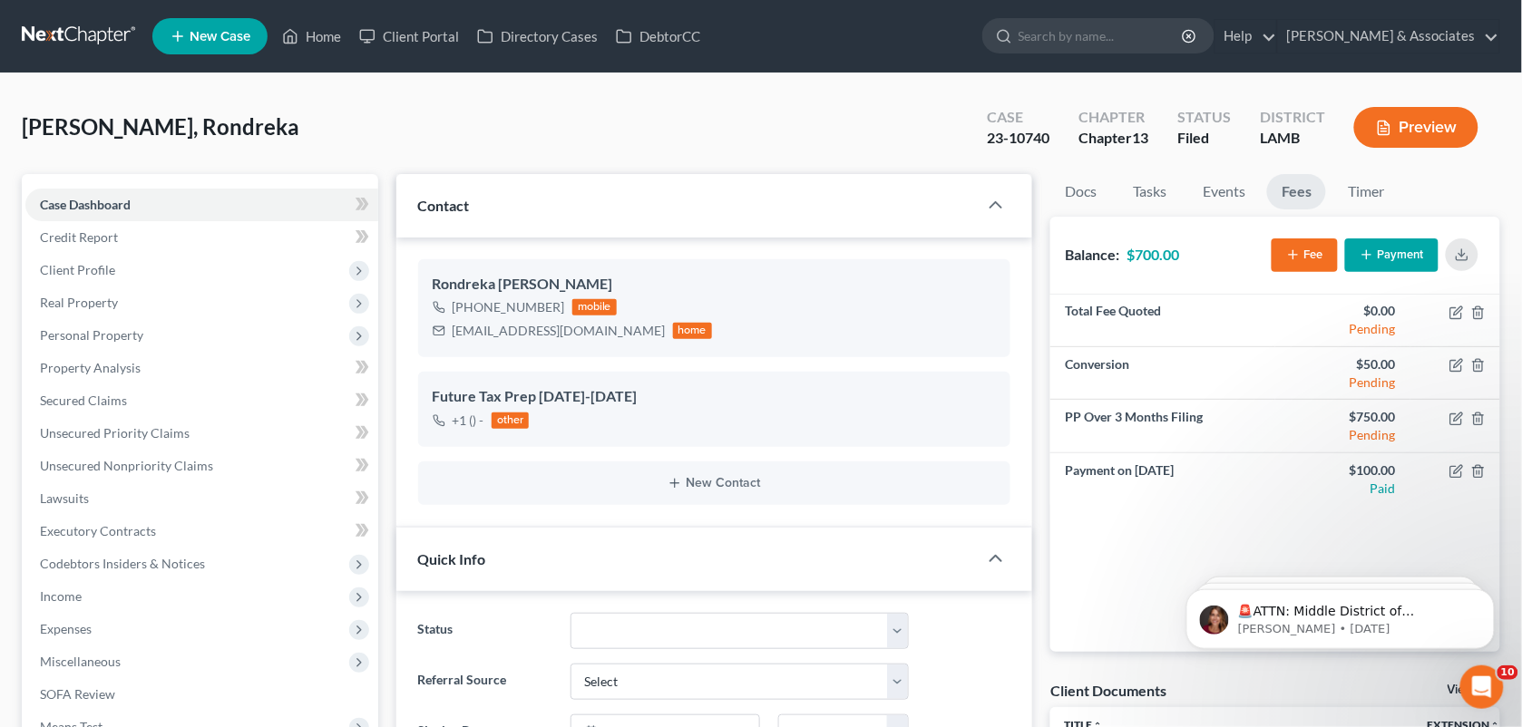
click at [701, 157] on div "Pitts, Rondreka Upgraded Case 23-10740 Chapter Chapter 13 Status Filed District…" at bounding box center [761, 134] width 1478 height 79
click at [338, 112] on div "Pitts, Rondreka Upgraded Case 23-10740 Chapter Chapter 13 Status Filed District…" at bounding box center [761, 134] width 1478 height 79
drag, startPoint x: 943, startPoint y: 128, endPoint x: 297, endPoint y: 45, distance: 651.8
click at [943, 128] on div "Pitts, Rondreka Upgraded Case 23-10740 Chapter Chapter 13 Status Filed District…" at bounding box center [761, 134] width 1478 height 79
click at [308, 41] on link "Home" at bounding box center [311, 36] width 77 height 33
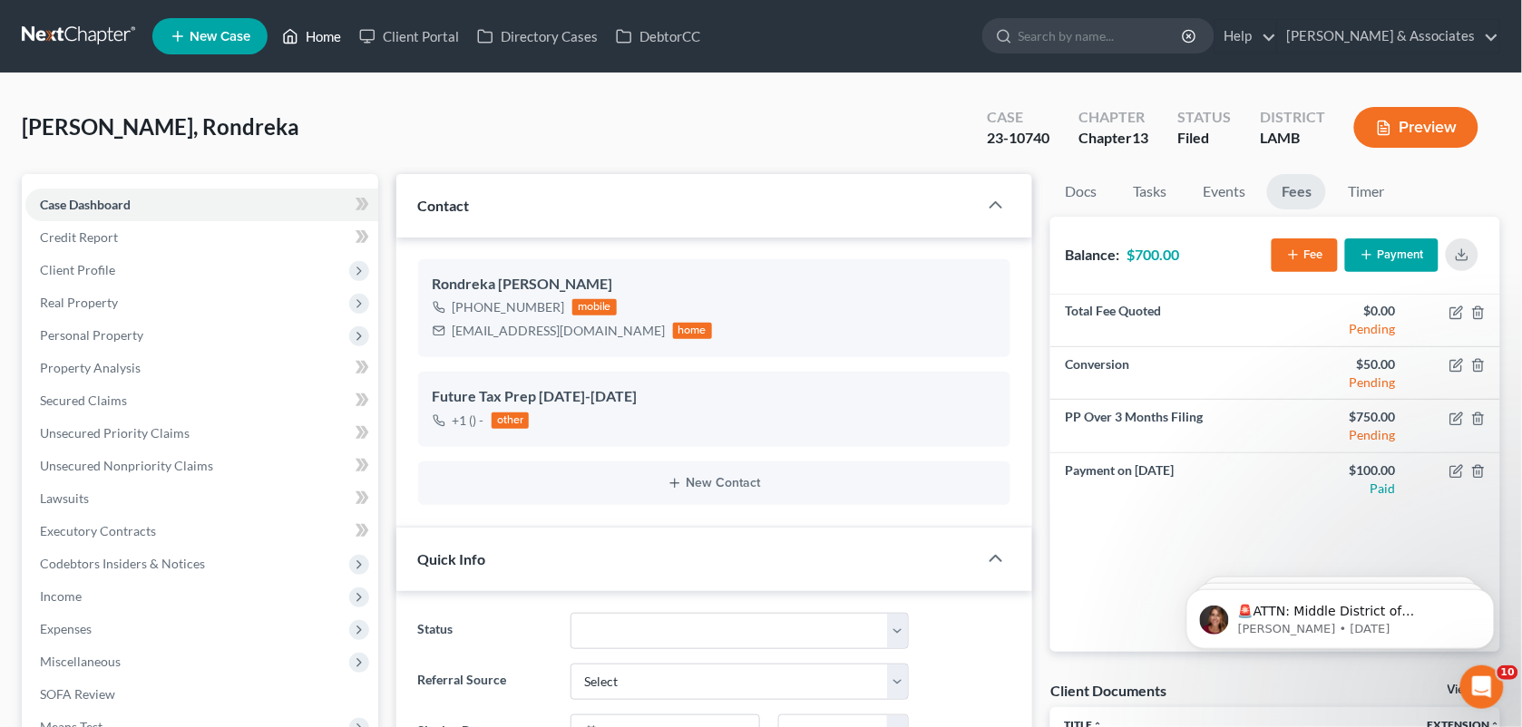
click at [297, 45] on icon at bounding box center [290, 36] width 16 height 22
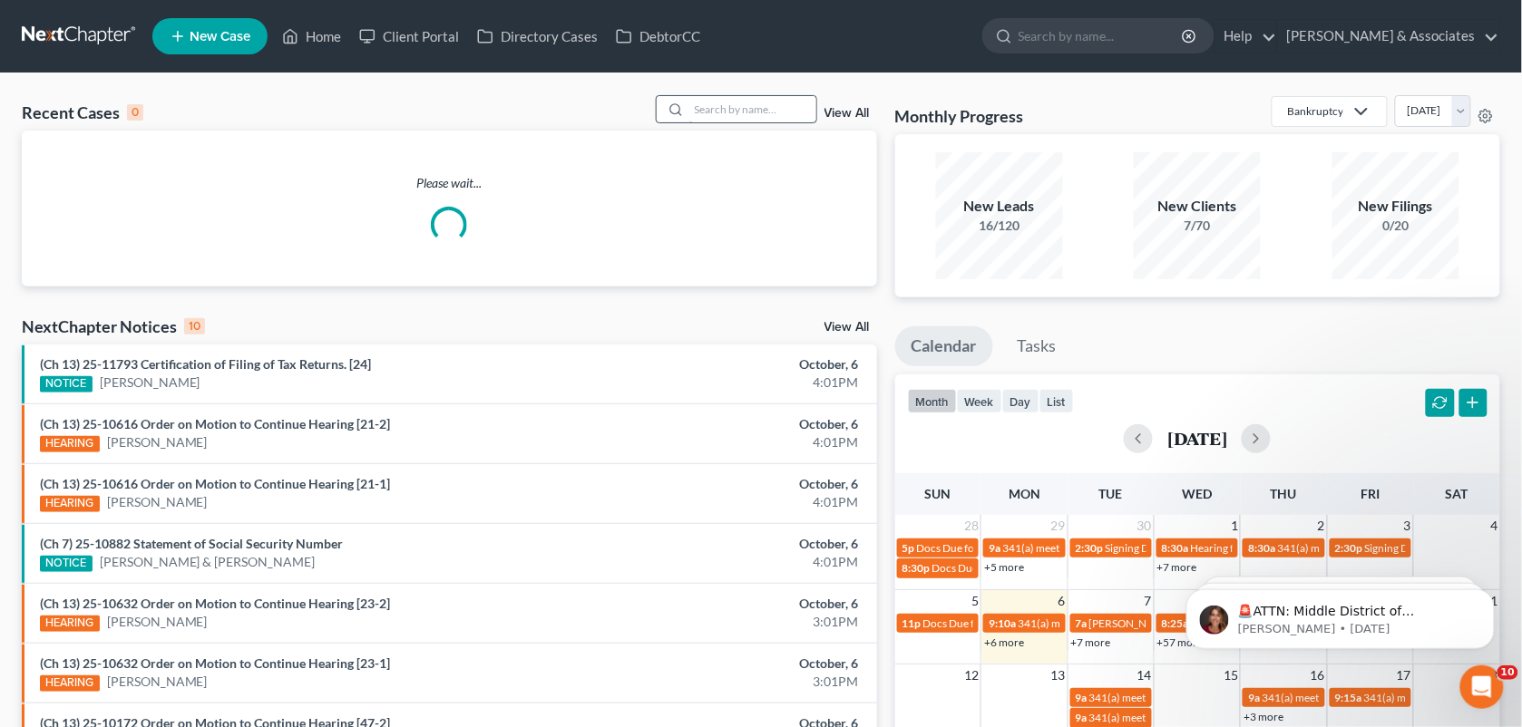
click at [701, 102] on input "search" at bounding box center [752, 109] width 127 height 26
paste input "25-12088"
type input "25-12088"
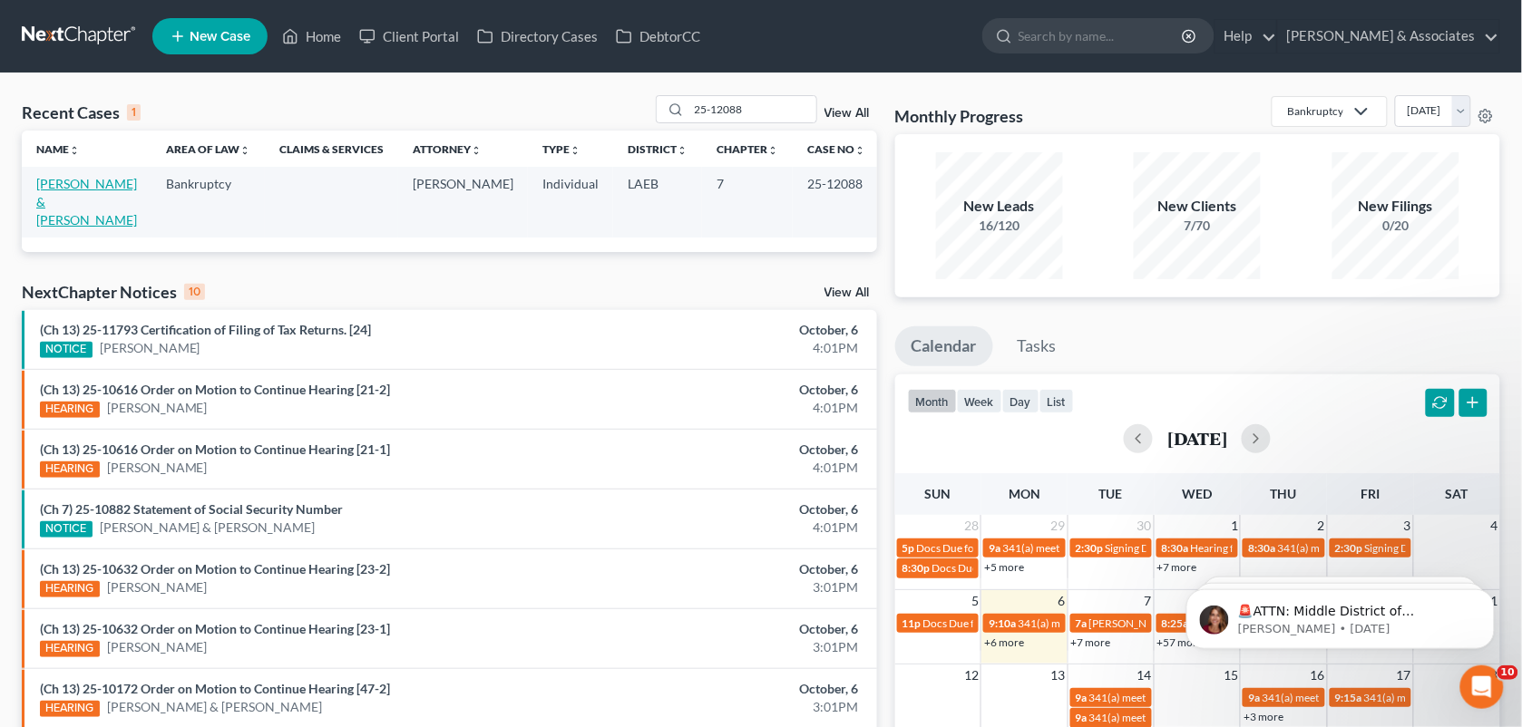
click at [48, 180] on link "Arnold, Donald & Tabbatha" at bounding box center [86, 202] width 101 height 52
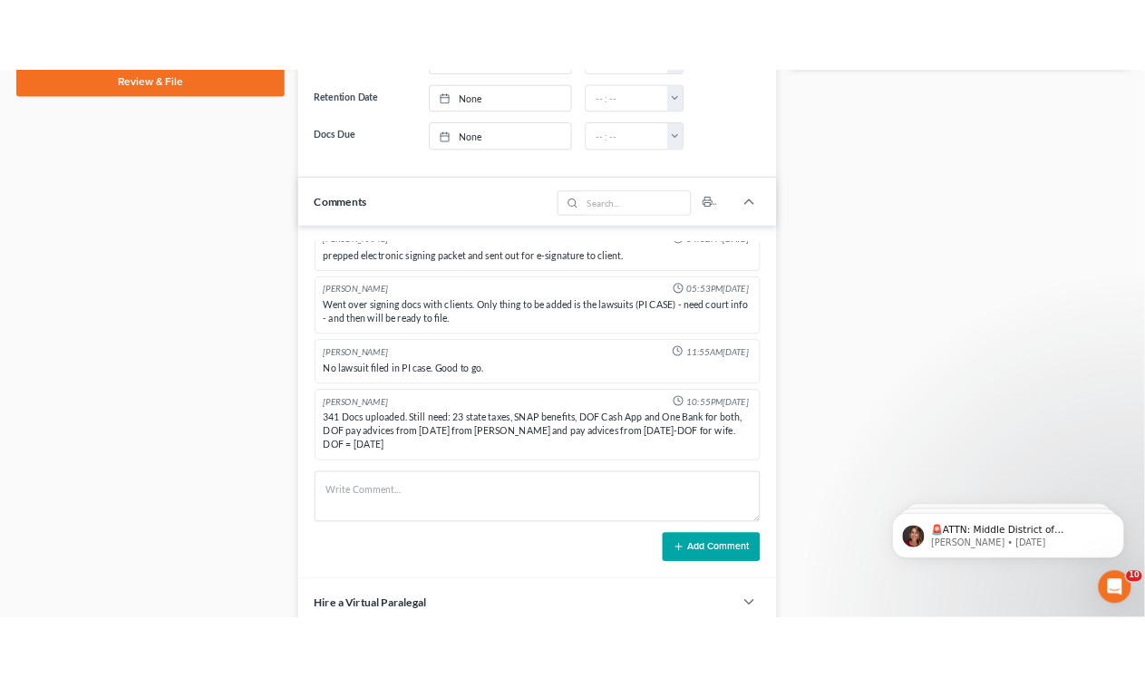
scroll to position [890, 0]
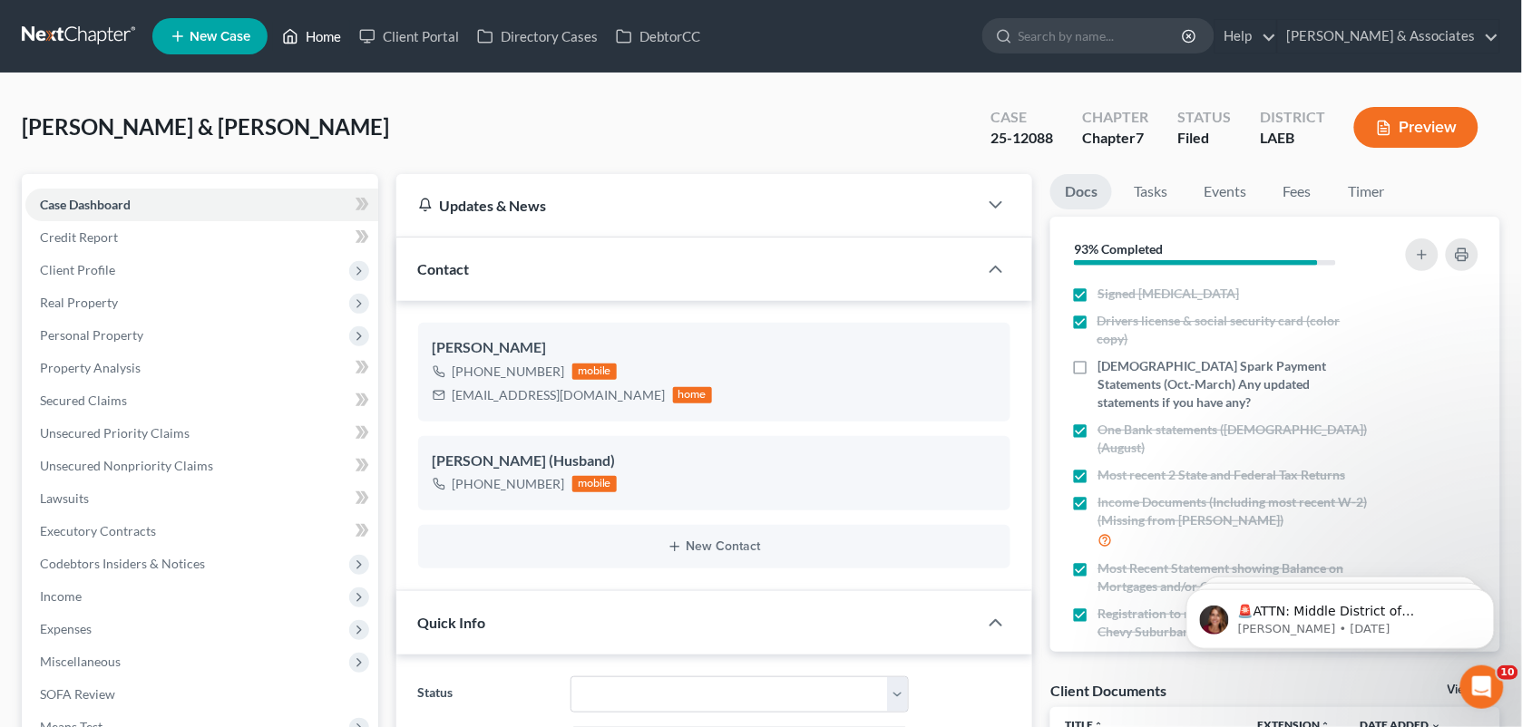
click at [293, 51] on link "Home" at bounding box center [311, 36] width 77 height 33
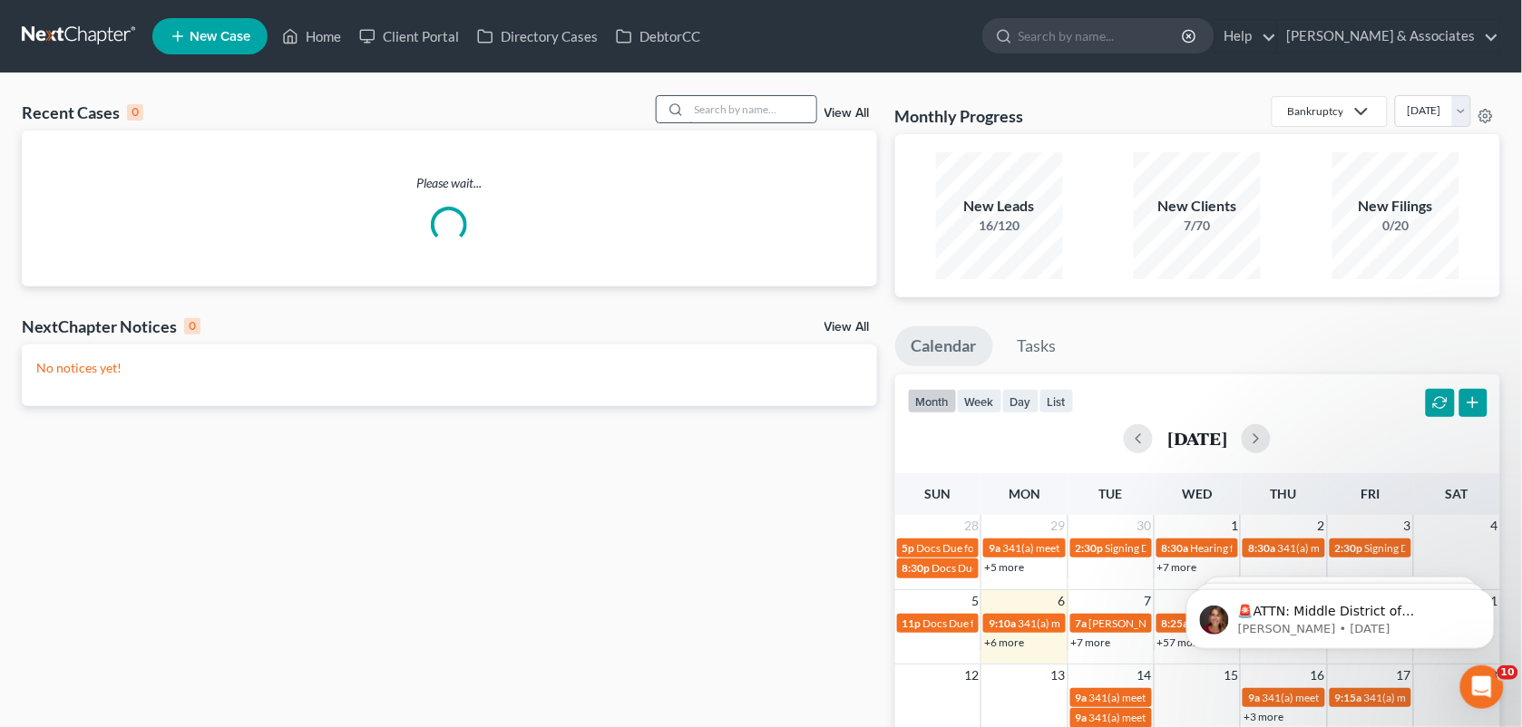
click at [700, 109] on input "search" at bounding box center [752, 109] width 127 height 26
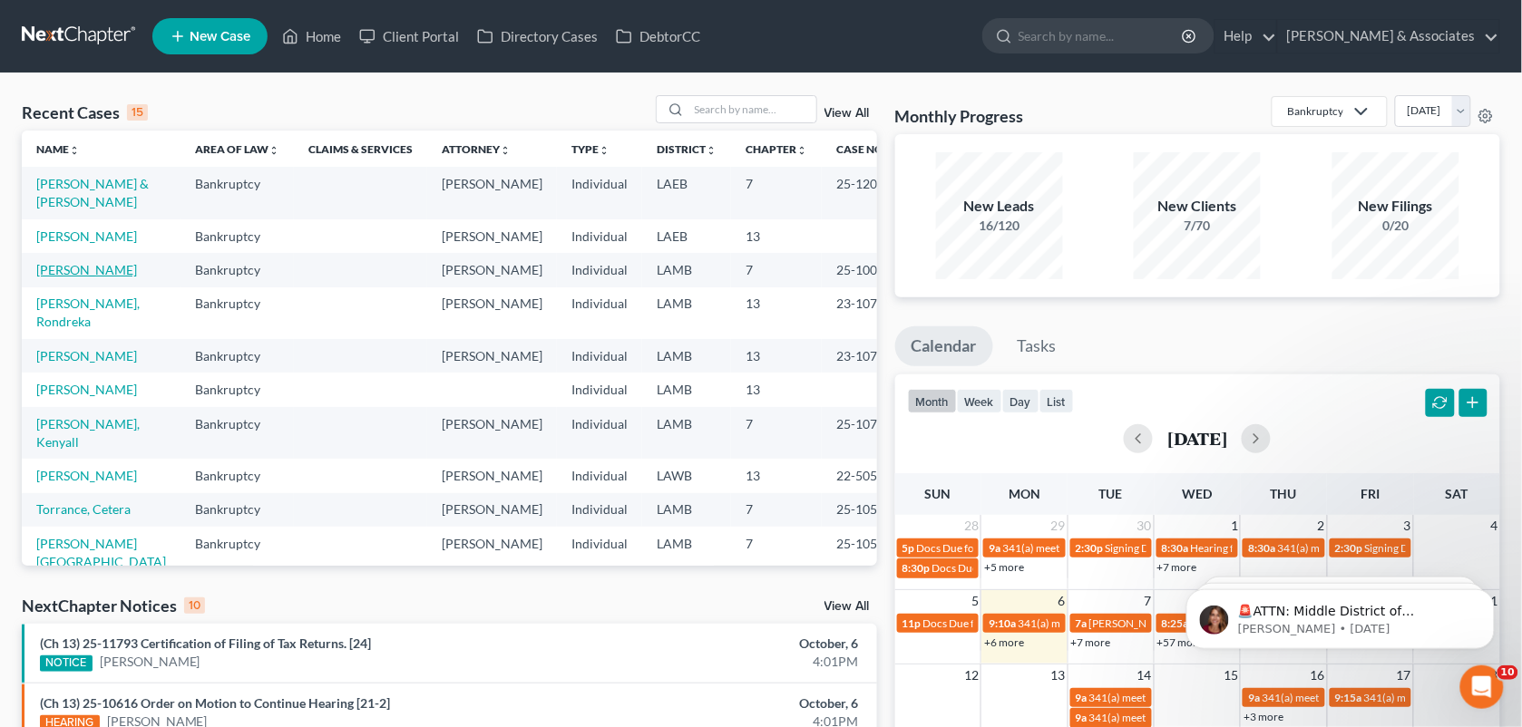
click at [74, 277] on link "Williams, Eric" at bounding box center [86, 269] width 101 height 15
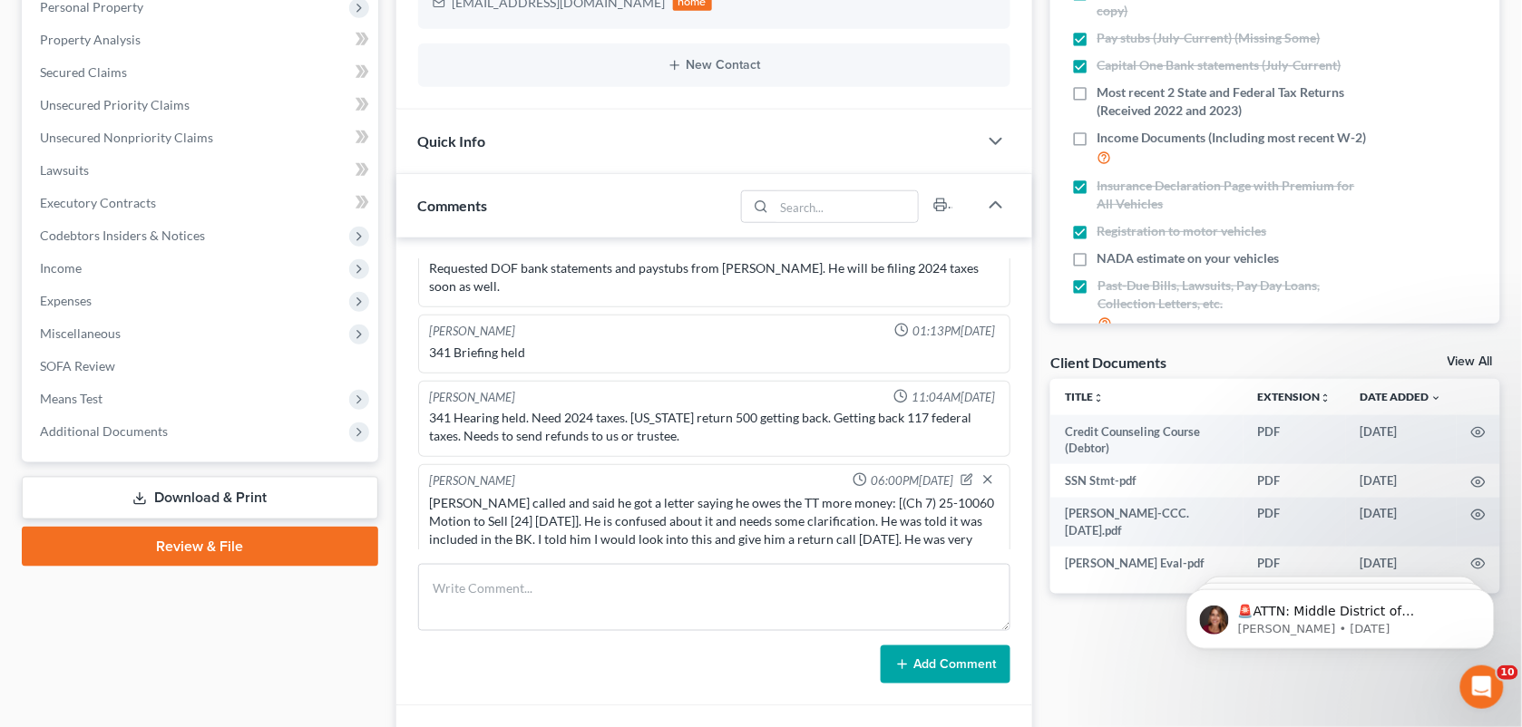
scroll to position [336, 0]
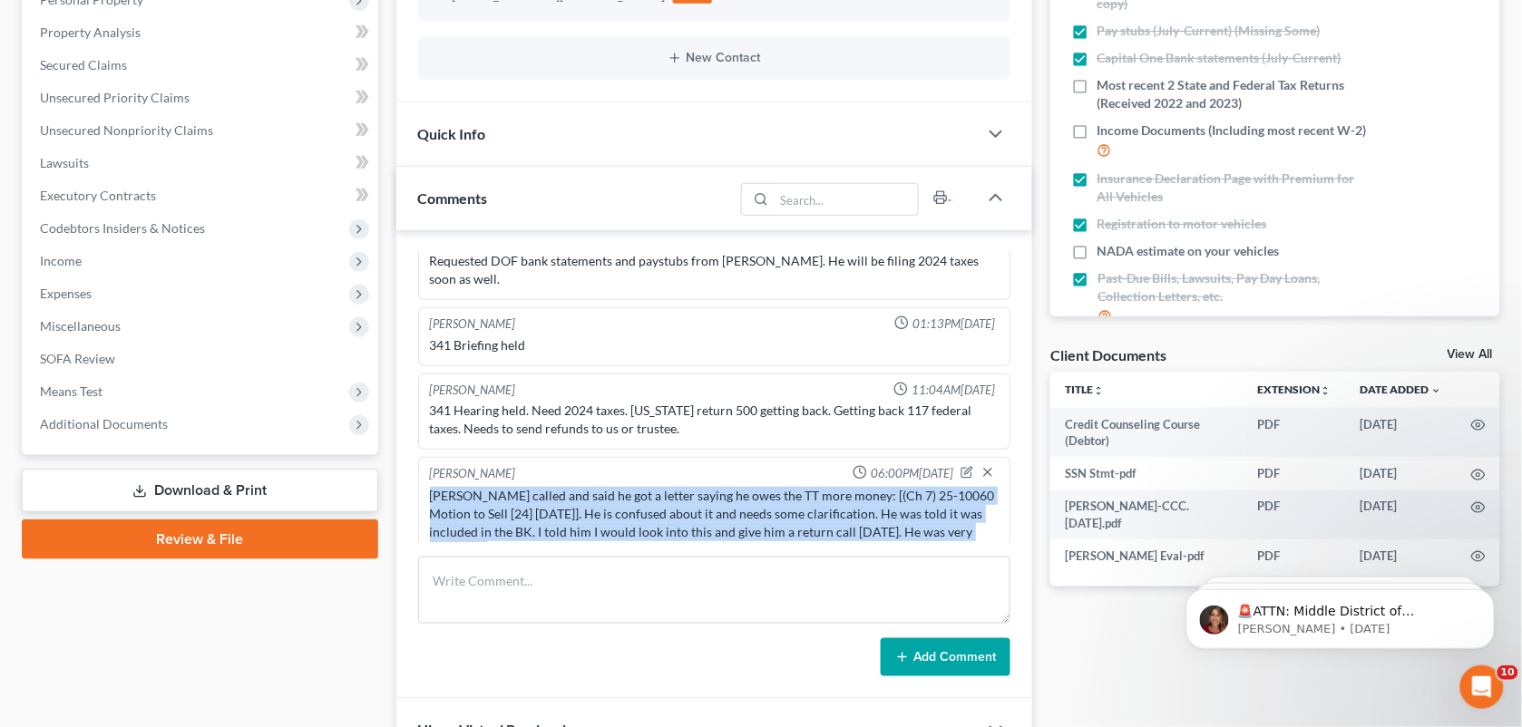
drag, startPoint x: 506, startPoint y: 522, endPoint x: 426, endPoint y: 469, distance: 96.1
click at [426, 483] on div "Eric called and said he got a letter saying he owes the TT more money: [(Ch 7) …" at bounding box center [714, 523] width 577 height 80
copy div "Eric called and said he got a letter saying he owes the TT more money: [(Ch 7) …"
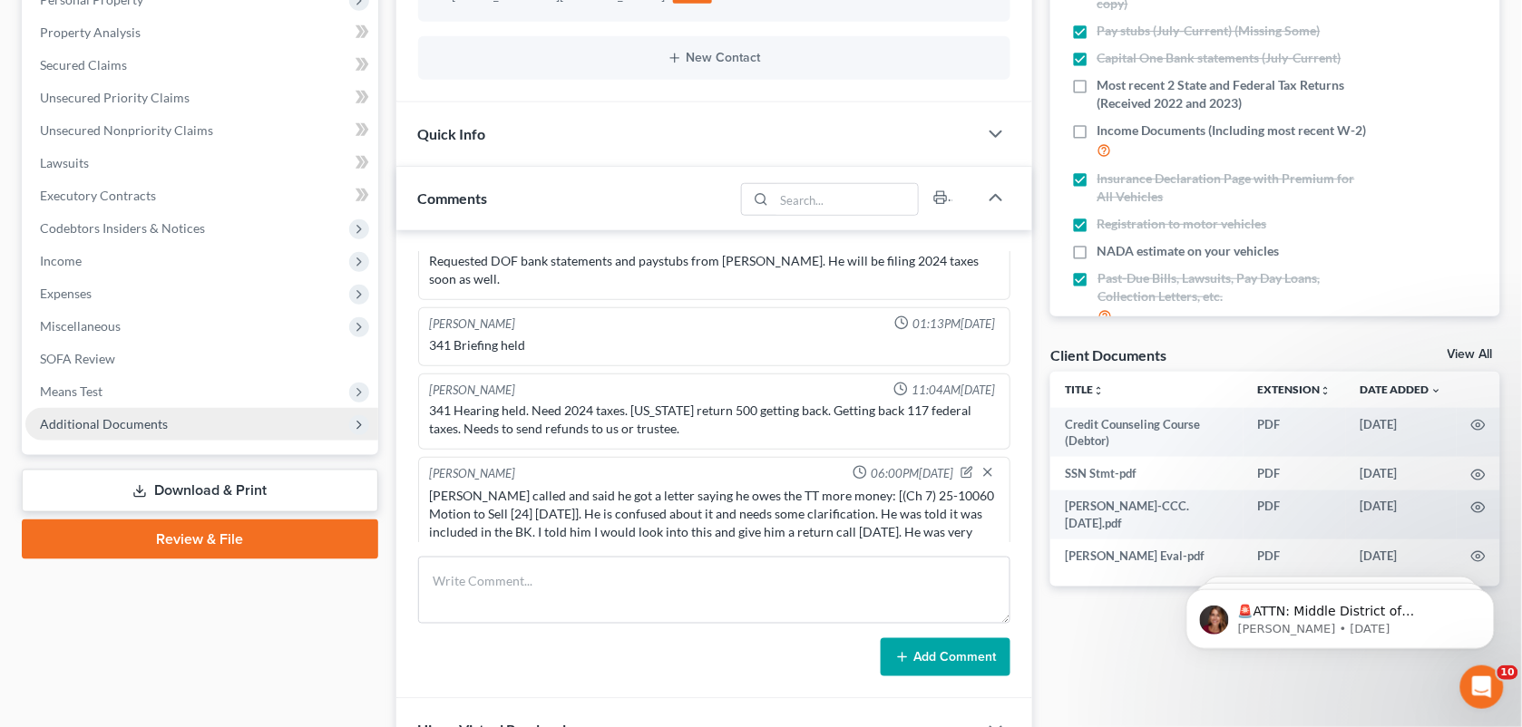
click at [195, 414] on span "Additional Documents" at bounding box center [201, 424] width 353 height 33
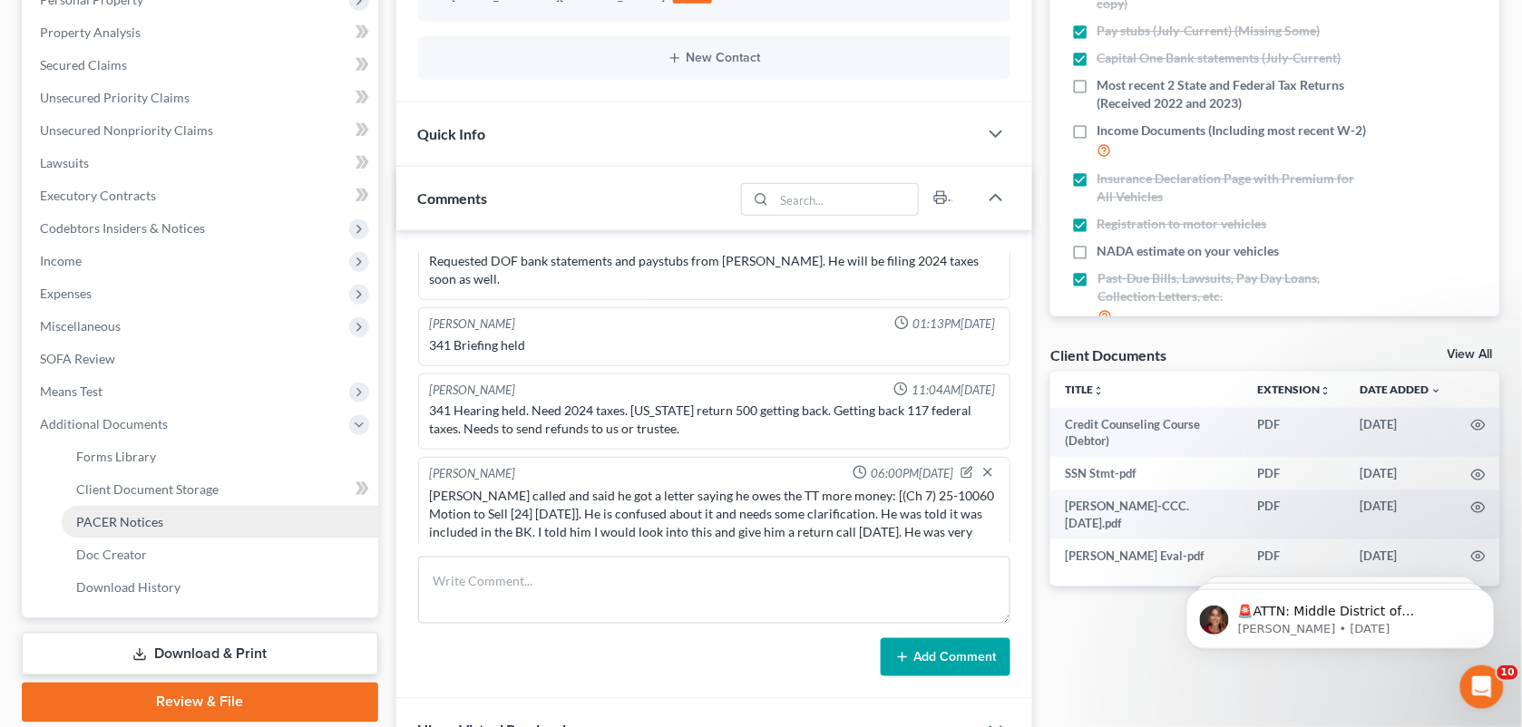
click at [187, 518] on link "PACER Notices" at bounding box center [220, 522] width 316 height 33
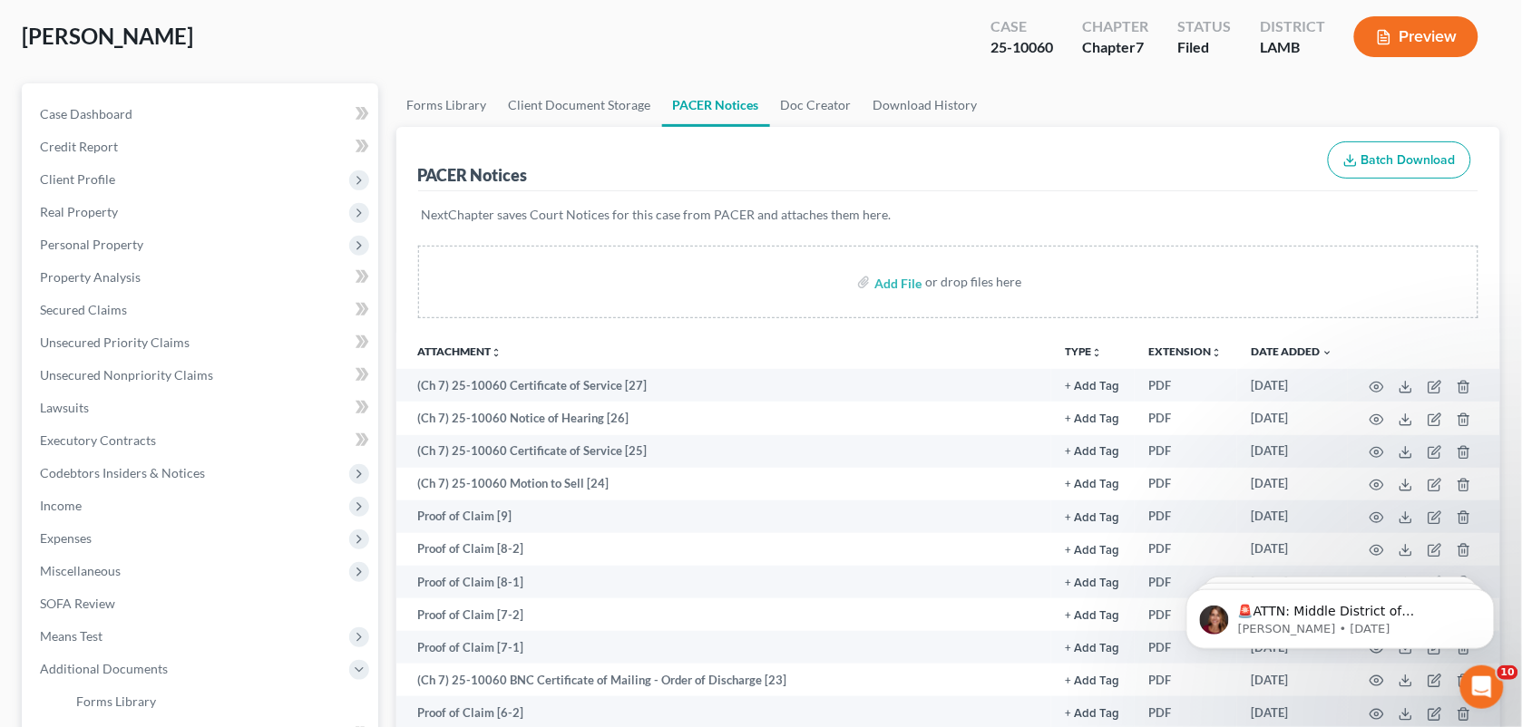
scroll to position [137, 0]
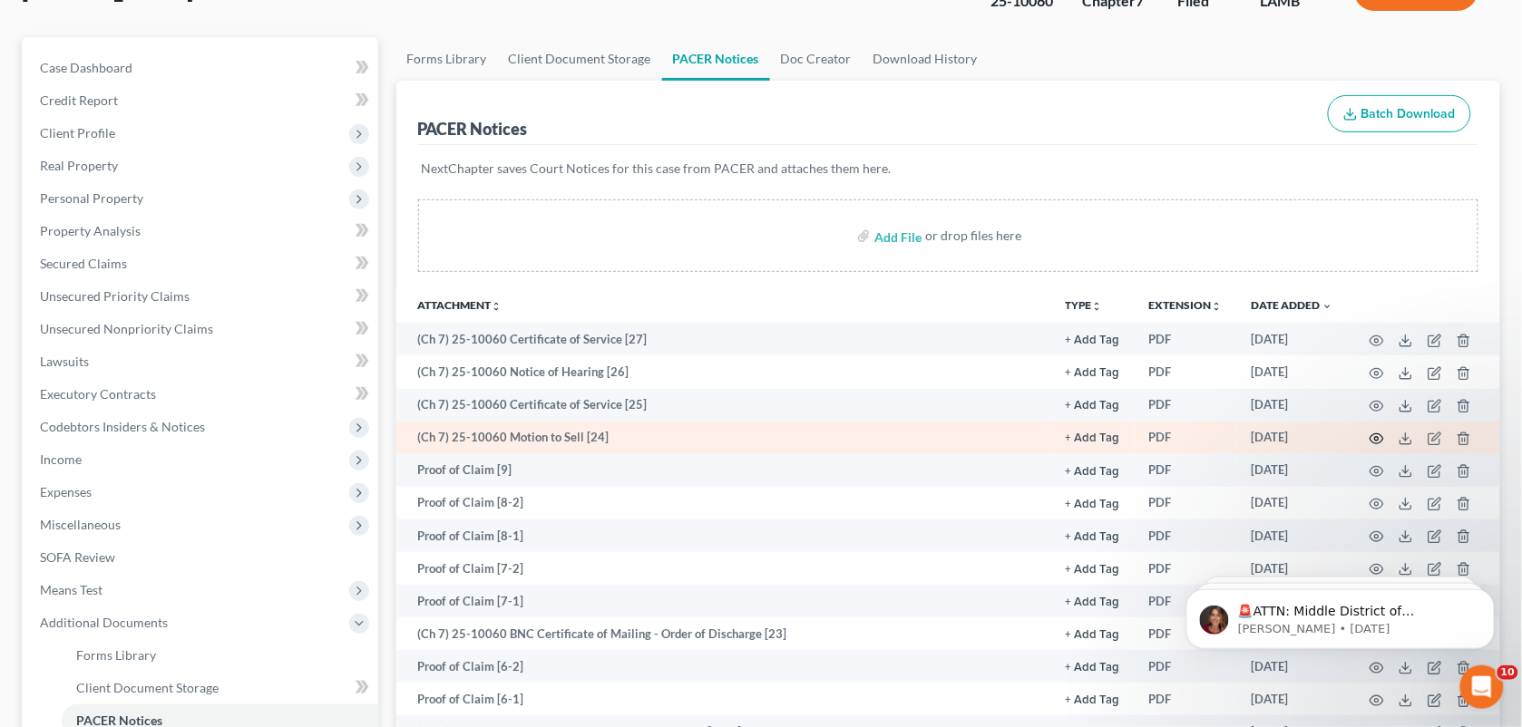
click at [1375, 435] on icon "button" at bounding box center [1376, 439] width 15 height 15
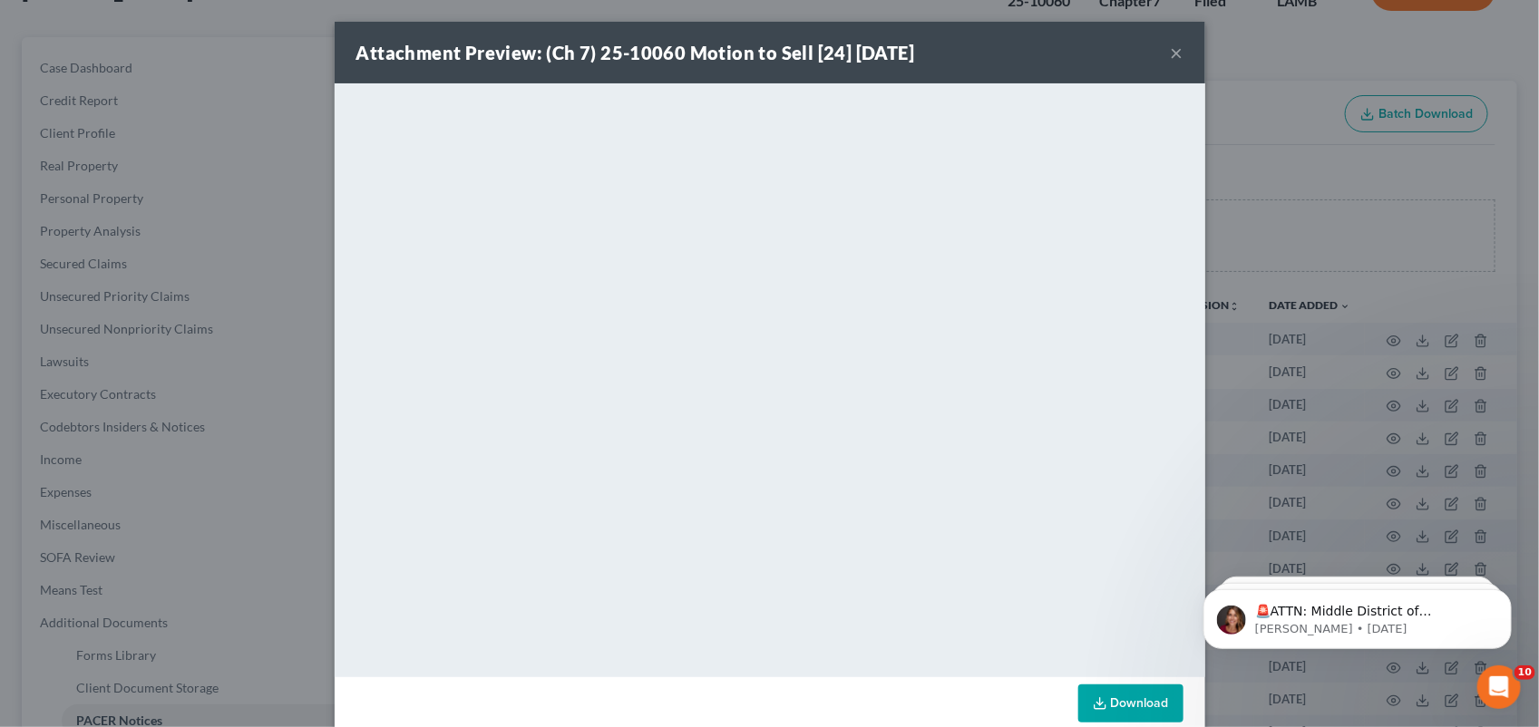
click at [1195, 213] on div "Attachment Preview: (Ch 7) 25-10060 Motion to Sell [24] 09/19/2025 × <object ng…" at bounding box center [769, 363] width 1539 height 727
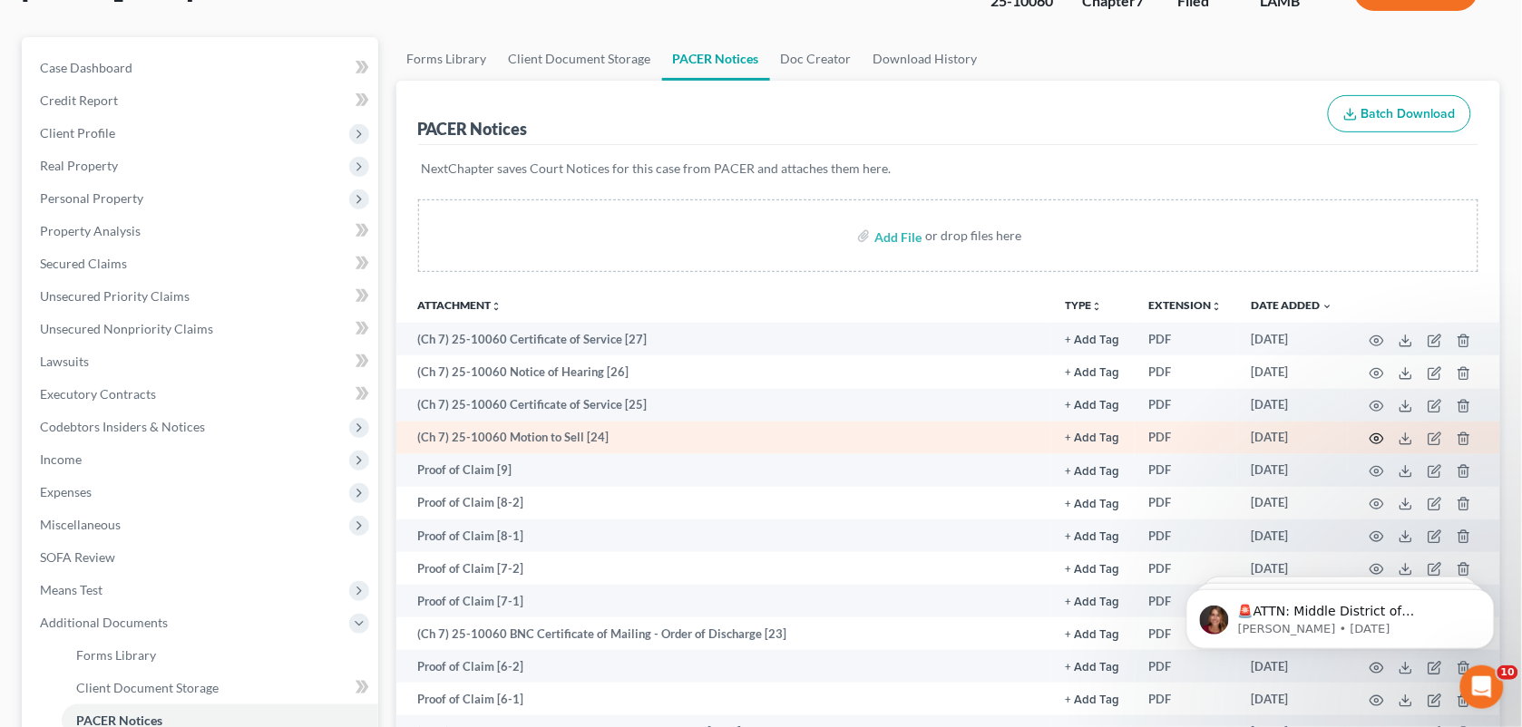
click at [1378, 432] on icon "button" at bounding box center [1376, 439] width 15 height 15
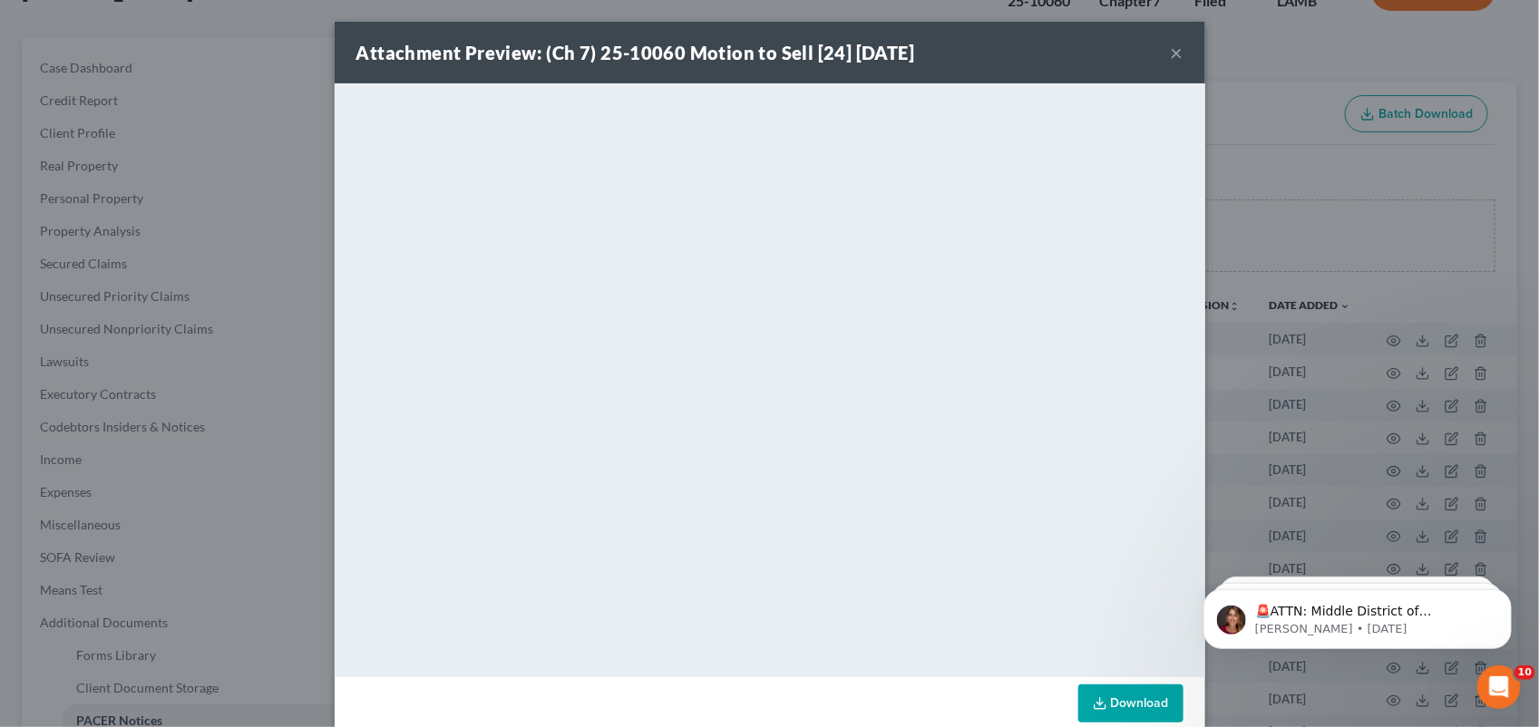
click at [1171, 56] on button "×" at bounding box center [1177, 53] width 13 height 22
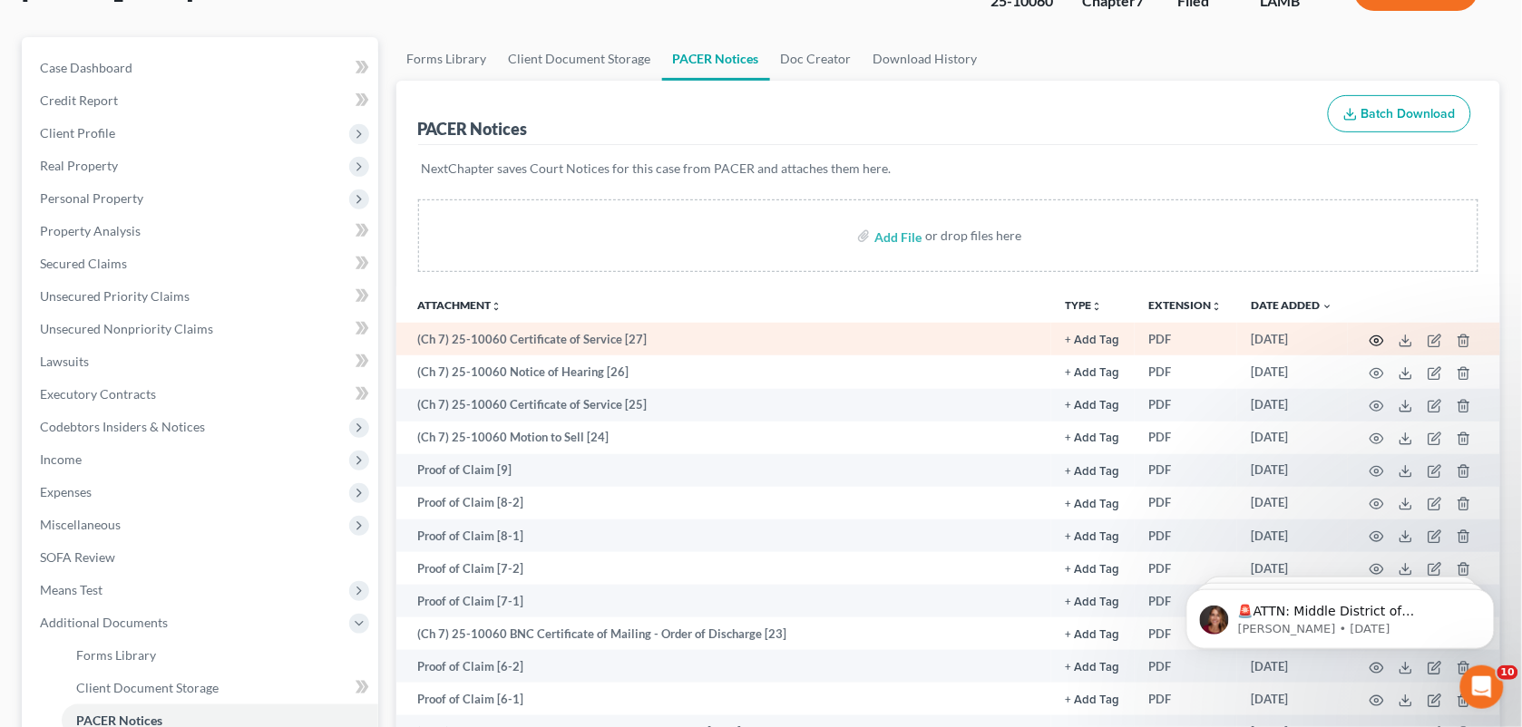
click at [1381, 334] on icon "button" at bounding box center [1376, 341] width 15 height 15
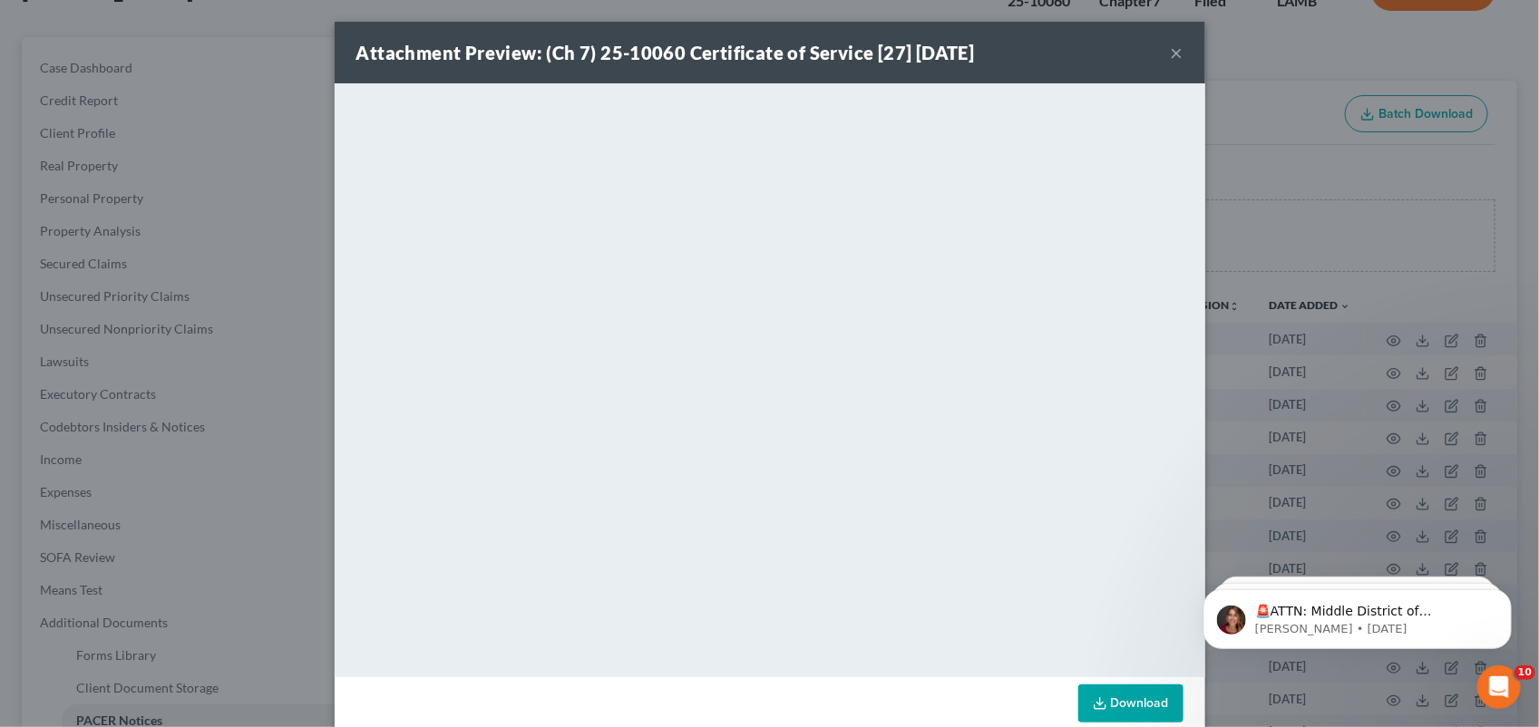
click at [1172, 57] on button "×" at bounding box center [1177, 53] width 13 height 22
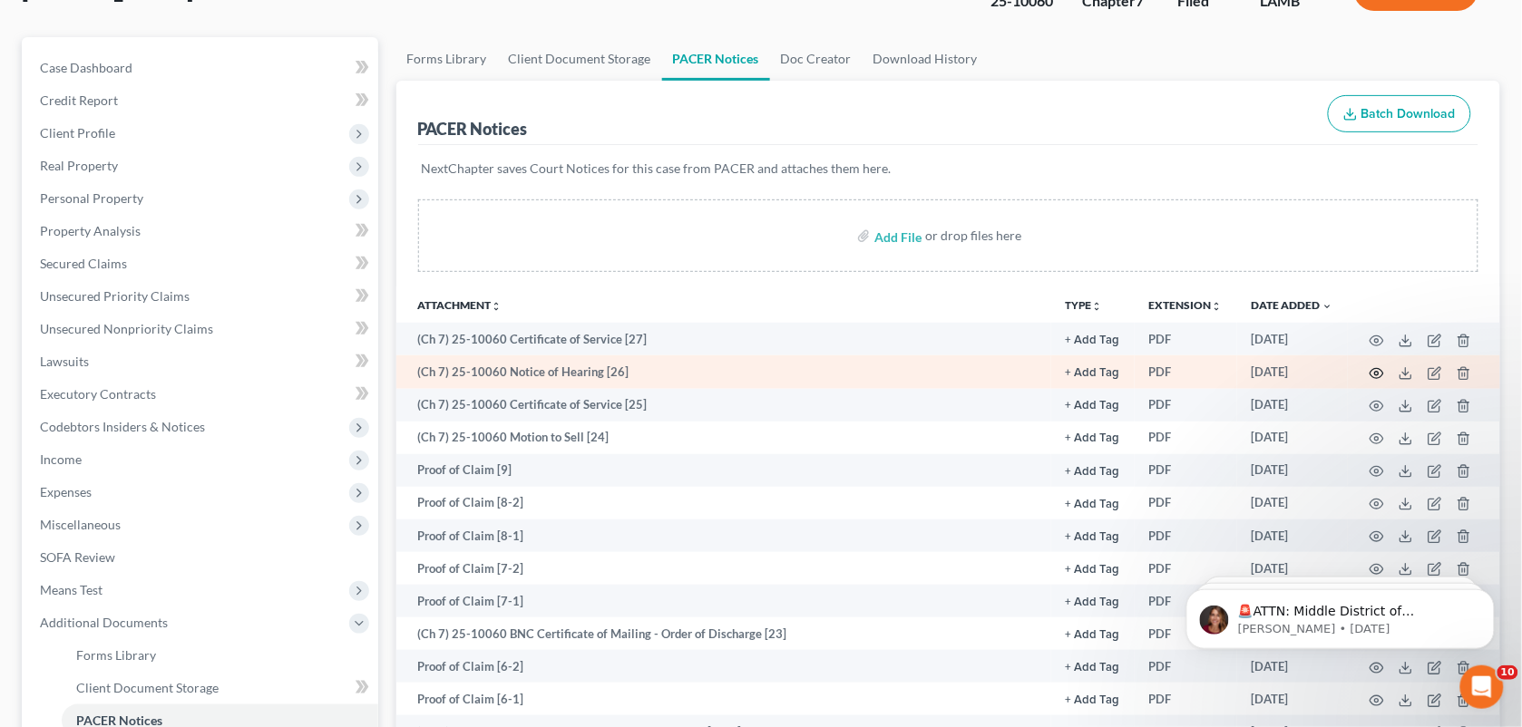
click at [1380, 373] on icon "button" at bounding box center [1376, 373] width 15 height 15
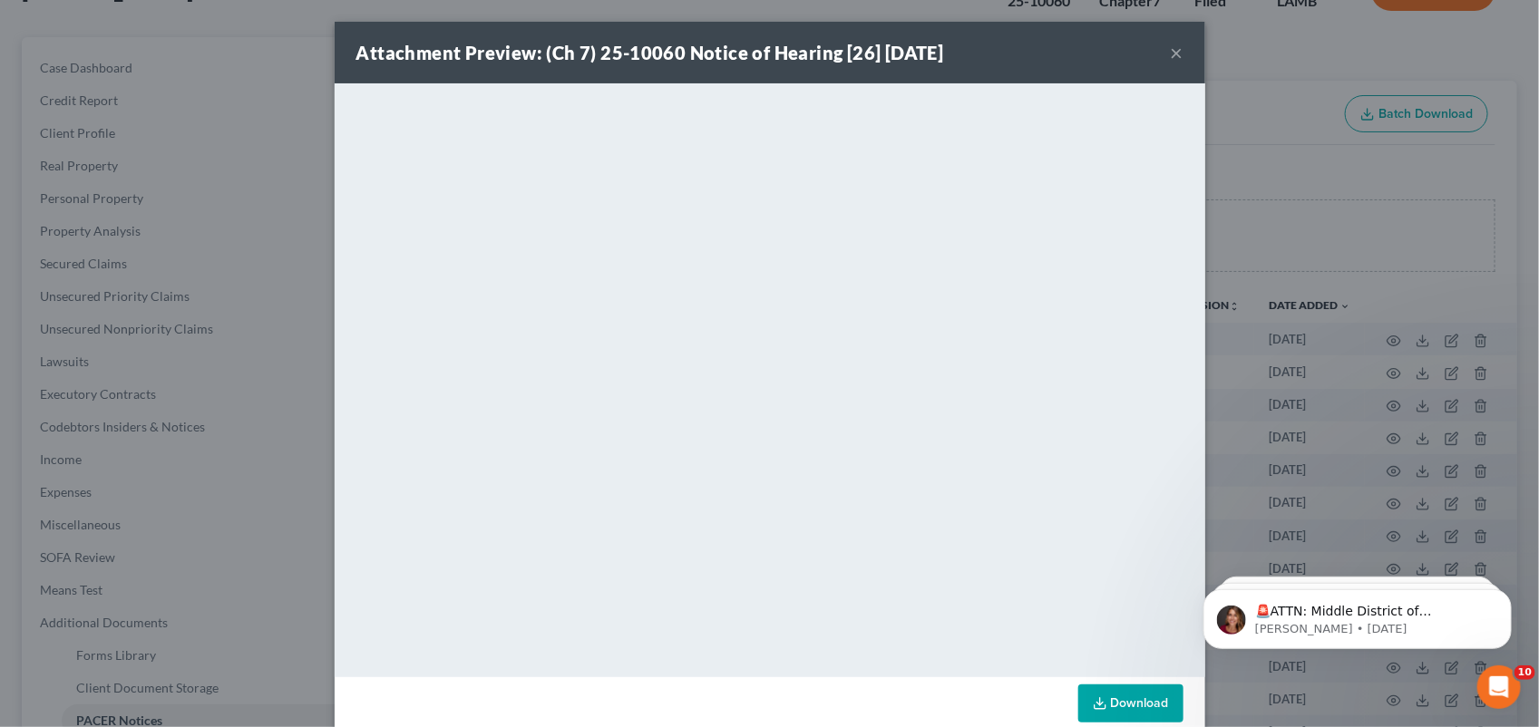
click at [1171, 53] on button "×" at bounding box center [1177, 53] width 13 height 22
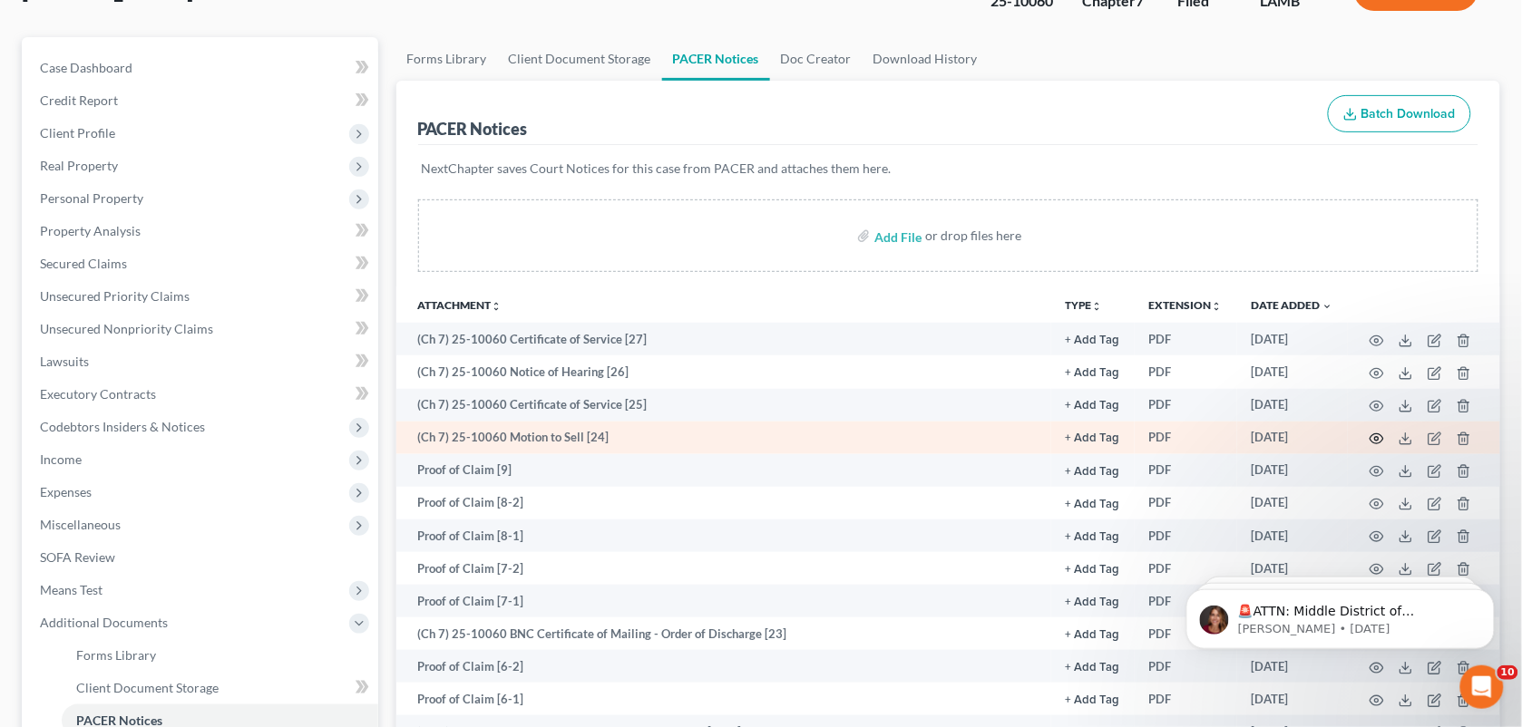
click at [1378, 433] on icon "button" at bounding box center [1376, 439] width 15 height 15
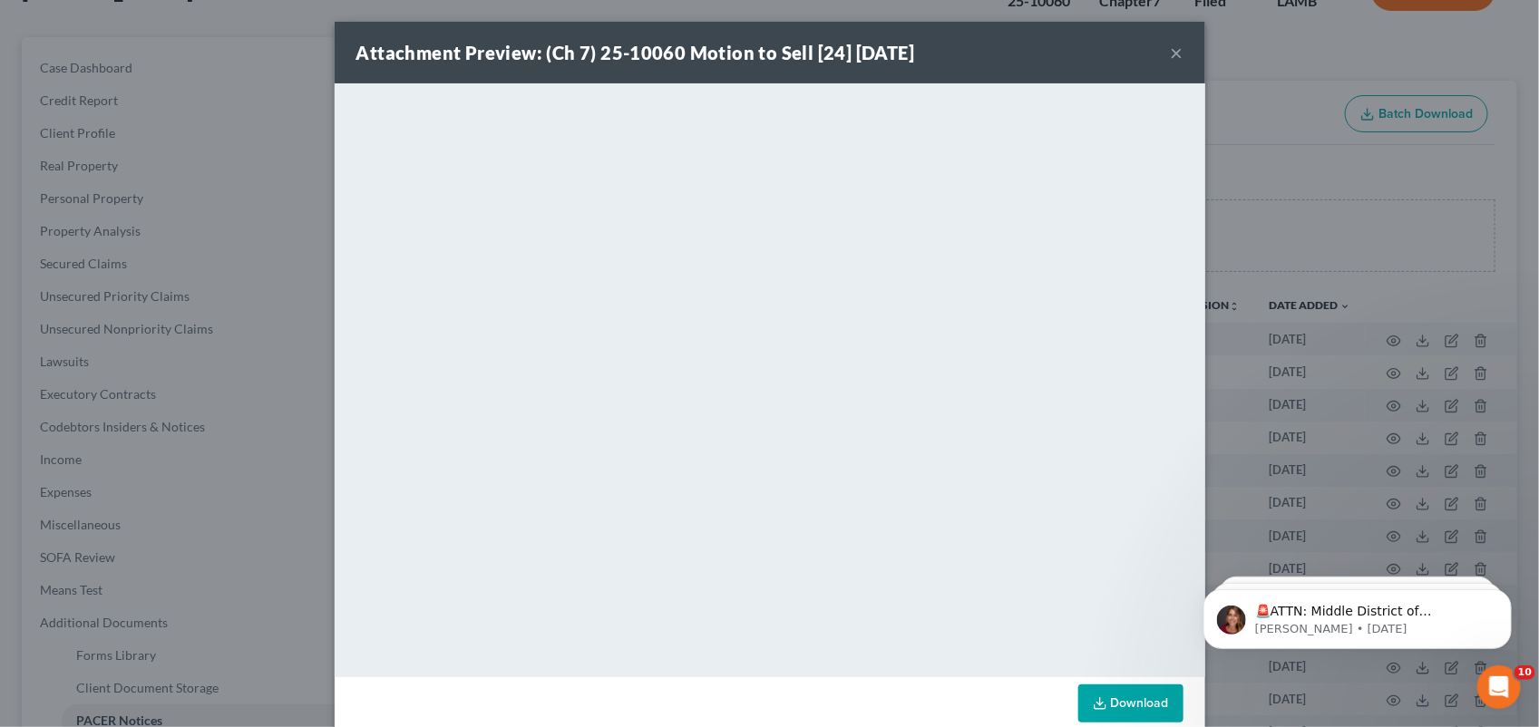
click at [1009, 47] on div "Attachment Preview: (Ch 7) 25-10060 Motion to Sell [24] 09/19/2025 ×" at bounding box center [770, 53] width 871 height 62
click at [1171, 56] on button "×" at bounding box center [1177, 53] width 13 height 22
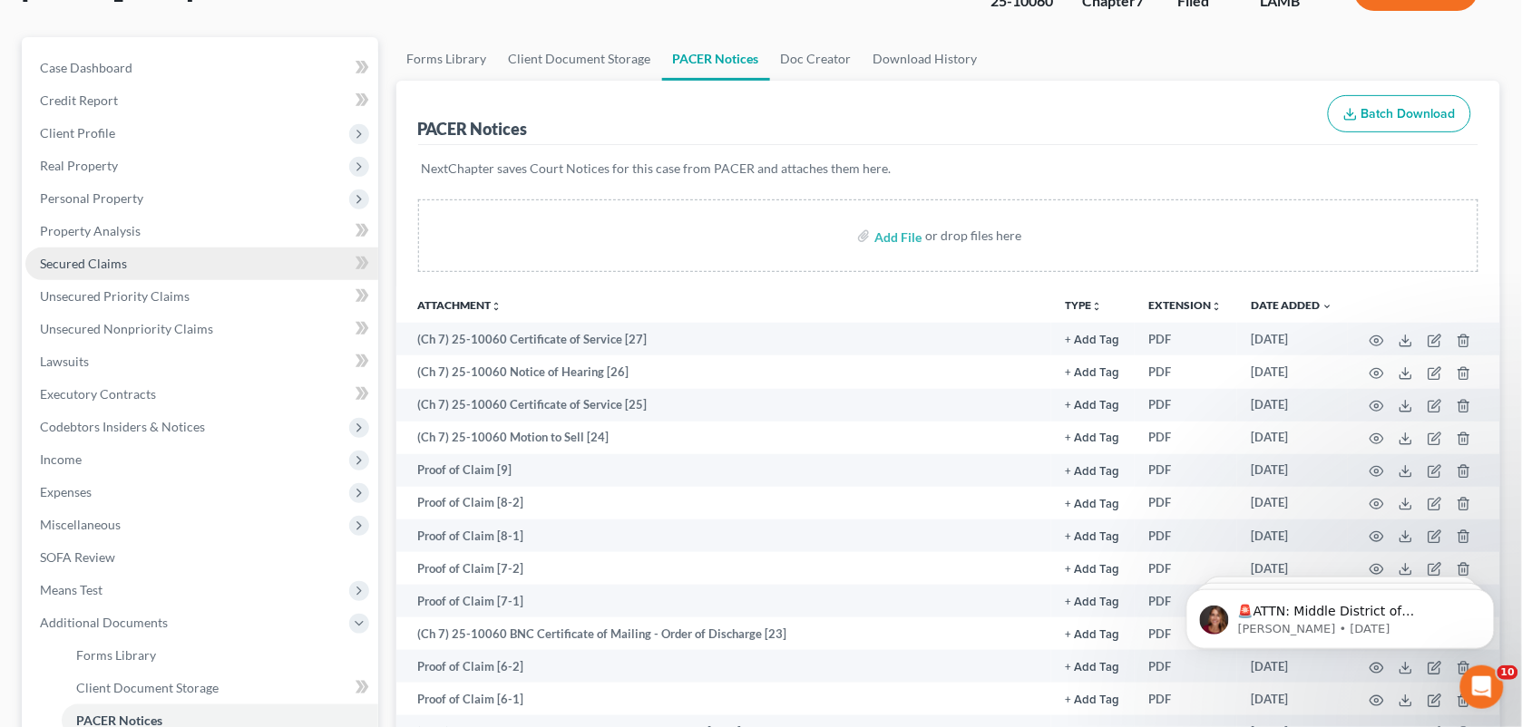
click at [121, 257] on span "Secured Claims" at bounding box center [83, 263] width 87 height 15
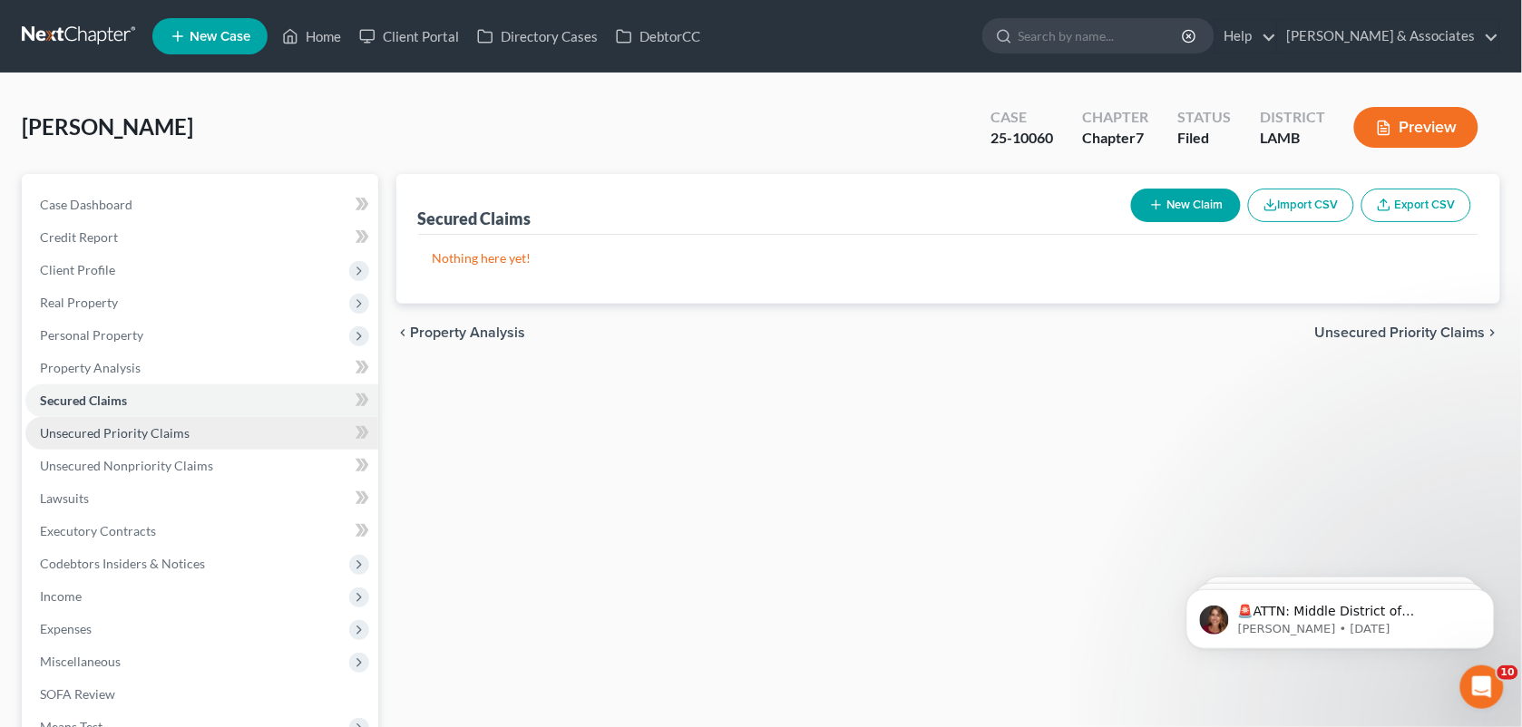
click at [123, 437] on span "Unsecured Priority Claims" at bounding box center [115, 432] width 150 height 15
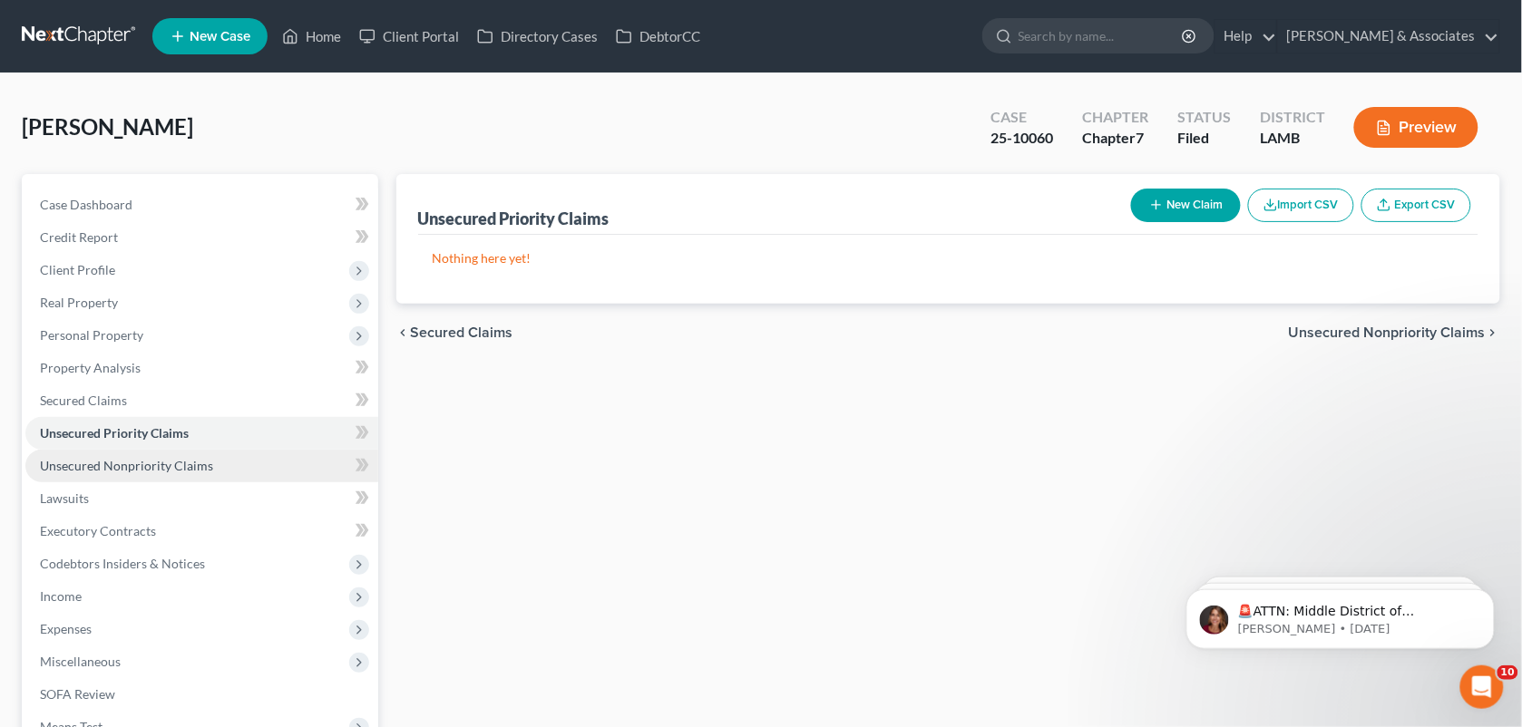
click at [123, 470] on span "Unsecured Nonpriority Claims" at bounding box center [126, 465] width 173 height 15
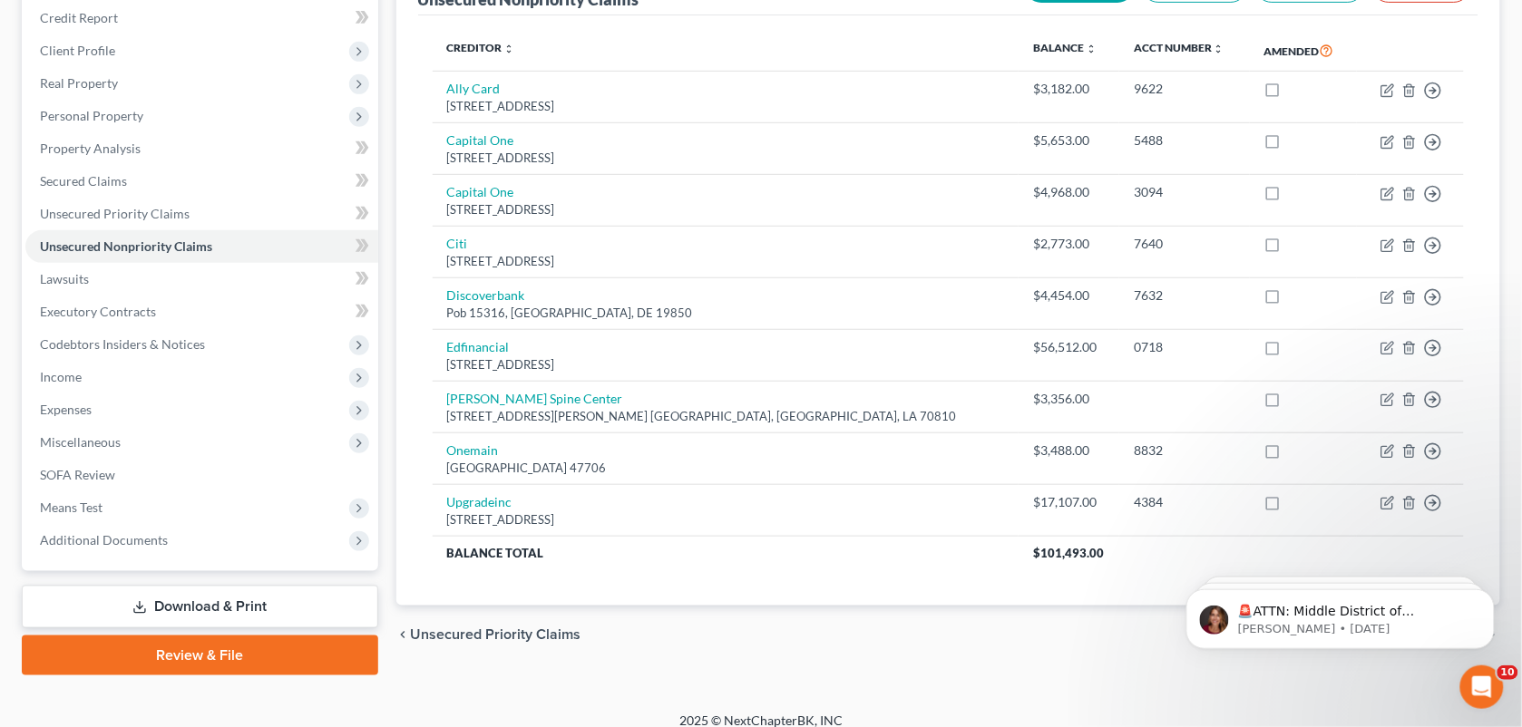
scroll to position [234, 0]
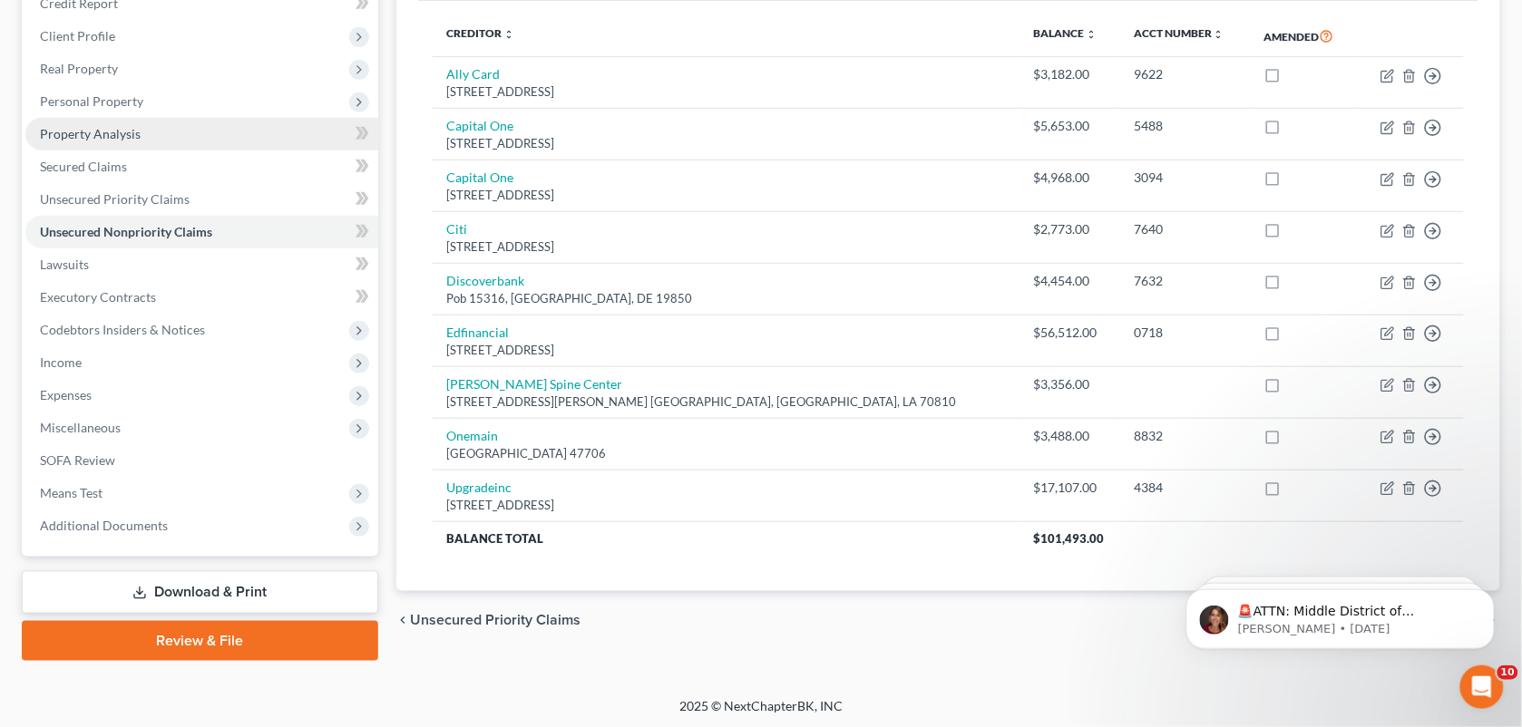
click at [115, 121] on link "Property Analysis" at bounding box center [201, 134] width 353 height 33
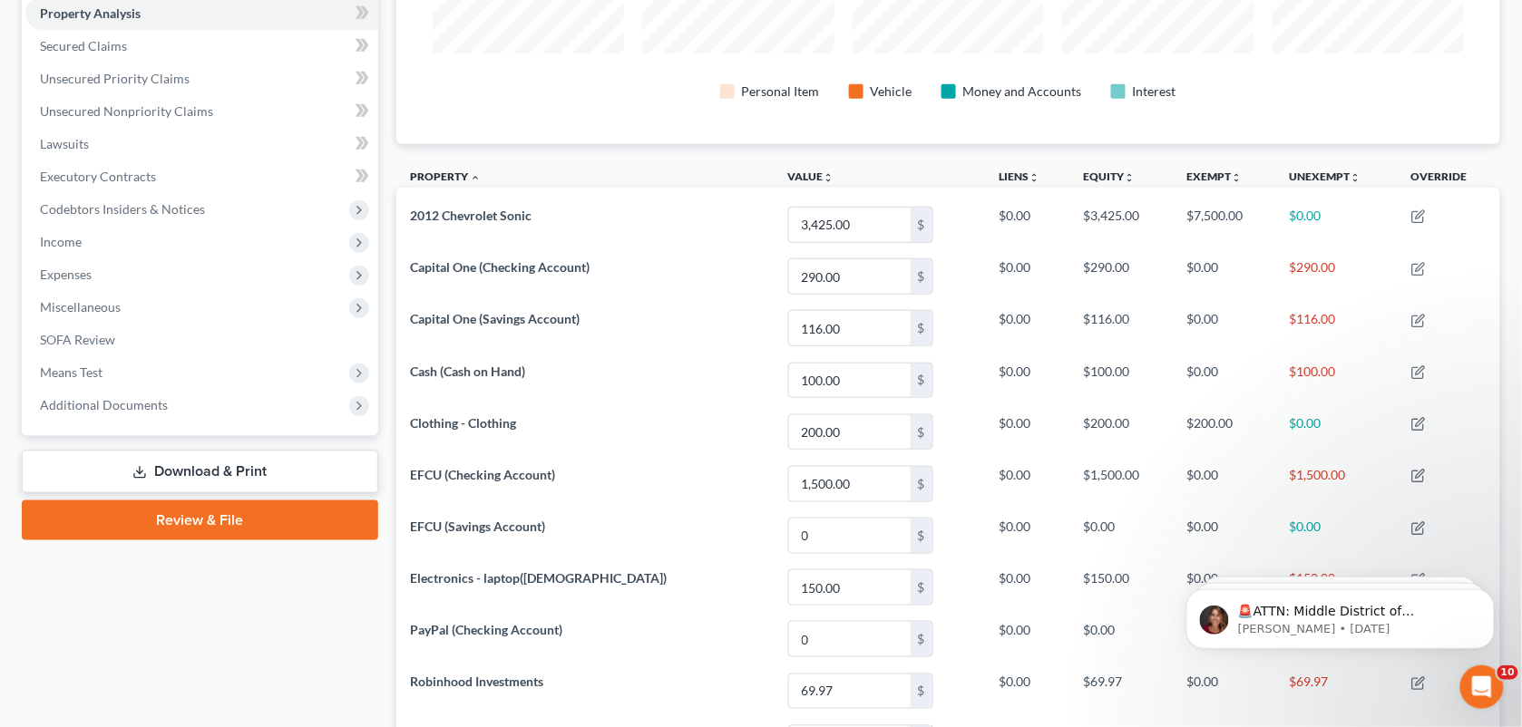
scroll to position [186, 0]
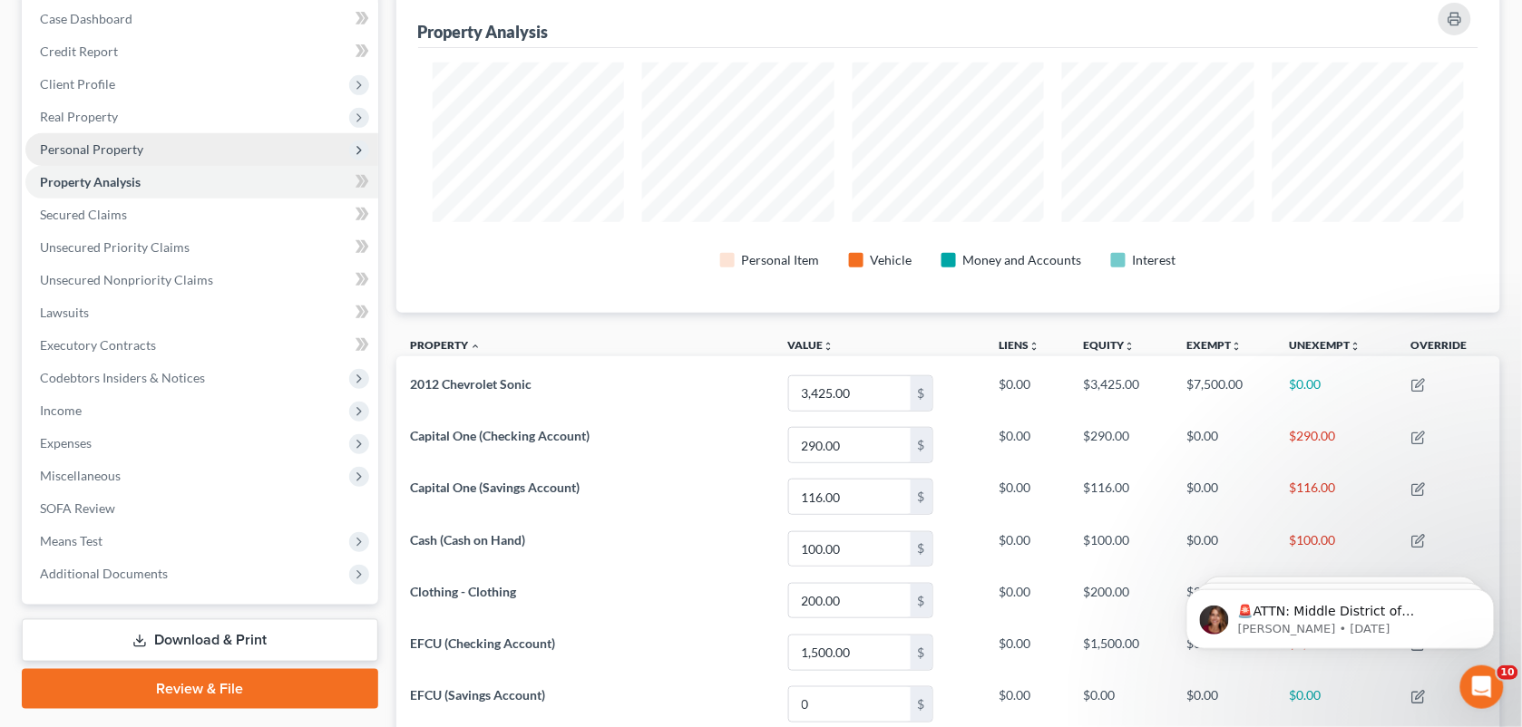
click at [110, 137] on span "Personal Property" at bounding box center [201, 149] width 353 height 33
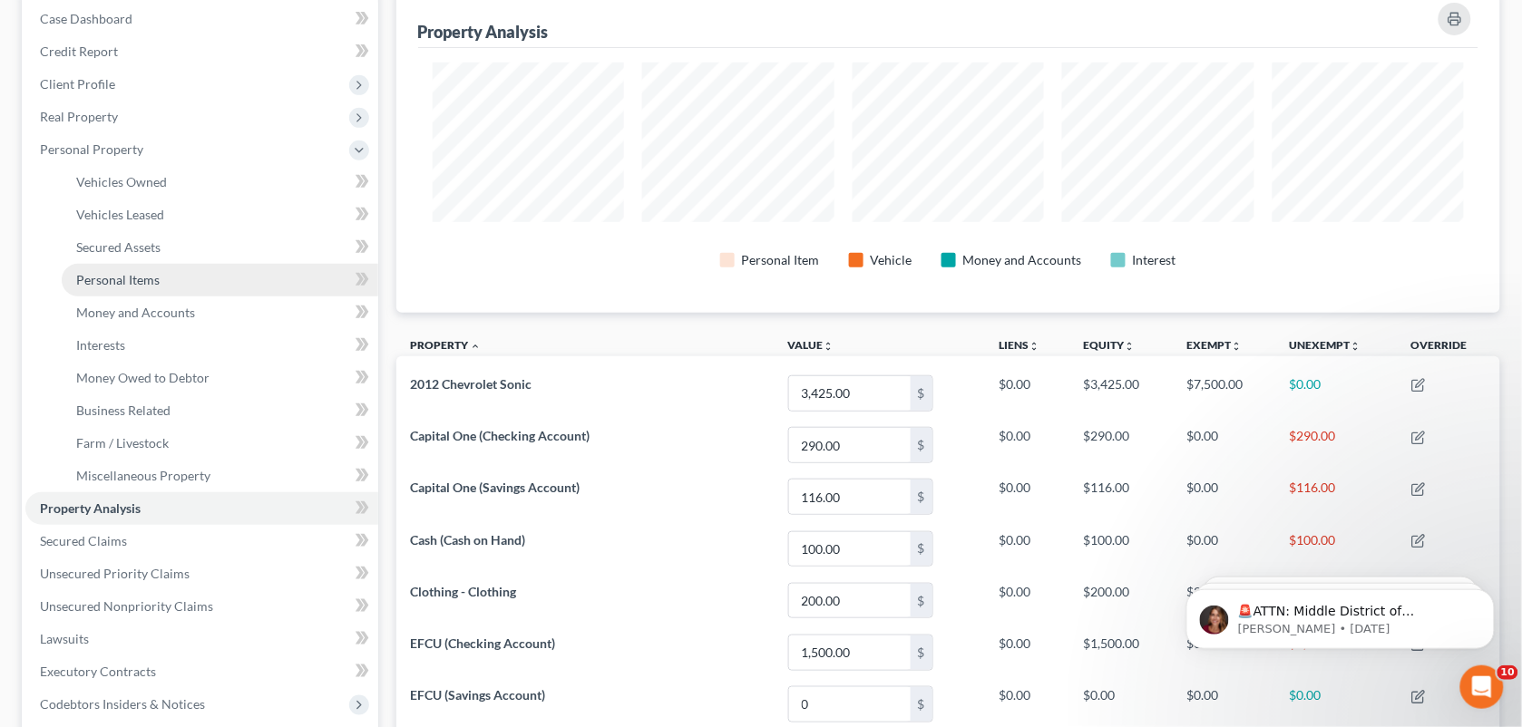
click at [145, 268] on link "Personal Items" at bounding box center [220, 280] width 316 height 33
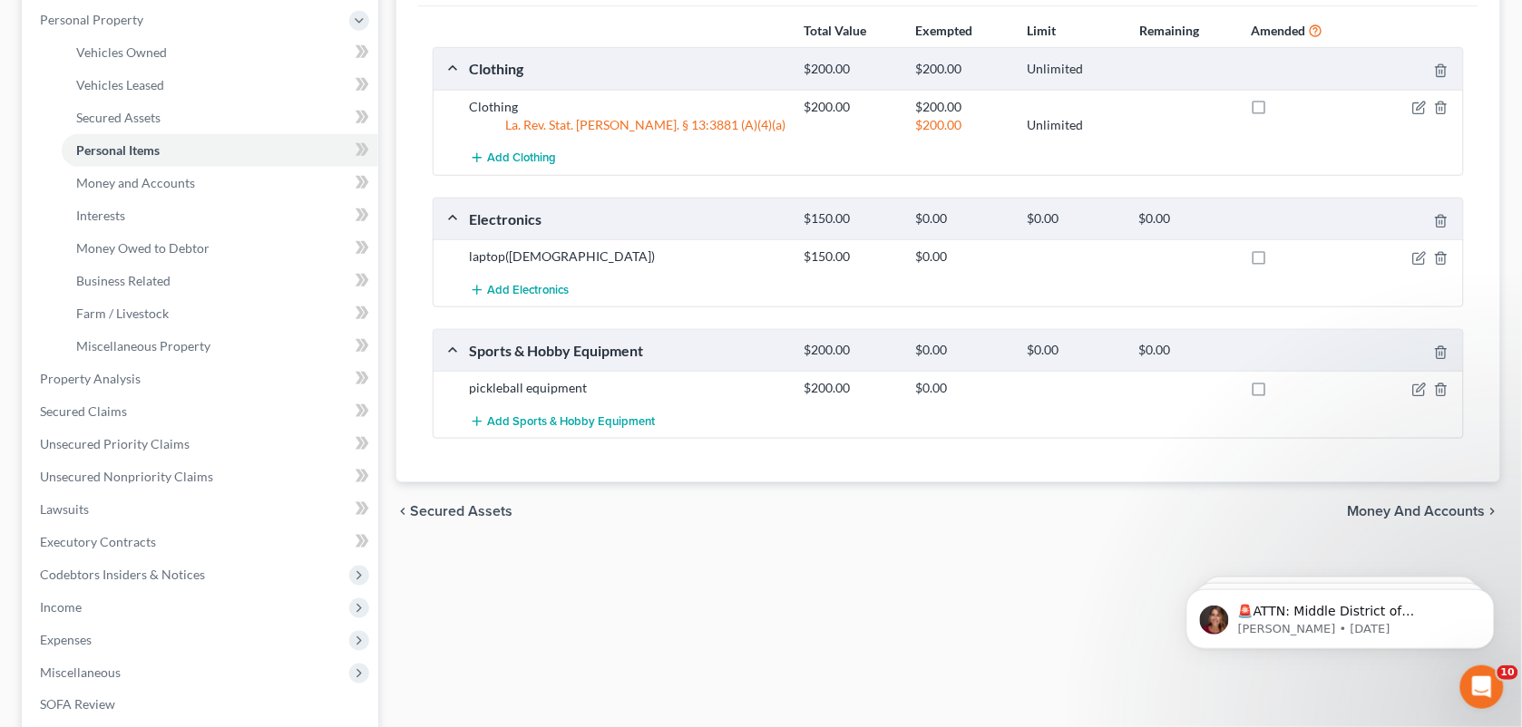
scroll to position [320, 0]
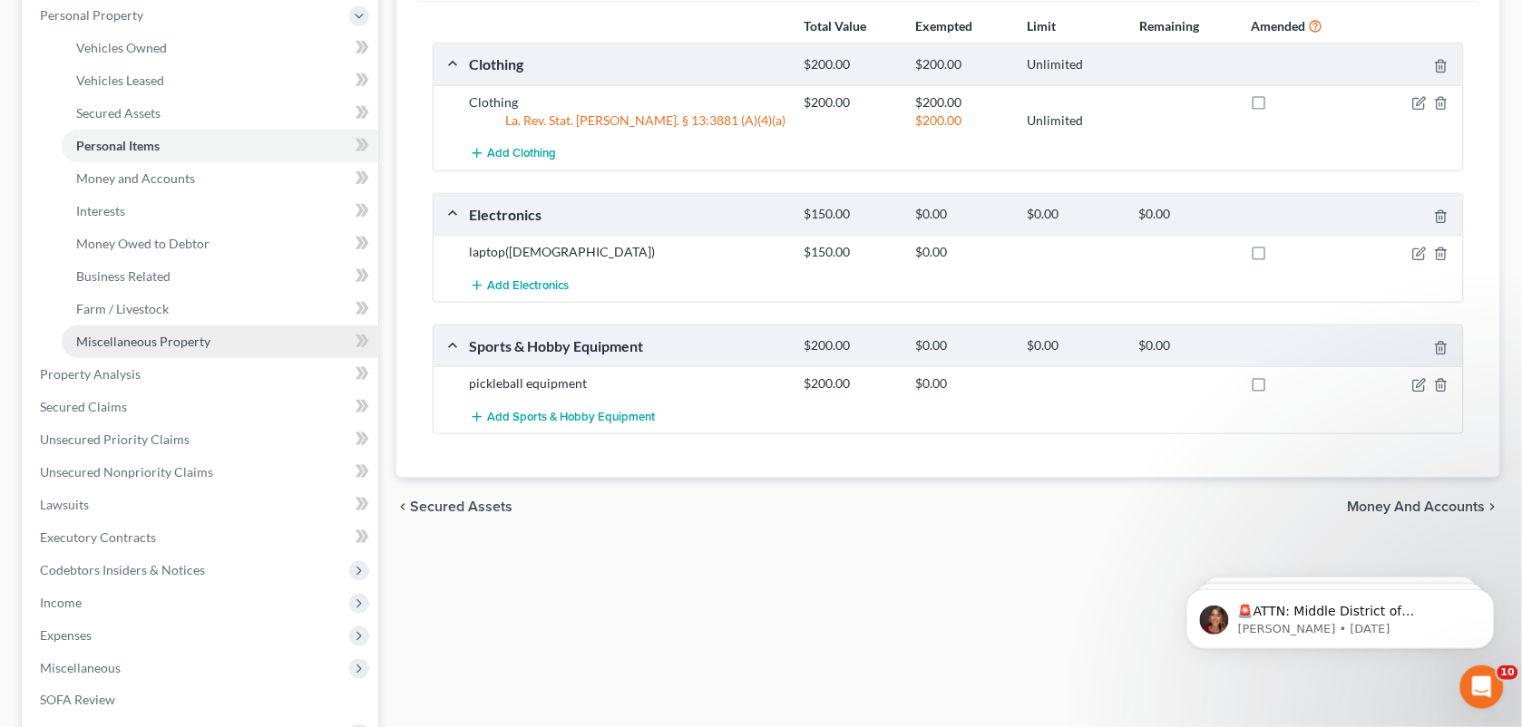
click at [146, 340] on span "Miscellaneous Property" at bounding box center [143, 341] width 134 height 15
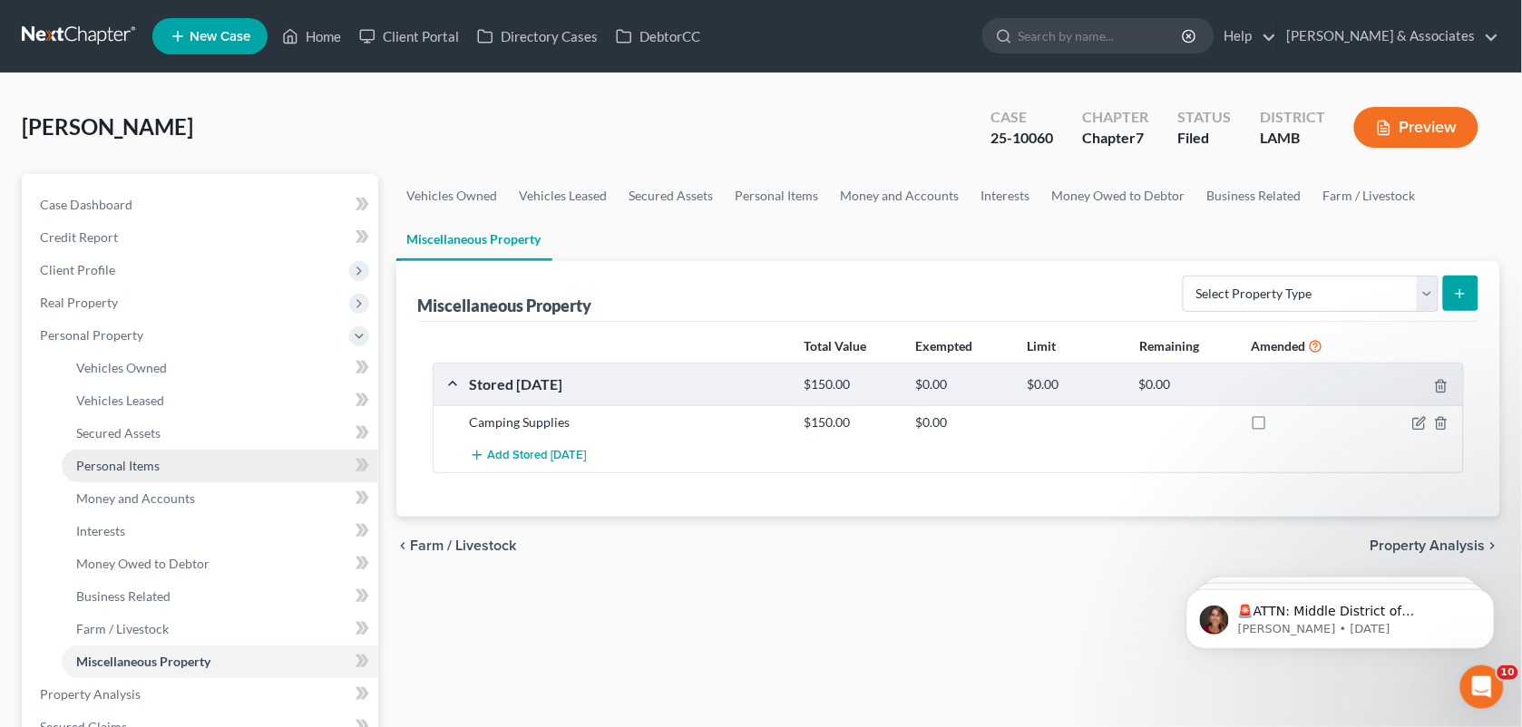
click at [173, 468] on link "Personal Items" at bounding box center [220, 466] width 316 height 33
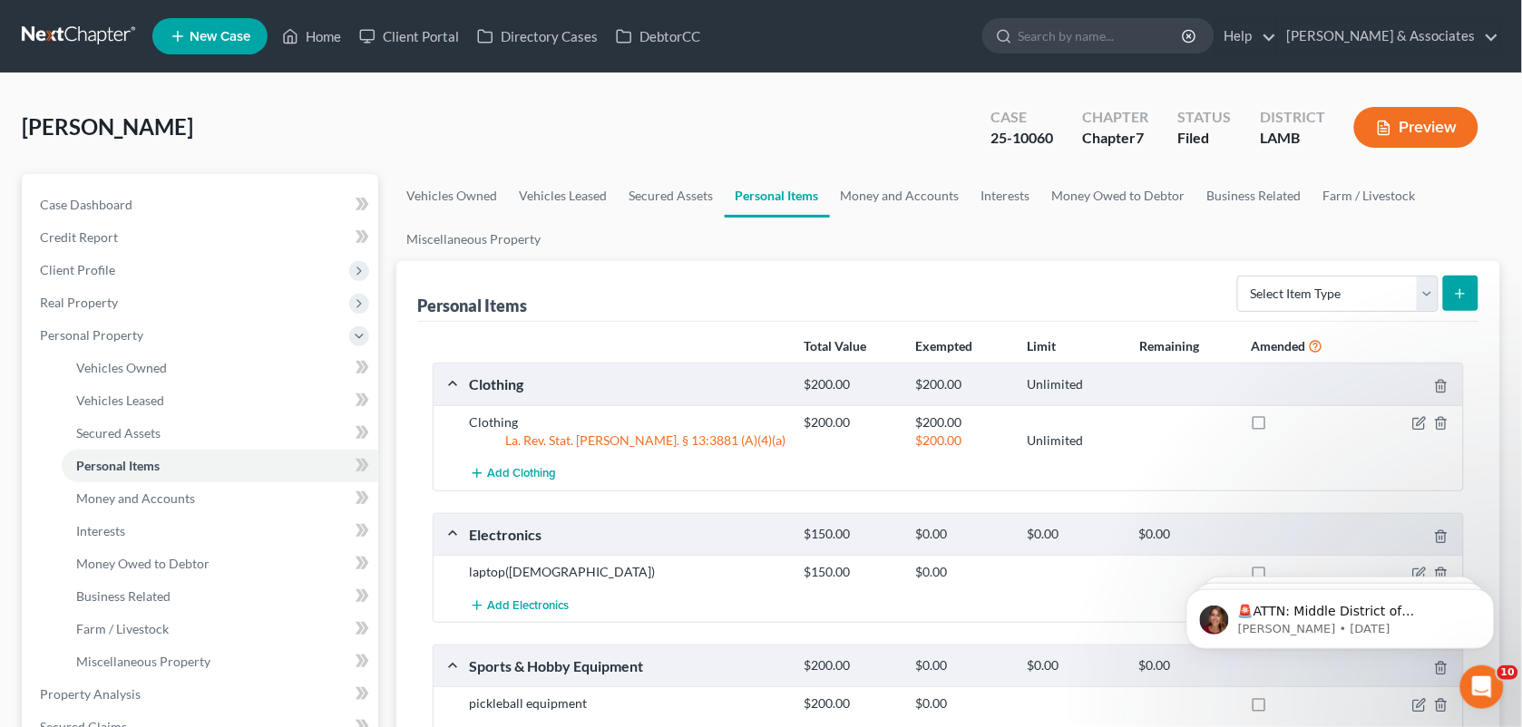
click at [904, 121] on div "Williams, Eric Upgraded Case 25-10060 Chapter Chapter 7 Status Filed District L…" at bounding box center [761, 134] width 1478 height 79
click at [196, 207] on link "Case Dashboard" at bounding box center [201, 205] width 353 height 33
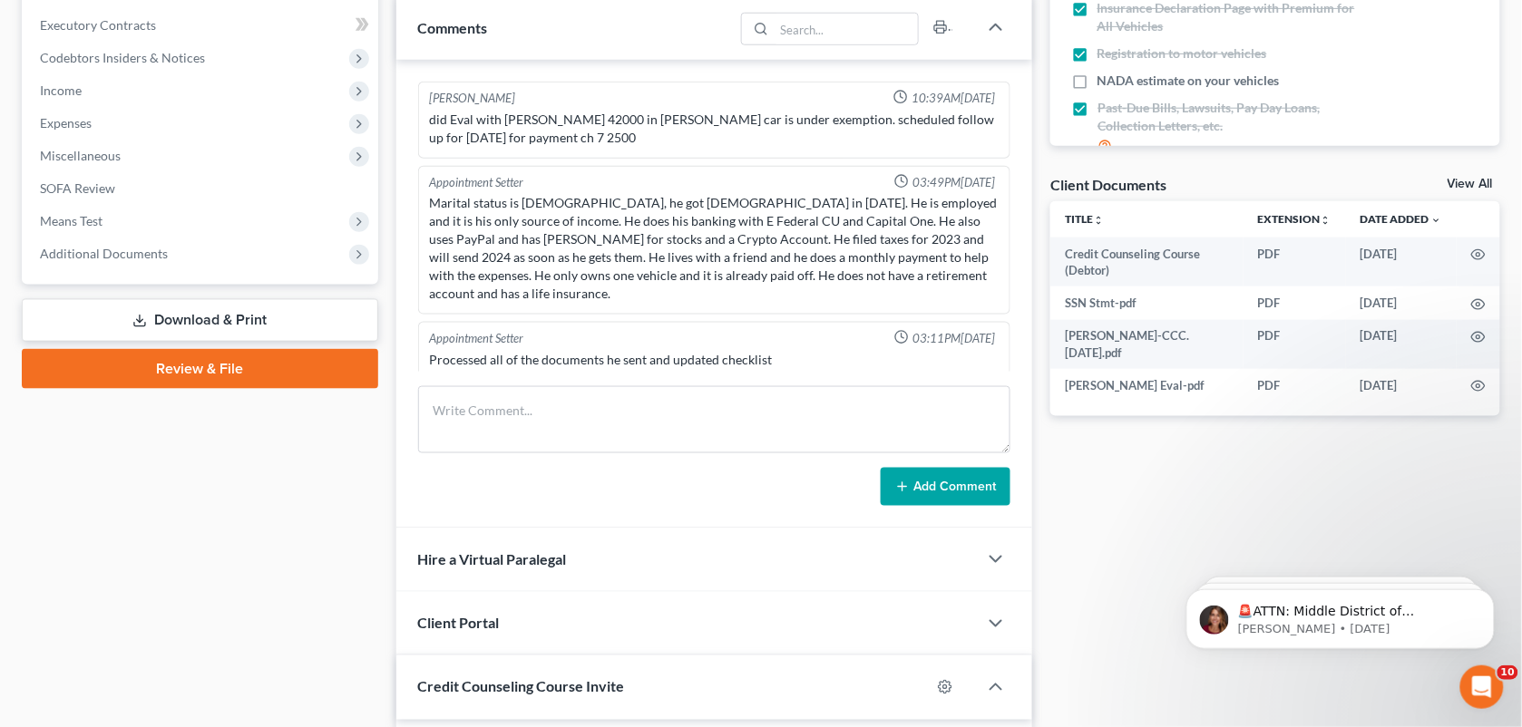
scroll to position [2267, 0]
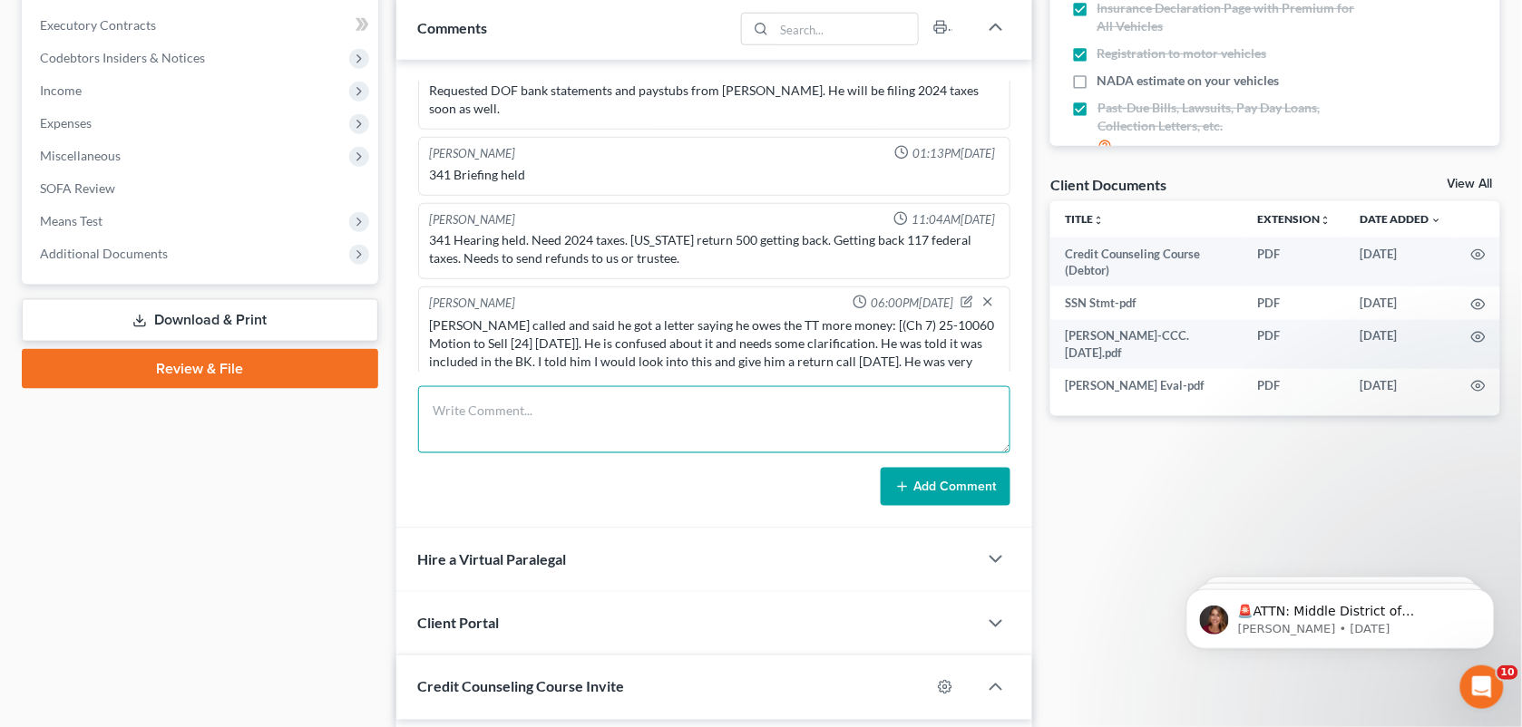
click at [627, 432] on textarea at bounding box center [714, 419] width 593 height 67
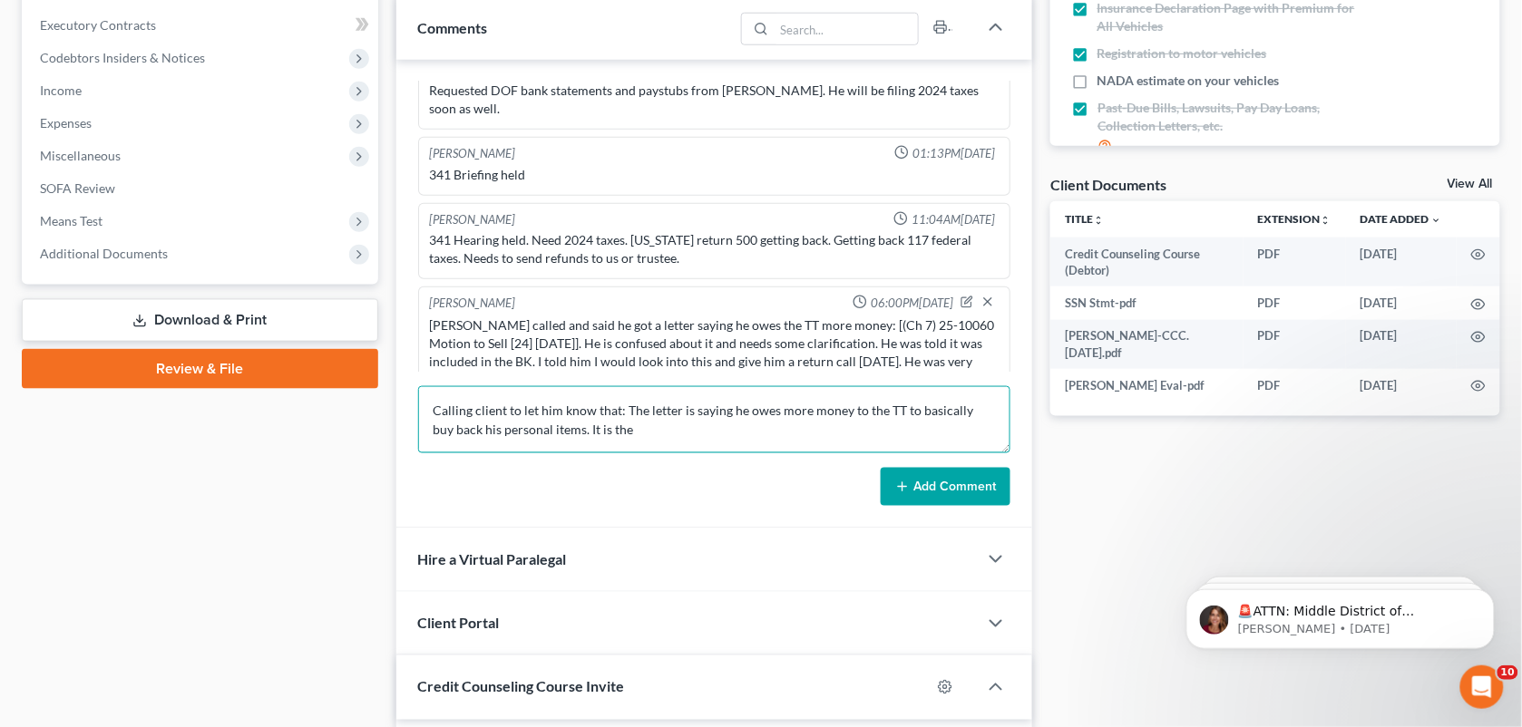
paste textarea "correct the liquidation value of items listed"
click at [672, 427] on textarea "Calling client to let him know that: The letter is saying he owes more money to…" at bounding box center [714, 419] width 593 height 67
click at [742, 426] on textarea "Calling client to let him know that: The letter is saying he owes more money to…" at bounding box center [714, 419] width 593 height 67
click at [852, 433] on textarea "Calling client to let him know that: The letter is saying he owes more money to…" at bounding box center [714, 419] width 593 height 67
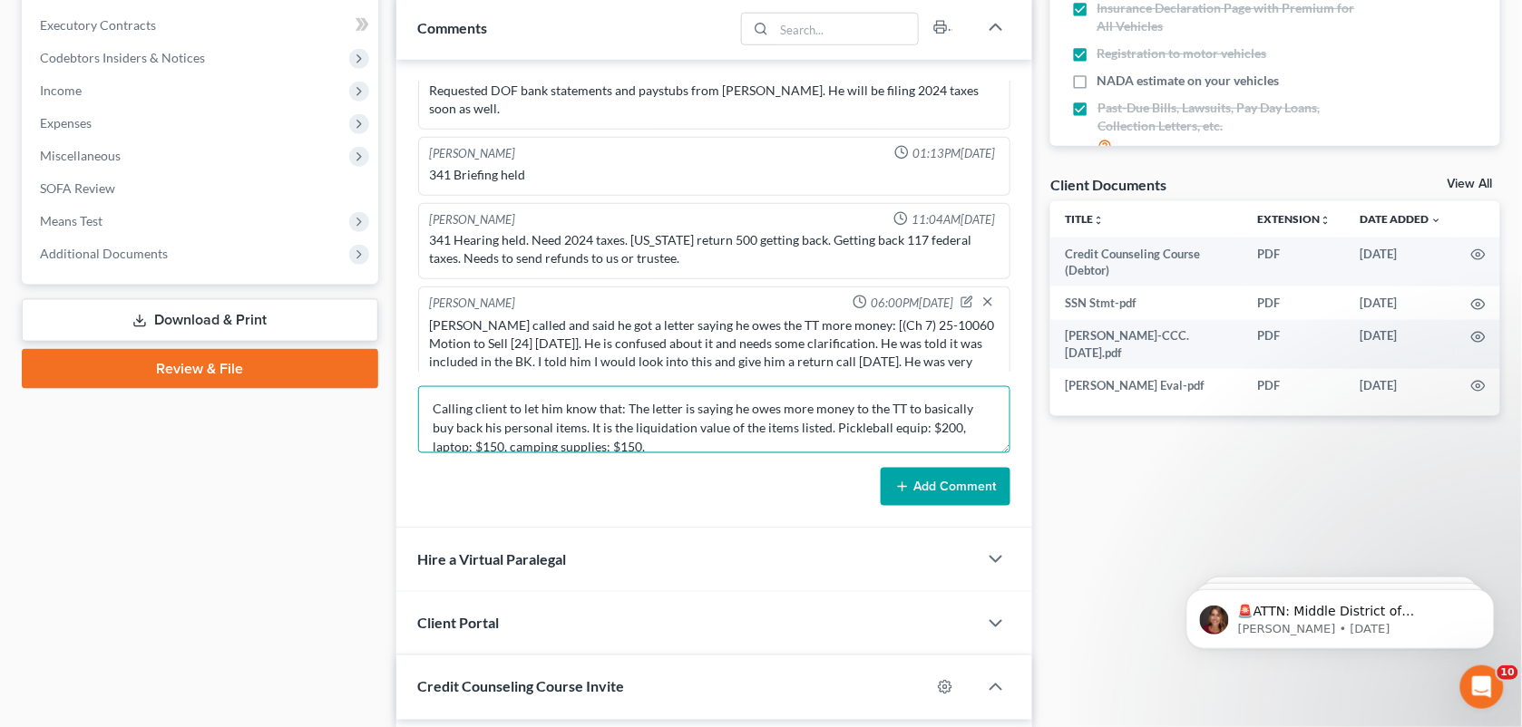
scroll to position [21, 0]
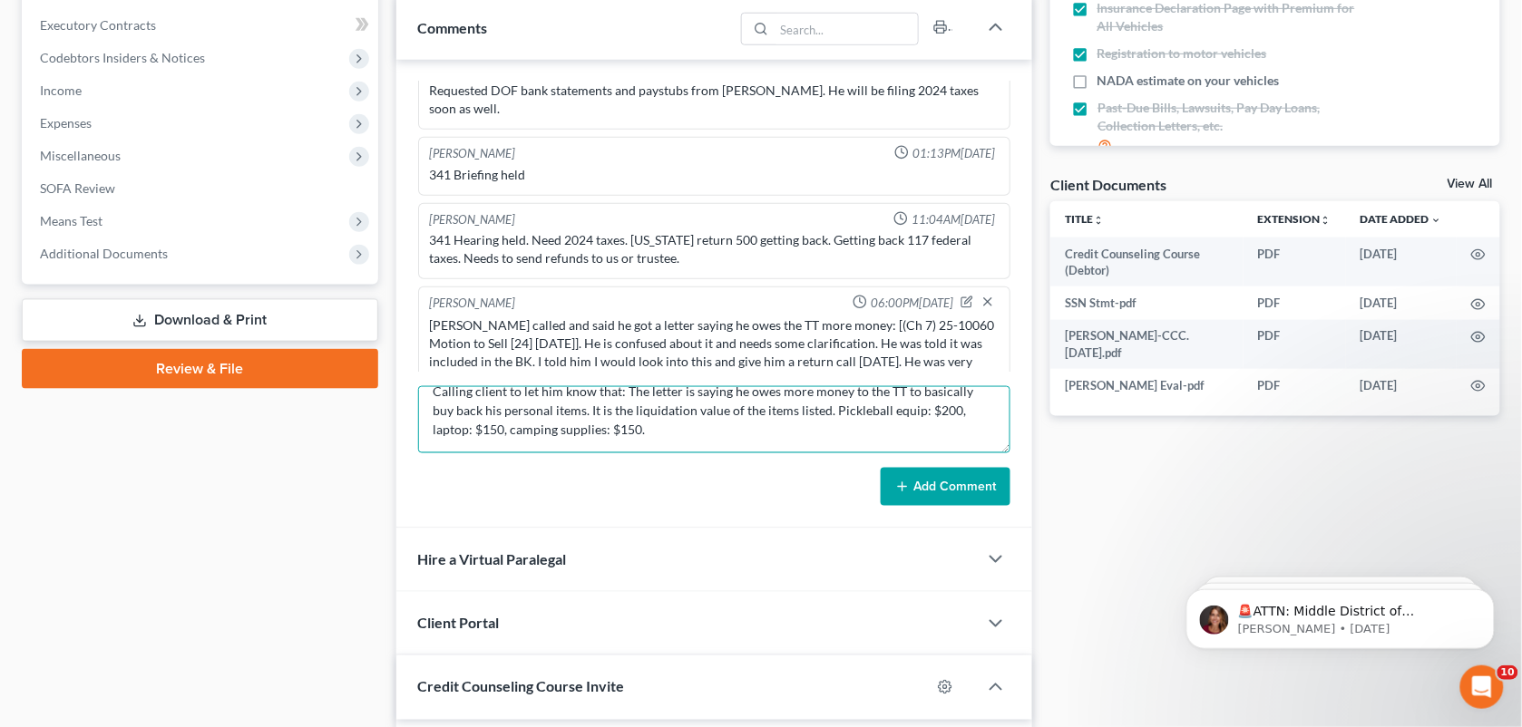
type textarea "Calling client to let him know that: The letter is saying he owes more money to…"
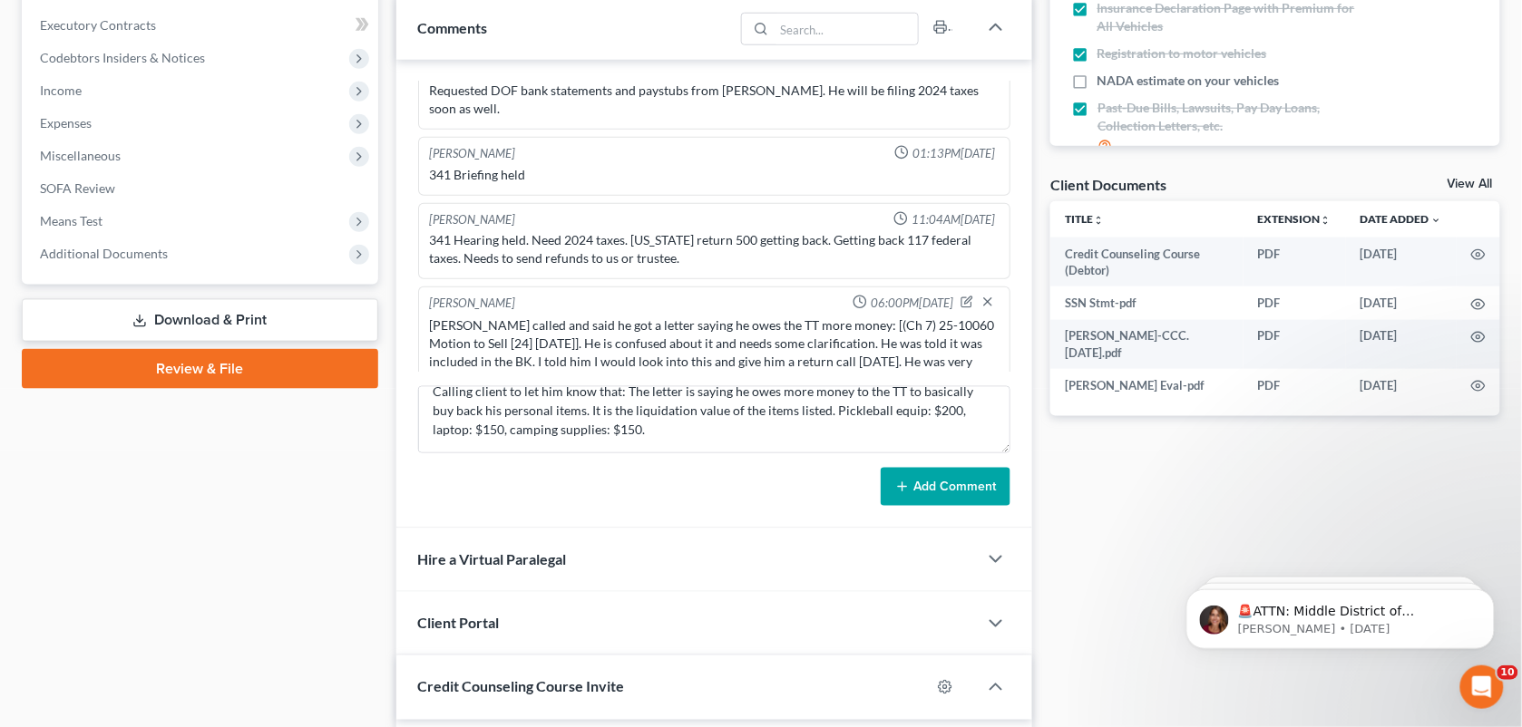
click at [936, 473] on button "Add Comment" at bounding box center [946, 487] width 130 height 38
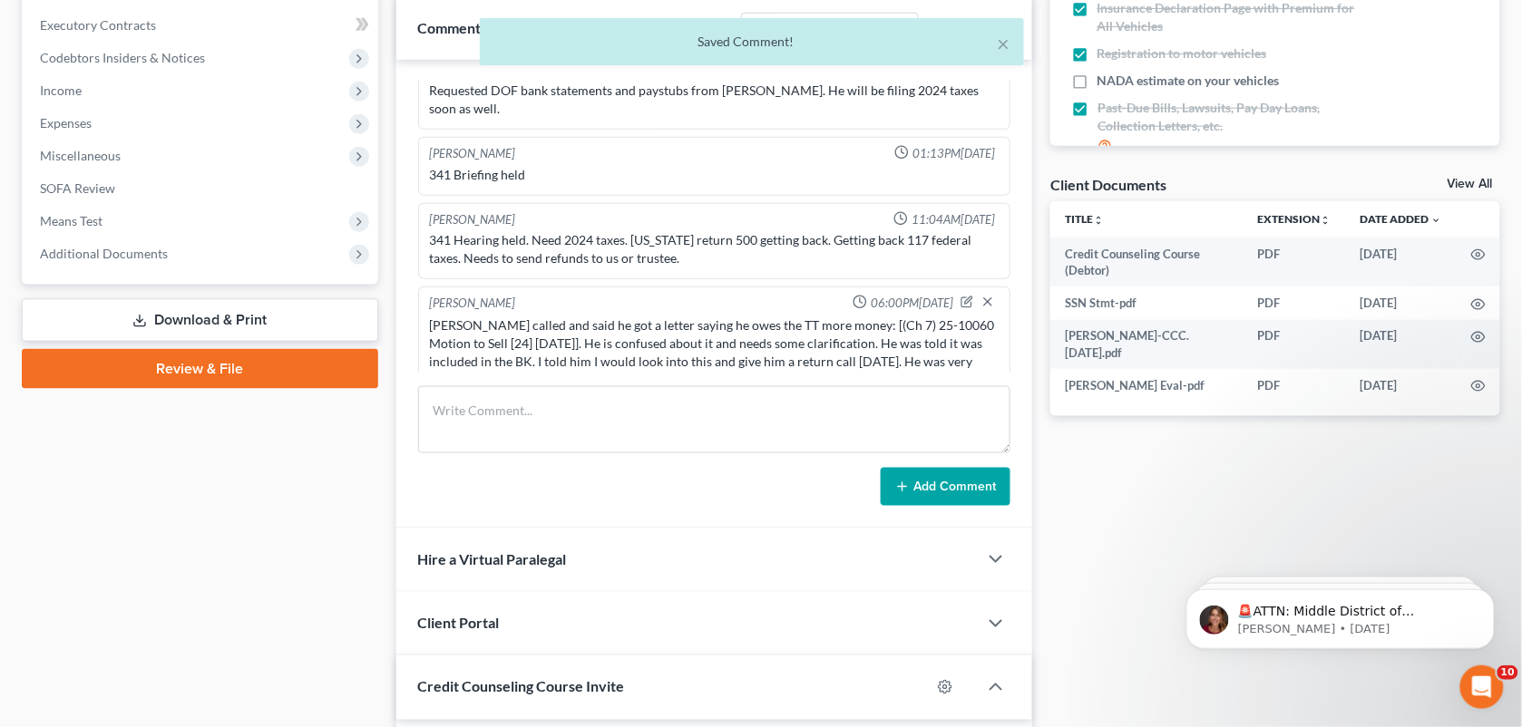
scroll to position [2371, 0]
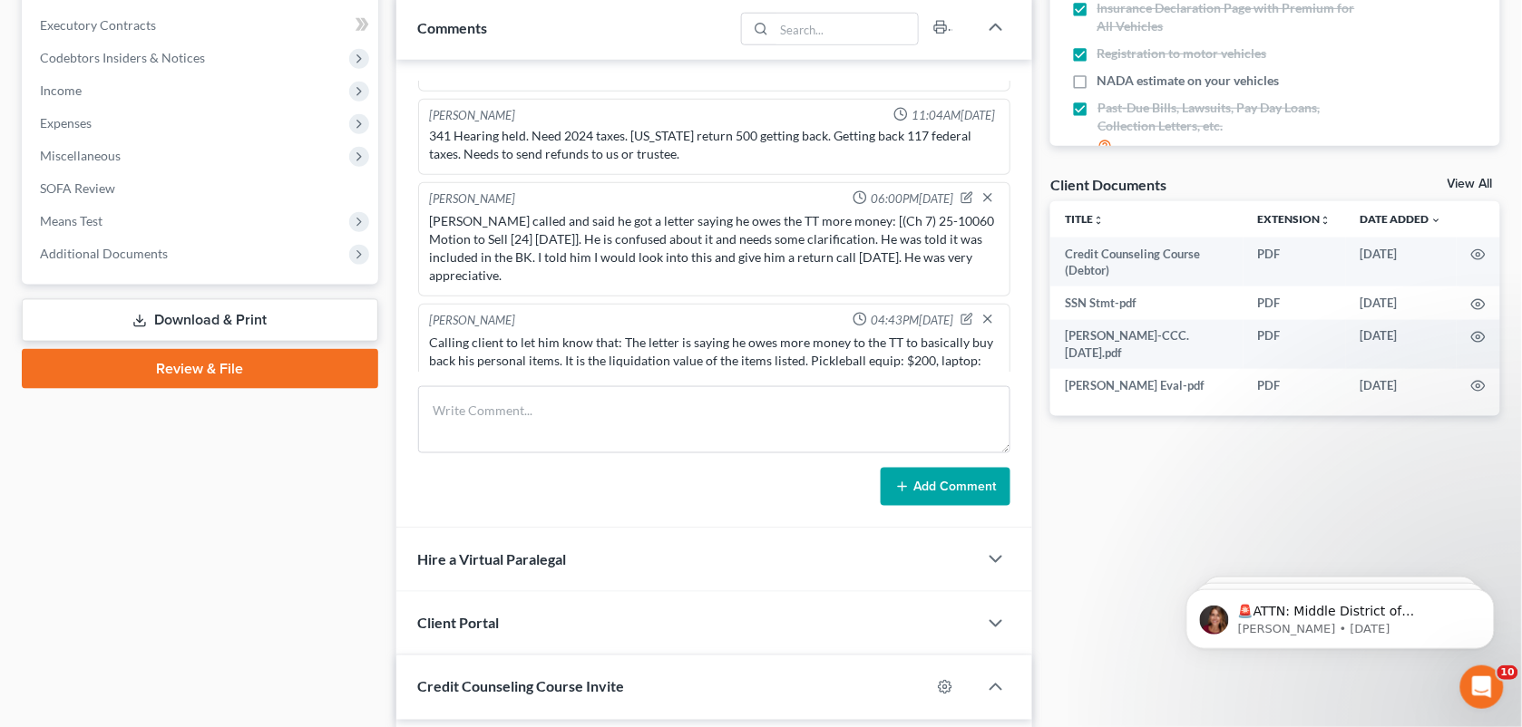
click at [653, 373] on div "Richard Prunick 10:39AM, 01/10/2025 did Eval with eric 42000 in GUS car is unde…" at bounding box center [714, 294] width 637 height 469
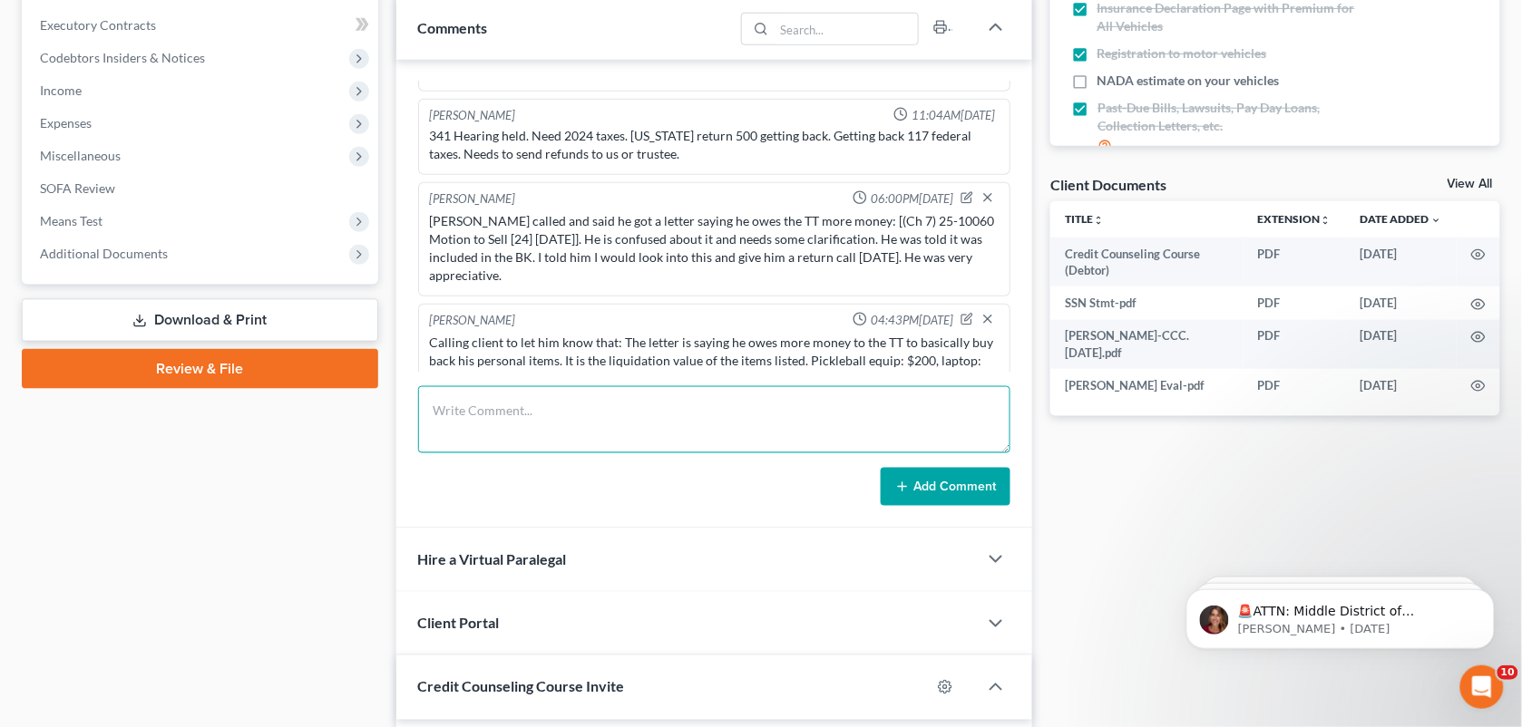
click at [660, 423] on textarea at bounding box center [714, 419] width 593 height 67
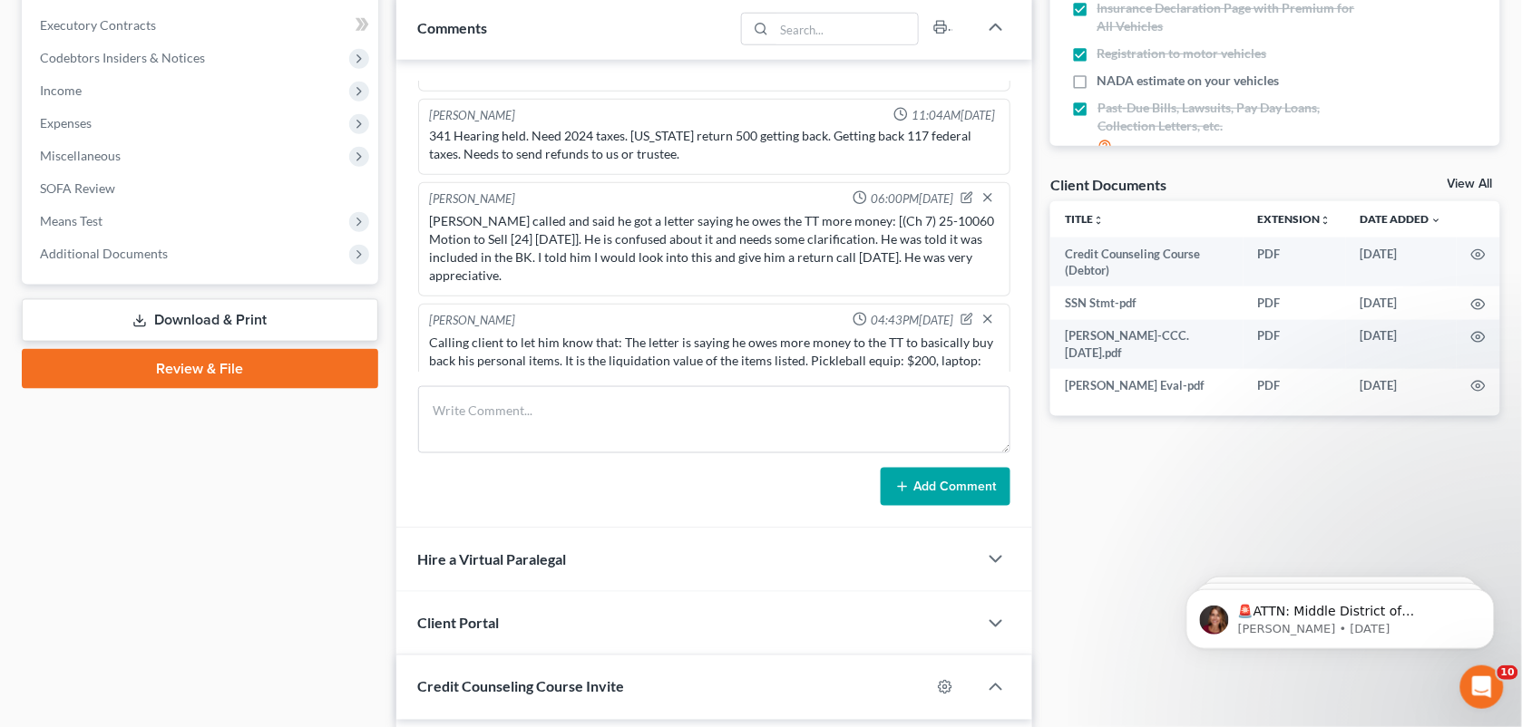
drag, startPoint x: 1538, startPoint y: 9, endPoint x: 1331, endPoint y: 529, distance: 559.3
click at [1331, 529] on div "Docs Tasks Events Fees Timer 77% Completed Nothing here yet! Signed Retainer Dr…" at bounding box center [1275, 264] width 468 height 1193
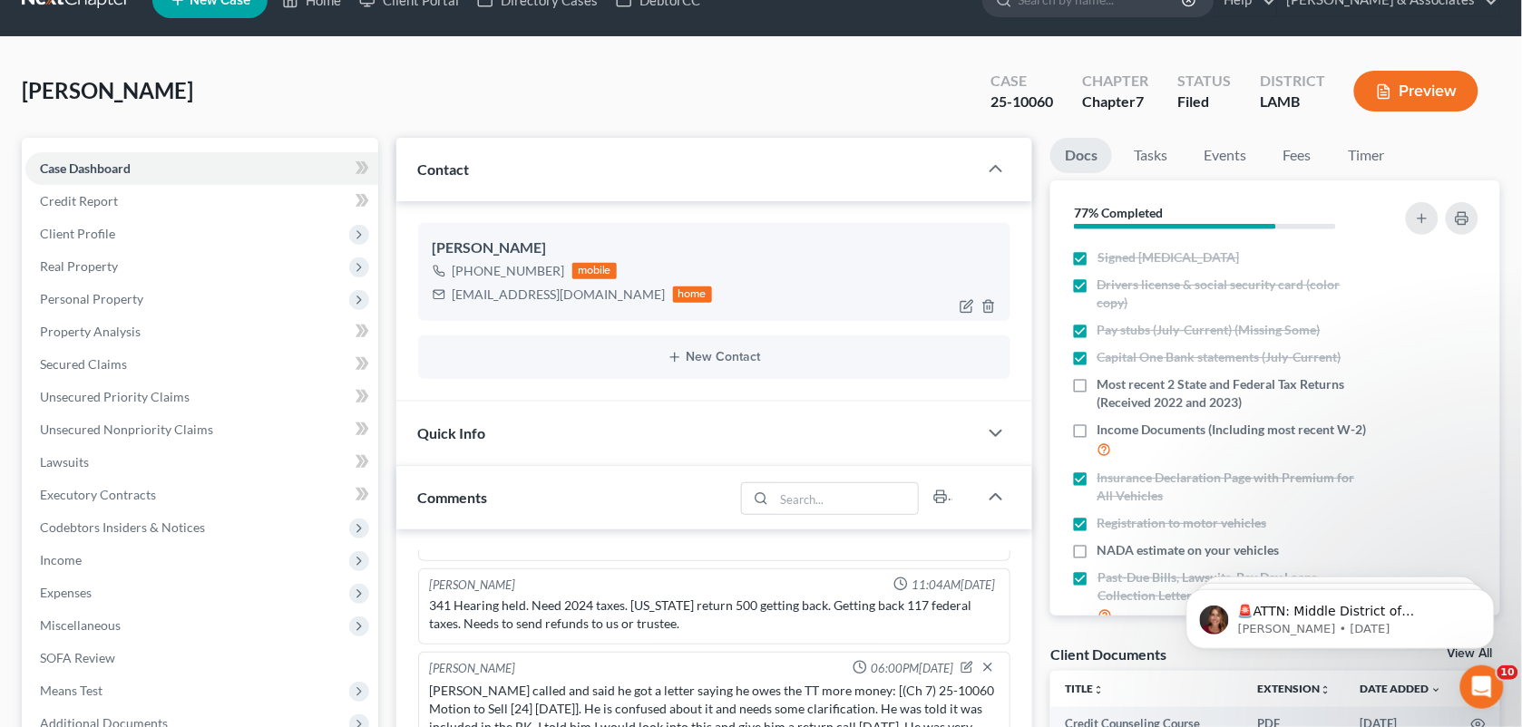
drag, startPoint x: 554, startPoint y: 265, endPoint x: 473, endPoint y: 277, distance: 81.6
click at [473, 277] on div "+1 (225) 369-7260" at bounding box center [509, 271] width 112 height 18
copy div "225) 369-7260"
click at [618, 107] on div "Williams, Eric Upgraded Case 25-10060 Chapter Chapter 7 Status Filed District L…" at bounding box center [761, 98] width 1478 height 79
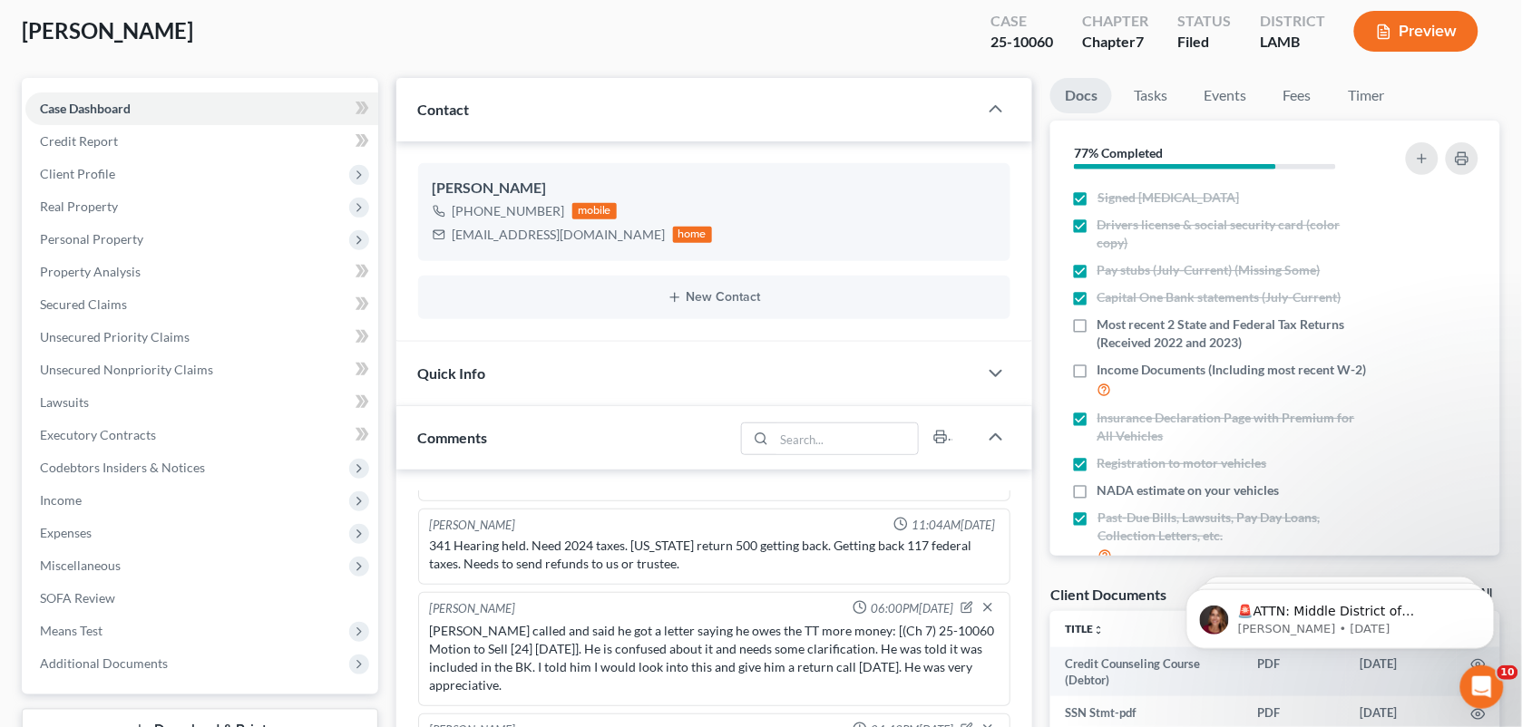
scroll to position [0, 0]
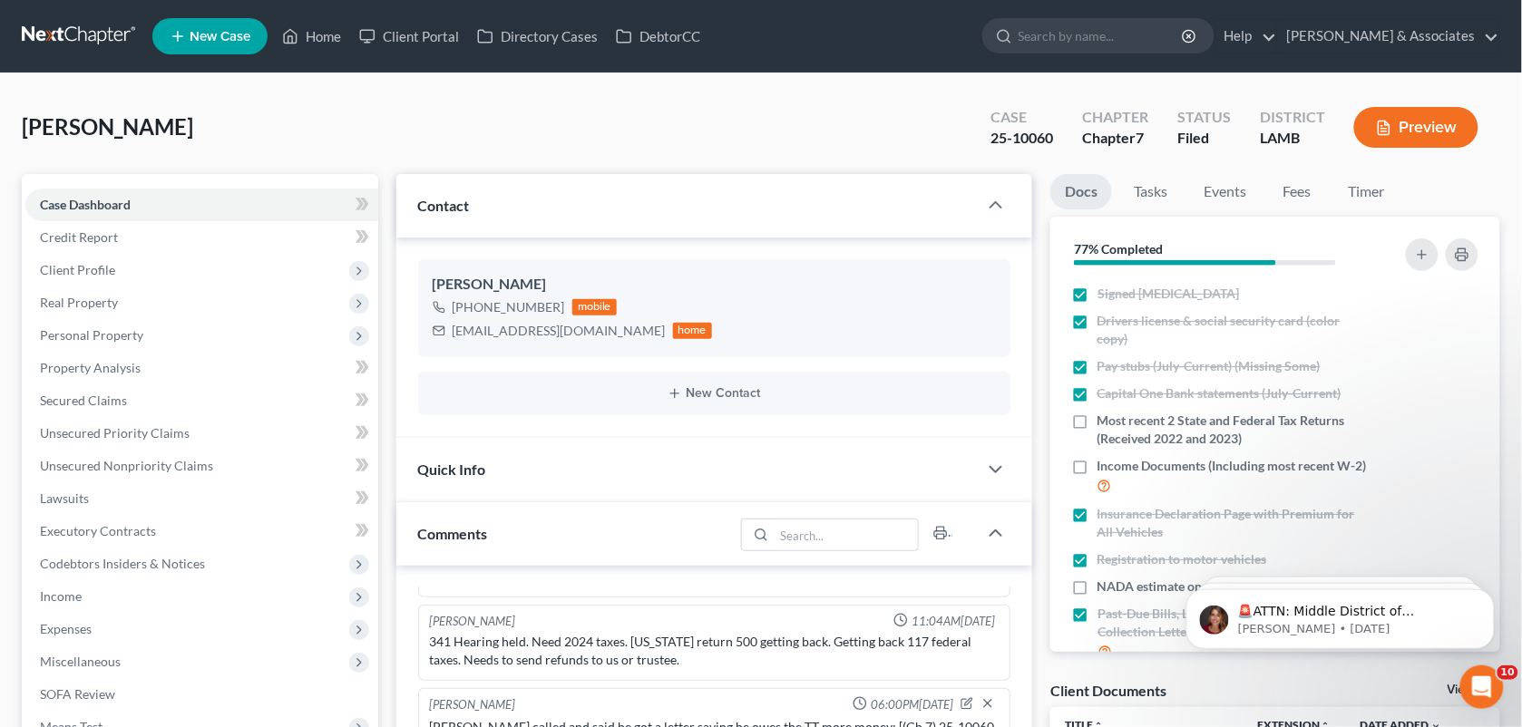
click at [709, 131] on div "Williams, Eric Upgraded Case 25-10060 Chapter Chapter 7 Status Filed District L…" at bounding box center [761, 134] width 1478 height 79
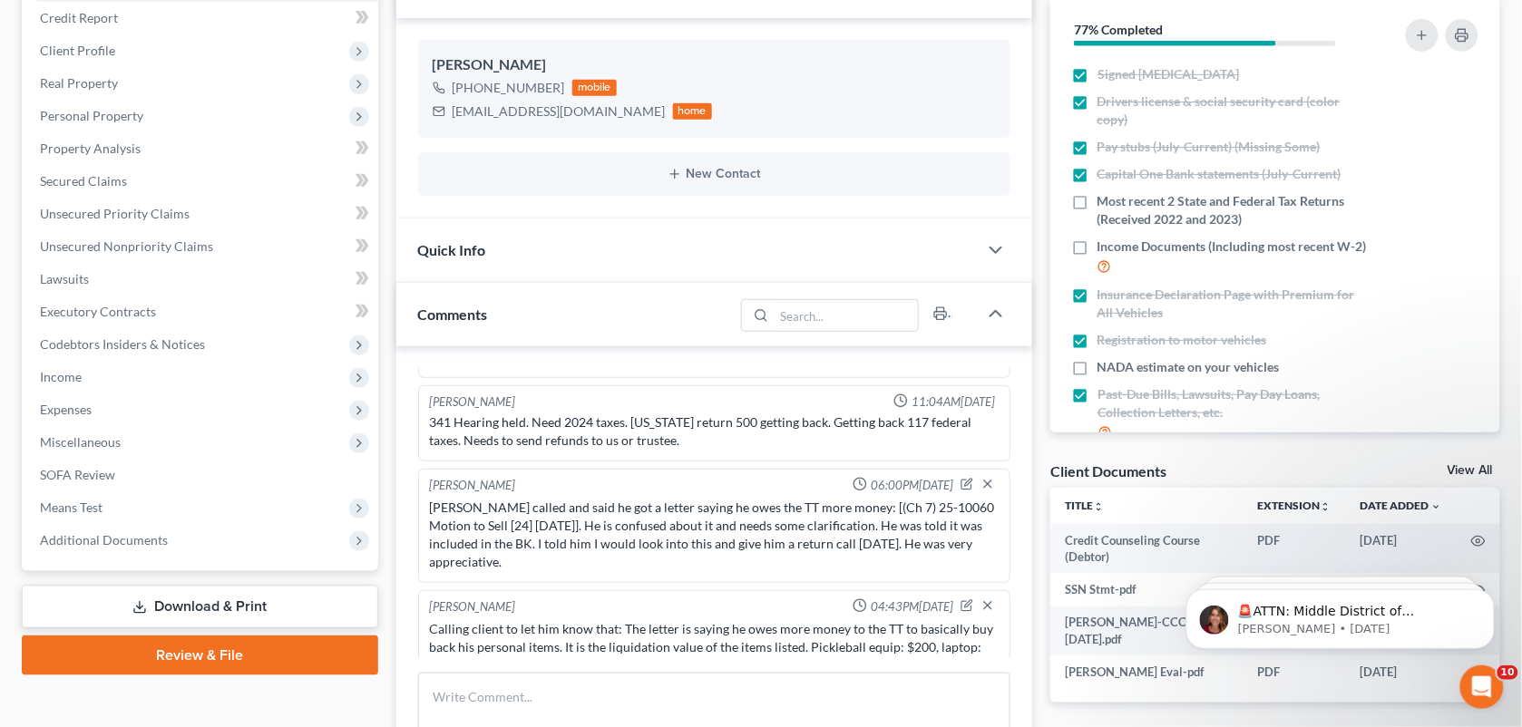
scroll to position [224, 0]
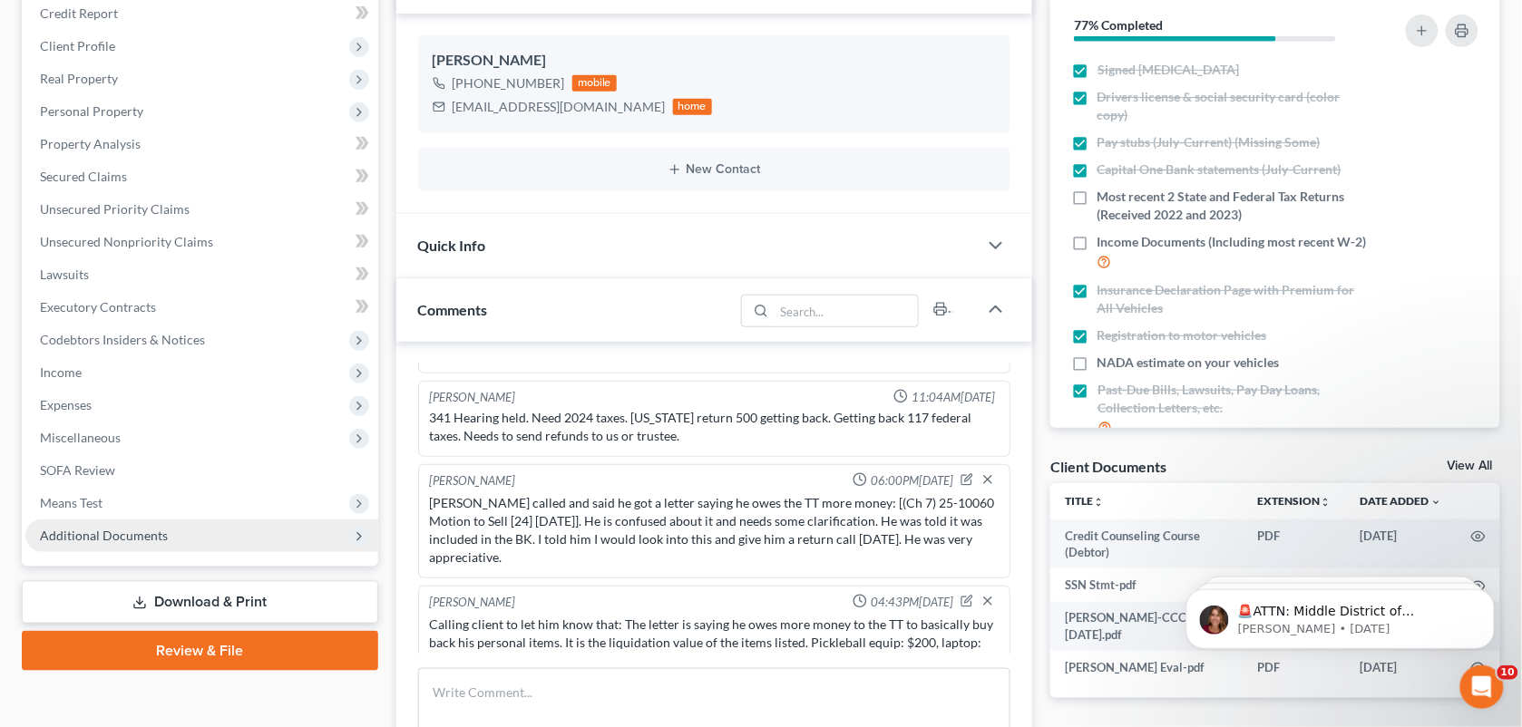
click at [136, 540] on span "Additional Documents" at bounding box center [104, 535] width 128 height 15
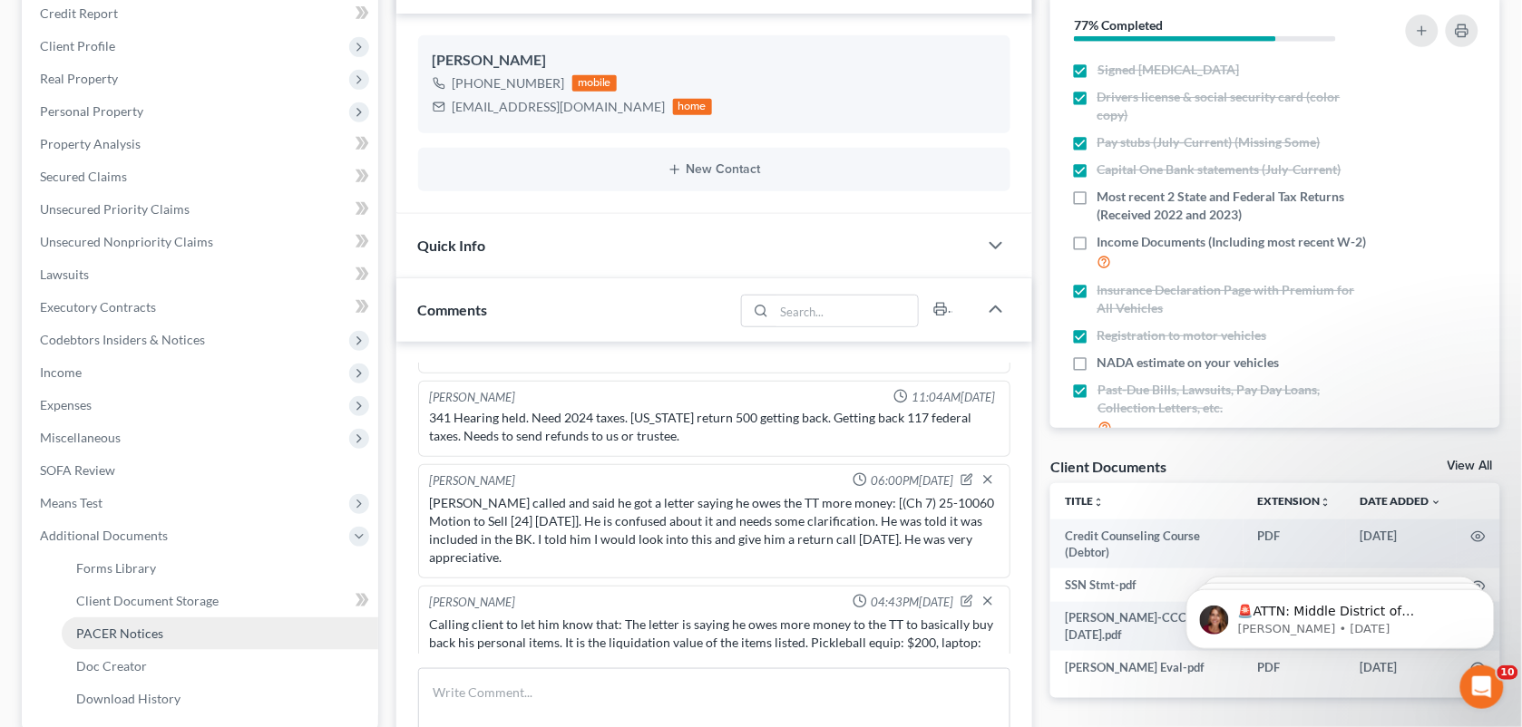
click at [122, 627] on span "PACER Notices" at bounding box center [119, 633] width 87 height 15
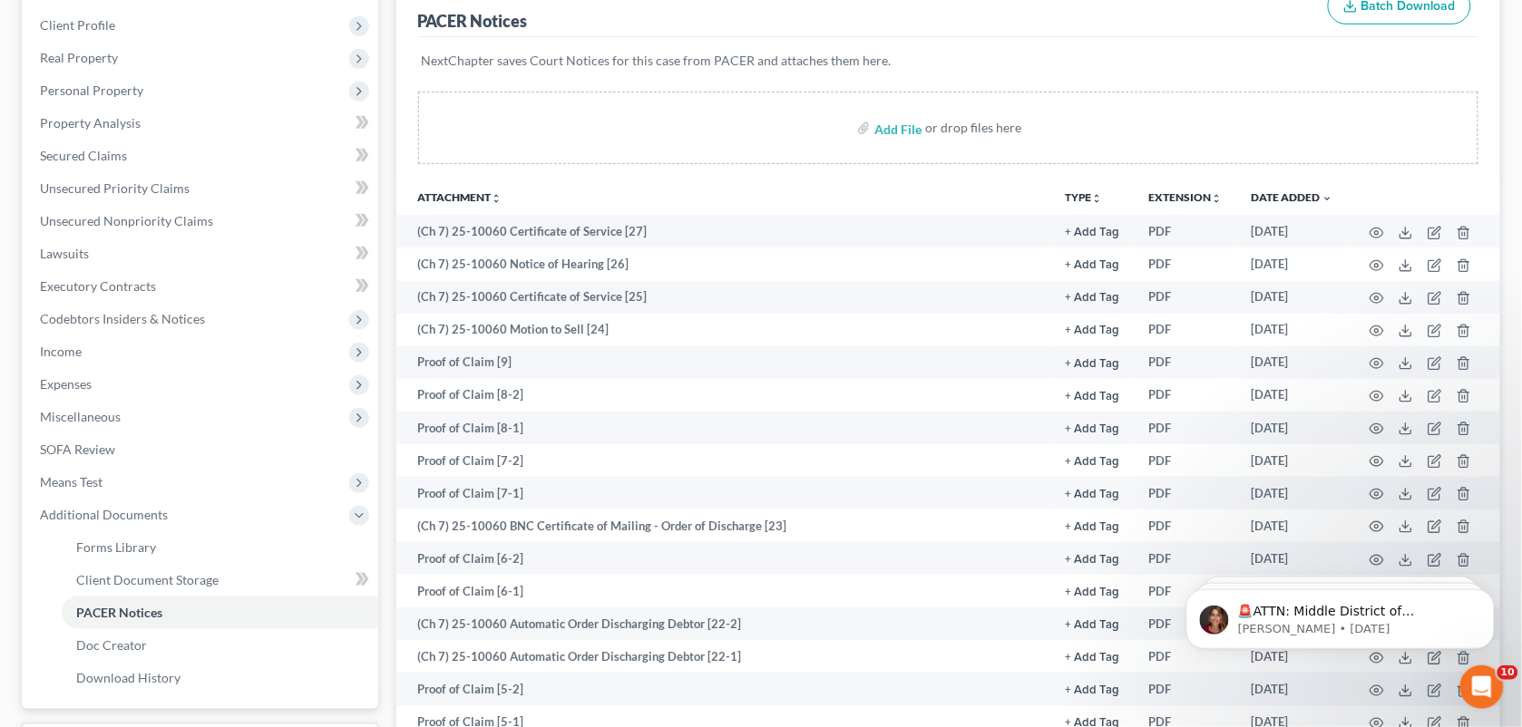
scroll to position [252, 0]
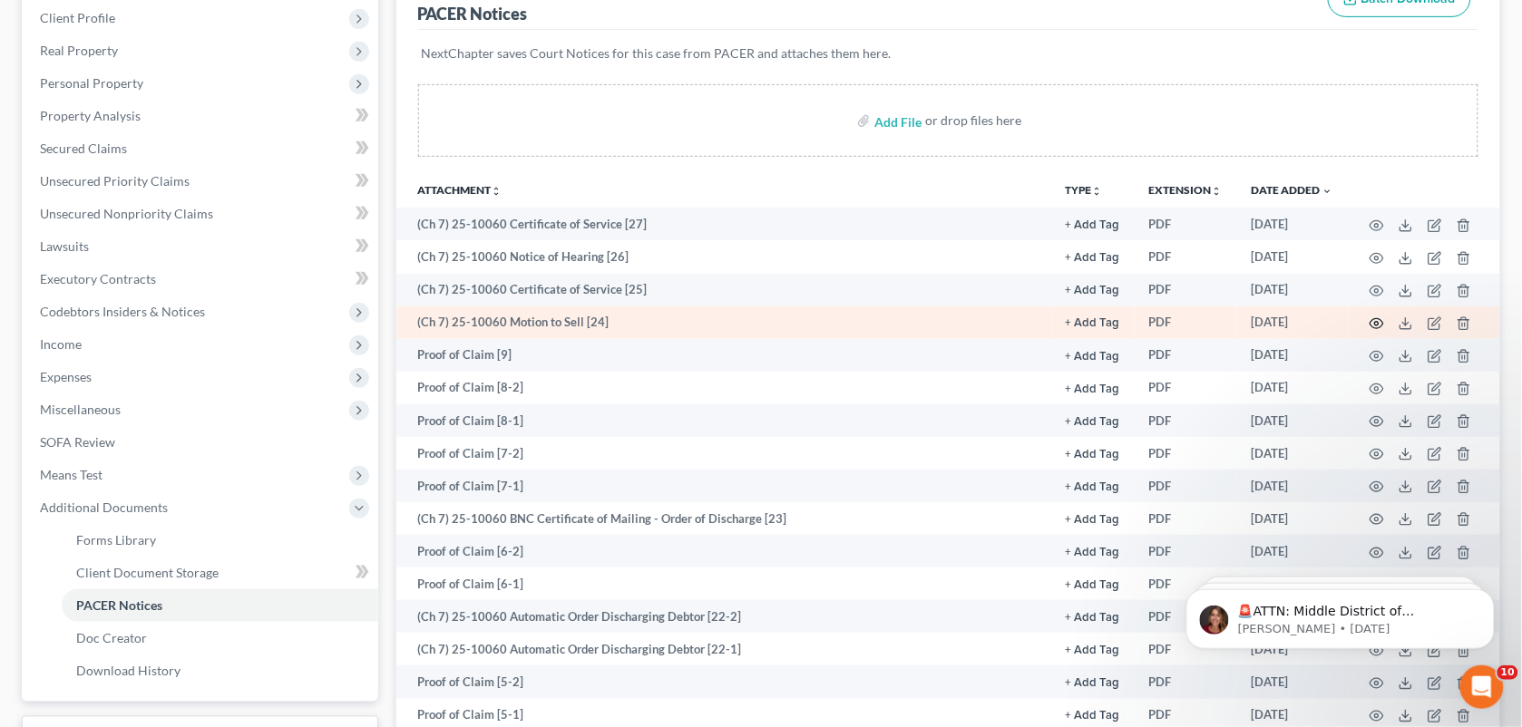
click at [1376, 323] on circle "button" at bounding box center [1377, 324] width 4 height 4
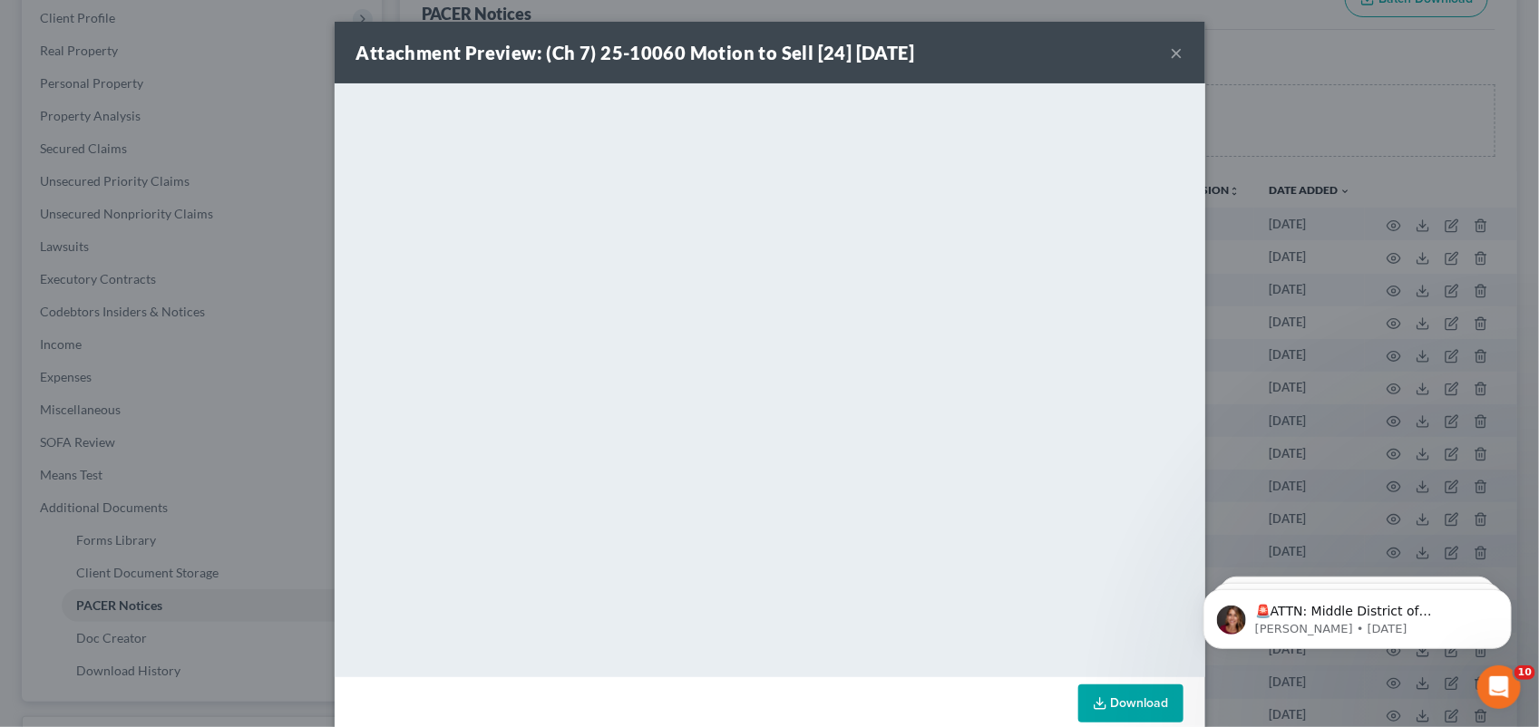
click at [1325, 47] on div "Attachment Preview: (Ch 7) 25-10060 Motion to Sell [24] 09/19/2025 × <object ng…" at bounding box center [769, 363] width 1539 height 727
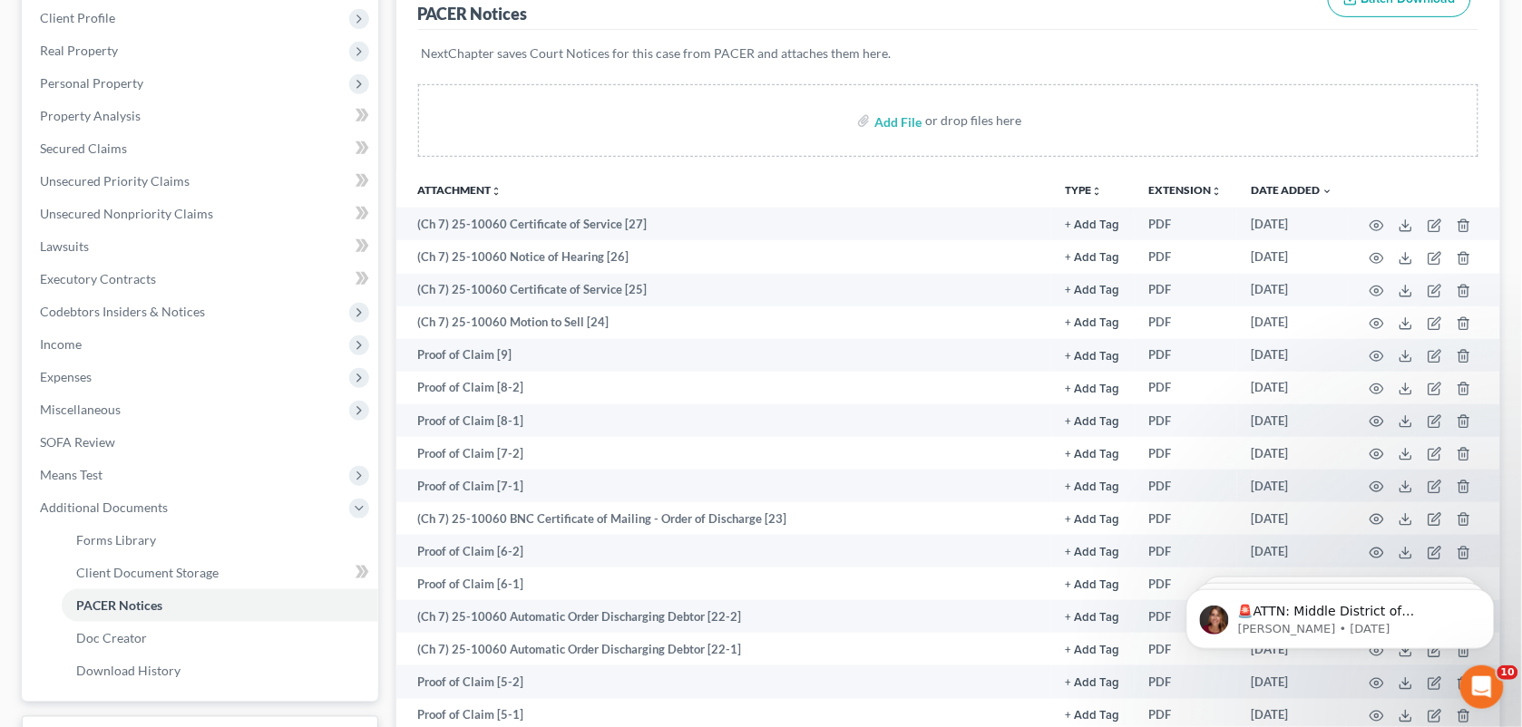
scroll to position [0, 0]
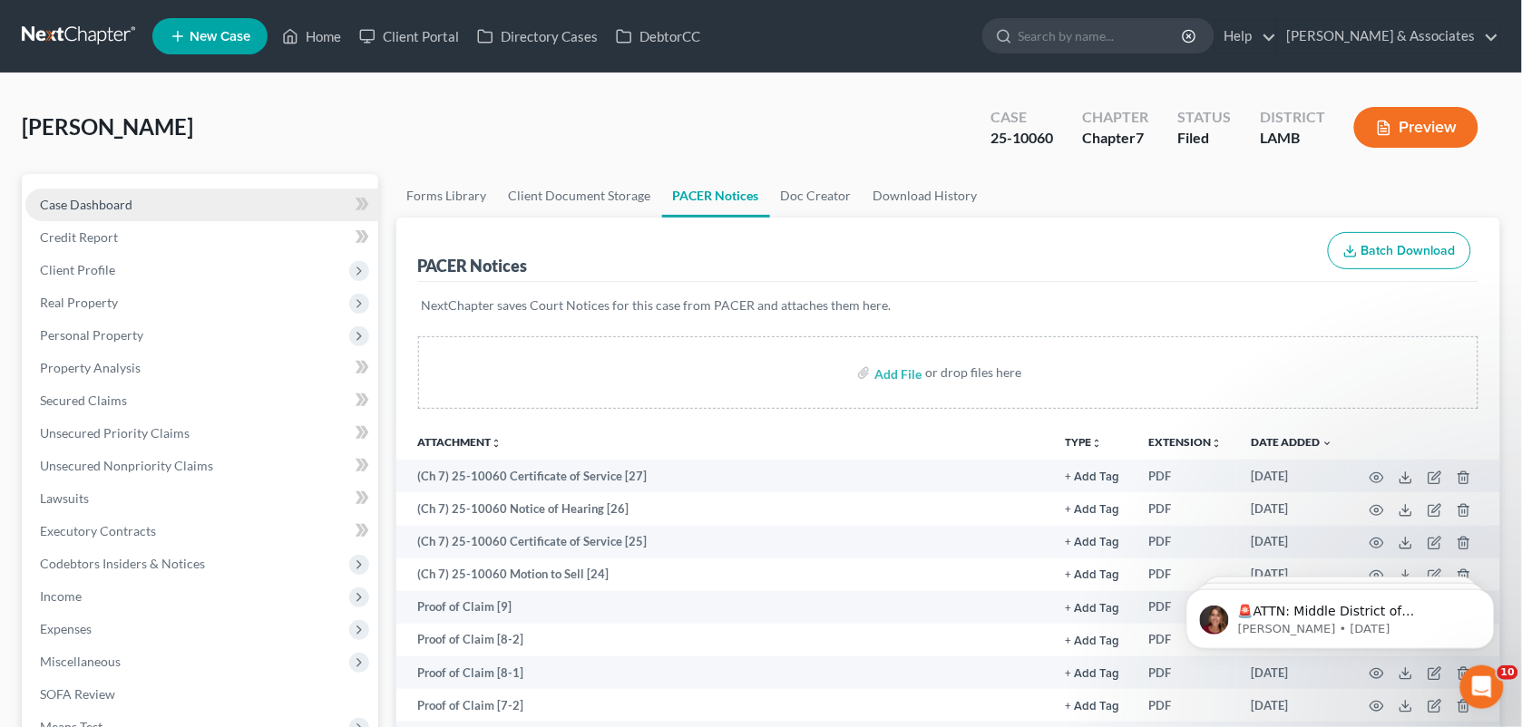
click at [142, 201] on link "Case Dashboard" at bounding box center [201, 205] width 353 height 33
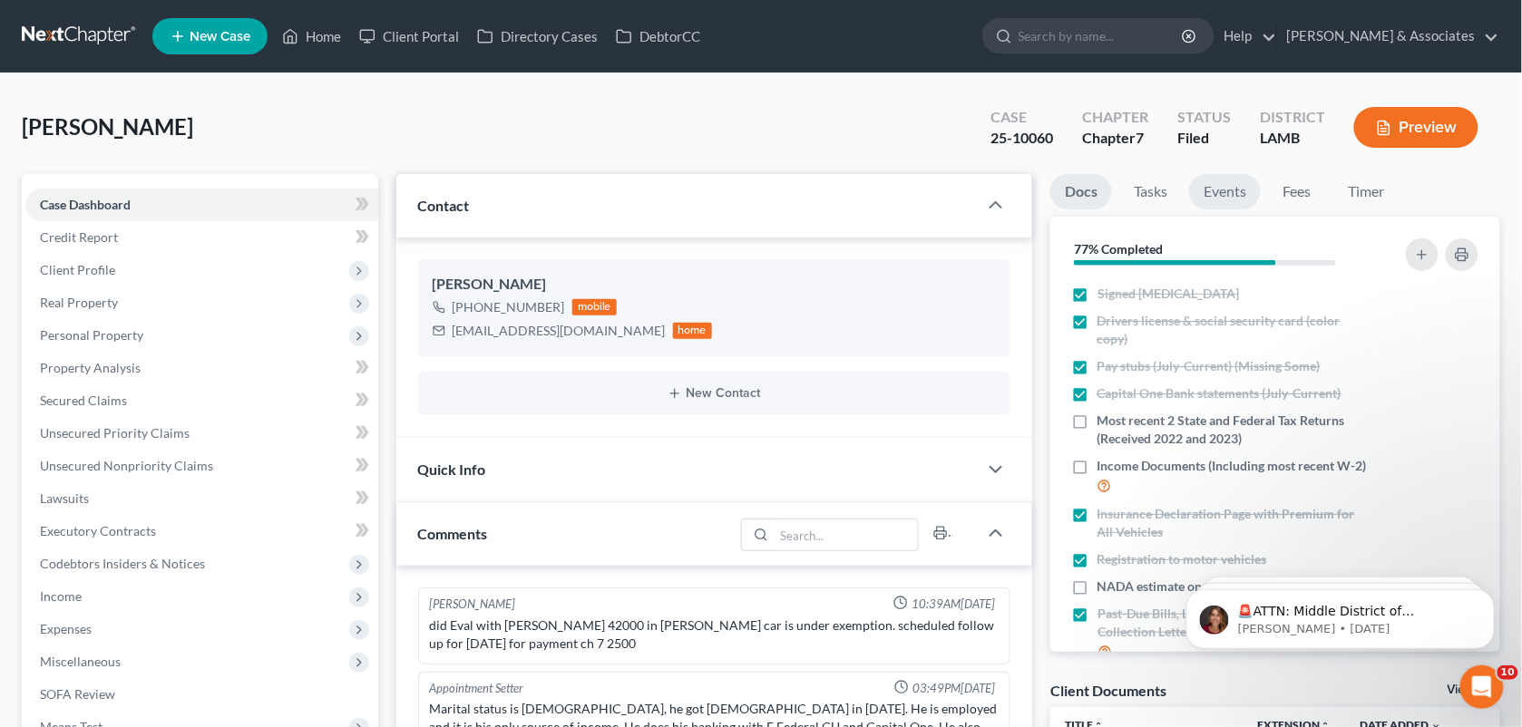
scroll to position [2371, 0]
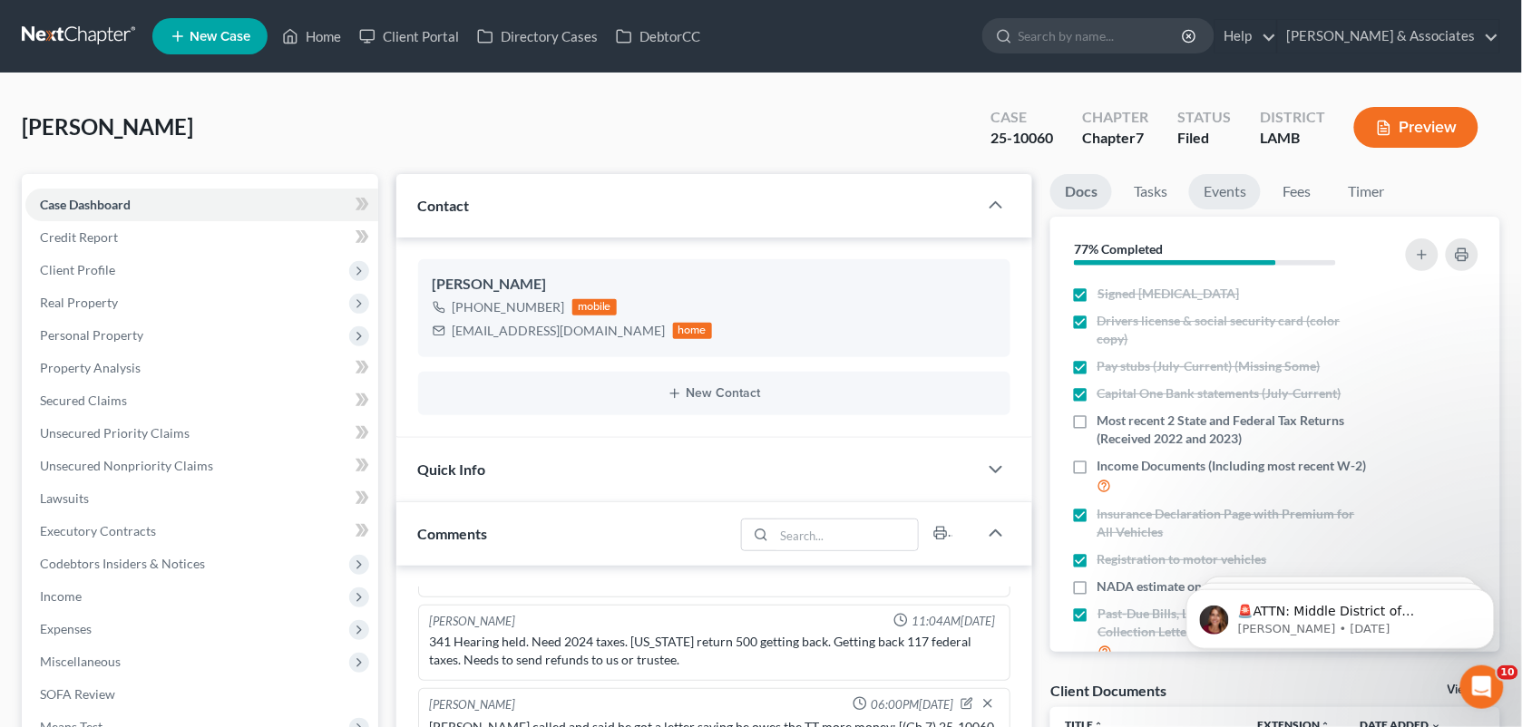
click at [1236, 189] on link "Events" at bounding box center [1225, 191] width 72 height 35
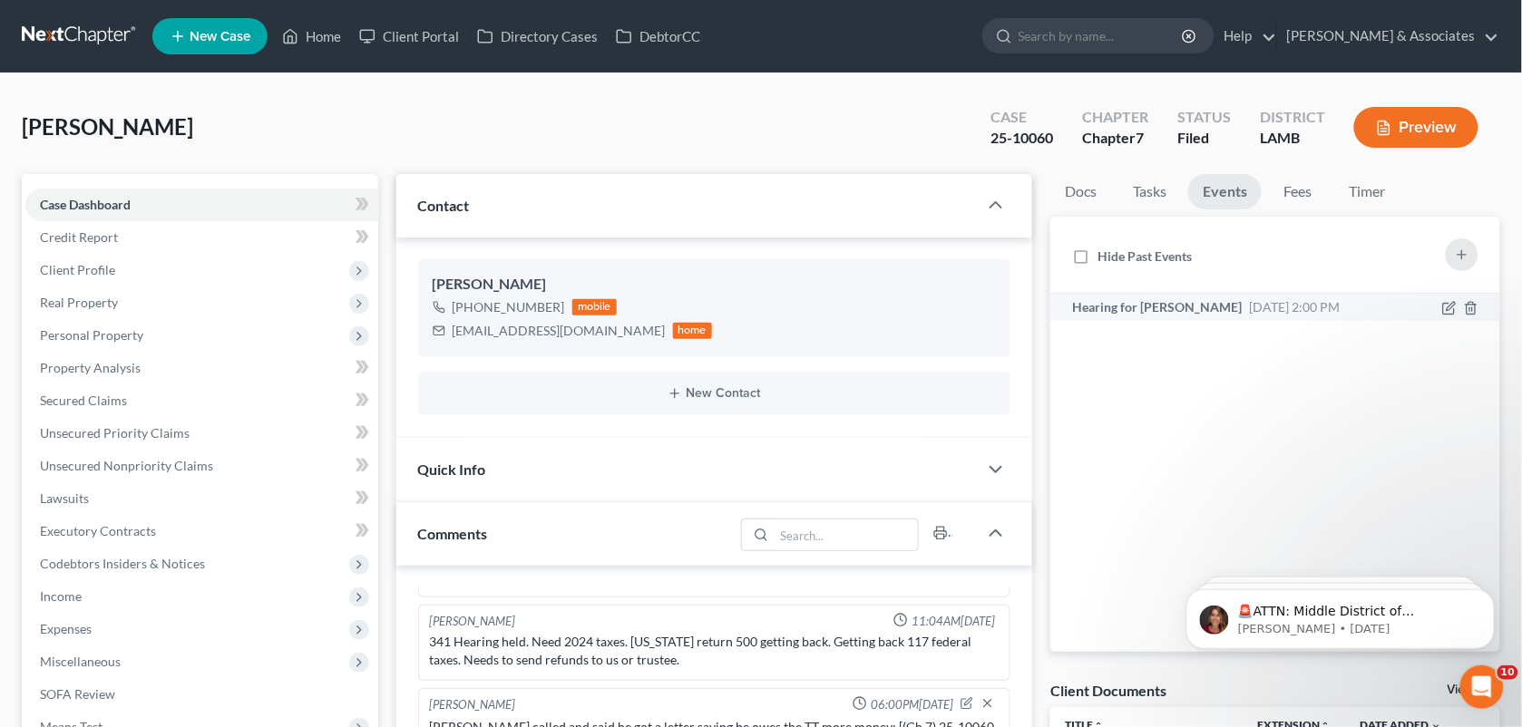
click at [1249, 307] on span "Oct 29, 2025 2:00 PM" at bounding box center [1294, 306] width 91 height 15
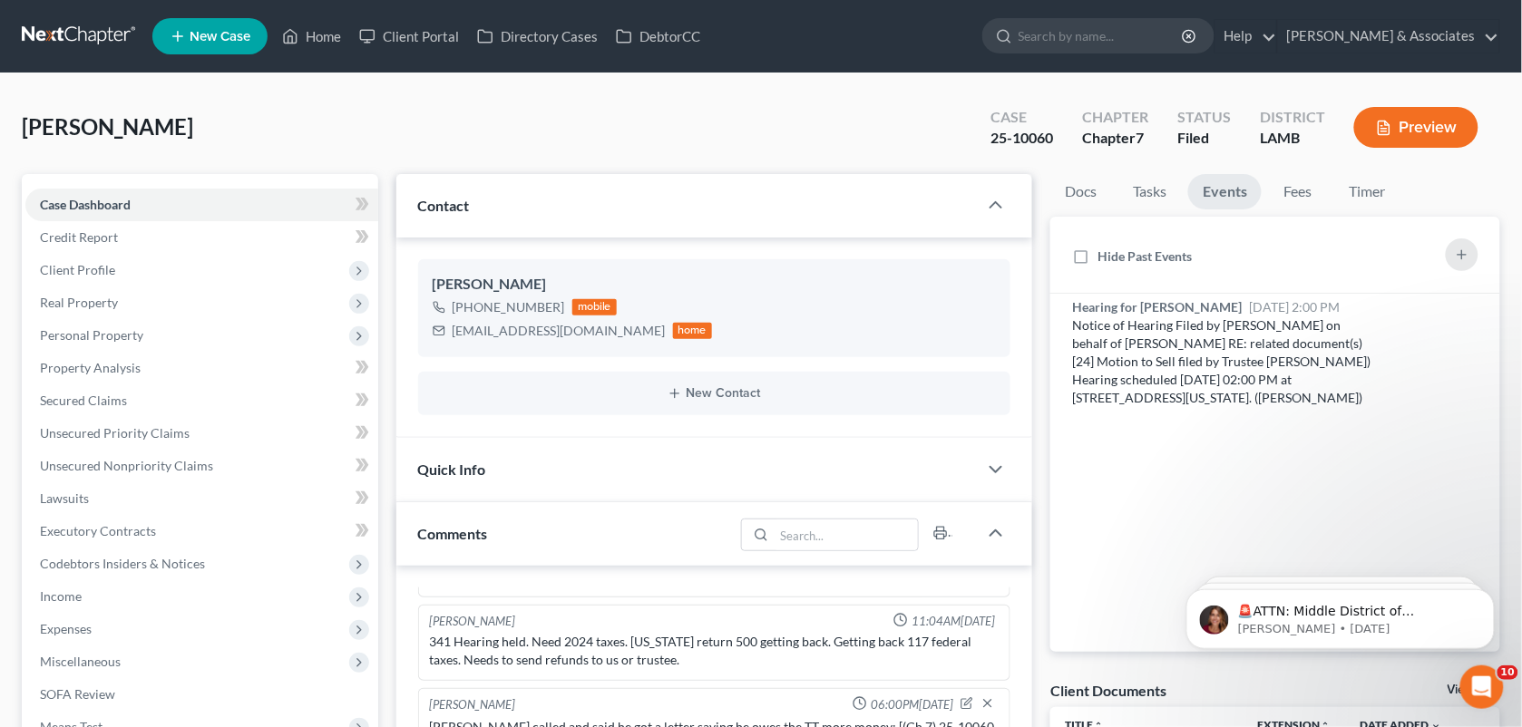
click at [683, 133] on div "Williams, Eric Upgraded Case 25-10060 Chapter Chapter 7 Status Filed District L…" at bounding box center [761, 134] width 1478 height 79
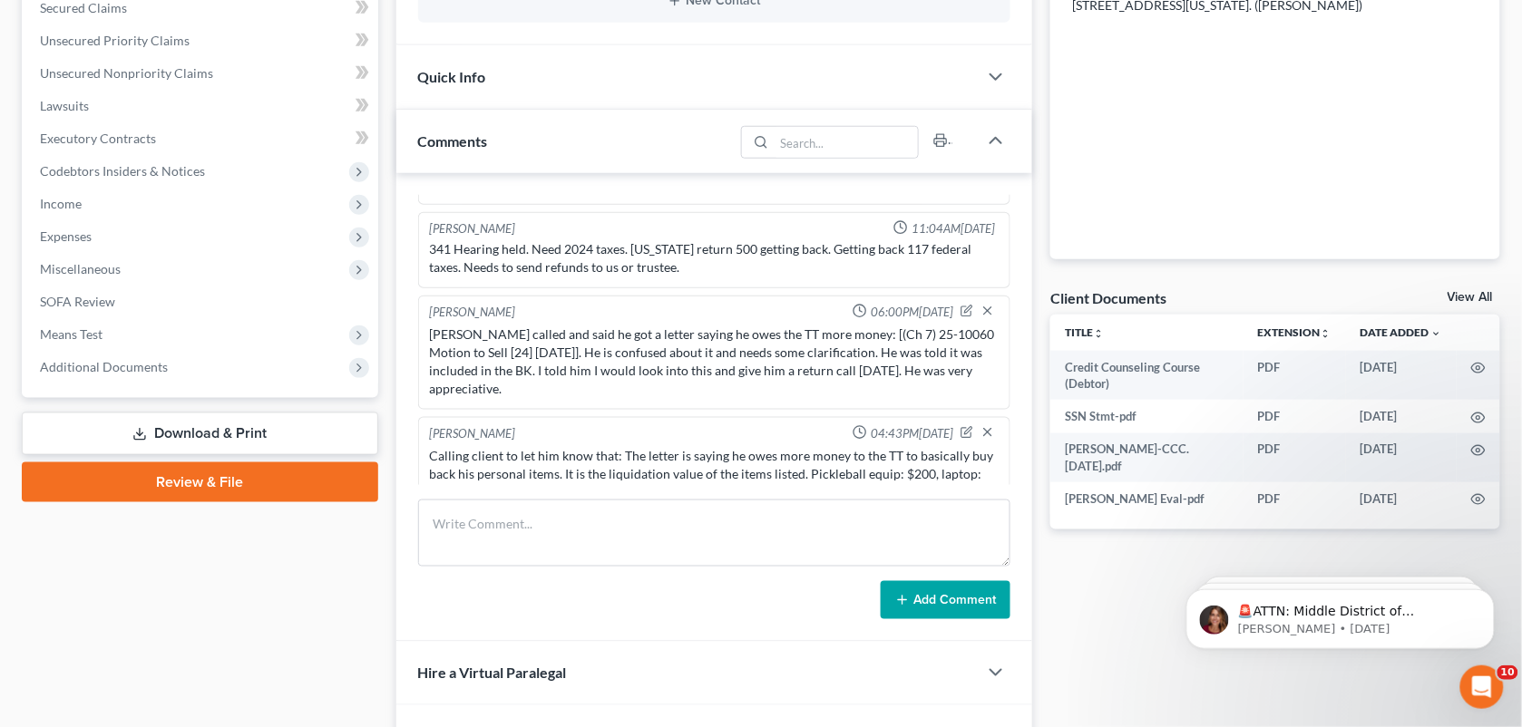
scroll to position [395, 0]
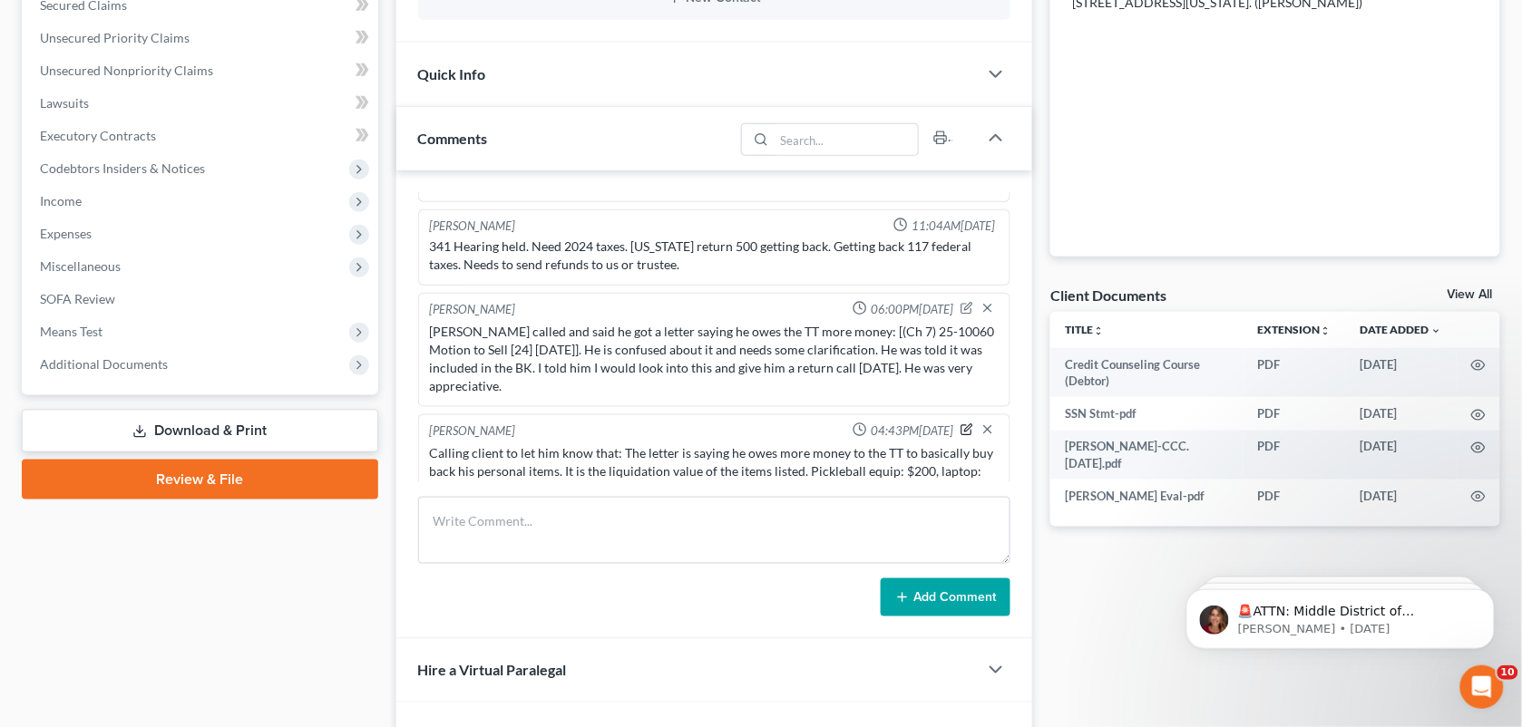
click at [965, 424] on icon "button" at bounding box center [968, 427] width 7 height 7
click at [755, 487] on div "Richard Prunick 10:39AM, 01/10/2025 did Eval with eric 42000 in GUS car is unde…" at bounding box center [714, 404] width 637 height 469
click at [772, 483] on div "Richard Prunick 10:39AM, 01/10/2025 did Eval with eric 42000 in GUS car is unde…" at bounding box center [714, 404] width 637 height 469
click at [744, 474] on textarea "Calling client to let him know that: The letter is saying he owes more money to…" at bounding box center [715, 477] width 570 height 67
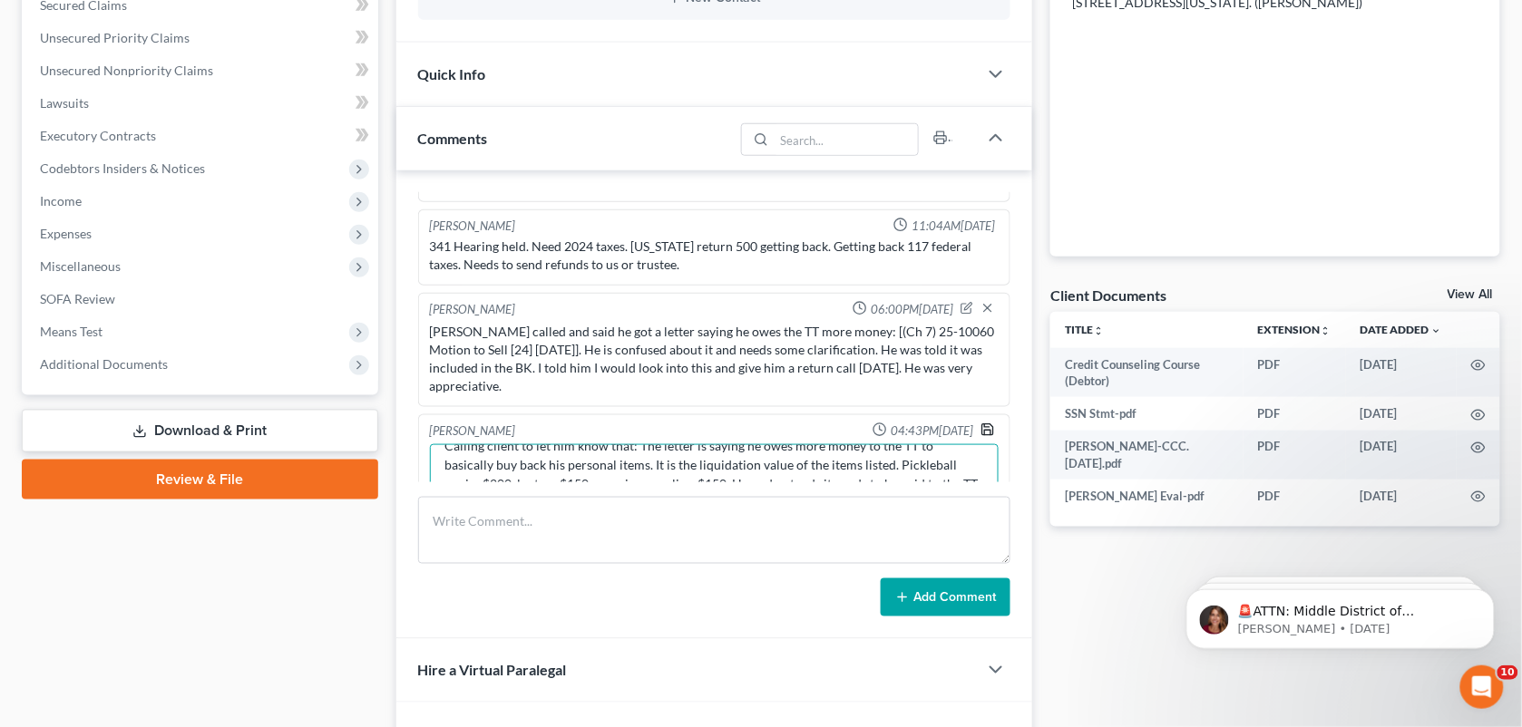
type textarea "Calling client to let him know that: The letter is saying he owes more money to…"
click at [980, 423] on icon "button" at bounding box center [987, 430] width 15 height 15
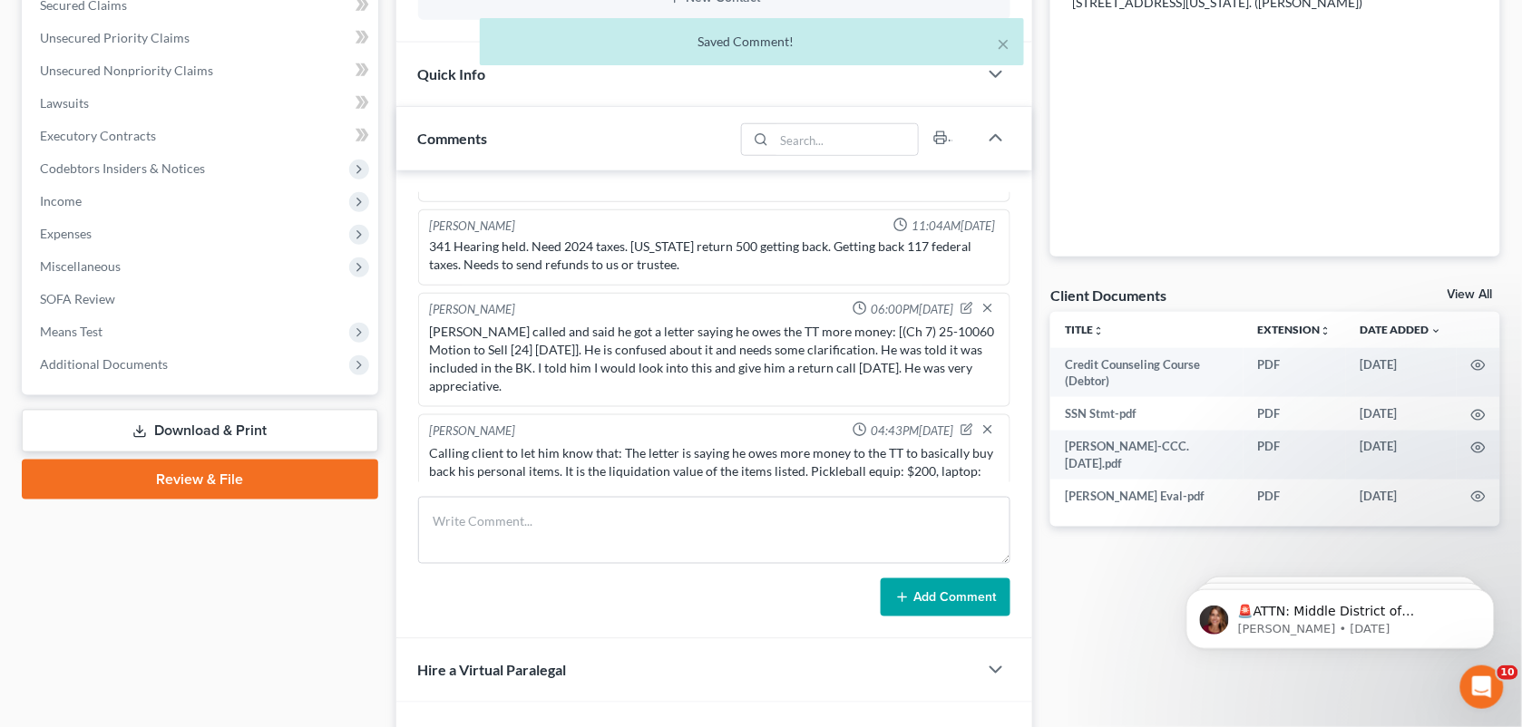
scroll to position [2390, 0]
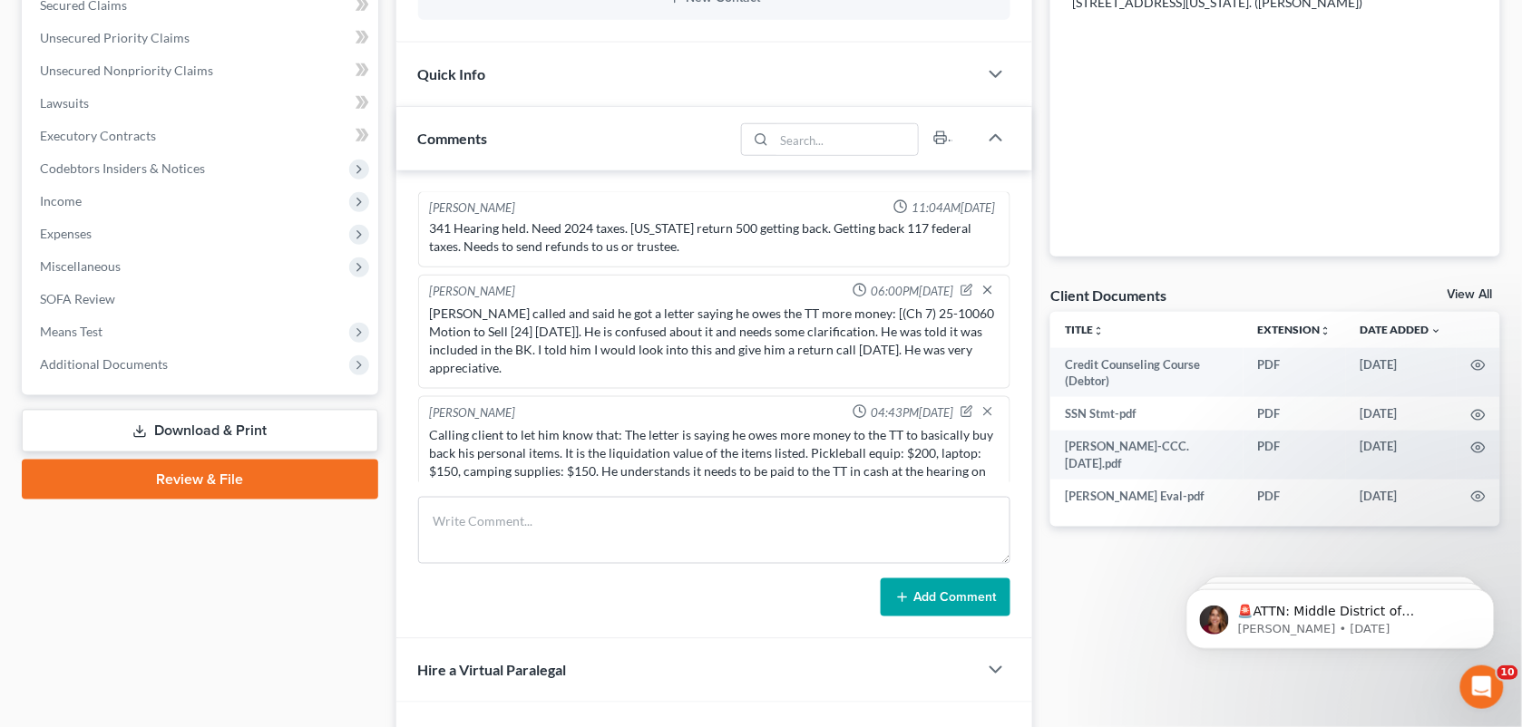
drag, startPoint x: 900, startPoint y: 27, endPoint x: 1537, endPoint y: 93, distance: 641.0
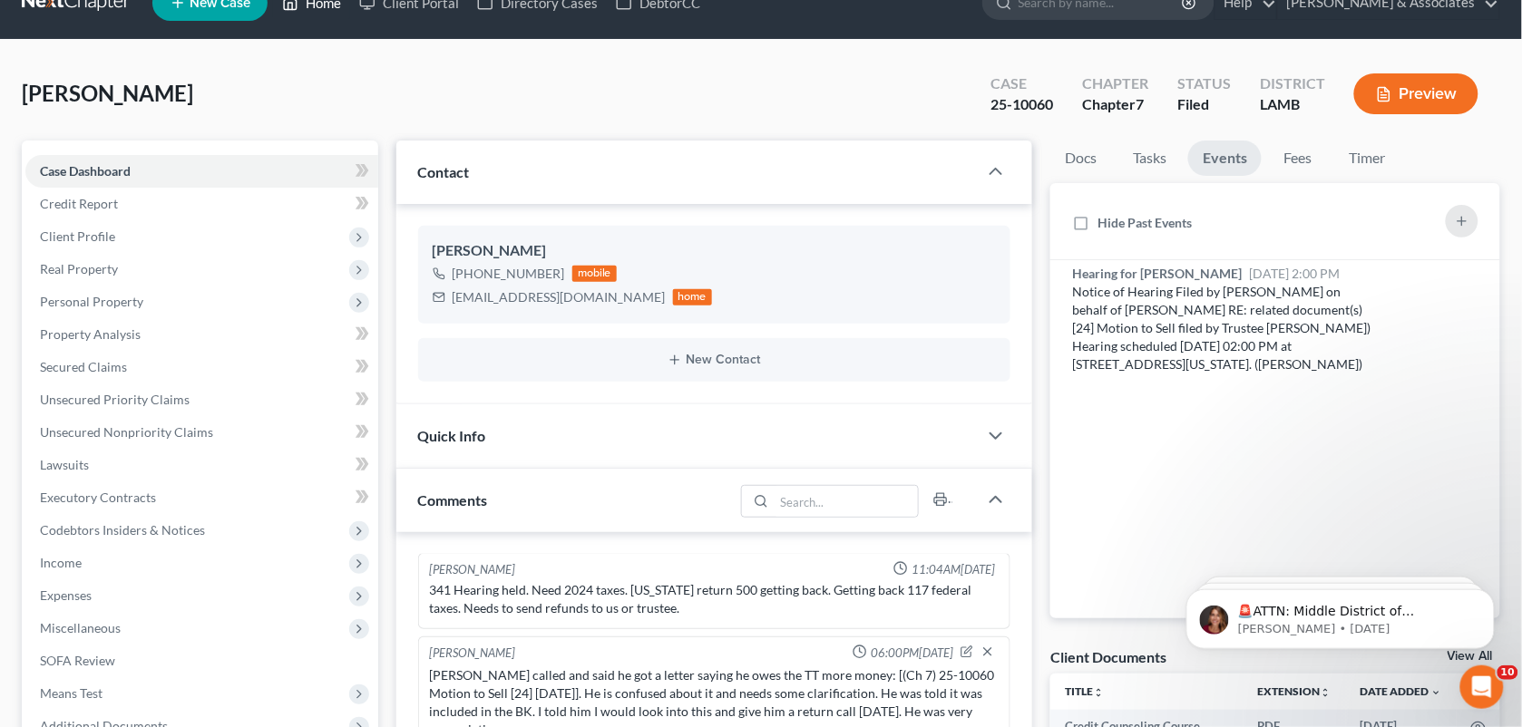
click at [319, 1] on link "Home" at bounding box center [311, 2] width 77 height 33
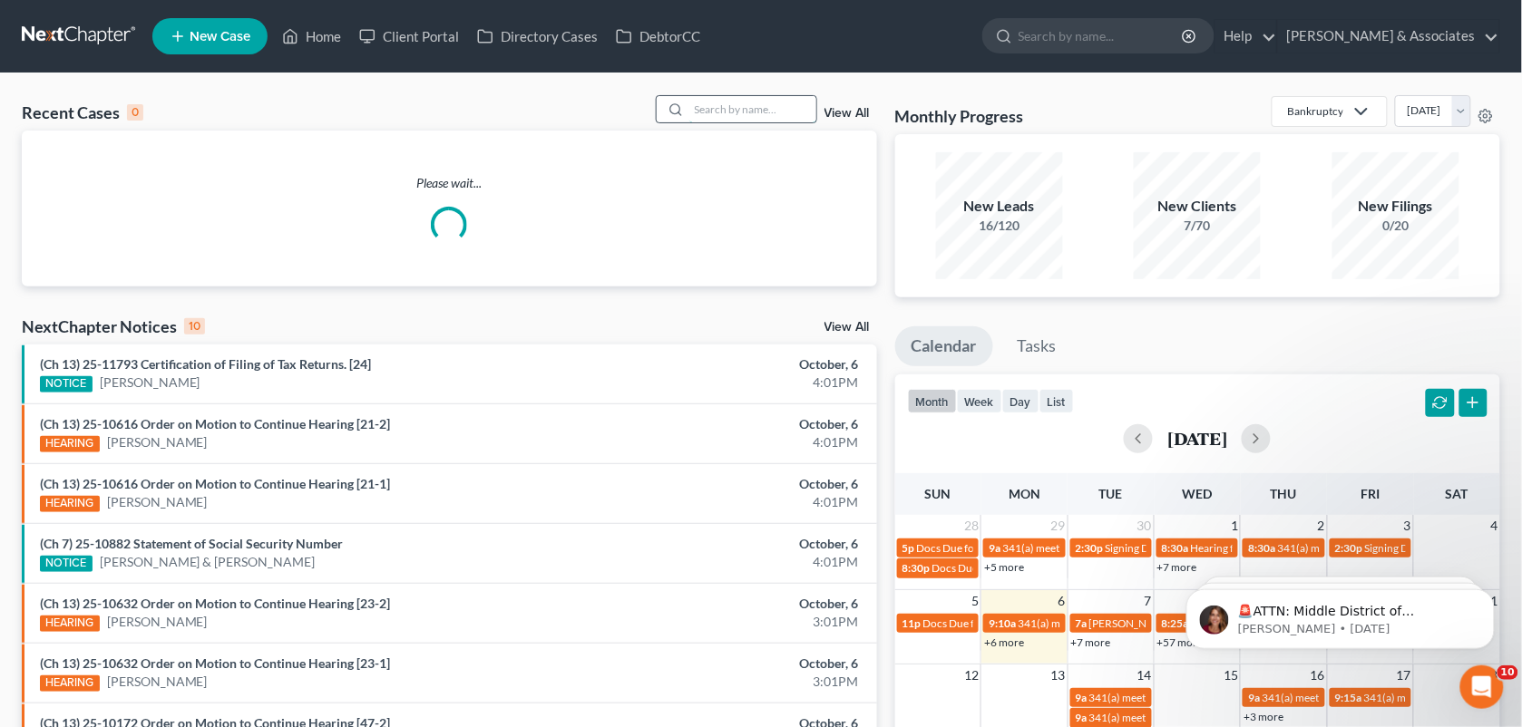
click at [692, 111] on input "search" at bounding box center [752, 109] width 127 height 26
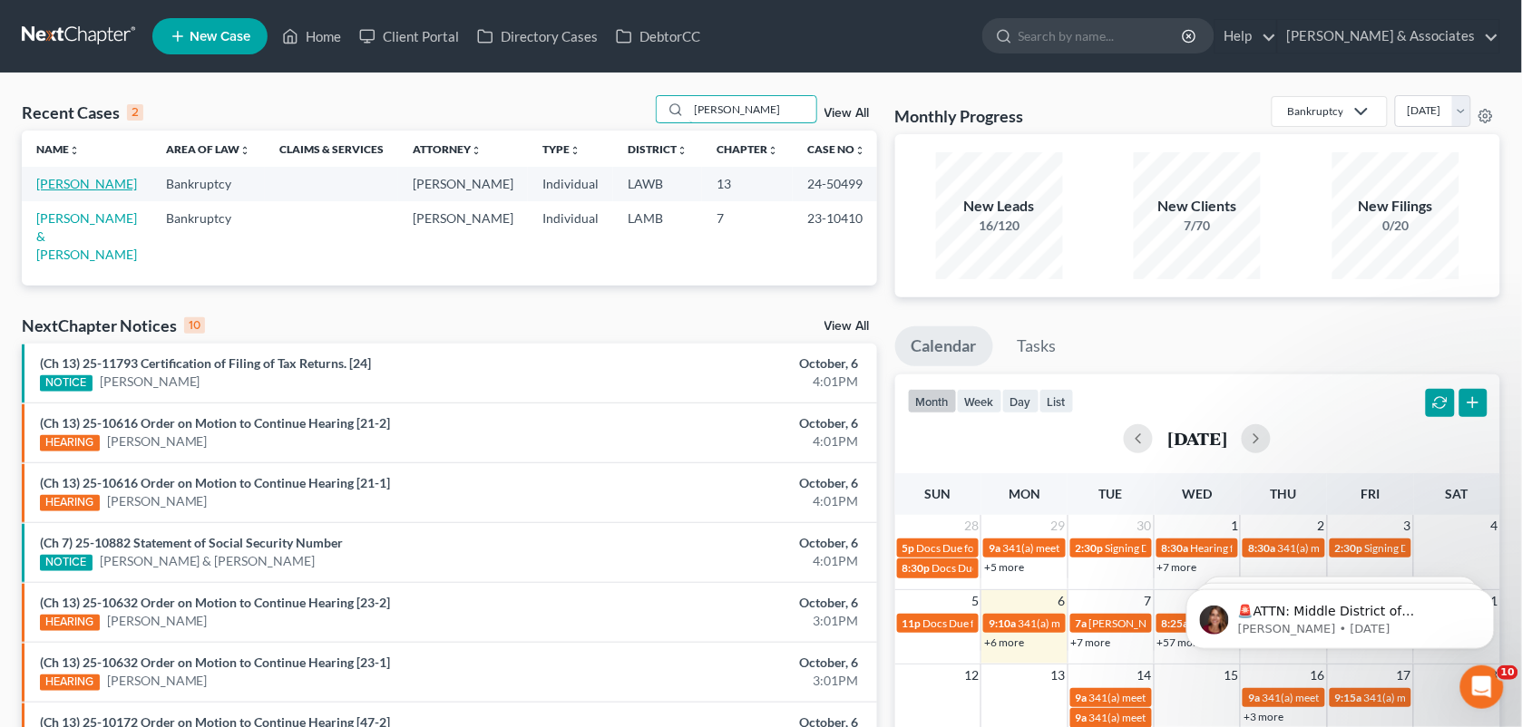
type input "gremillion"
click at [102, 180] on link "Gremillion, Rita" at bounding box center [86, 183] width 101 height 15
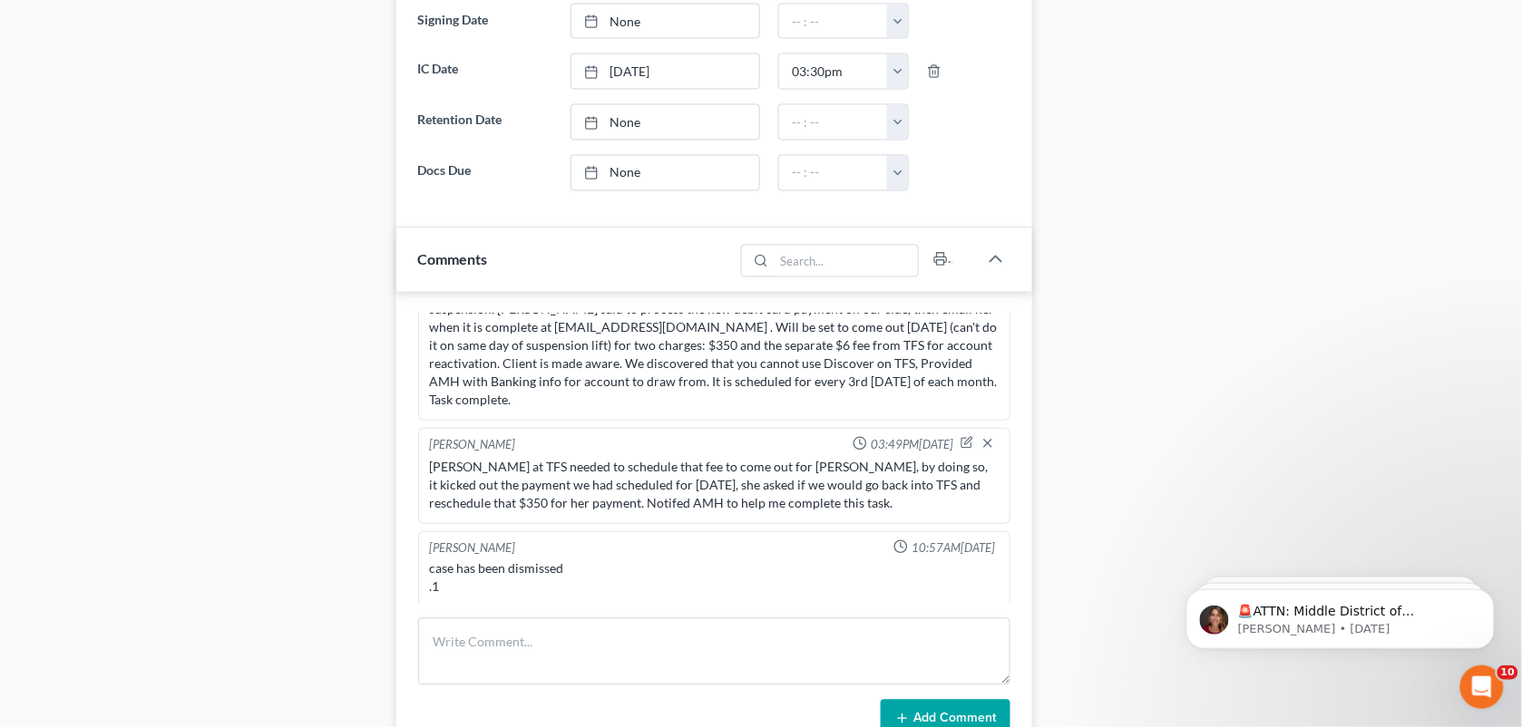
scroll to position [1009, 0]
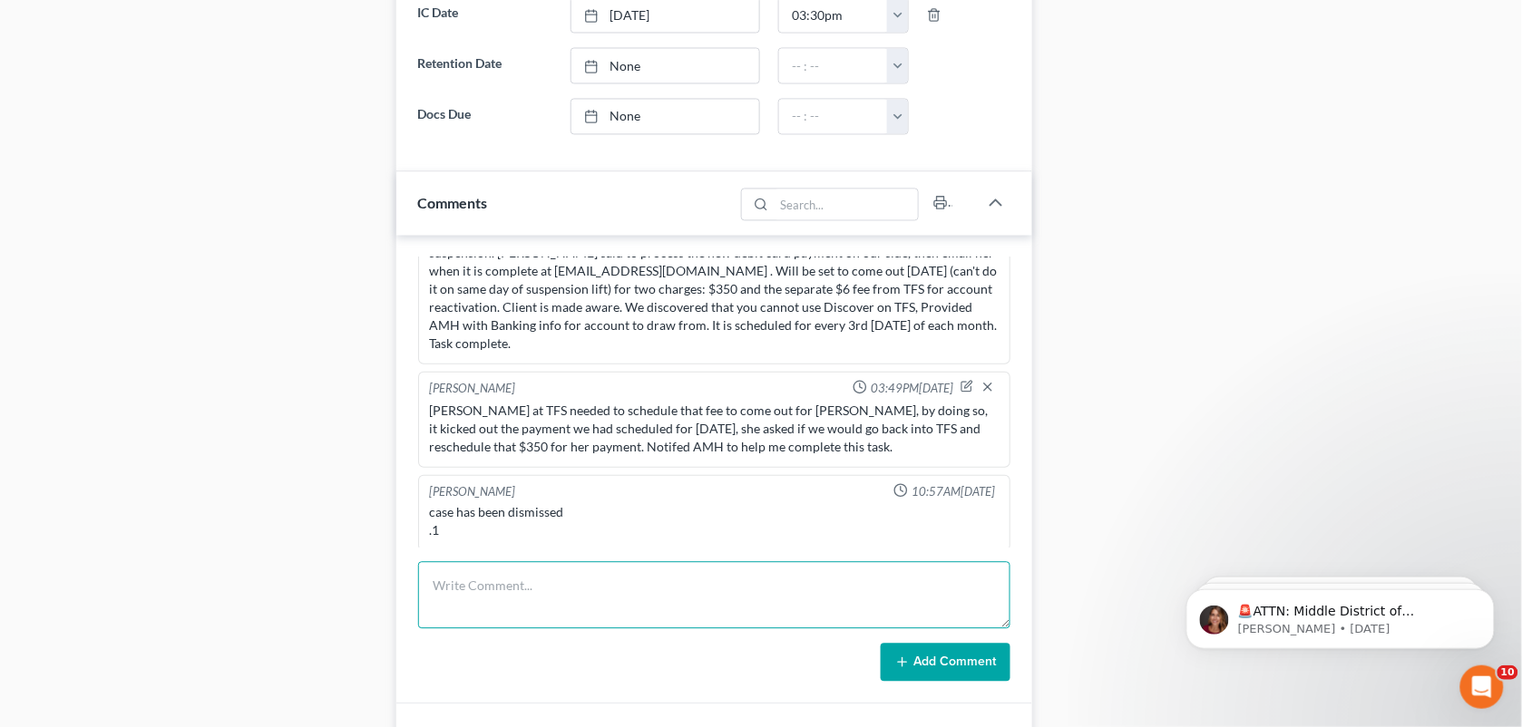
click at [595, 596] on textarea at bounding box center [714, 595] width 593 height 67
type textarea "Rita LVM for me saying she got a letter from the TT. I came here"
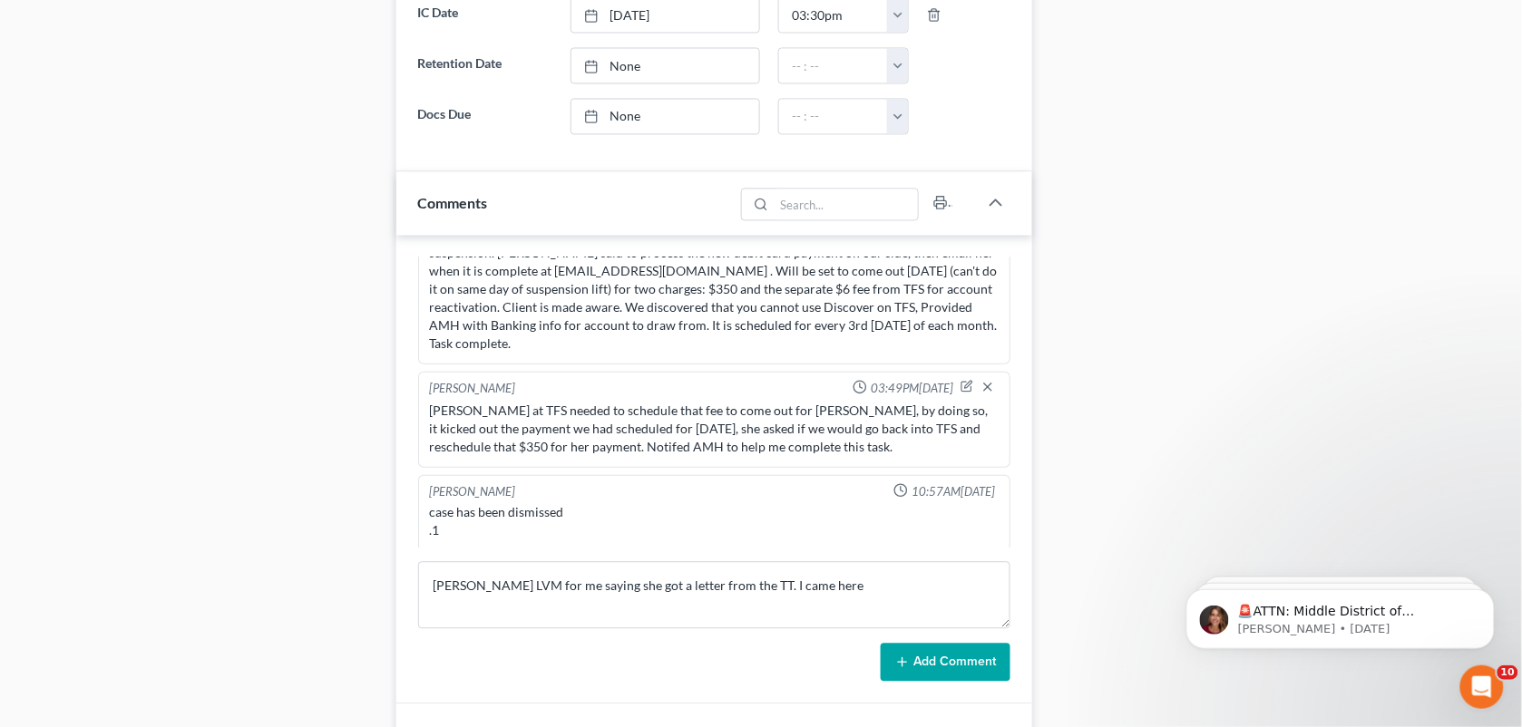
click at [157, 410] on div "Case Dashboard Payments Invoices Payments Payments Credit Report Client Profile" at bounding box center [200, 265] width 375 height 2201
click at [1132, 574] on div "Docs Tasks Events Fees Timer 84% Completed Nothing here yet! Signed Retainer Dr…" at bounding box center [1275, 265] width 468 height 2201
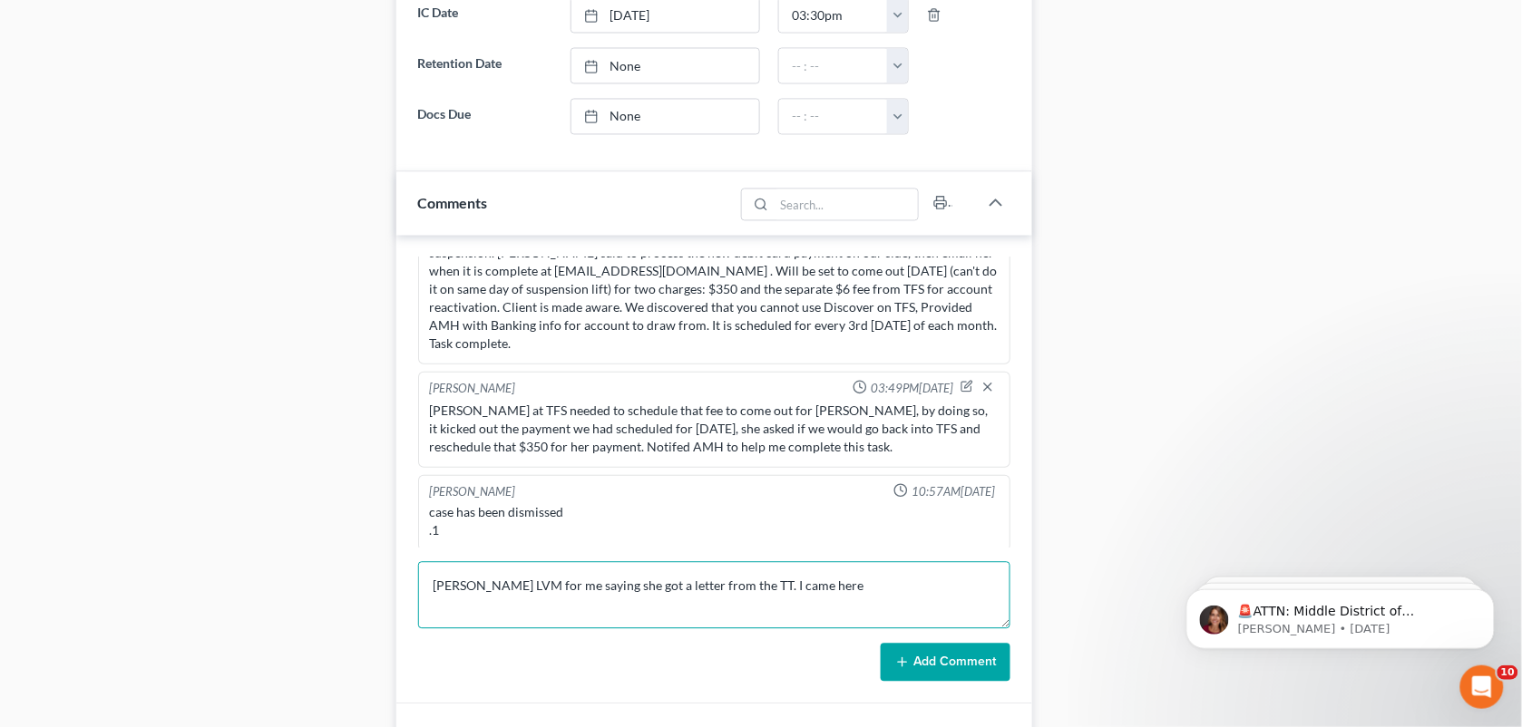
click at [778, 587] on textarea "Rita LVM for me saying she got a letter from the TT. I came here" at bounding box center [714, 595] width 593 height 67
paste textarea "Rita had LVM for me saying she got a letter from the TT/BK Court...I looked in …"
drag, startPoint x: 926, startPoint y: 610, endPoint x: 482, endPoint y: 612, distance: 443.5
click at [482, 612] on textarea "Rita had LVM for me saying she got a letter from the TT/BK Court...I looked in …" at bounding box center [714, 595] width 593 height 67
click at [435, 590] on textarea "Rita had LVM for me saying she got a letter from the TT/BK Court...I looked in …" at bounding box center [714, 595] width 593 height 67
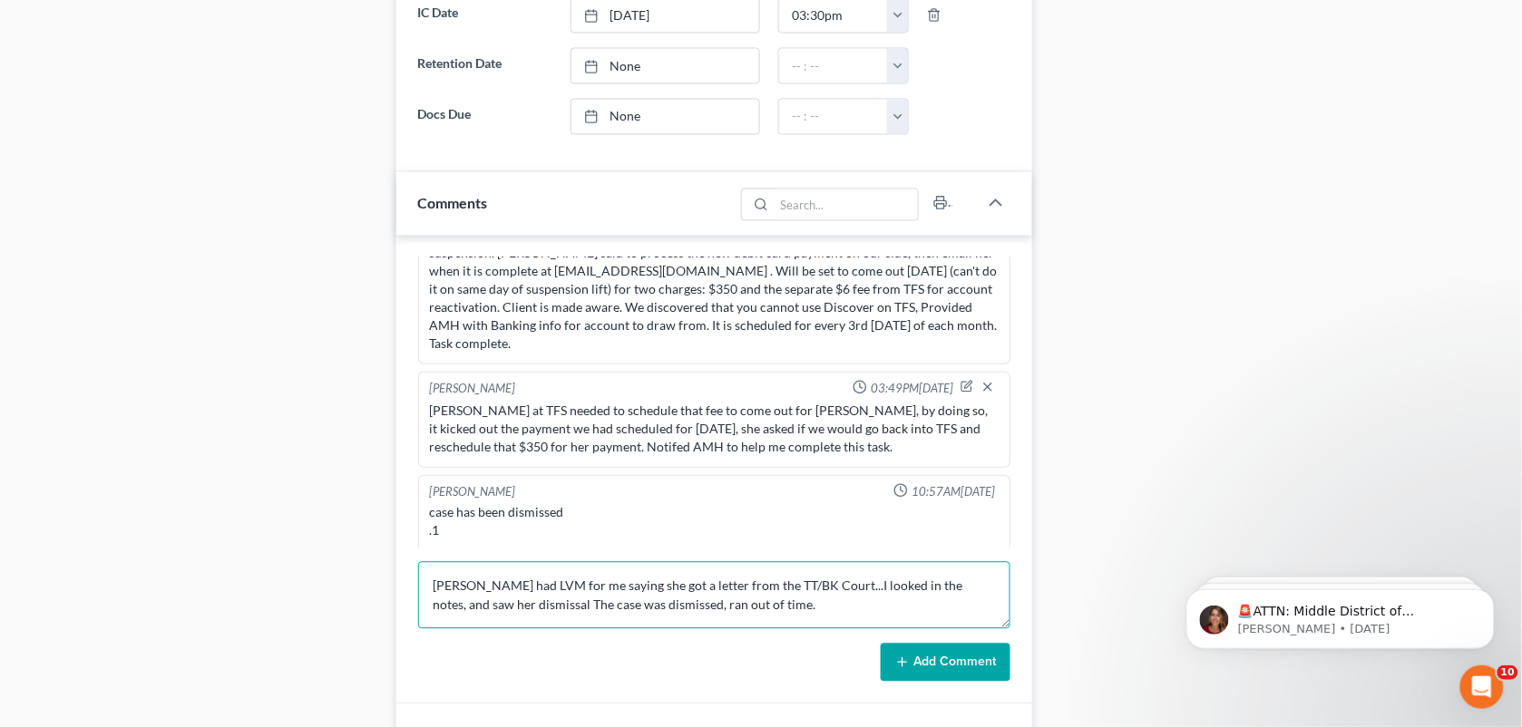
click at [728, 618] on textarea "Rita had LVM for me saying she got a letter from the TT/BK Court...I looked in …" at bounding box center [714, 595] width 593 height 67
type textarea "Rita had LVM for me saying she got a letter from the TT/BK Court...I looked in …"
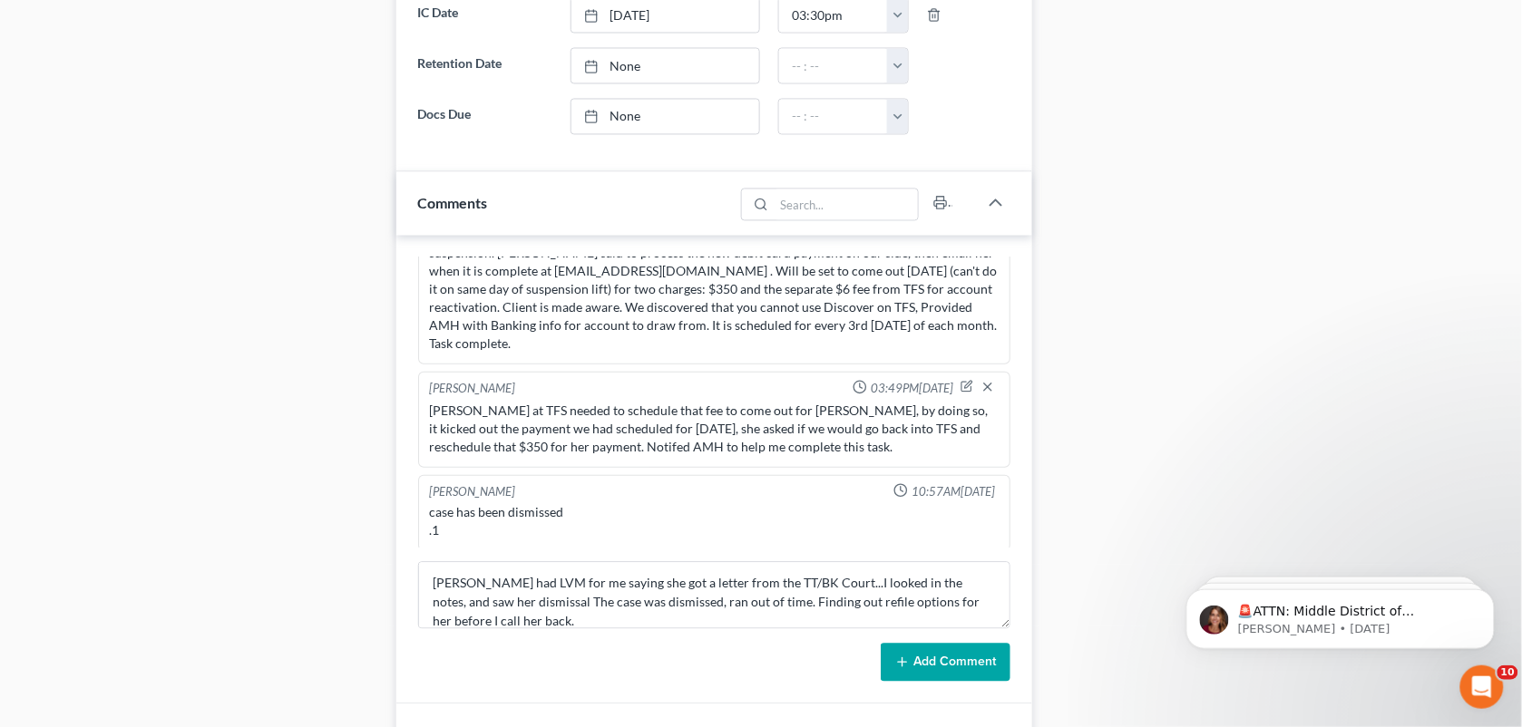
click at [959, 647] on button "Add Comment" at bounding box center [946, 663] width 130 height 38
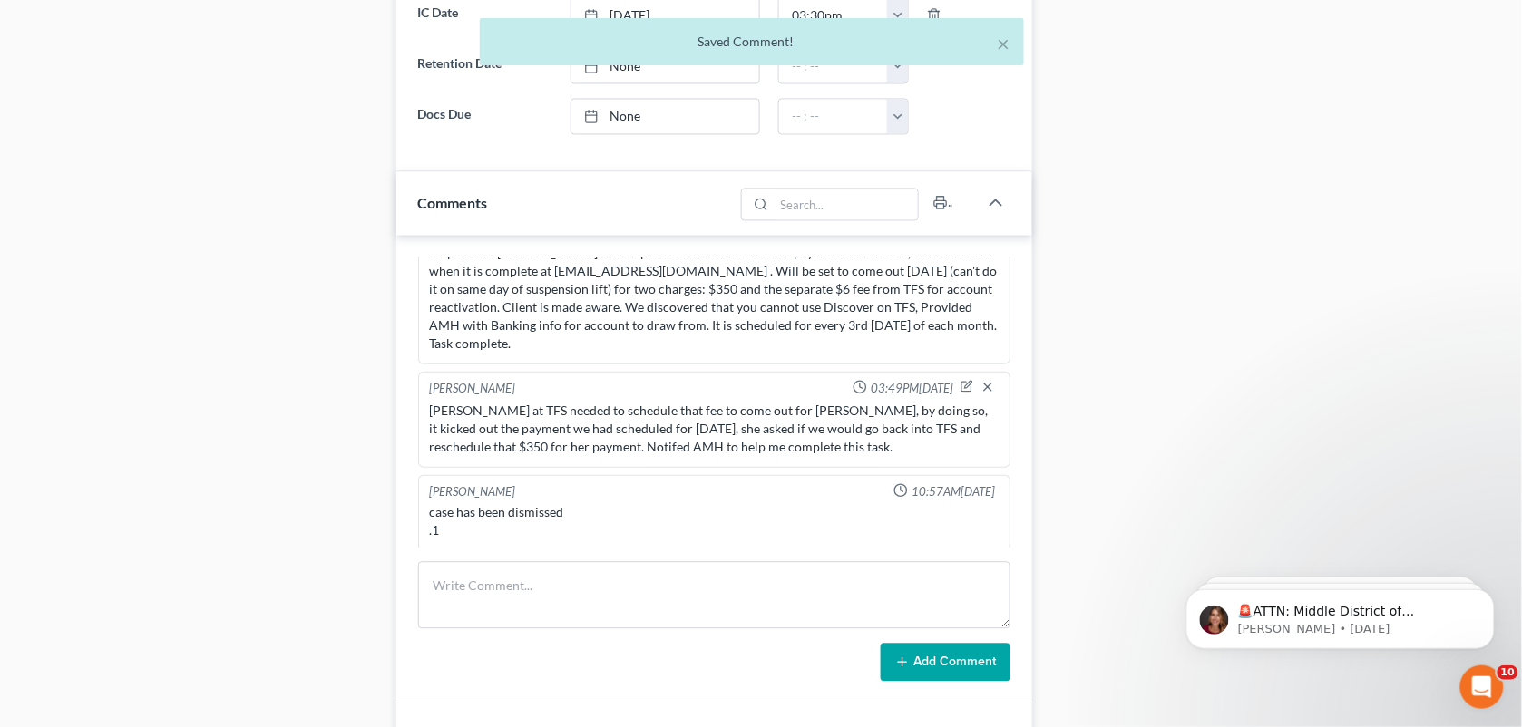
scroll to position [4418, 0]
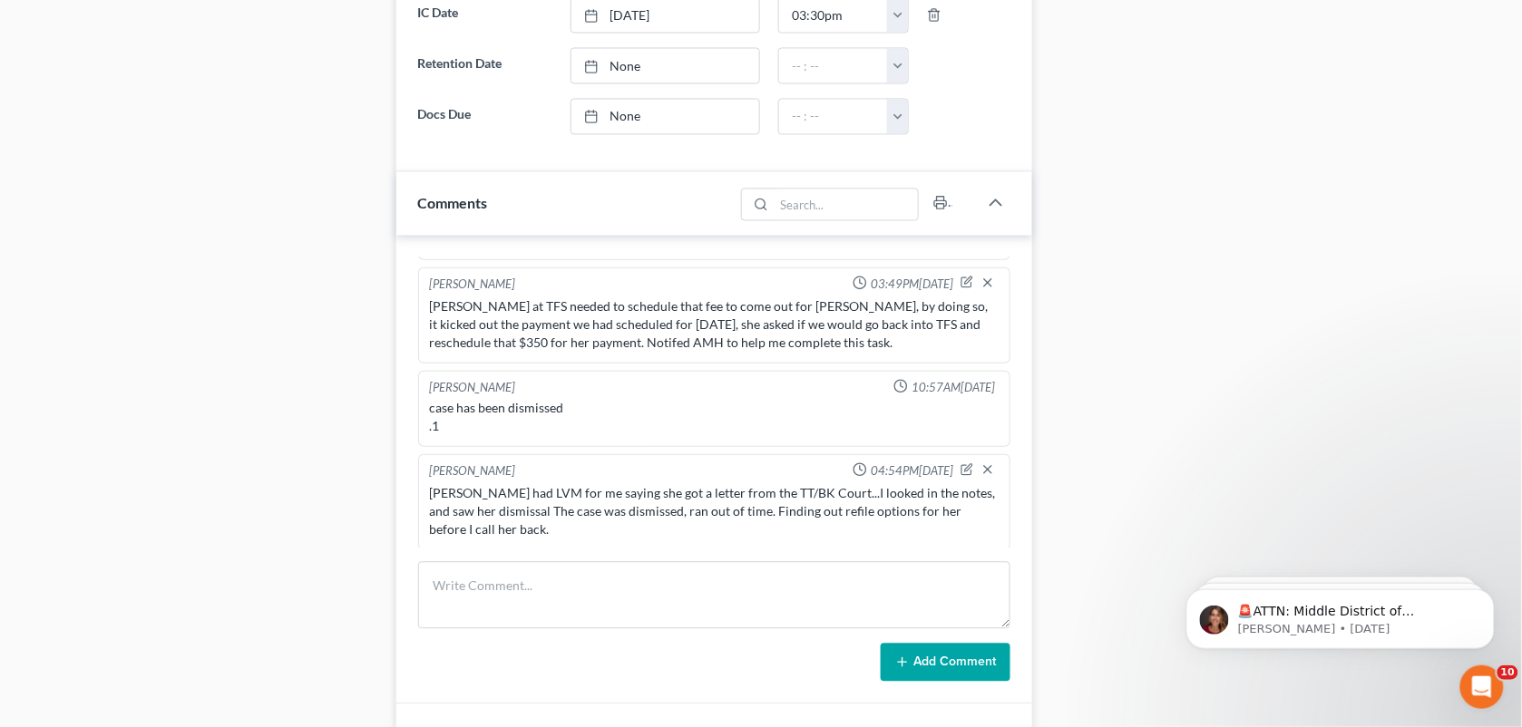
click at [940, 467] on div "Kat Chouinard 04:54PM, 10/06/2025" at bounding box center [714, 471] width 577 height 18
click at [960, 472] on icon "button" at bounding box center [966, 469] width 13 height 13
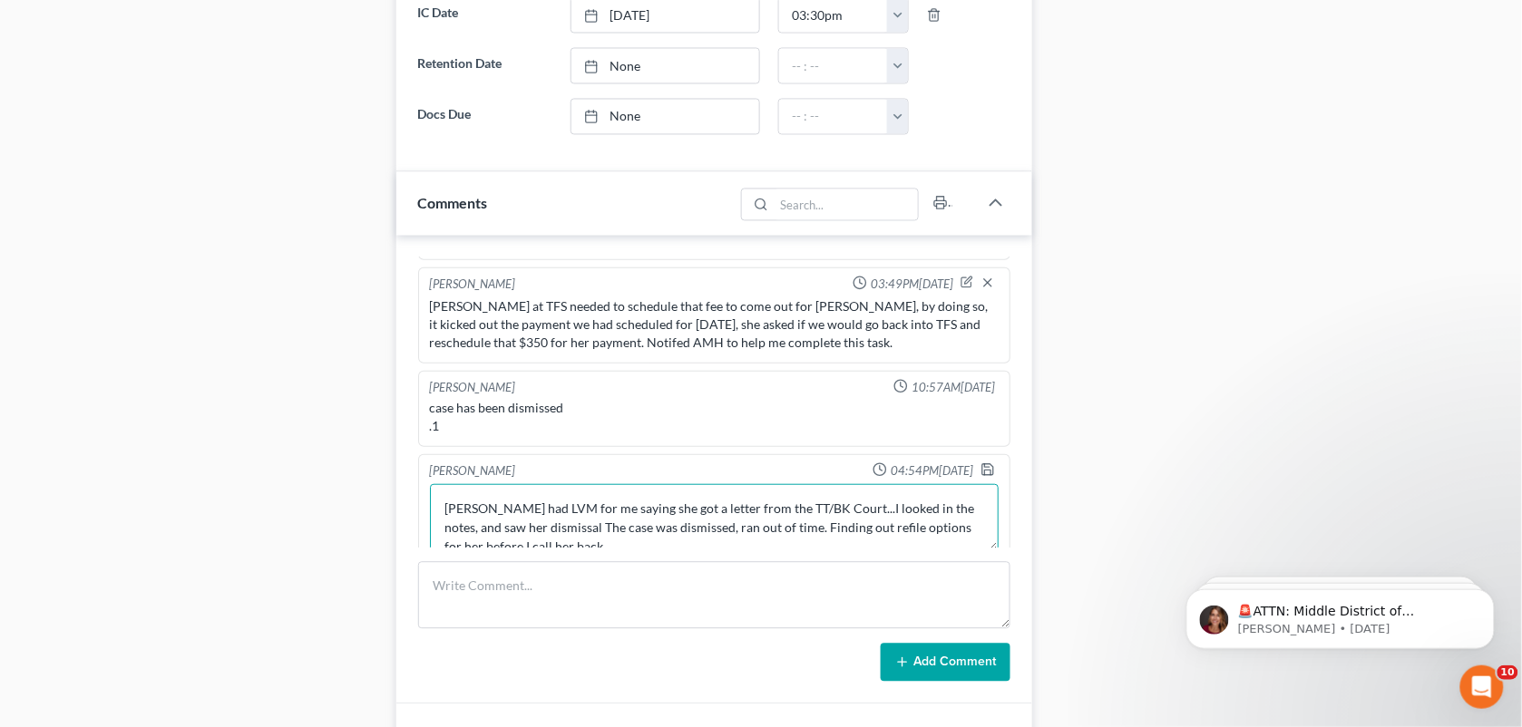
click at [537, 526] on textarea "Rita had LVM for me saying she got a letter from the TT/BK Court...I looked in …" at bounding box center [715, 517] width 570 height 67
type textarea "Rita had LVM for me saying she got a letter from the TT/BK Court...I looked in …"
click at [980, 464] on icon "button" at bounding box center [987, 469] width 15 height 15
